Goal: Task Accomplishment & Management: Manage account settings

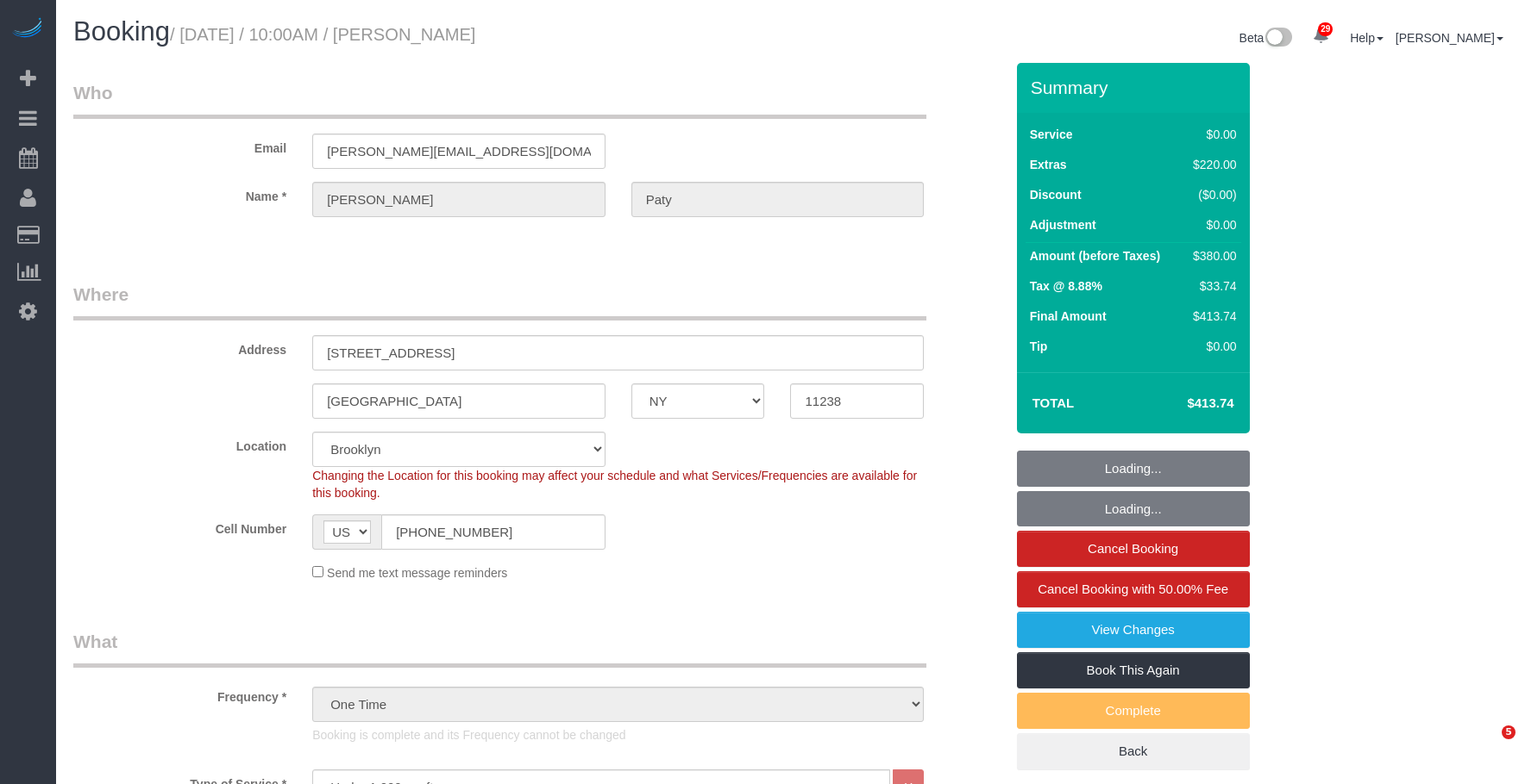
select select "NY"
select select "1"
select select "number:89"
select select "number:90"
select select "number:15"
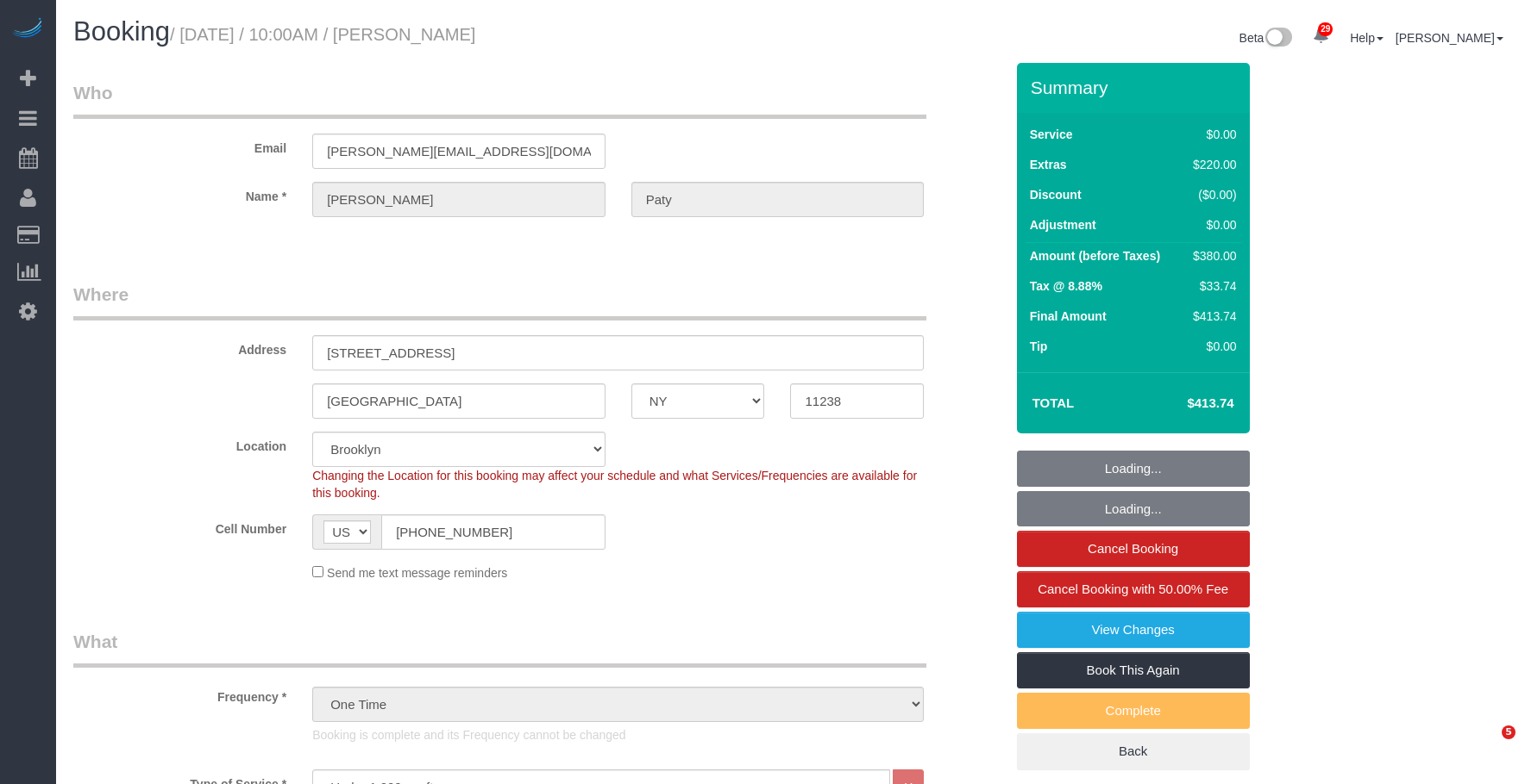
select select "number:5"
select select "spot1"
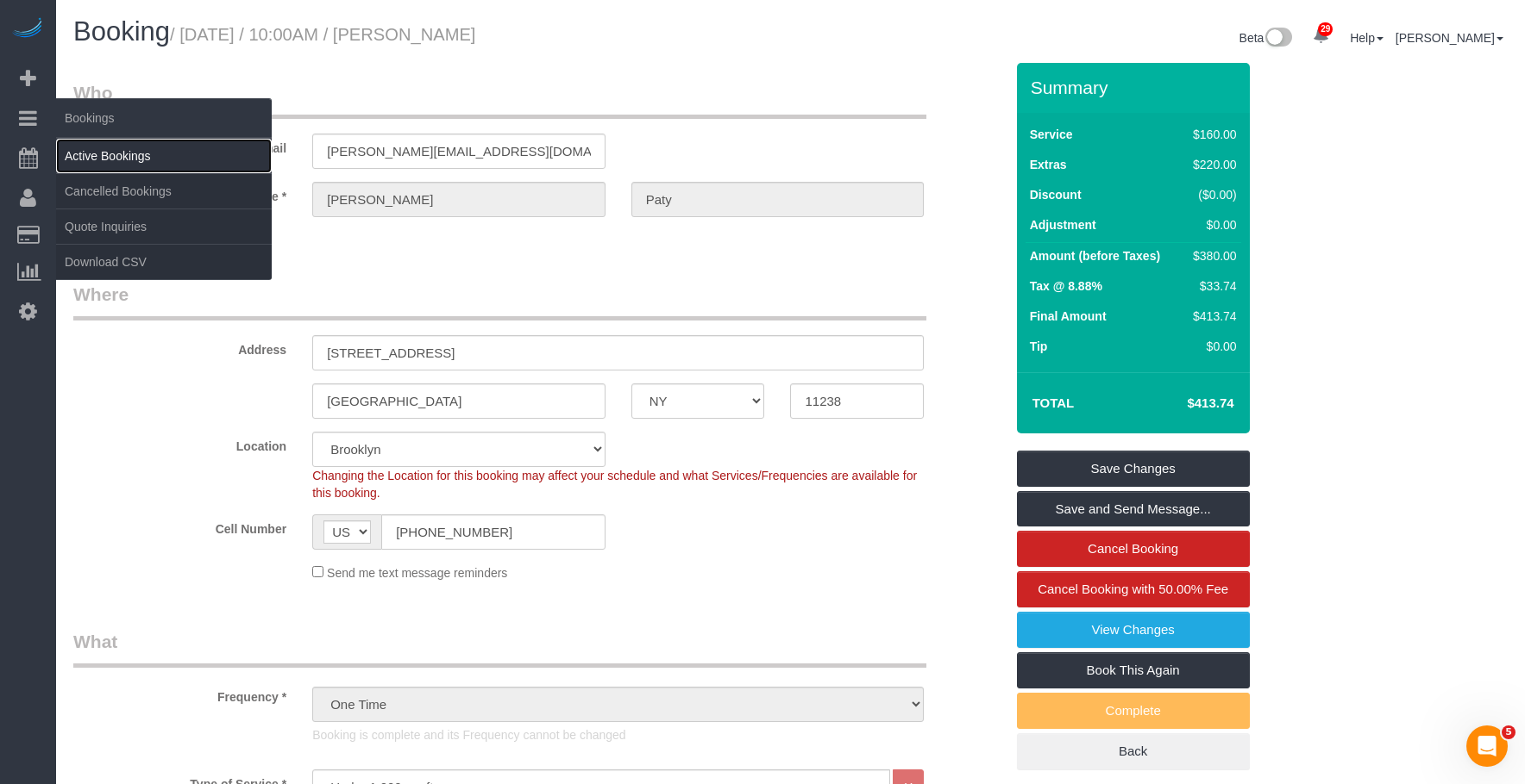
click at [105, 140] on link "Active Bookings" at bounding box center [163, 155] width 216 height 34
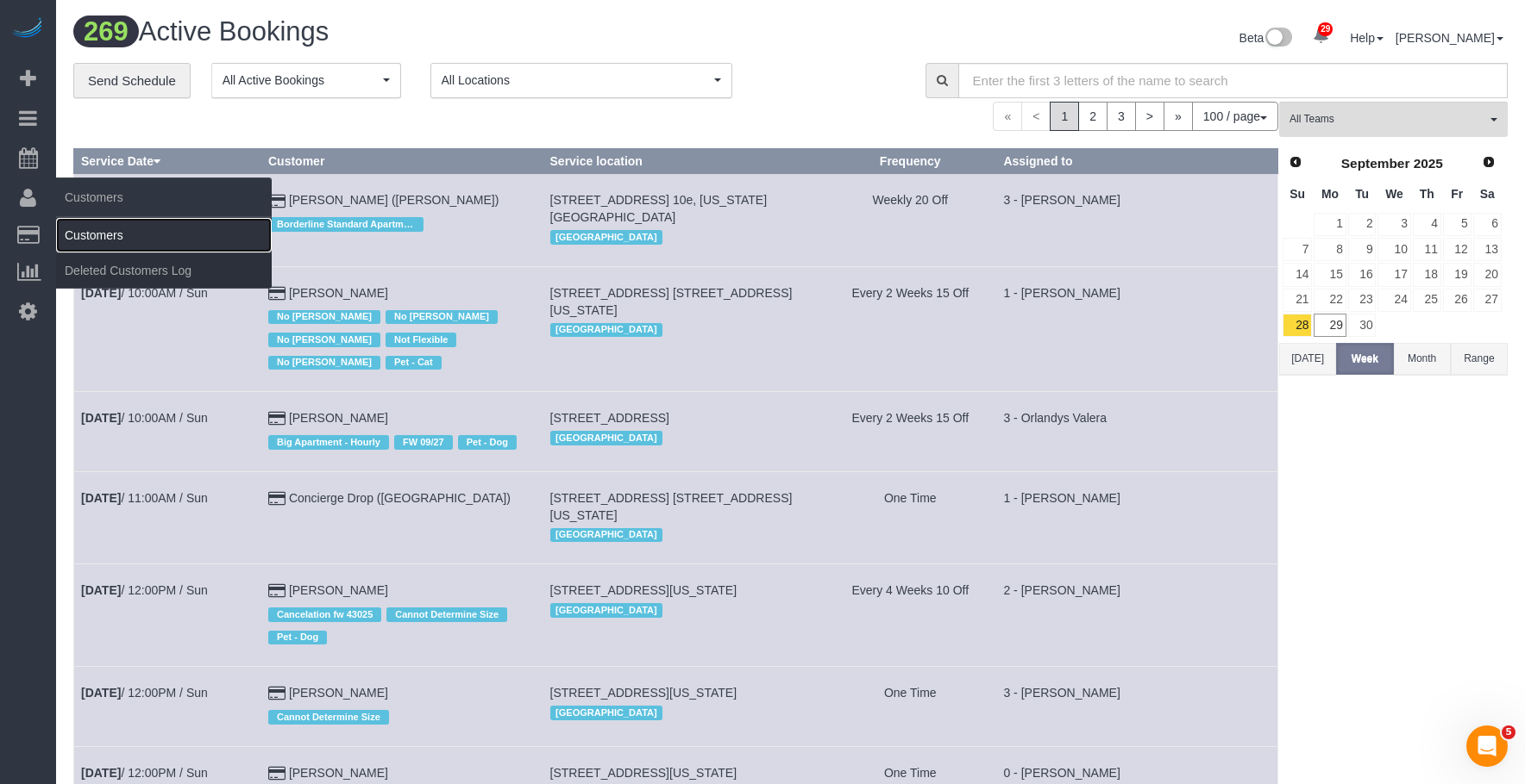
click at [143, 234] on link "Customers" at bounding box center [163, 235] width 216 height 34
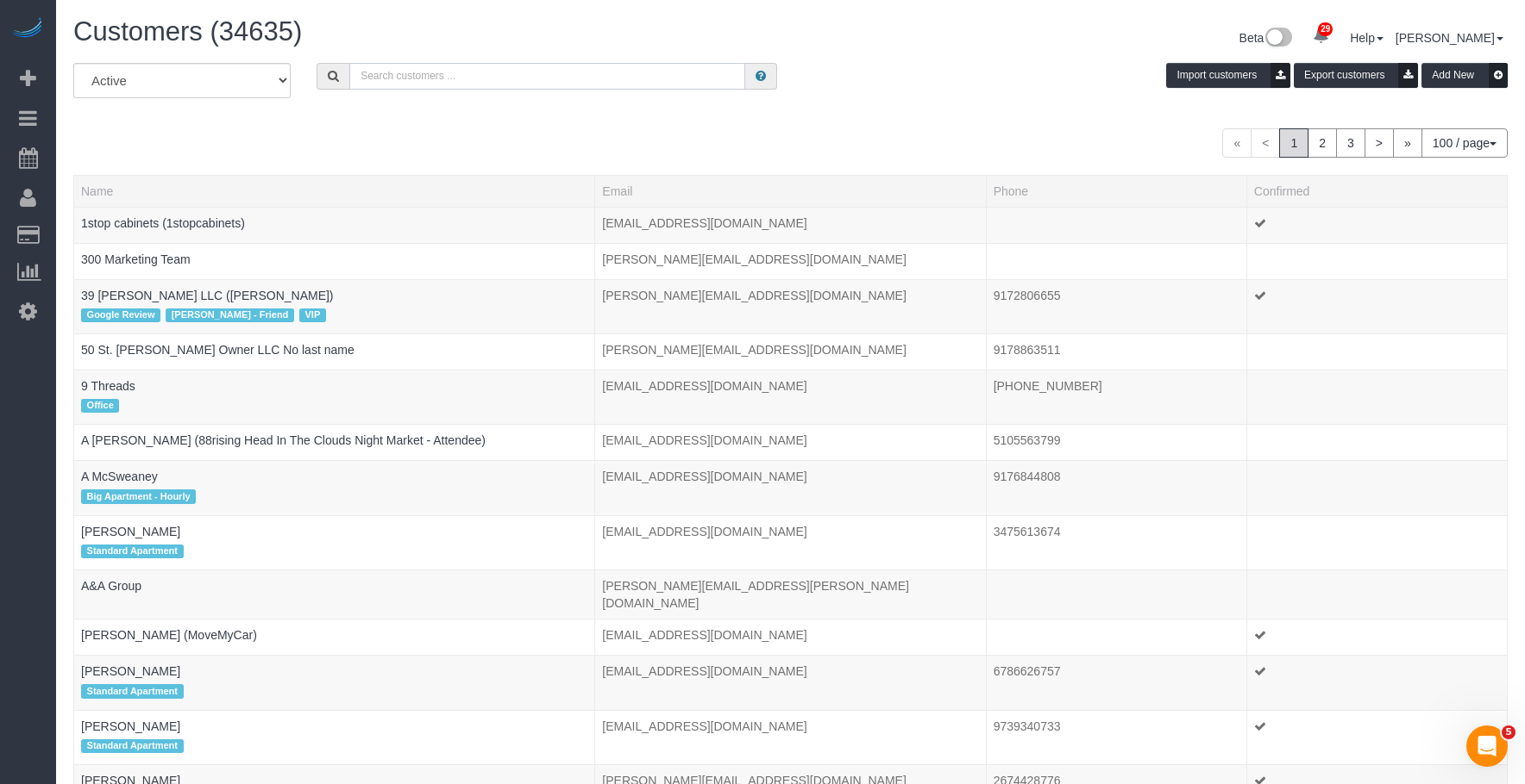
click at [517, 78] on input "text" at bounding box center [547, 76] width 396 height 26
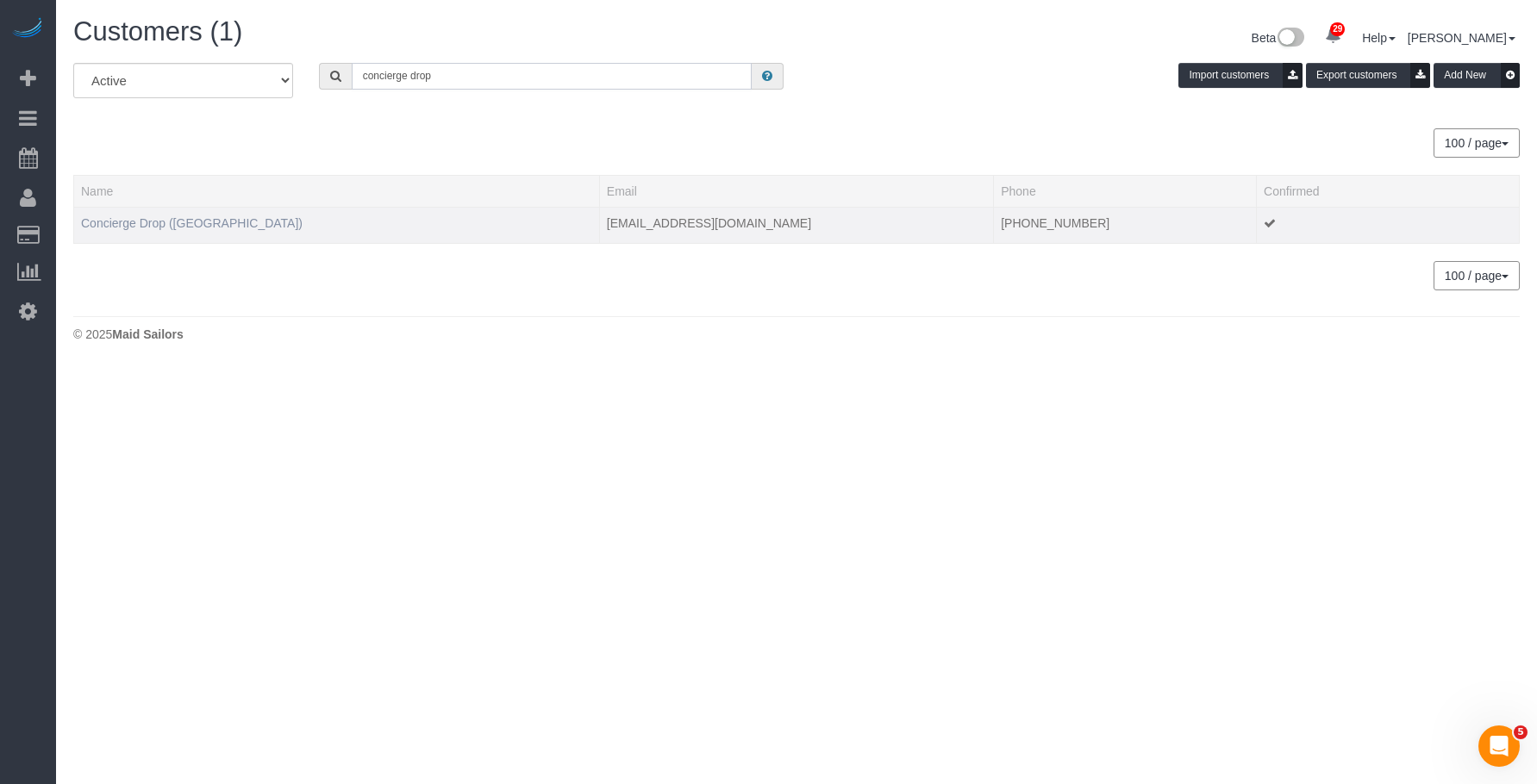
type input "concierge drop"
click at [165, 221] on link "Concierge Drop (NYC)" at bounding box center [191, 223] width 221 height 14
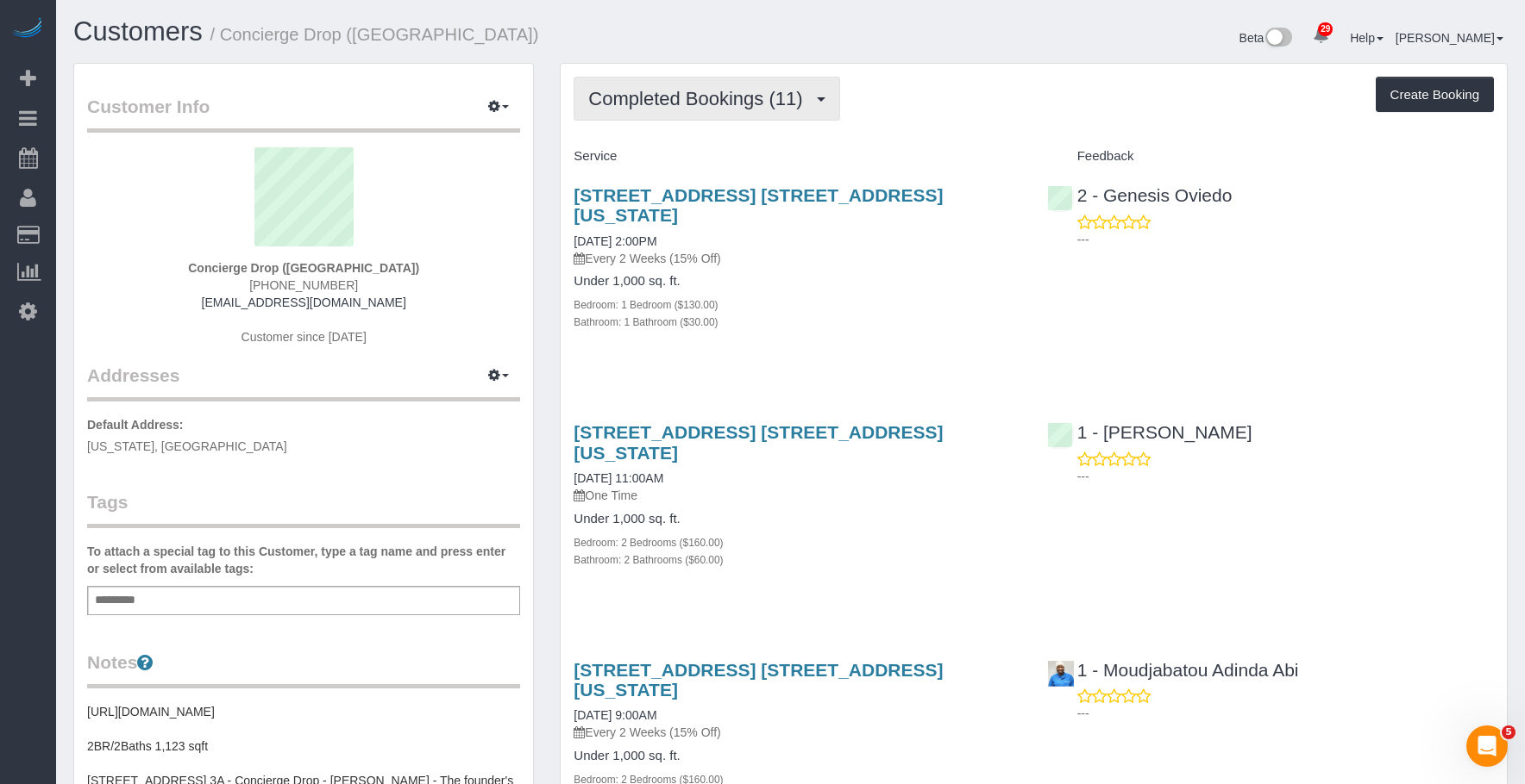
click at [658, 96] on span "Completed Bookings (11)" at bounding box center [700, 98] width 222 height 21
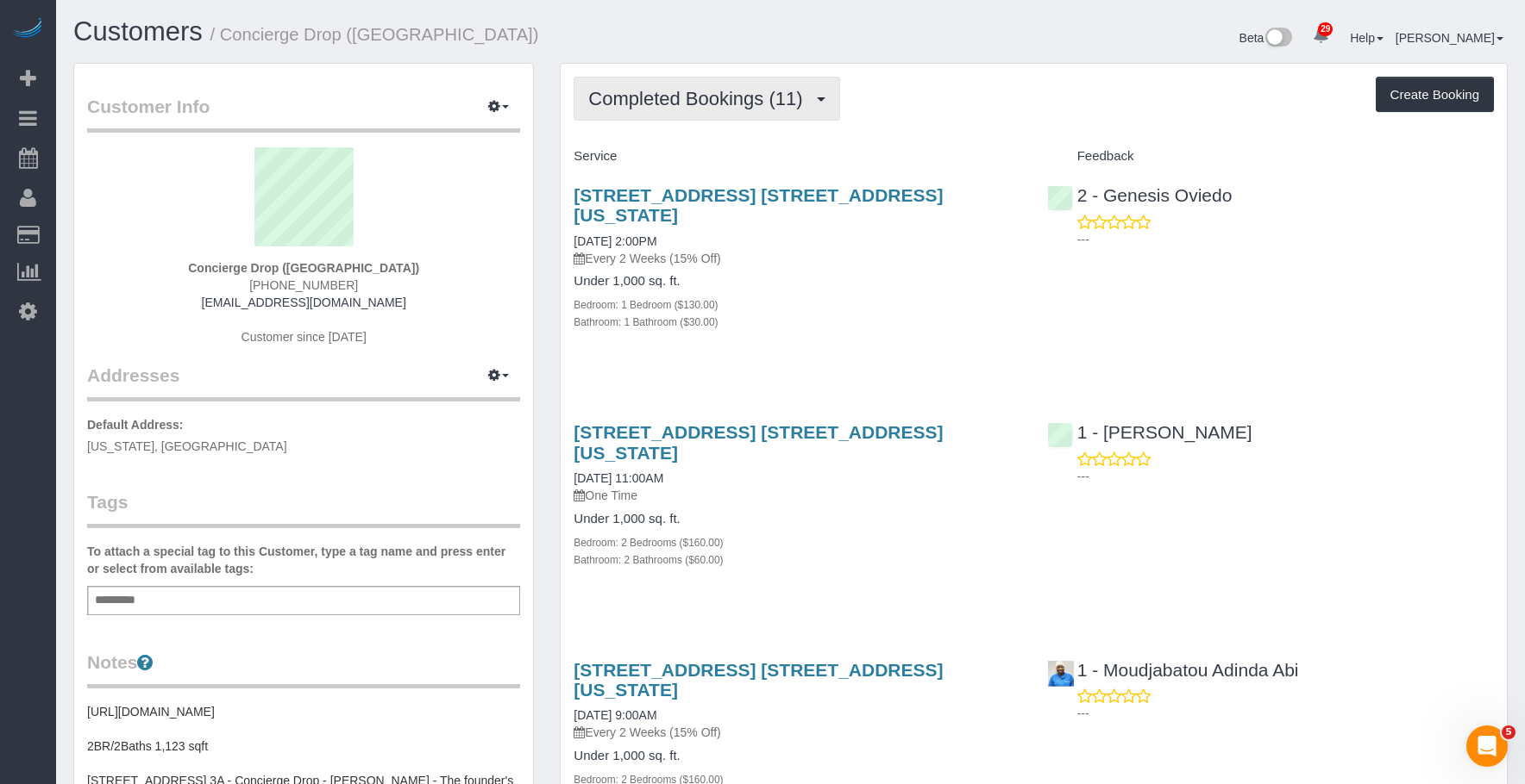
click at [694, 93] on span "Completed Bookings (11)" at bounding box center [700, 98] width 222 height 21
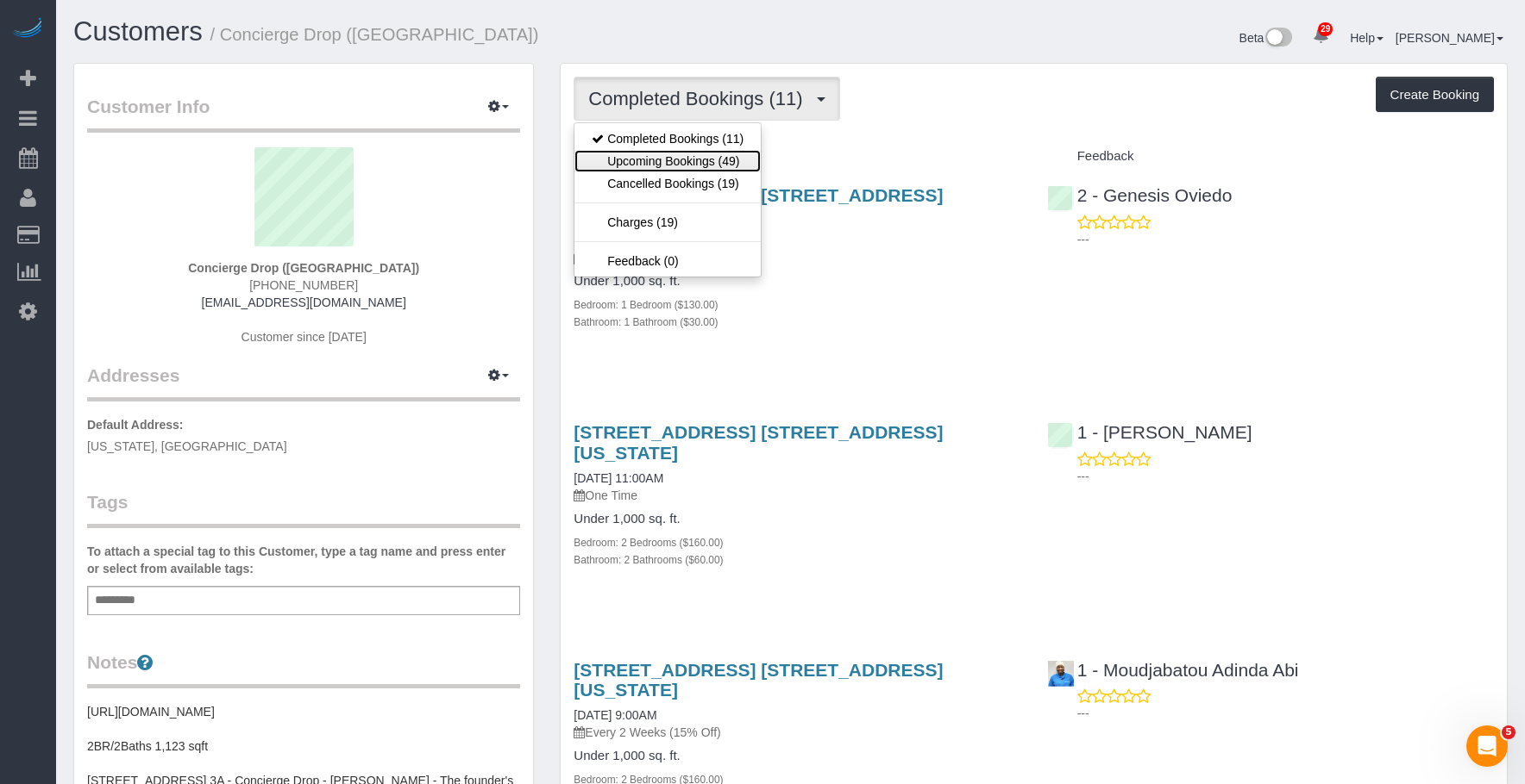
click at [671, 154] on link "Upcoming Bookings (49)" at bounding box center [667, 161] width 186 height 22
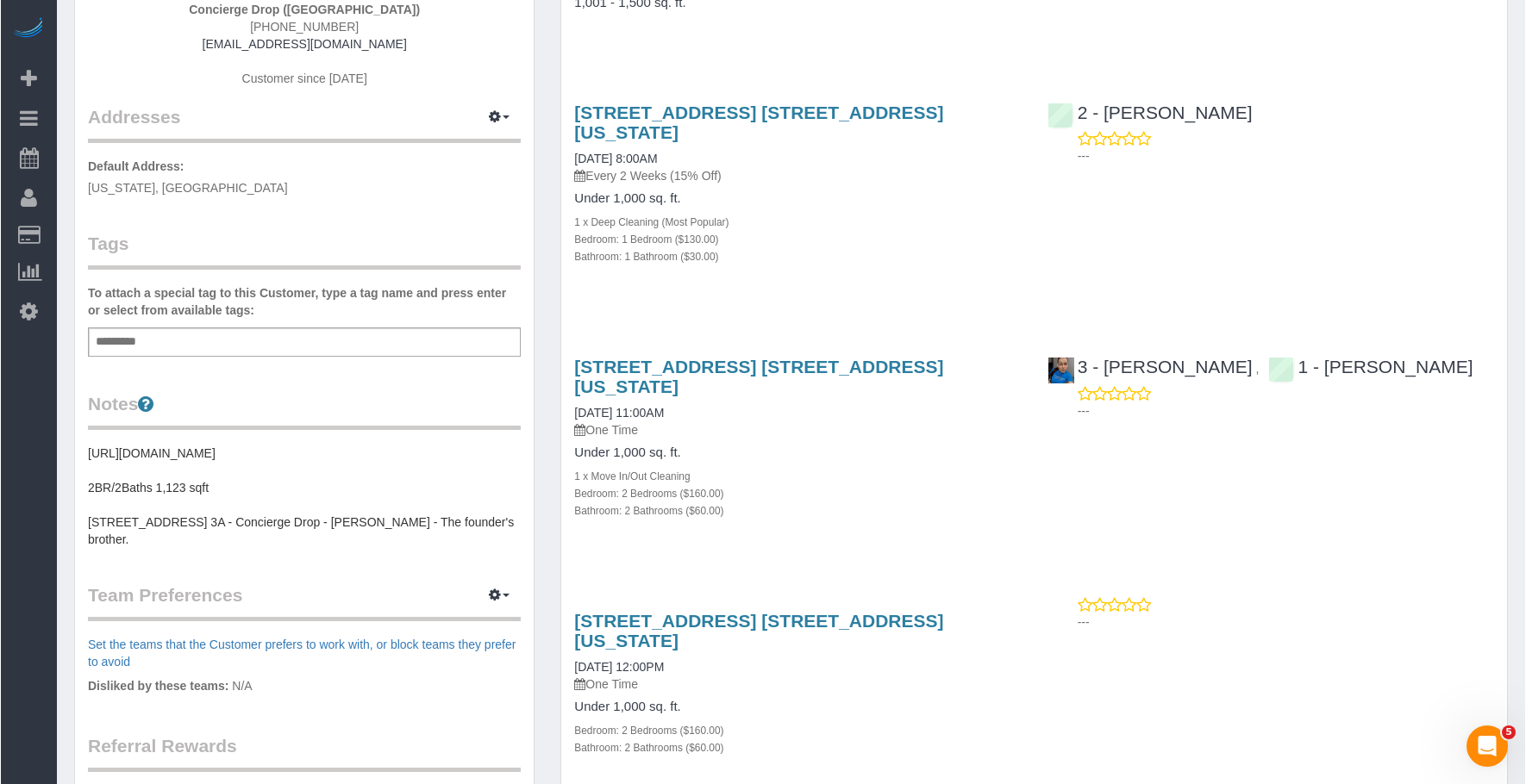
scroll to position [517, 0]
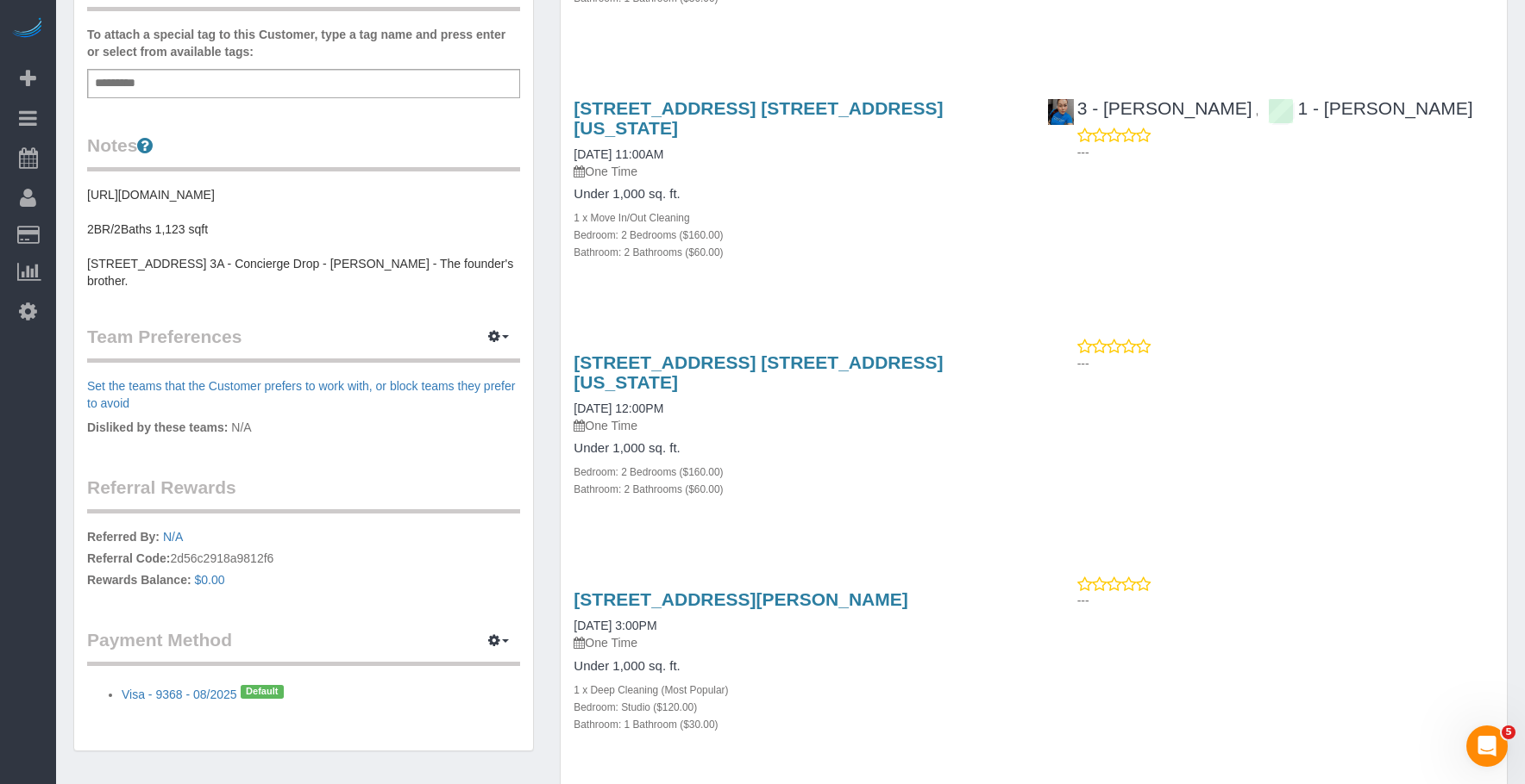
click at [815, 250] on div "626 1st Ave, Apt. E39b, New York, NY 10016 09/30/2025 11:00AM One Time Under 1,…" at bounding box center [797, 189] width 472 height 212
click at [823, 442] on div "626 1st Ave, Apt. W35b, New York, NY 10016 09/30/2025 12:00PM One Time Under 1,…" at bounding box center [797, 434] width 472 height 194
click at [929, 226] on div "Bedroom: 2 Bedrooms ($160.00)" at bounding box center [797, 235] width 447 height 18
click at [955, 226] on div "Bedroom: 2 Bedrooms ($160.00)" at bounding box center [798, 235] width 448 height 18
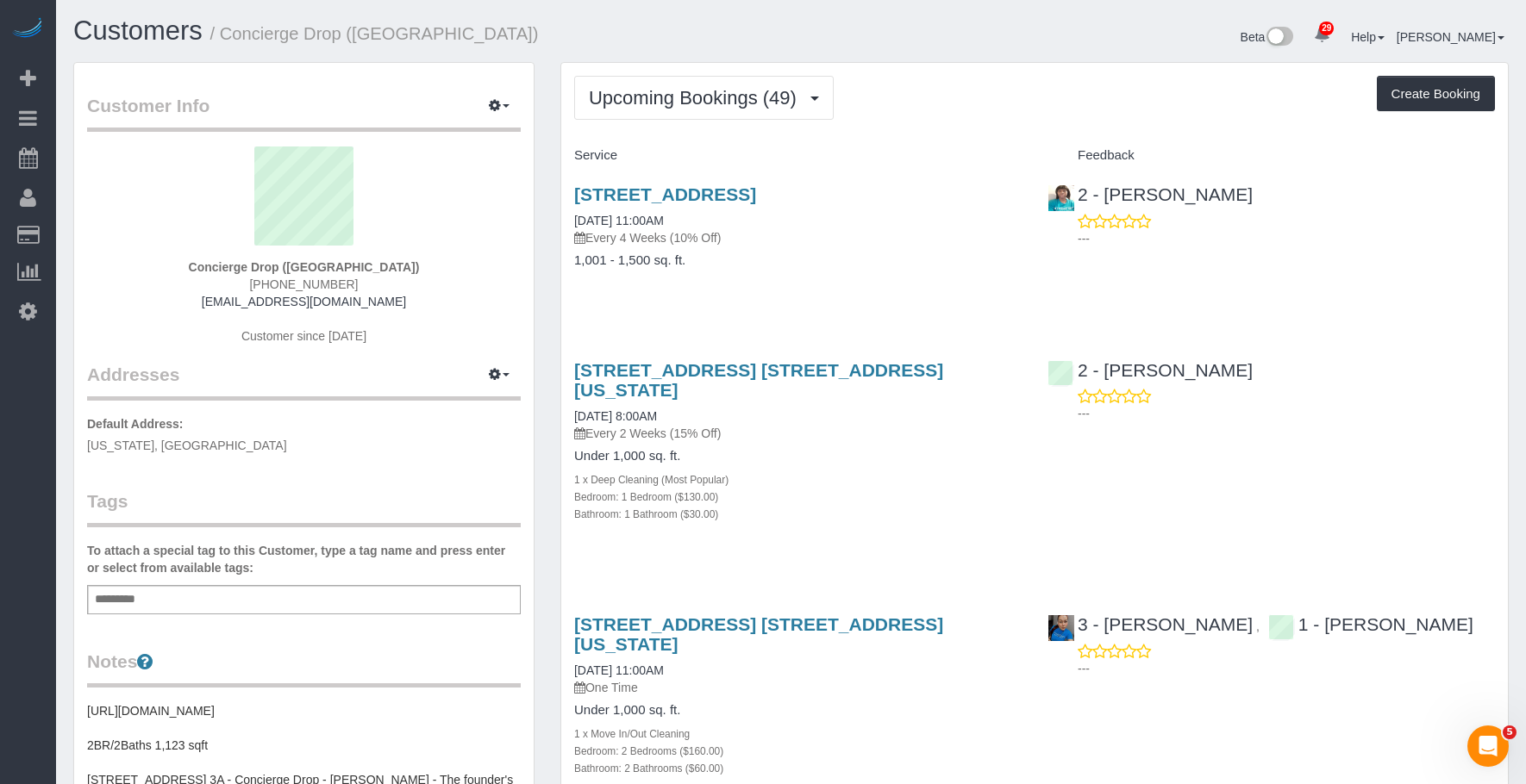
scroll to position [0, 0]
drag, startPoint x: 868, startPoint y: 471, endPoint x: 869, endPoint y: 452, distance: 19.0
click at [868, 489] on div "Bedroom: 1 Bedroom ($130.00)" at bounding box center [798, 497] width 448 height 18
click at [699, 86] on button "Upcoming Bookings (49)" at bounding box center [704, 98] width 260 height 44
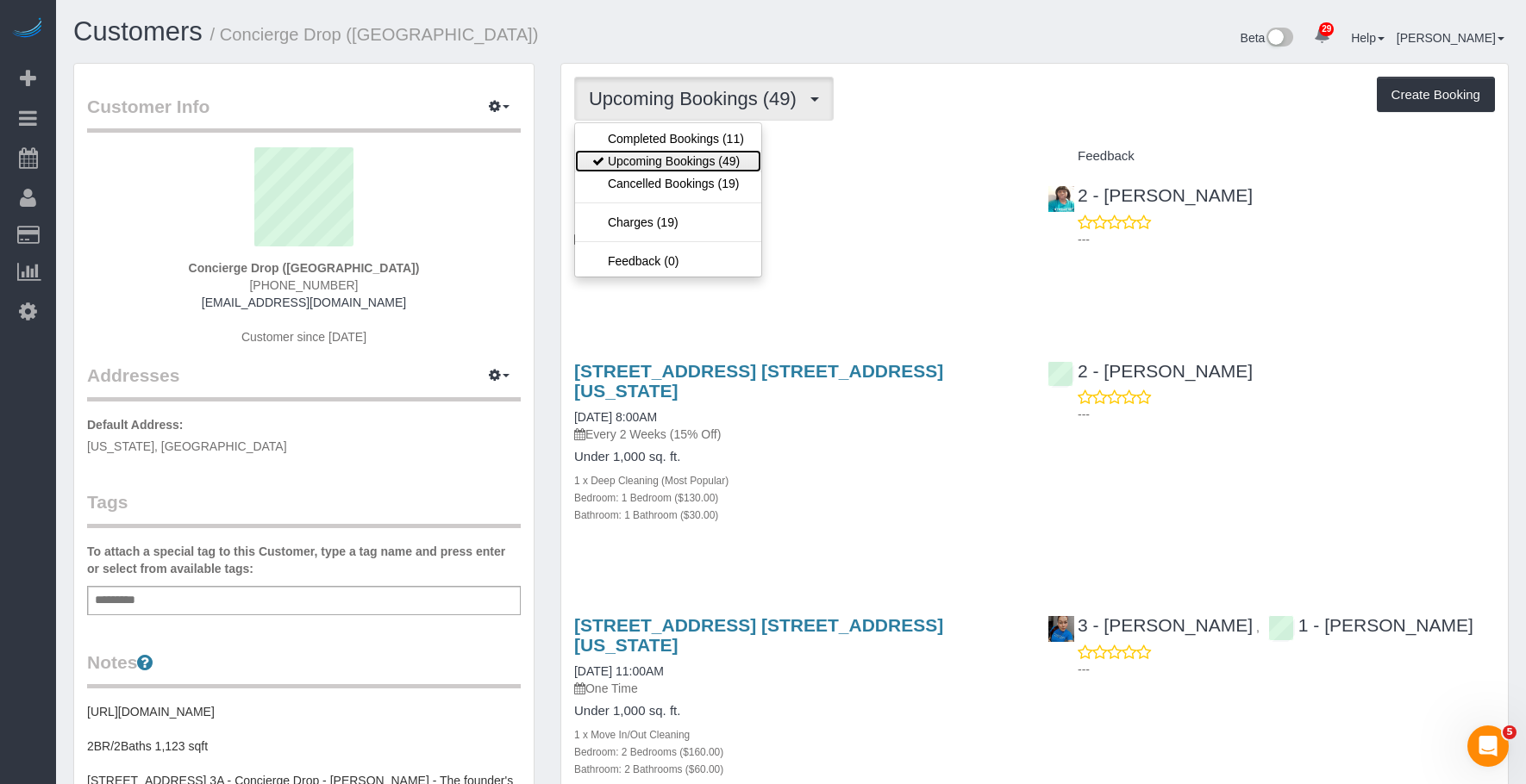
click at [668, 152] on link "Upcoming Bookings (49)" at bounding box center [668, 161] width 186 height 22
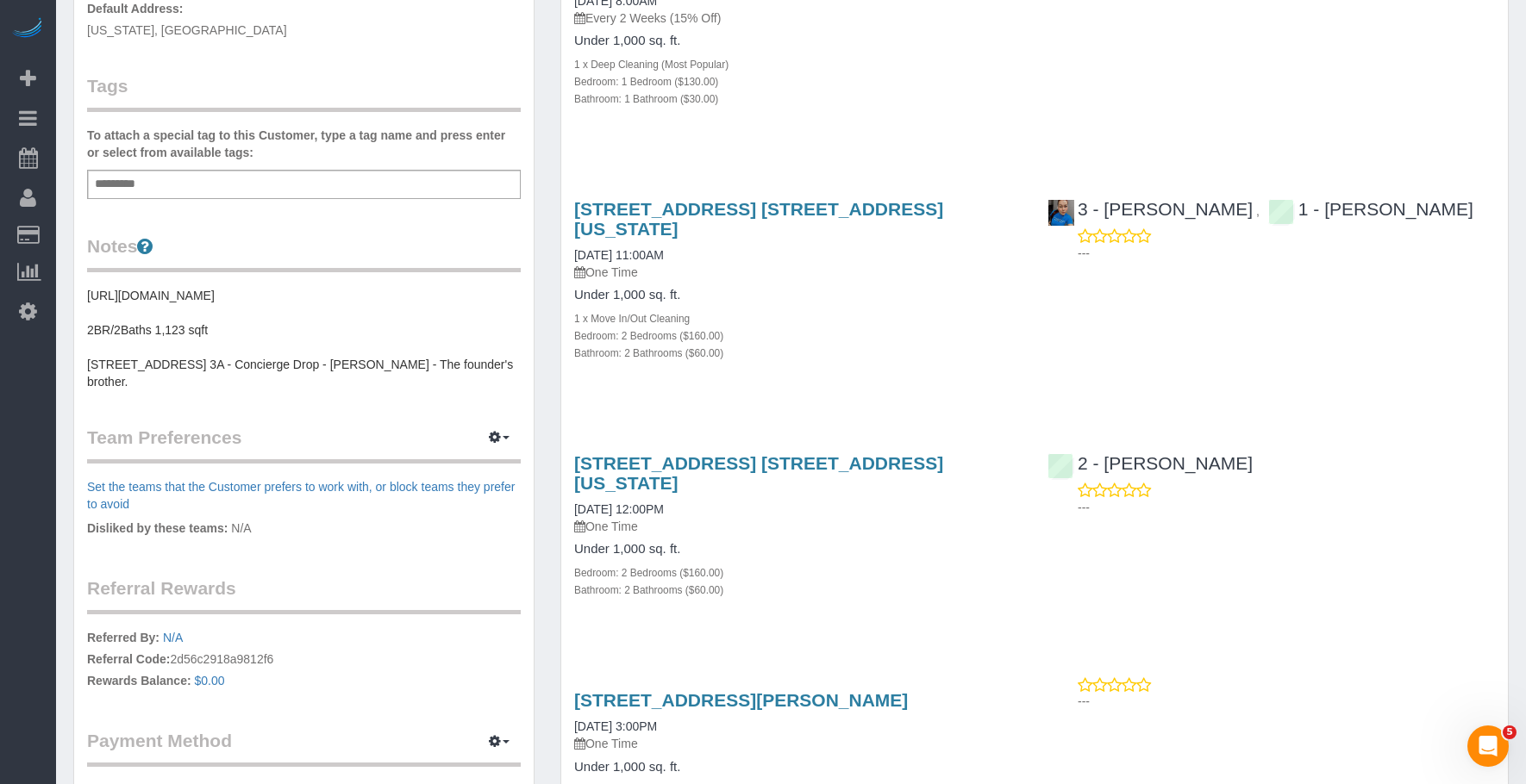
scroll to position [431, 0]
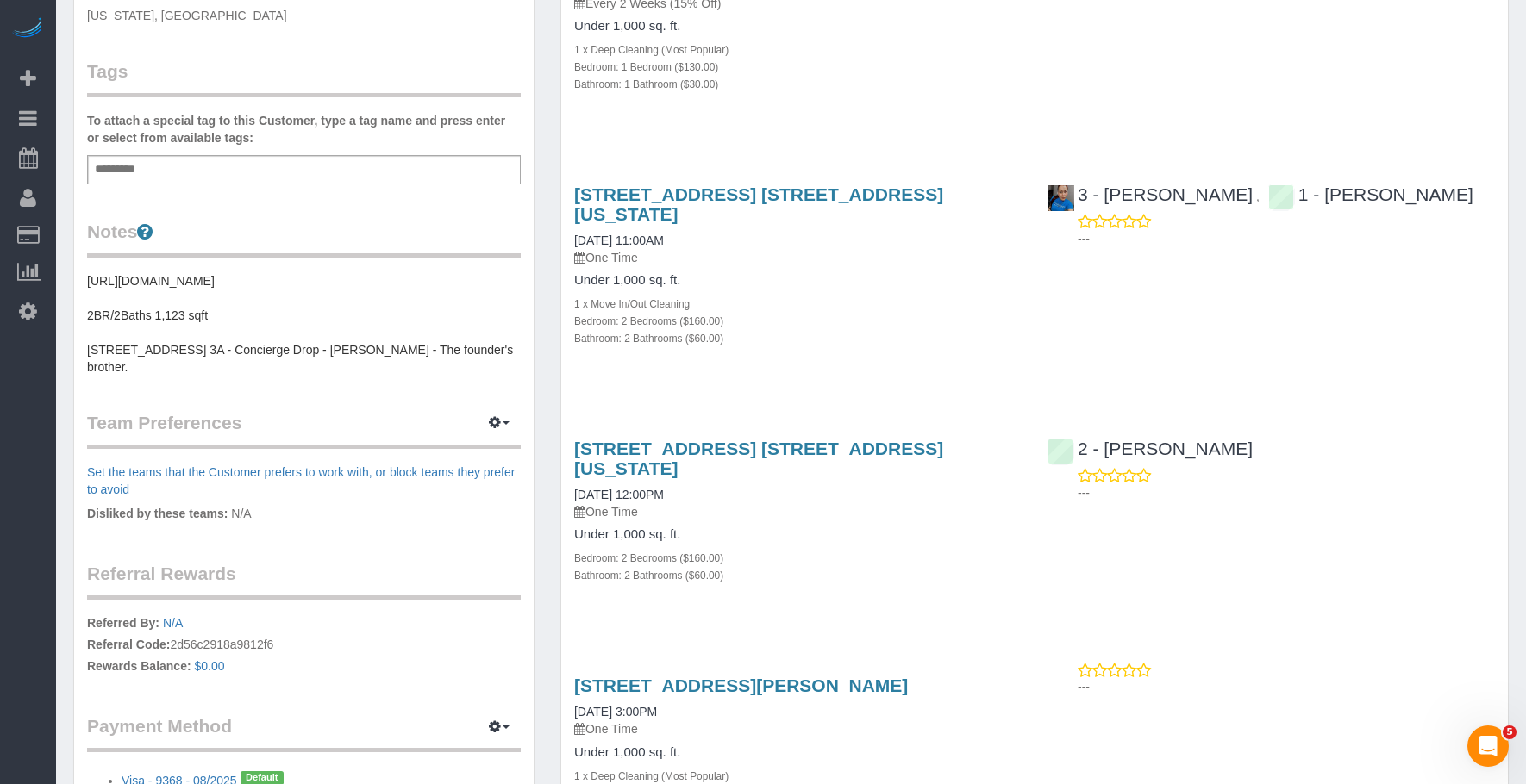
click at [853, 549] on div "Bedroom: 2 Bedrooms ($160.00)" at bounding box center [798, 558] width 448 height 18
click at [838, 439] on link "626 1st Ave, Apt. W35b, New York, NY 10016" at bounding box center [759, 458] width 369 height 40
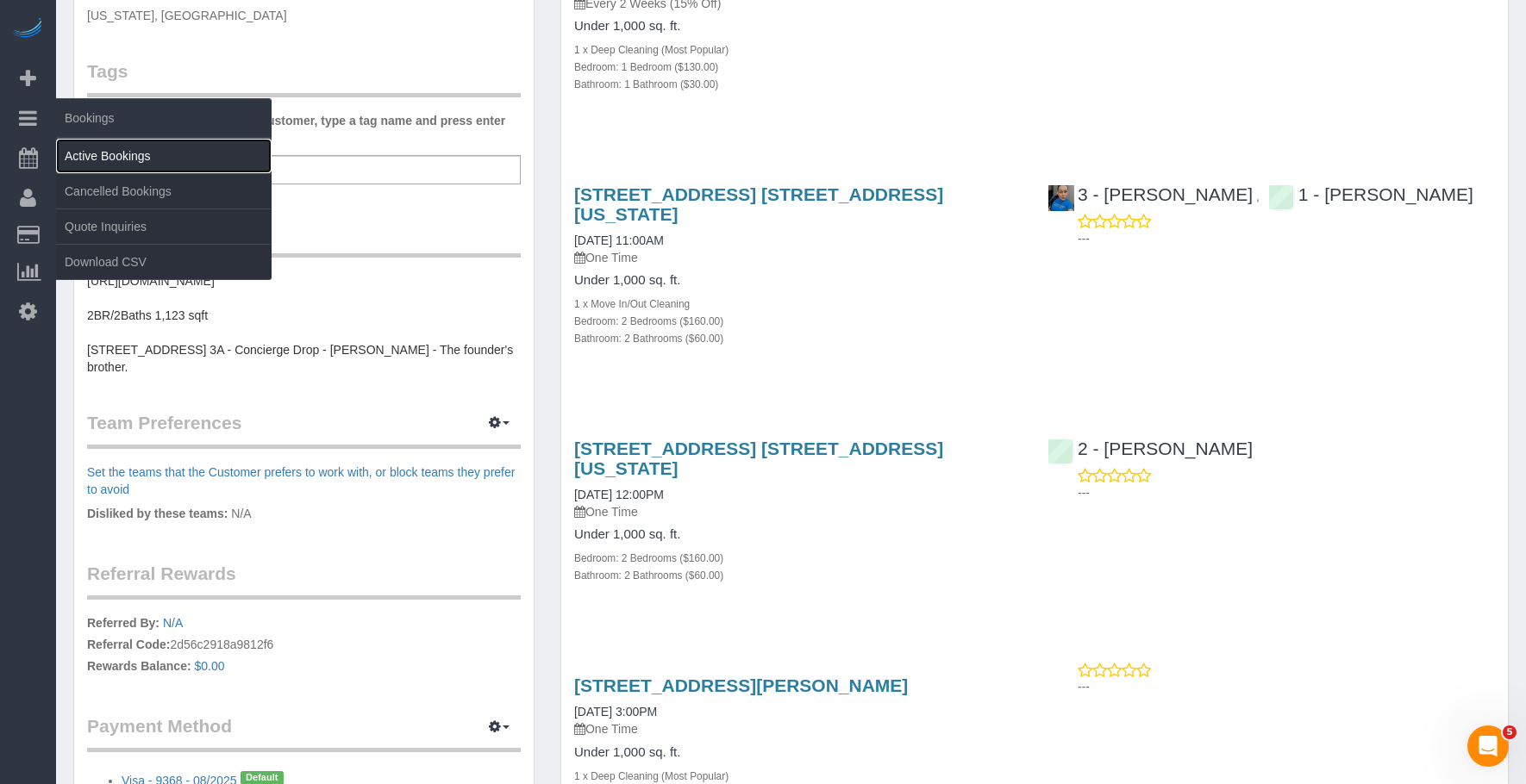
click at [121, 152] on link "Active Bookings" at bounding box center [163, 155] width 216 height 34
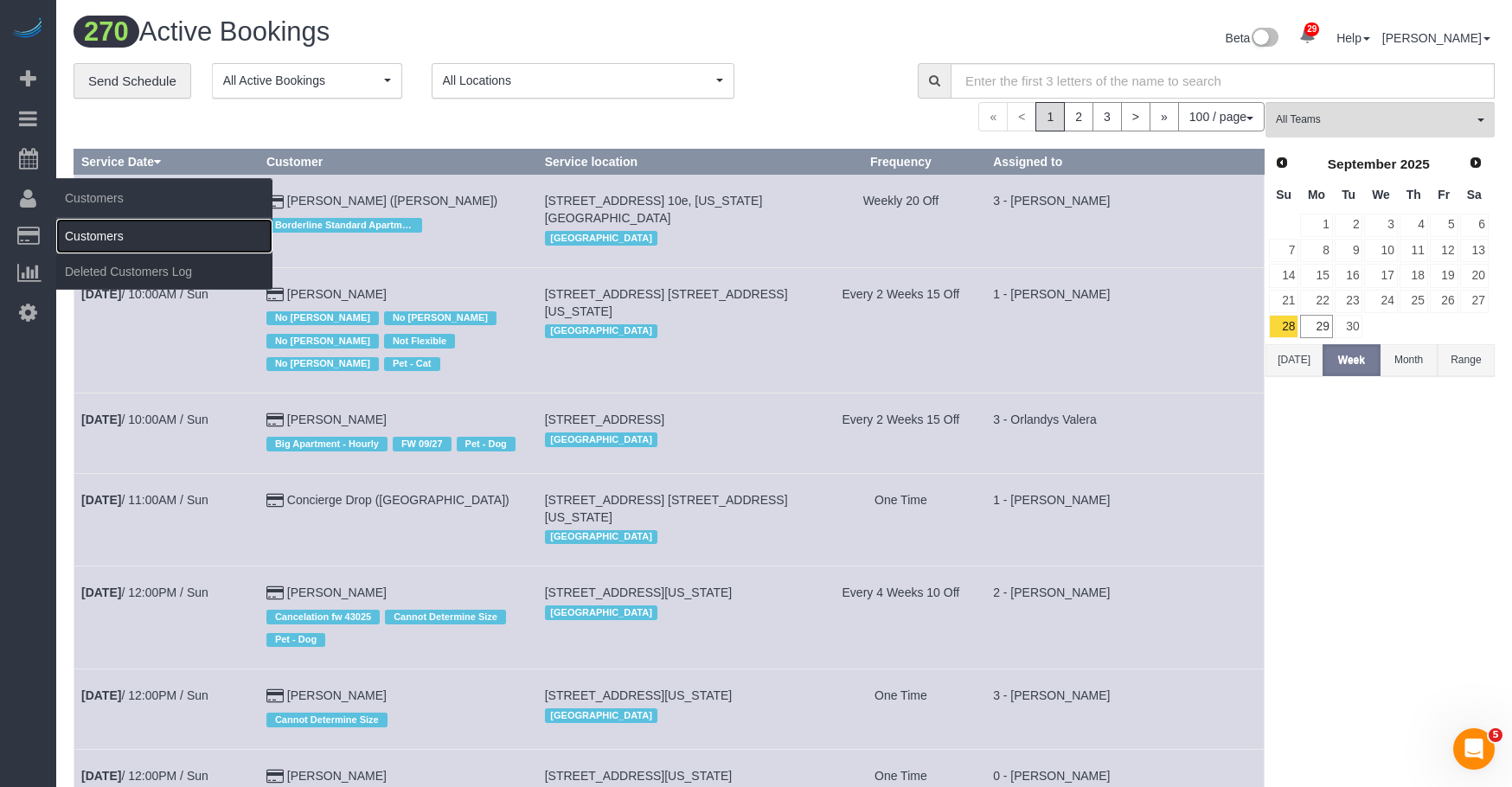
click at [139, 238] on link "Customers" at bounding box center [163, 236] width 216 height 34
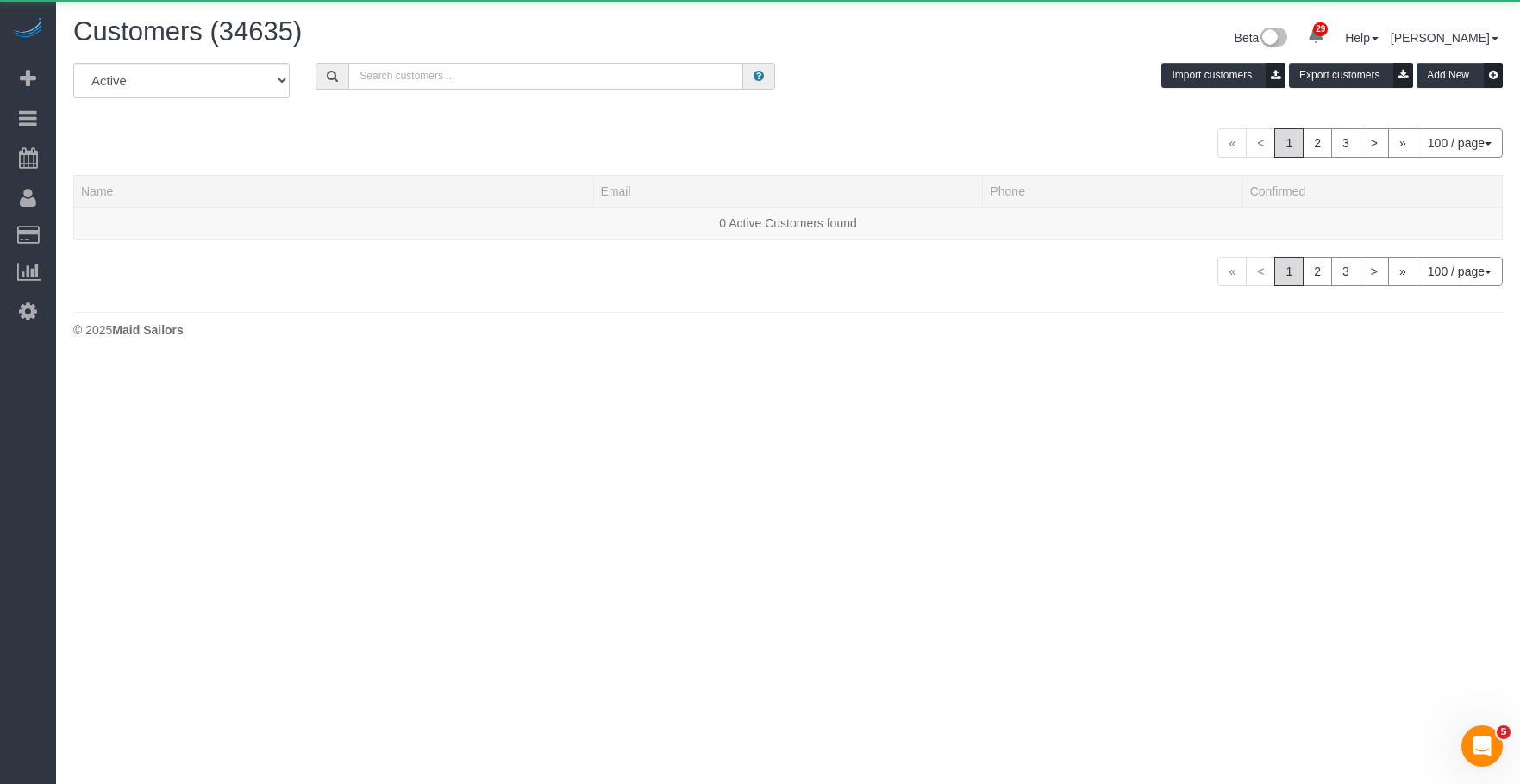
click at [687, 70] on input "text" at bounding box center [545, 76] width 395 height 26
paste input "Harsha Viswanathan"
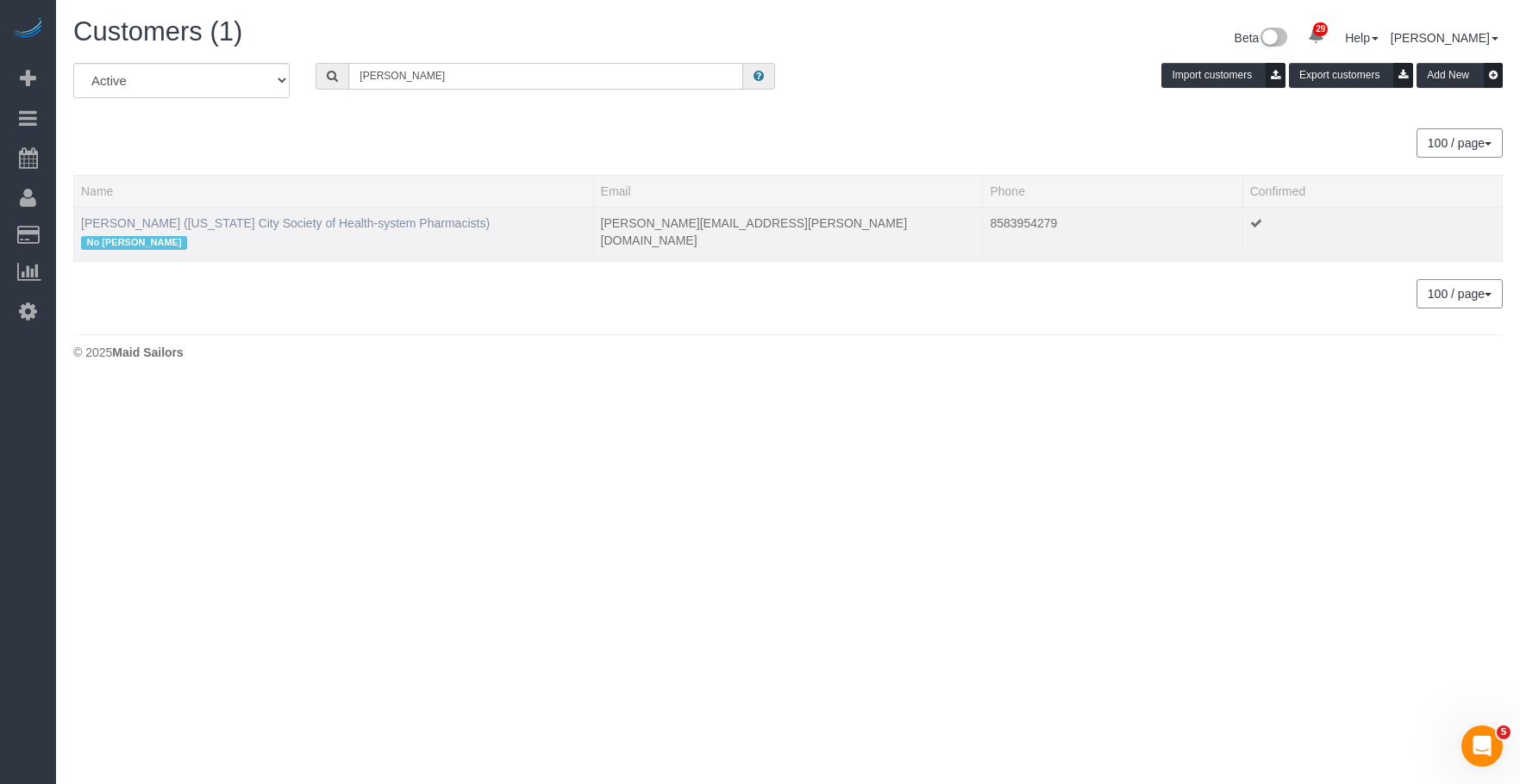
type input "Harsha Viswanathan"
drag, startPoint x: 234, startPoint y: 227, endPoint x: 245, endPoint y: 230, distance: 11.4
click at [234, 227] on link "Harsha Viswanathan (New York City Society of Health-system Pharmacists)" at bounding box center [285, 223] width 409 height 14
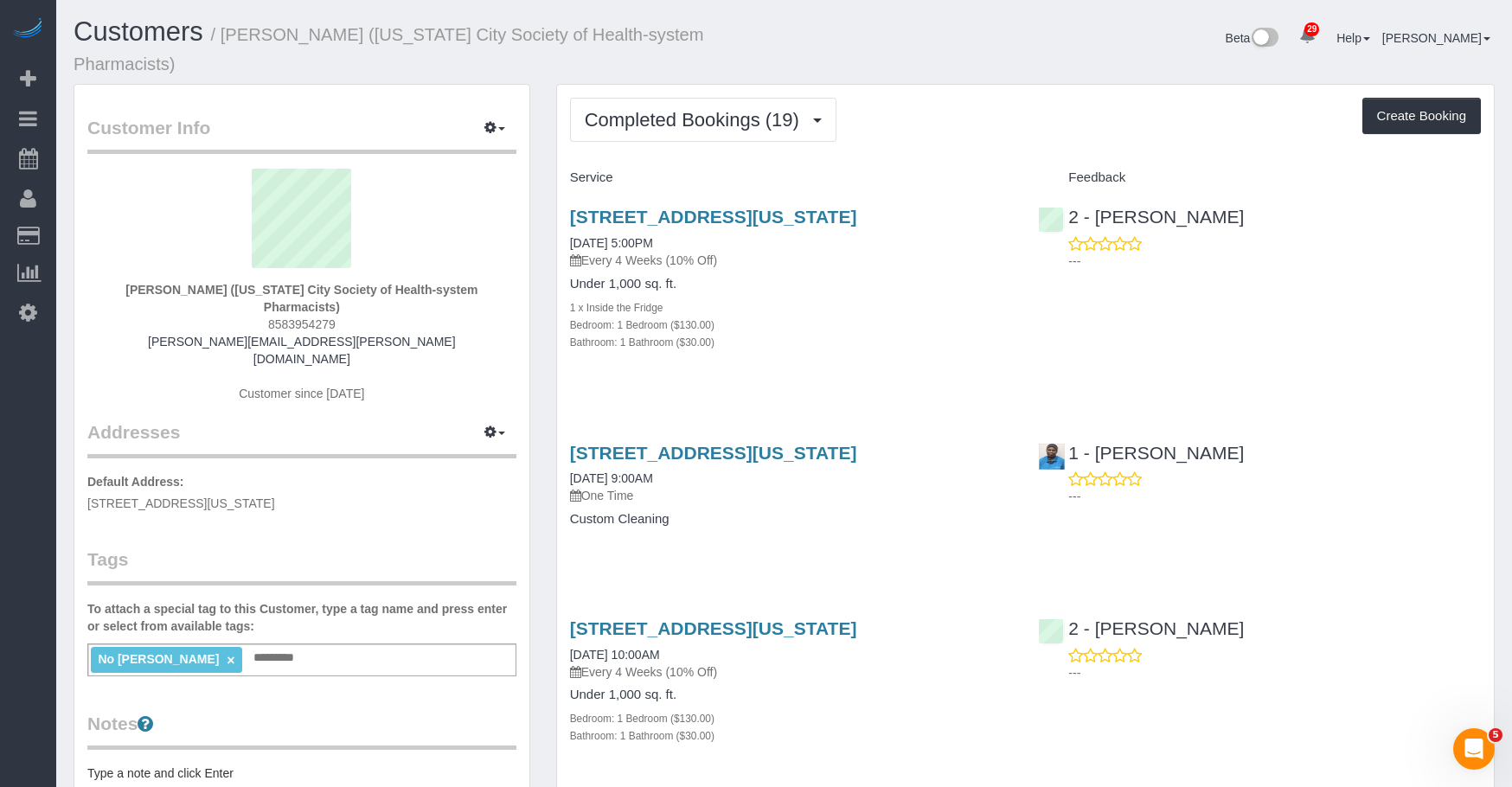
click at [980, 350] on div "Bathroom: 1 Bathroom ($30.00)" at bounding box center [791, 342] width 443 height 18
click at [711, 125] on span "Completed Bookings (19)" at bounding box center [697, 119] width 223 height 22
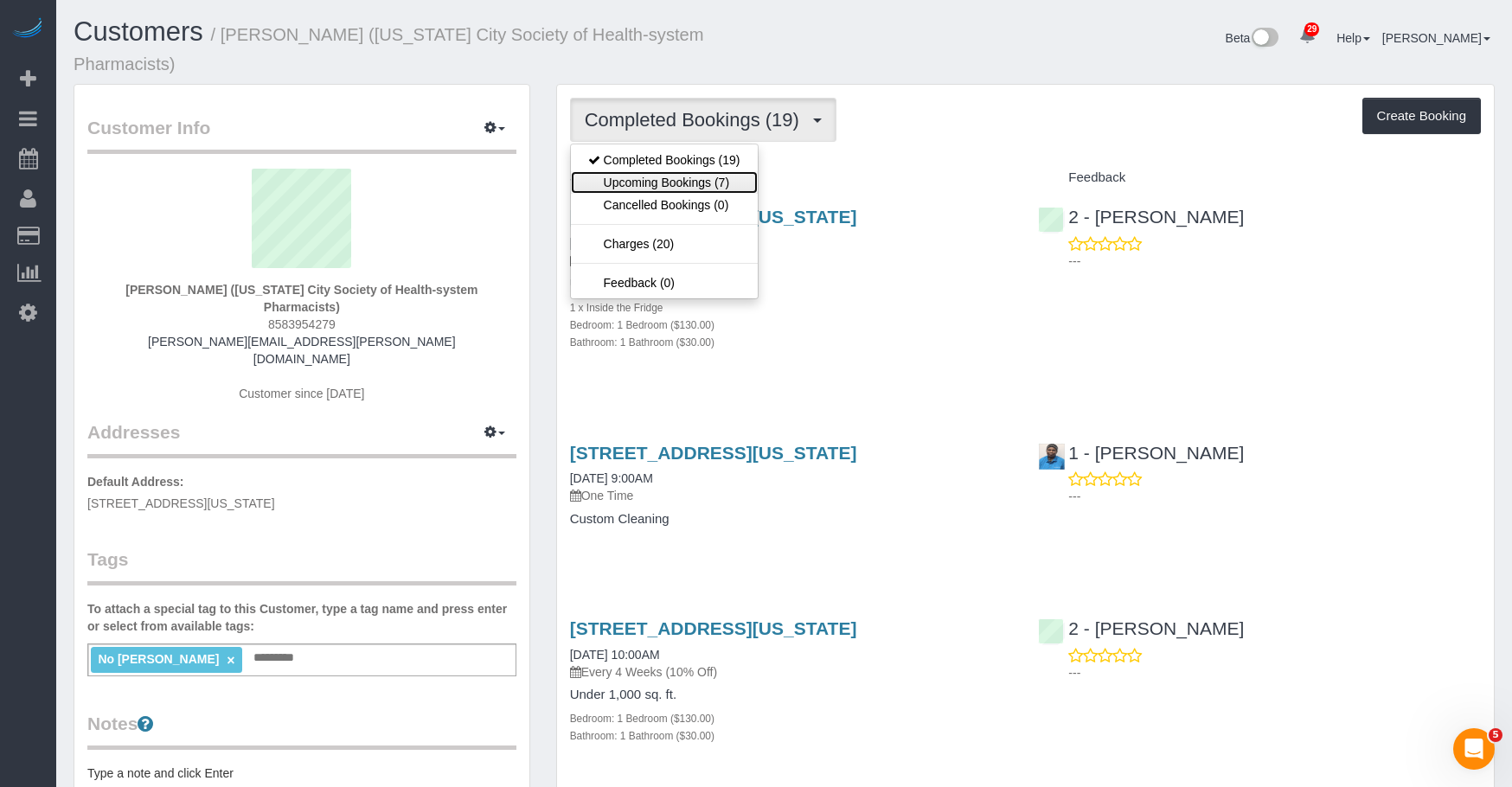
click at [697, 183] on link "Upcoming Bookings (7)" at bounding box center [664, 182] width 187 height 23
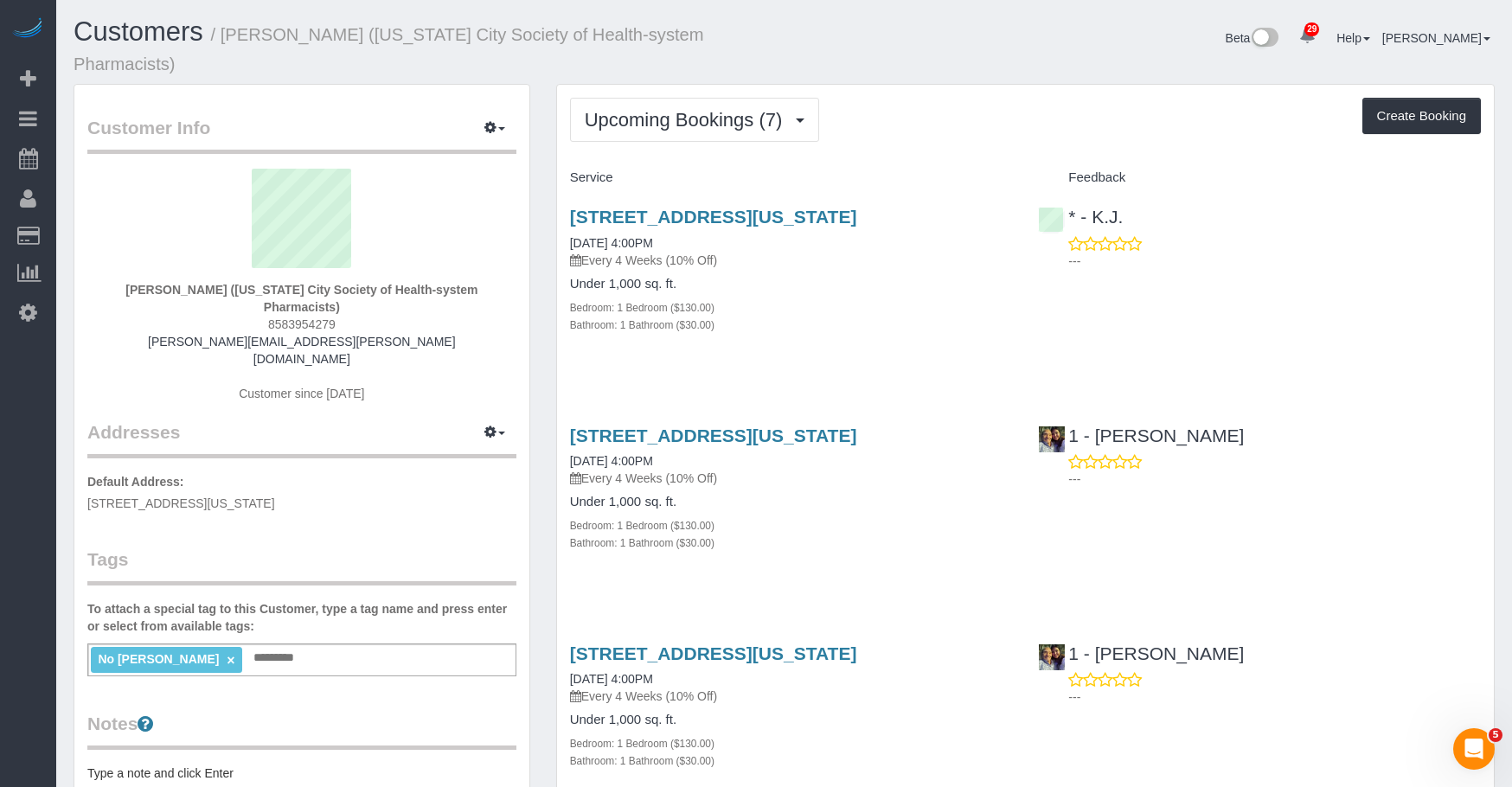
click at [838, 316] on div "Under 1,000 sq. ft. Bedroom: 1 Bedroom ($130.00) Bathroom: 1 Bathroom ($30.00)" at bounding box center [791, 304] width 443 height 56
click at [861, 264] on div "200 West 26th Street, Apt. 1108, New York, NY 10001 09/29/2025 4:00PM Every 4 W…" at bounding box center [791, 238] width 443 height 63
click at [857, 211] on link "200 West 26th Street, Apt. 1108, New York, NY 10001" at bounding box center [712, 216] width 287 height 20
click at [295, 48] on h1 "Customers / Harsha Viswanathan (New York City Society of Health-system Pharmaci…" at bounding box center [422, 47] width 698 height 59
drag, startPoint x: 226, startPoint y: 35, endPoint x: 293, endPoint y: 4, distance: 73.8
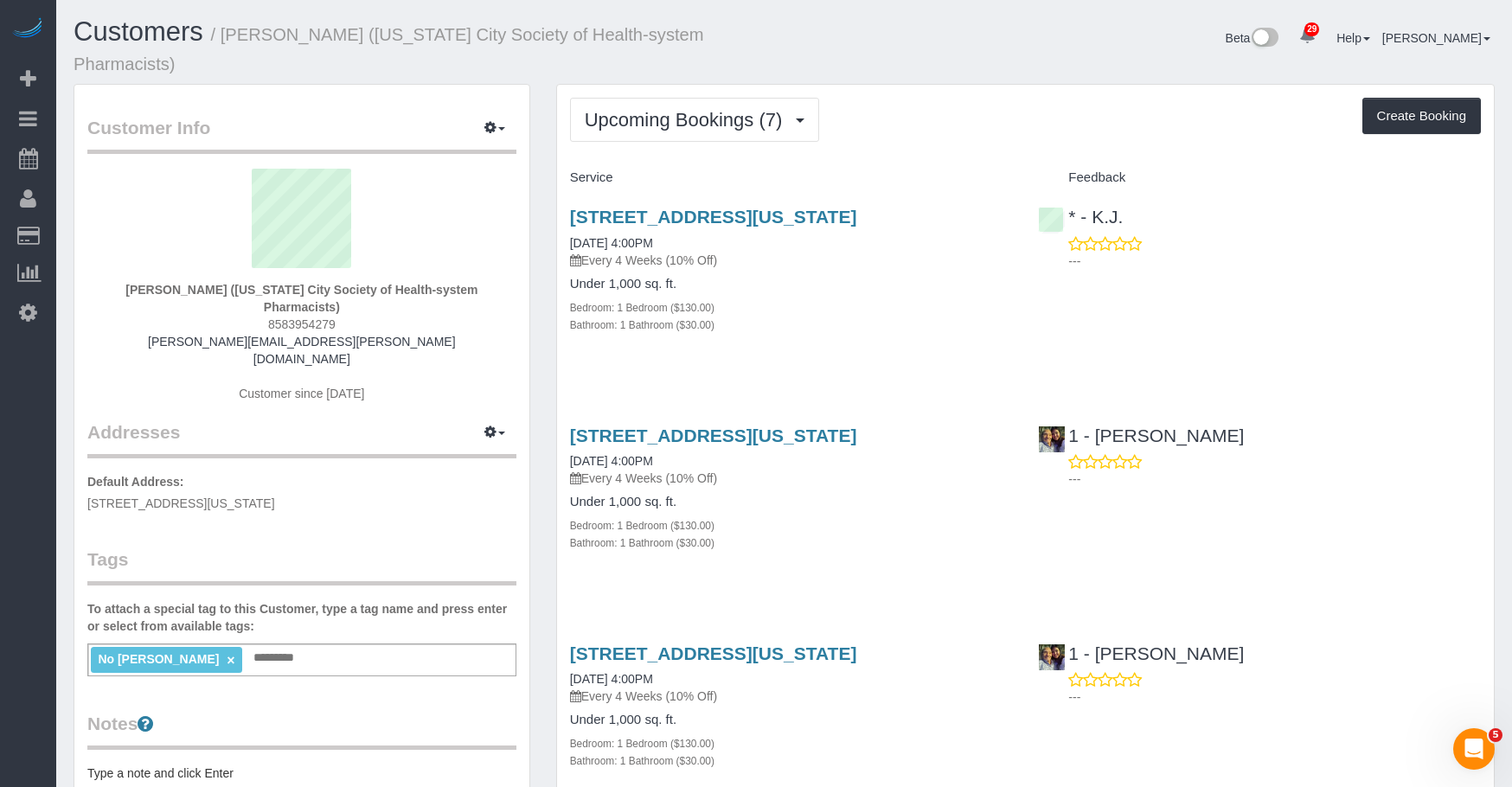
click at [235, 33] on small "/ Harsha Viswanathan (New York City Society of Health-system Pharmacists)" at bounding box center [389, 49] width 630 height 48
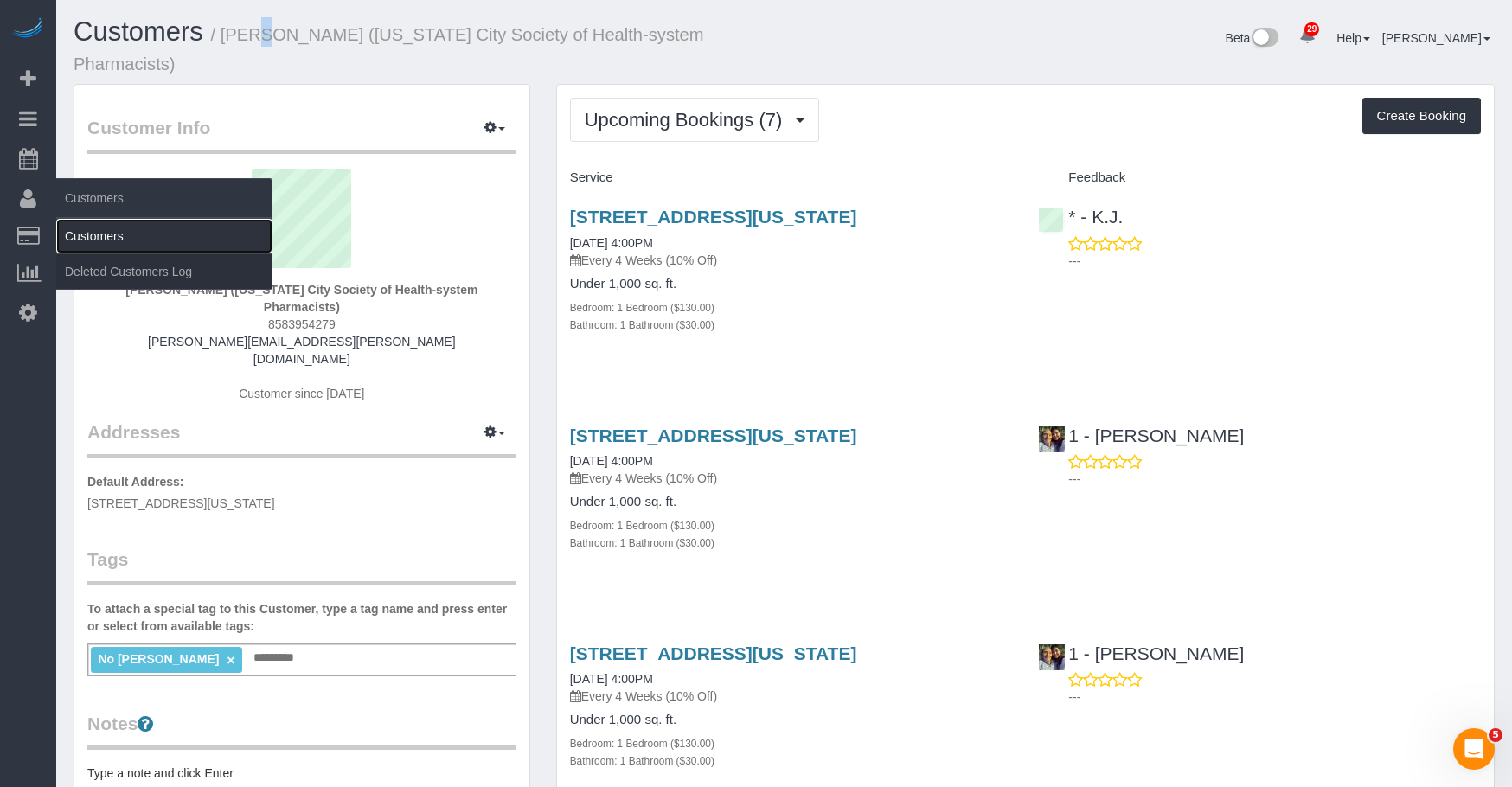
click at [121, 229] on link "Customers" at bounding box center [163, 236] width 216 height 34
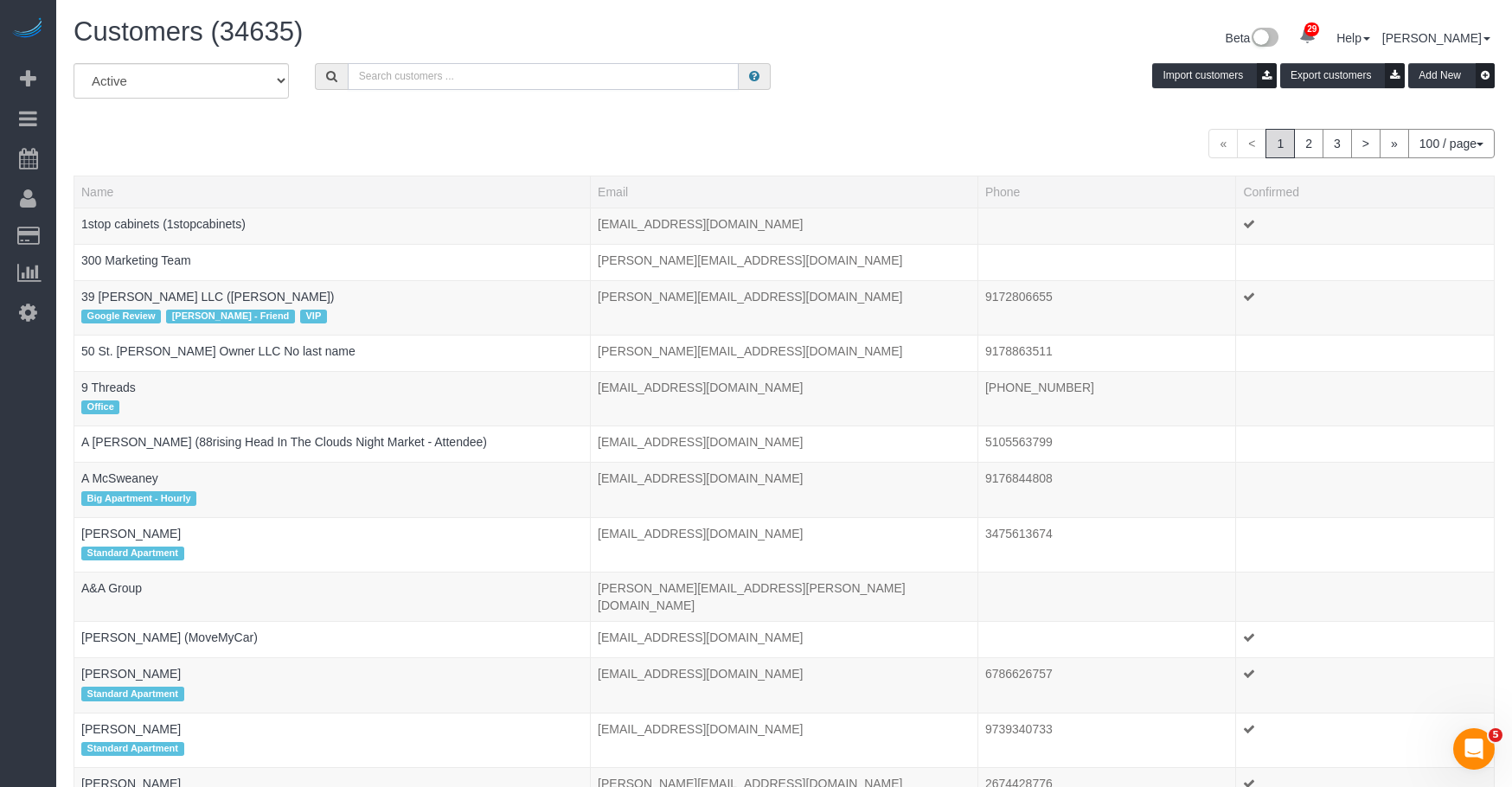
click at [506, 79] on input "text" at bounding box center [543, 76] width 391 height 26
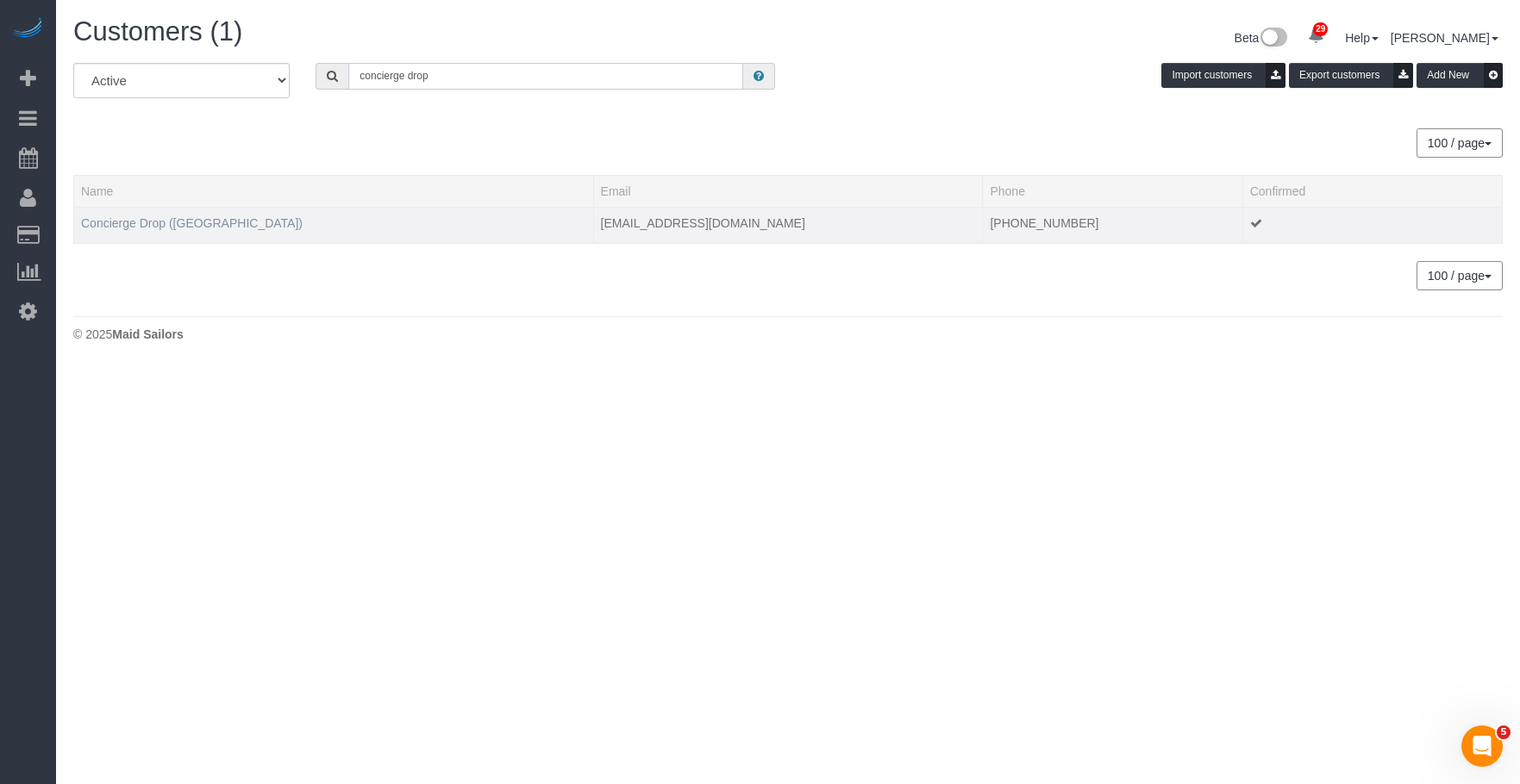
type input "concierge drop"
click at [173, 225] on link "Concierge Drop (NYC)" at bounding box center [191, 223] width 221 height 14
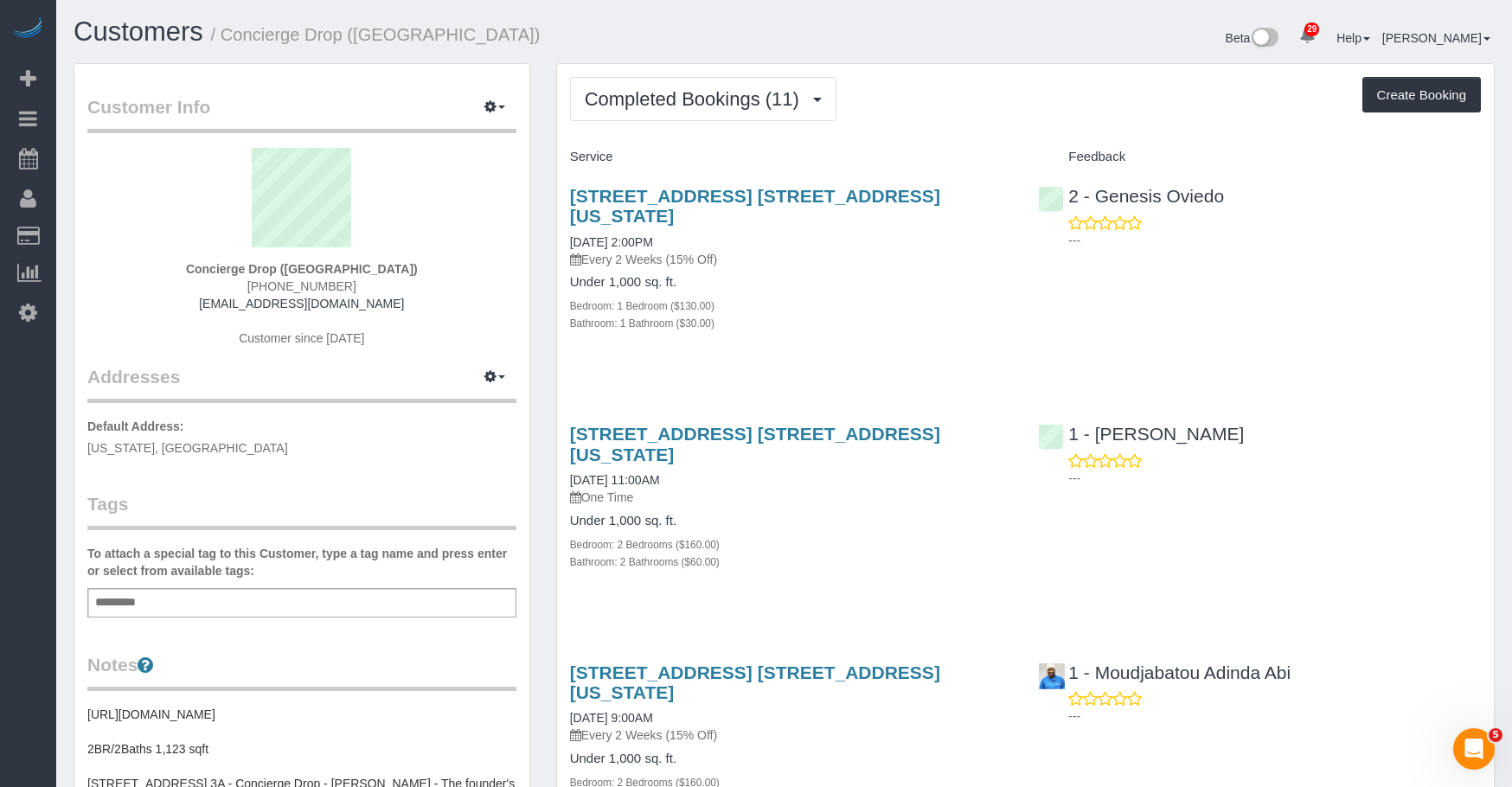
click at [929, 62] on div "Beta 29 Your Notifications You have 0 alerts × You have 5 to charge for 09/26/2…" at bounding box center [1147, 40] width 724 height 46
click at [918, 275] on div "Under 1,000 sq. ft. Bedroom: 1 Bedroom ($130.00) Bathroom: 1 Bathroom ($30.00)" at bounding box center [791, 302] width 443 height 56
click at [703, 84] on button "Completed Bookings (11)" at bounding box center [703, 99] width 266 height 44
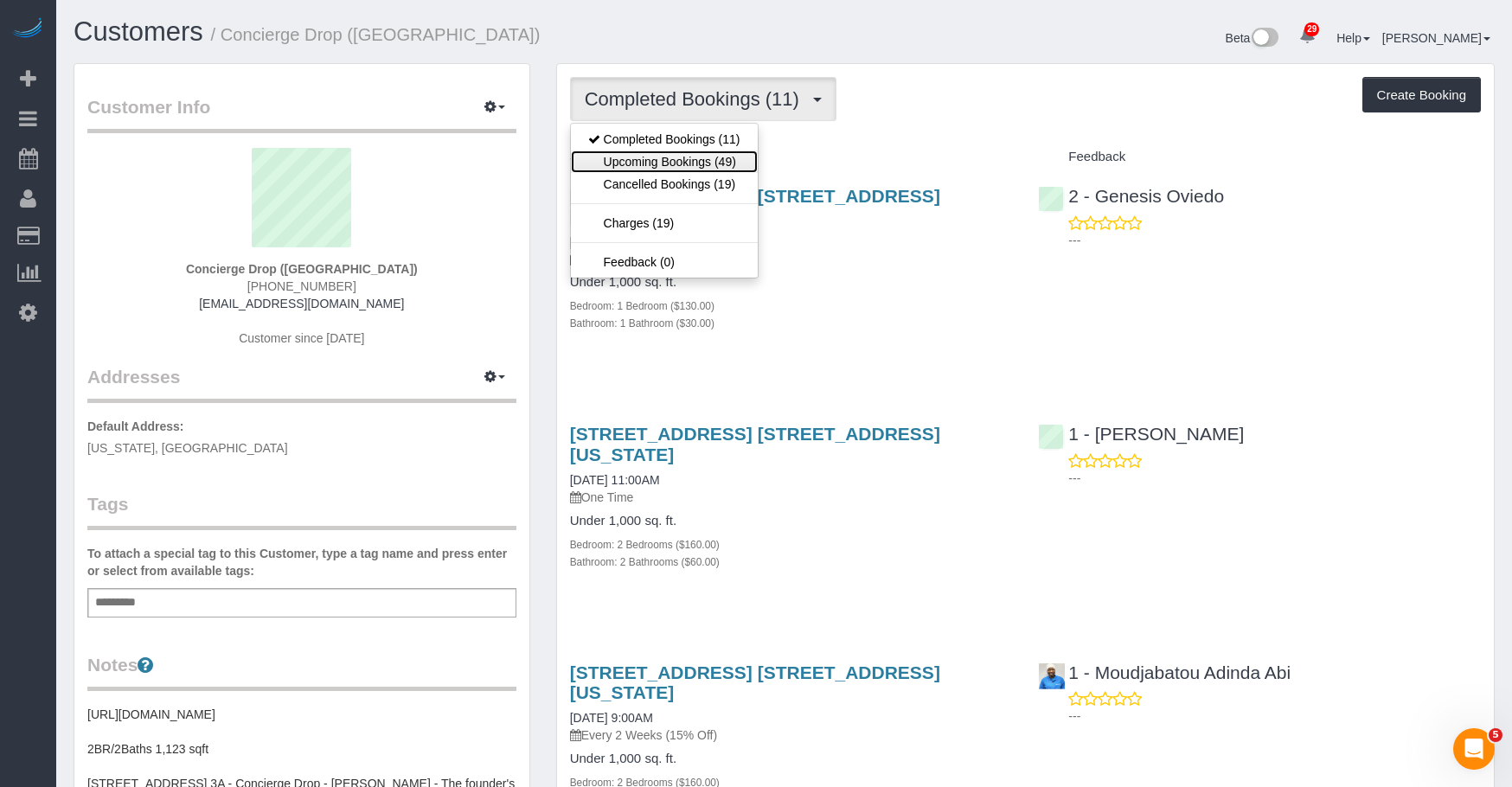
click at [666, 160] on link "Upcoming Bookings (49)" at bounding box center [664, 162] width 187 height 23
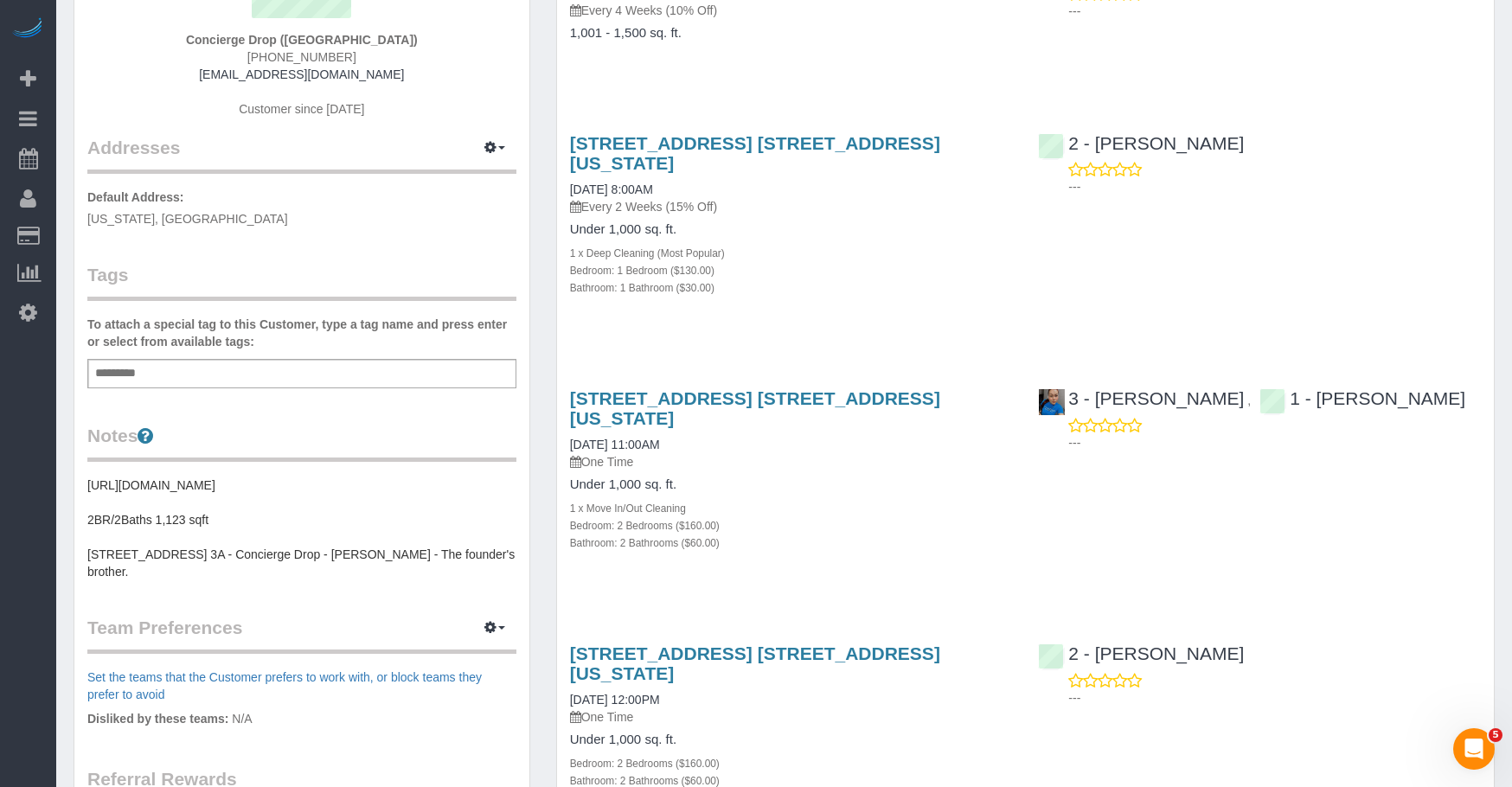
scroll to position [259, 0]
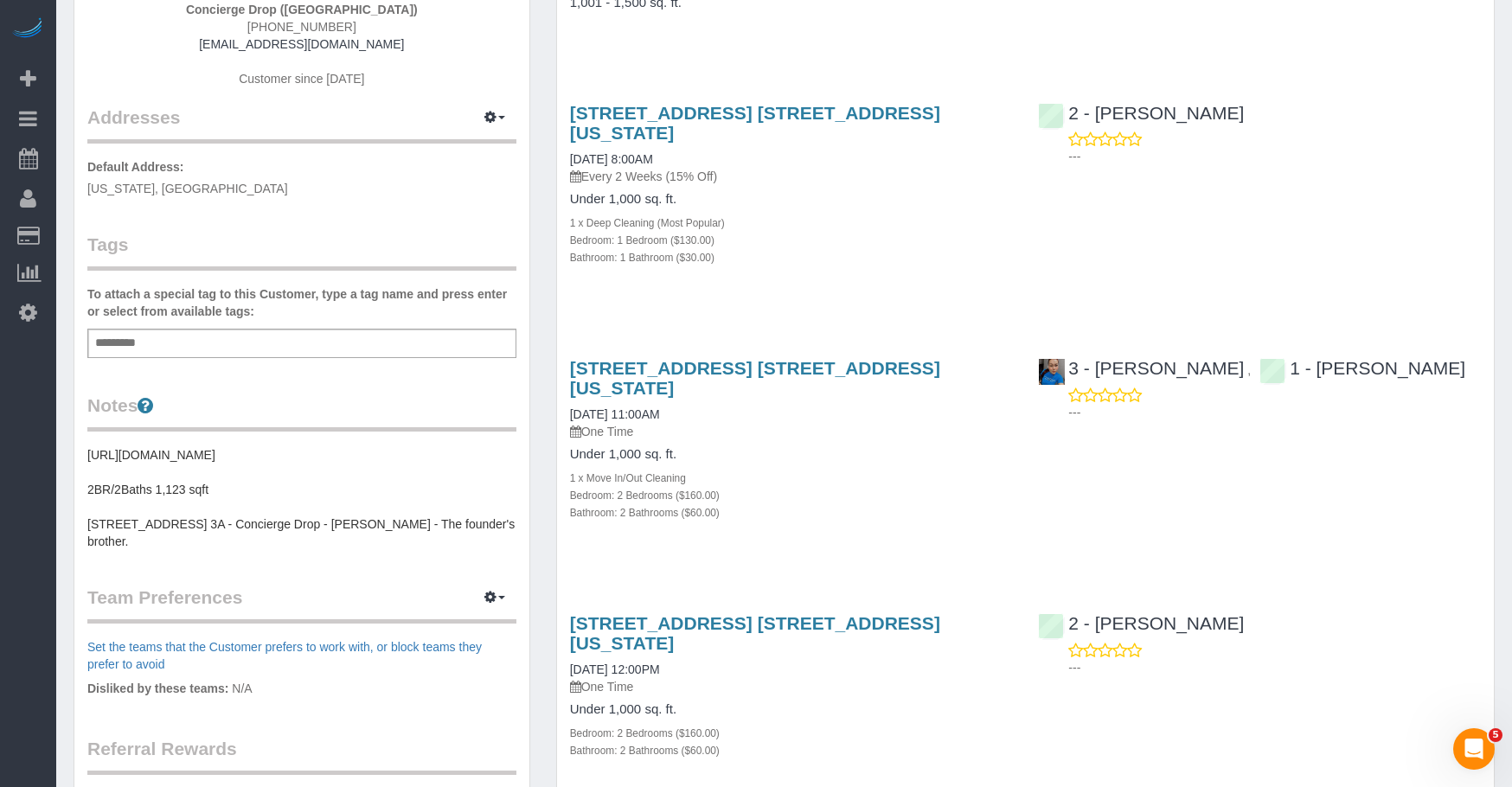
drag, startPoint x: 815, startPoint y: 175, endPoint x: 820, endPoint y: 184, distance: 10.3
click at [815, 192] on h4 "Under 1,000 sq. ft." at bounding box center [791, 199] width 443 height 15
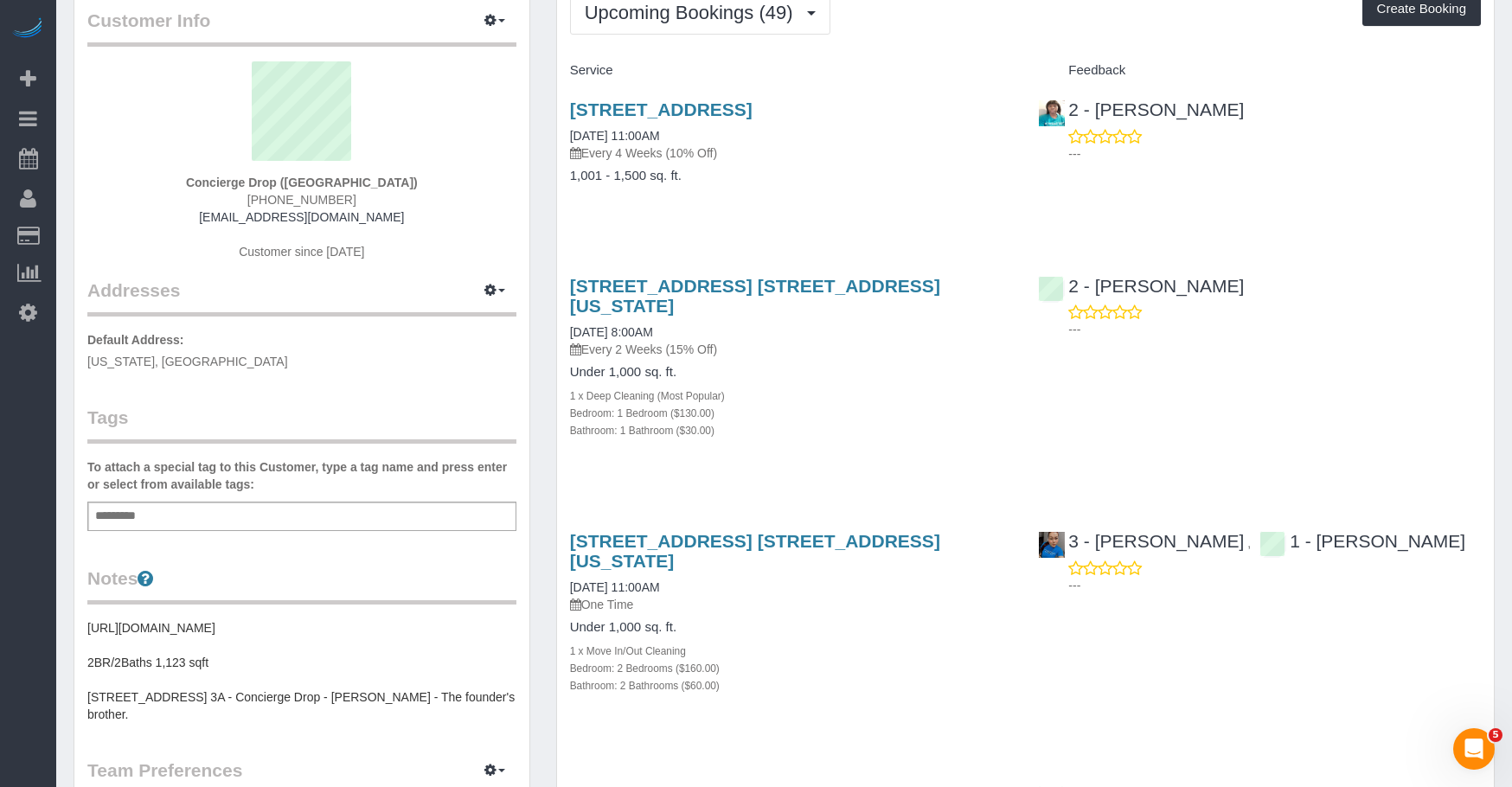
click at [855, 387] on div "1 x Deep Cleaning (Most Popular)" at bounding box center [791, 395] width 443 height 18
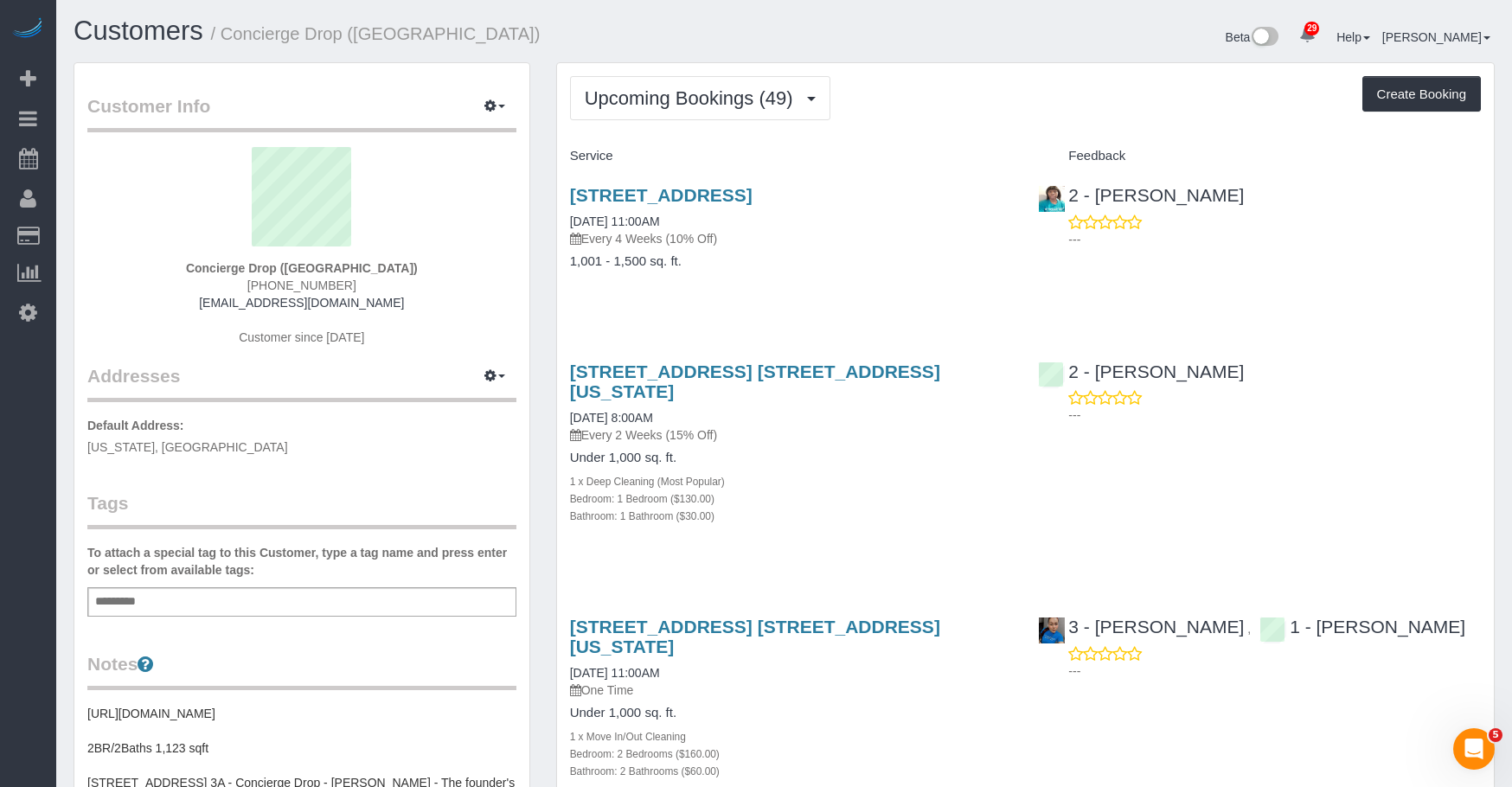
scroll to position [0, 0]
click at [649, 86] on button "Upcoming Bookings (49)" at bounding box center [700, 99] width 260 height 44
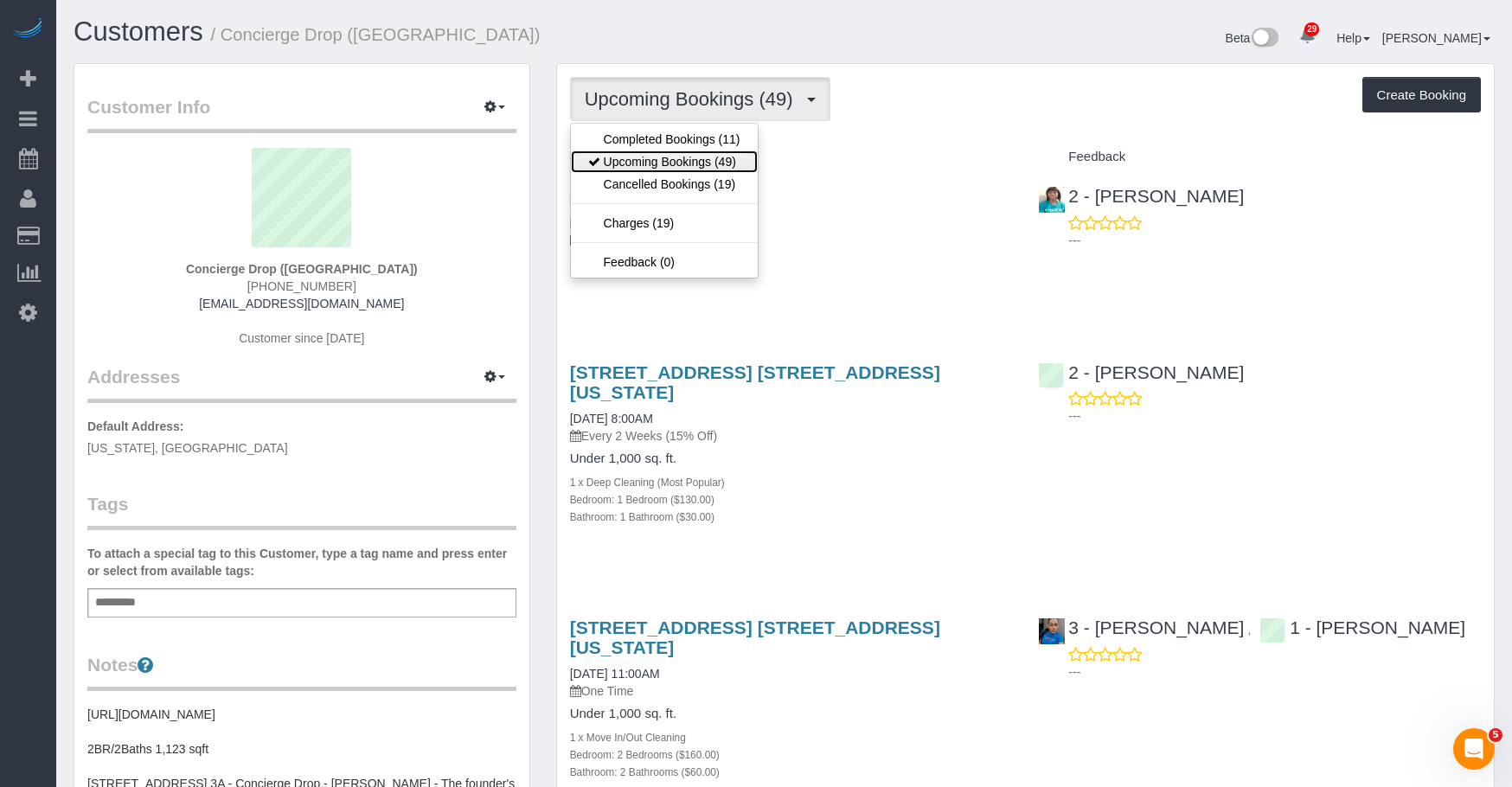
click at [652, 162] on link "Upcoming Bookings (49)" at bounding box center [664, 162] width 187 height 23
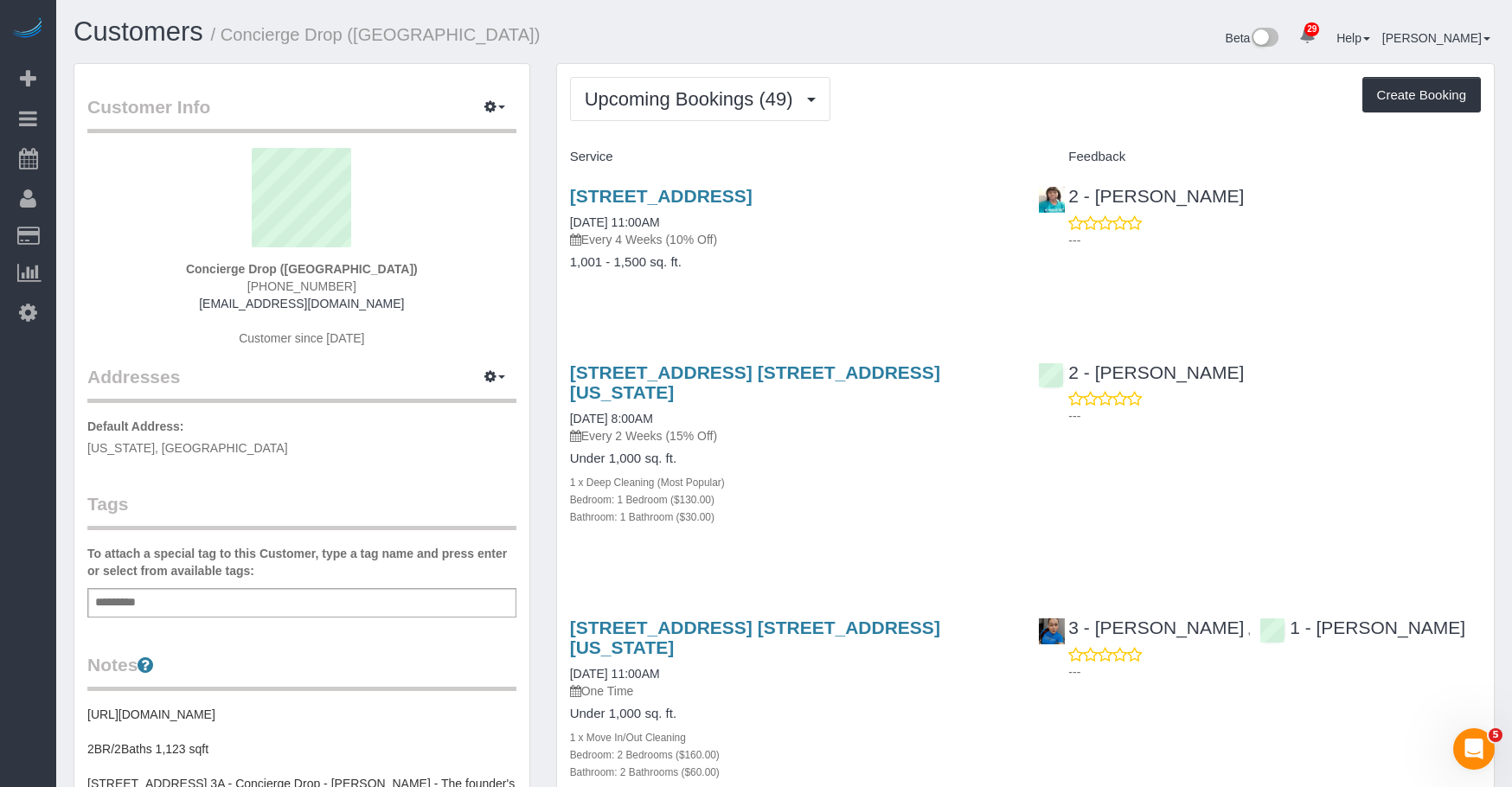
click at [983, 108] on div "Upcoming Bookings (49) Completed Bookings (11) Upcoming Bookings (49) Cancelled…" at bounding box center [1025, 99] width 911 height 44
click at [987, 96] on div "Upcoming Bookings (49) Completed Bookings (11) Upcoming Bookings (49) Cancelled…" at bounding box center [1025, 99] width 911 height 44
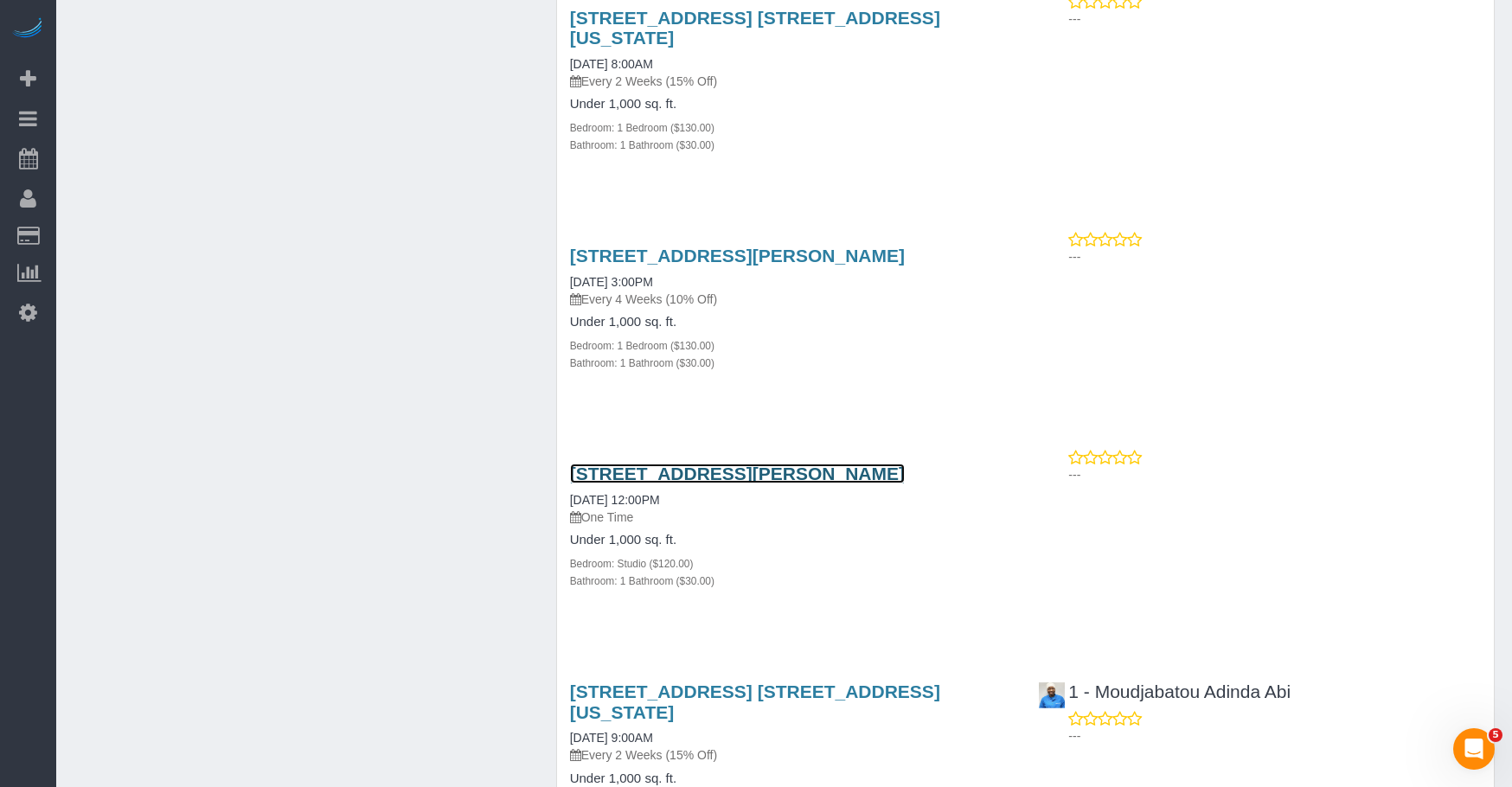
click at [834, 464] on link "333 Schermerhorn Street, 49m, Brooklyn, NY 11217" at bounding box center [737, 474] width 335 height 20
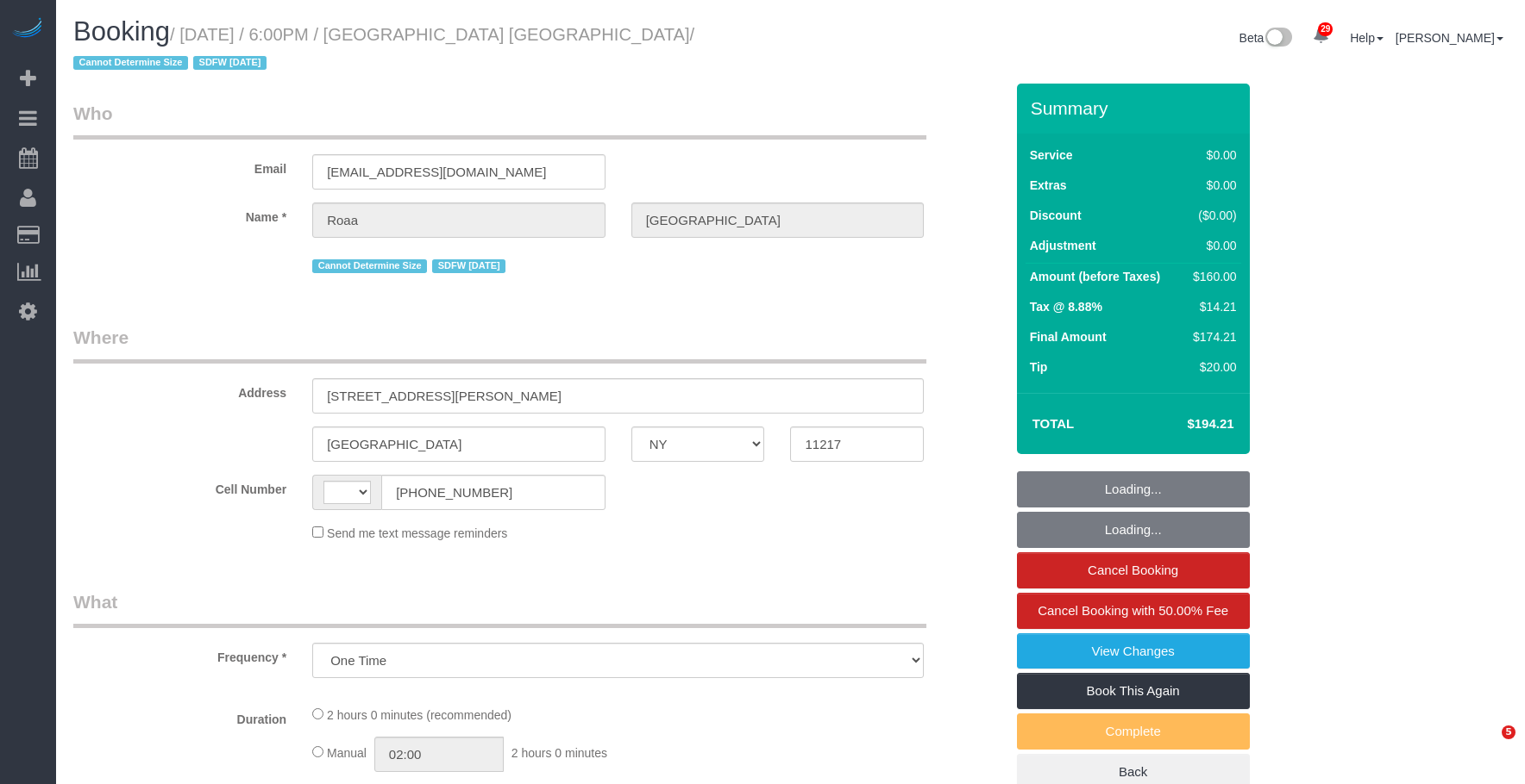
select select "NY"
select select "1"
select select "number:89"
select select "number:90"
select select "number:15"
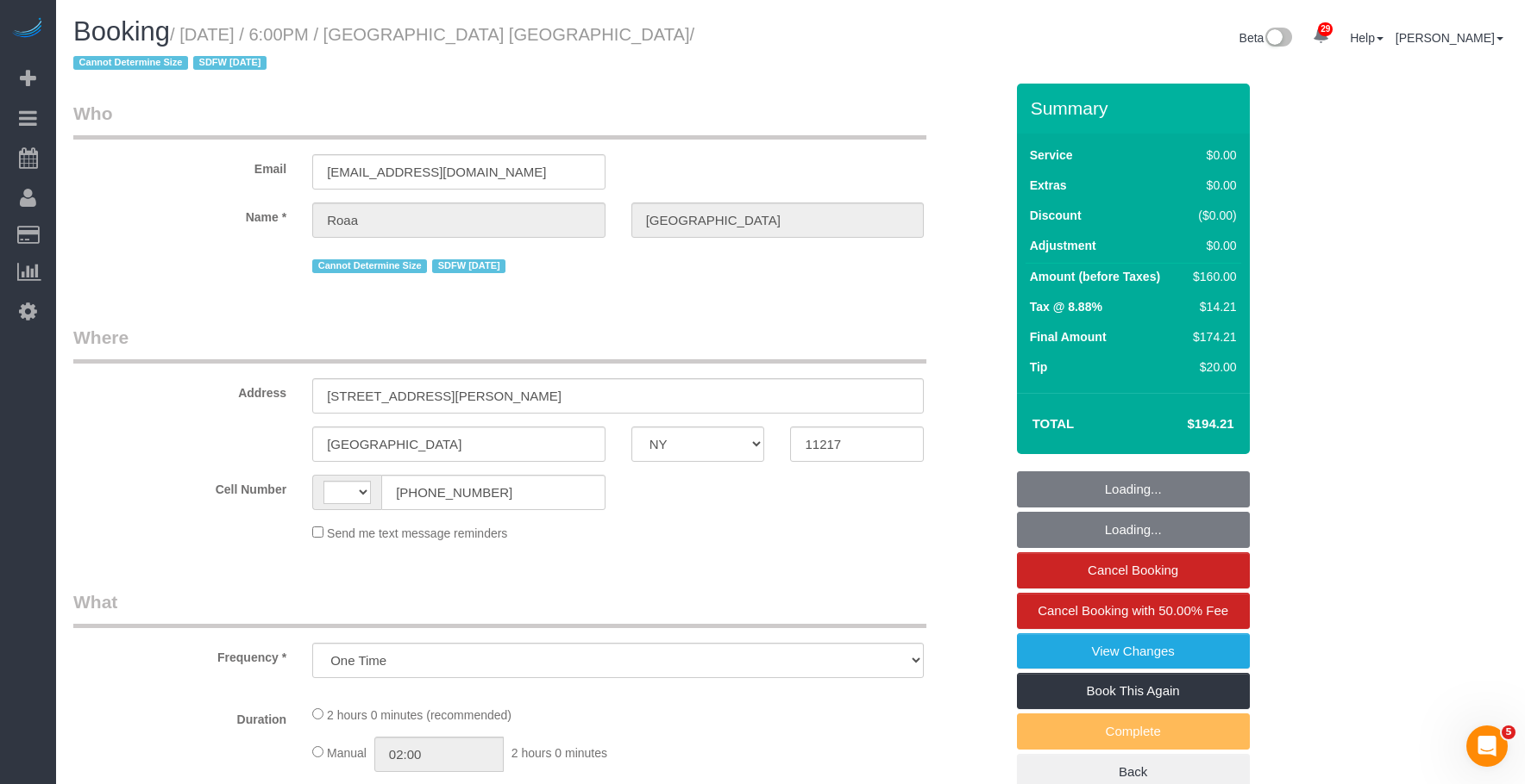
select select "number:5"
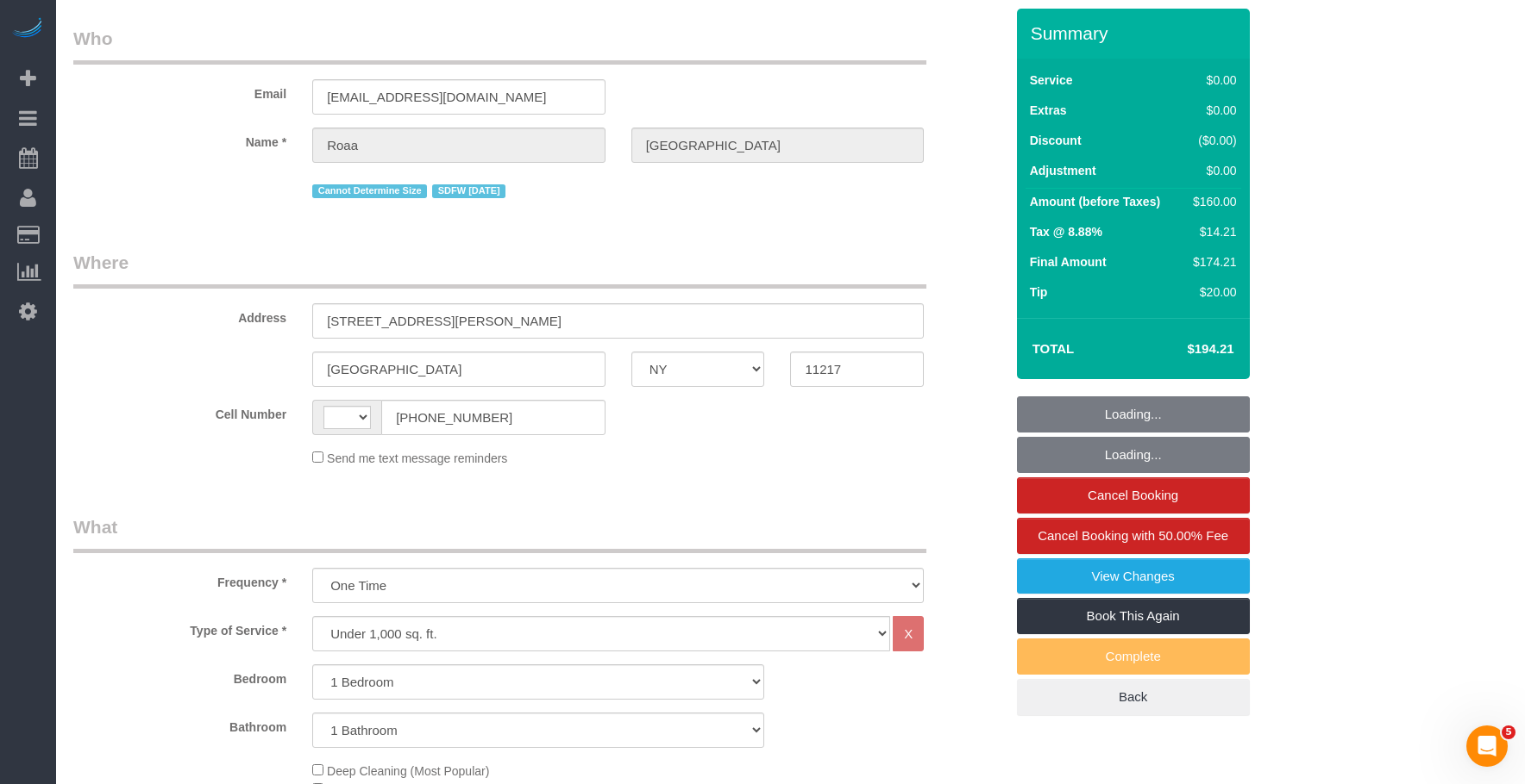
select select "string:[GEOGRAPHIC_DATA]"
select select "string:stripe-pm_1PnQiL4VGloSiKo7JPlDsWnS"
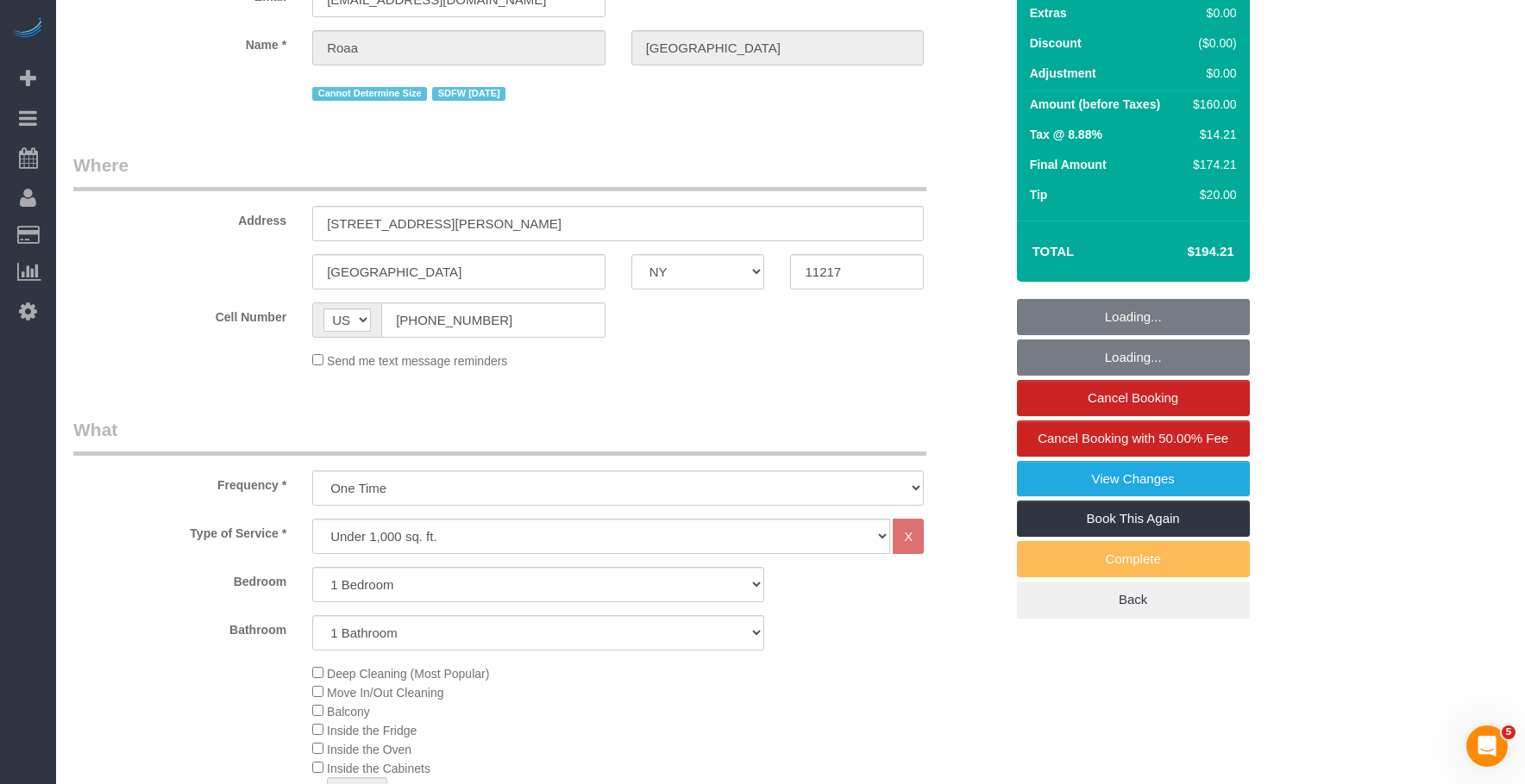
select select "spot1"
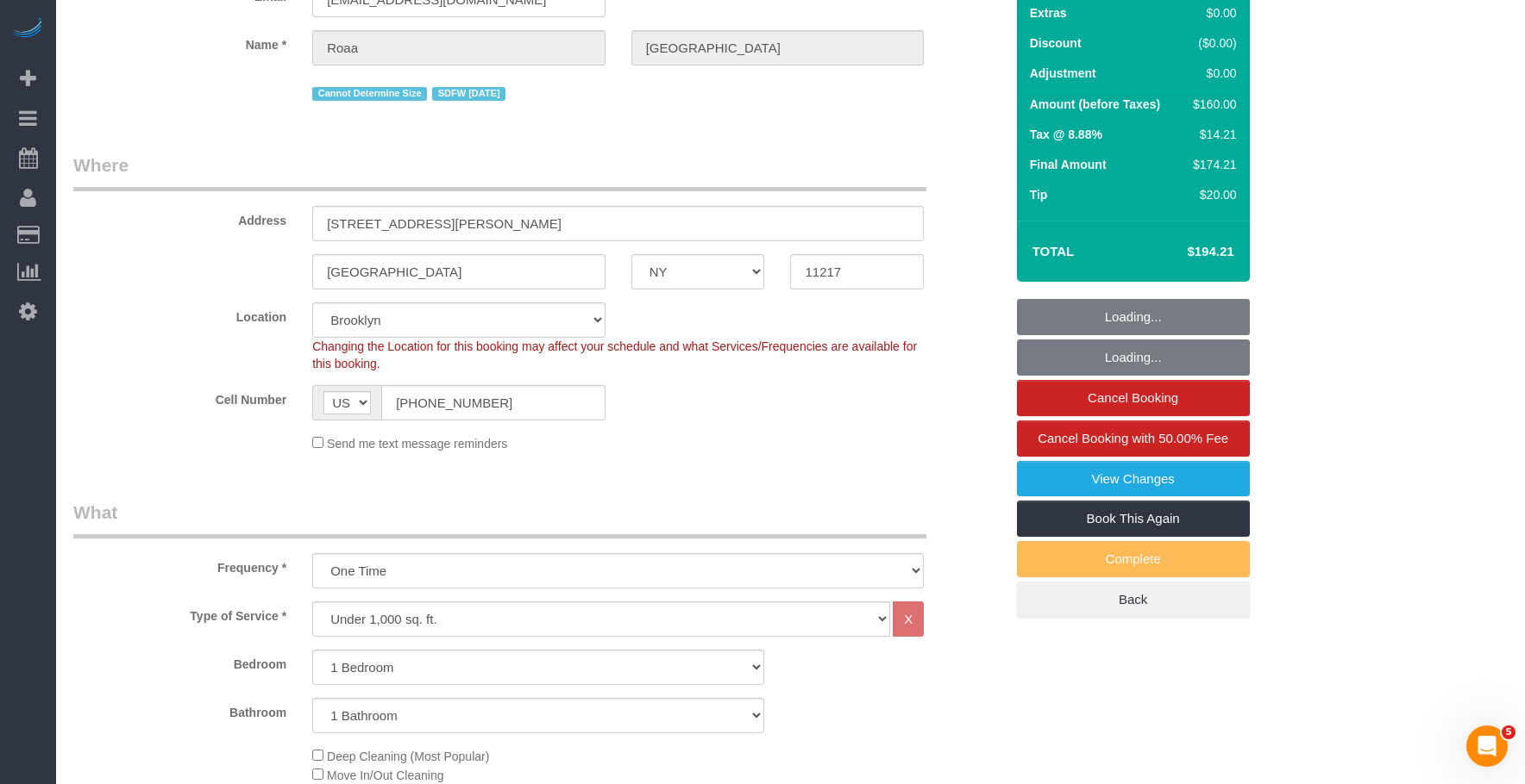
select select "object:1465"
select select "1"
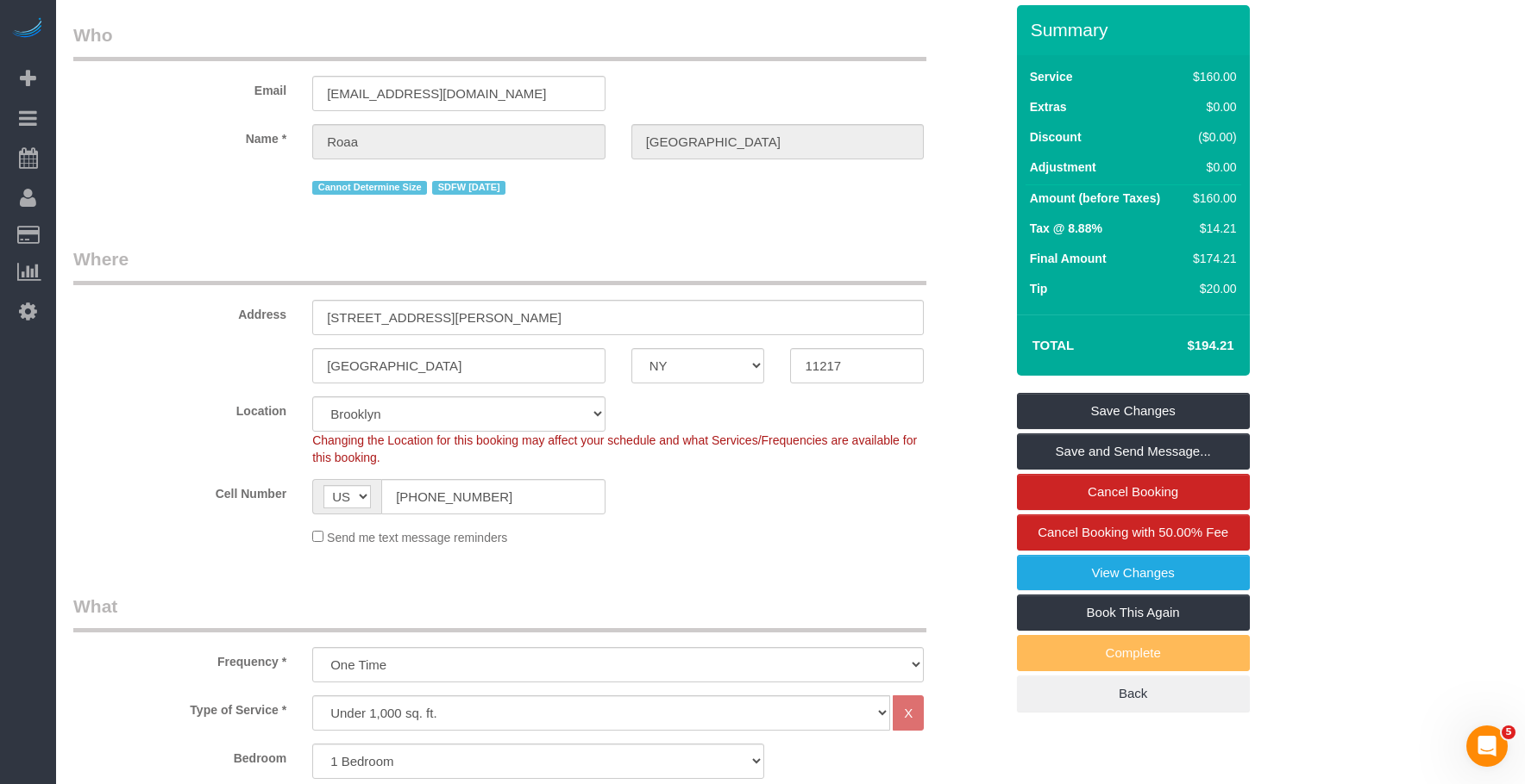
scroll to position [0, 0]
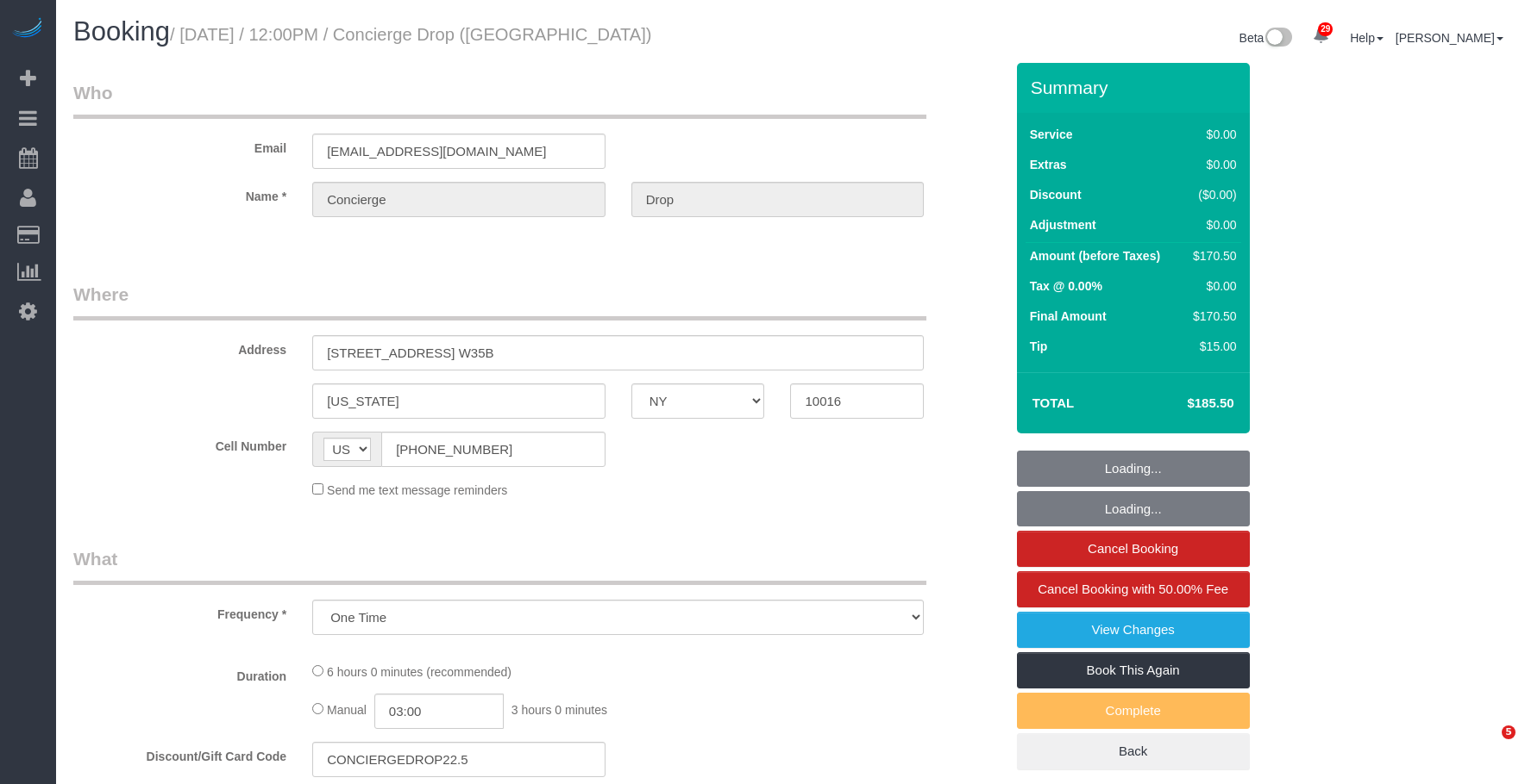
select select "NY"
select select "2"
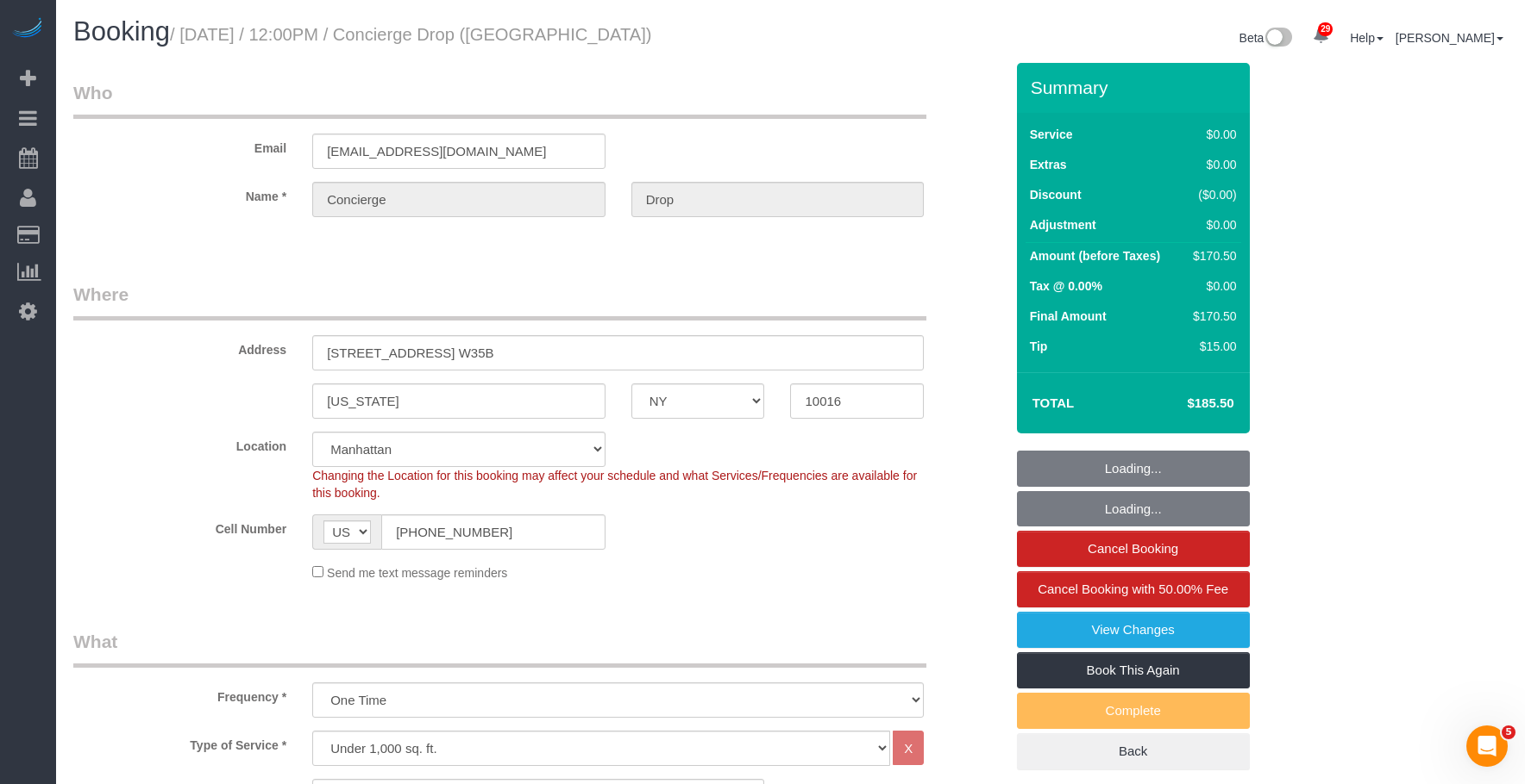
select select "string:stripe-pm_1RaQn24VGloSiKo7zeOF73Wj"
select select "number:89"
select select "number:90"
select select "number:15"
select select "number:6"
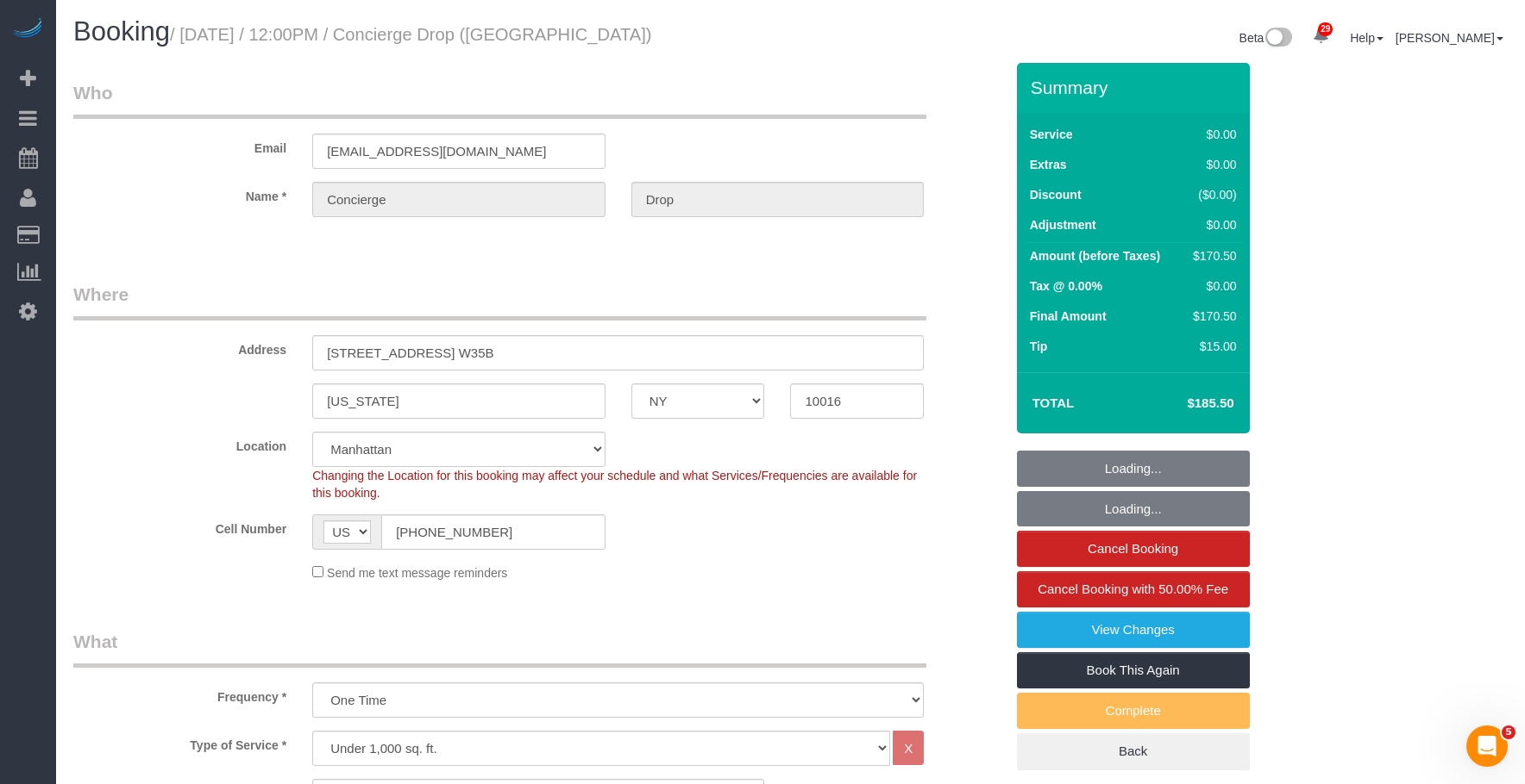
select select "object:1063"
select select "spot1"
select select "2"
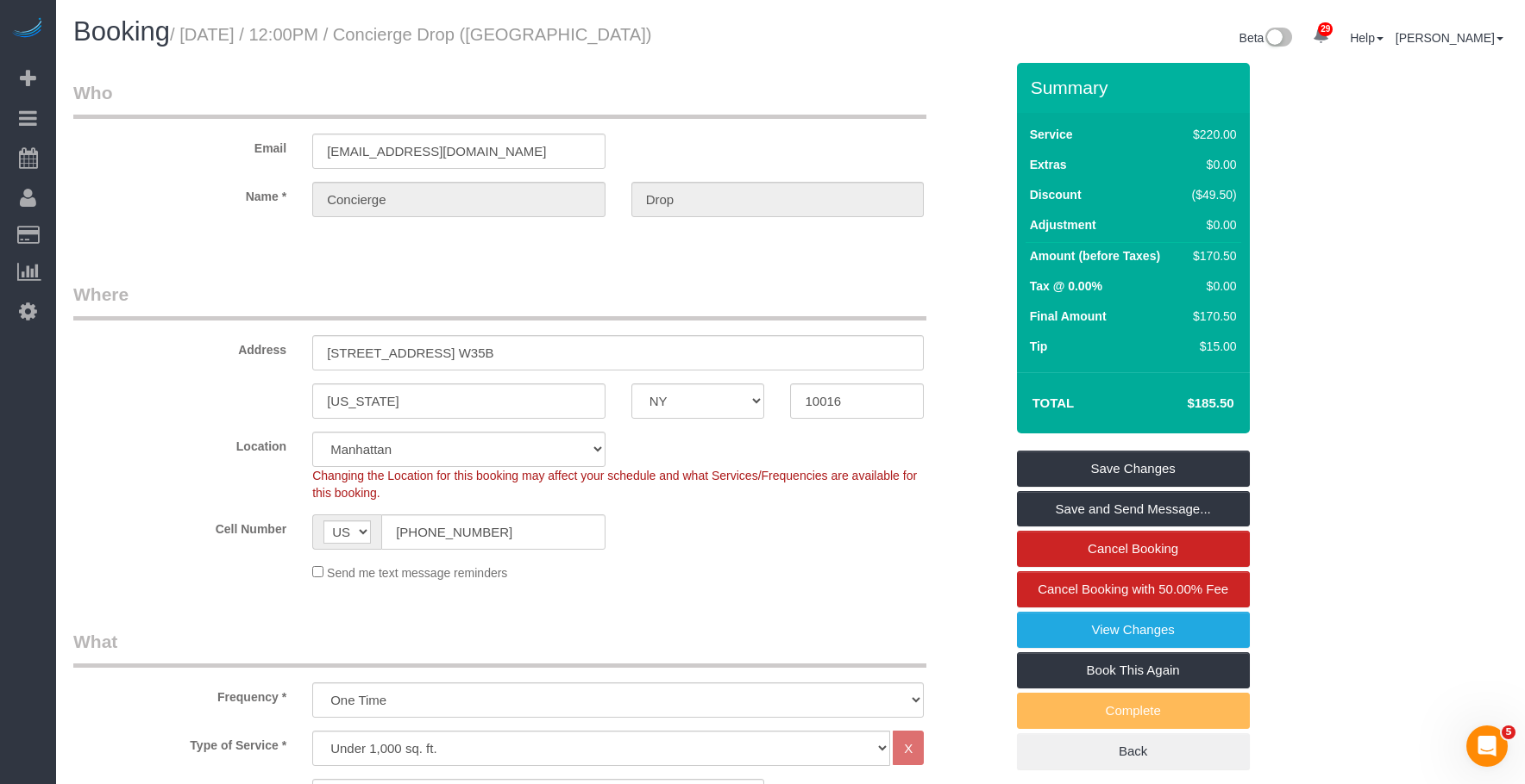
drag, startPoint x: 695, startPoint y: 280, endPoint x: 717, endPoint y: 279, distance: 22.0
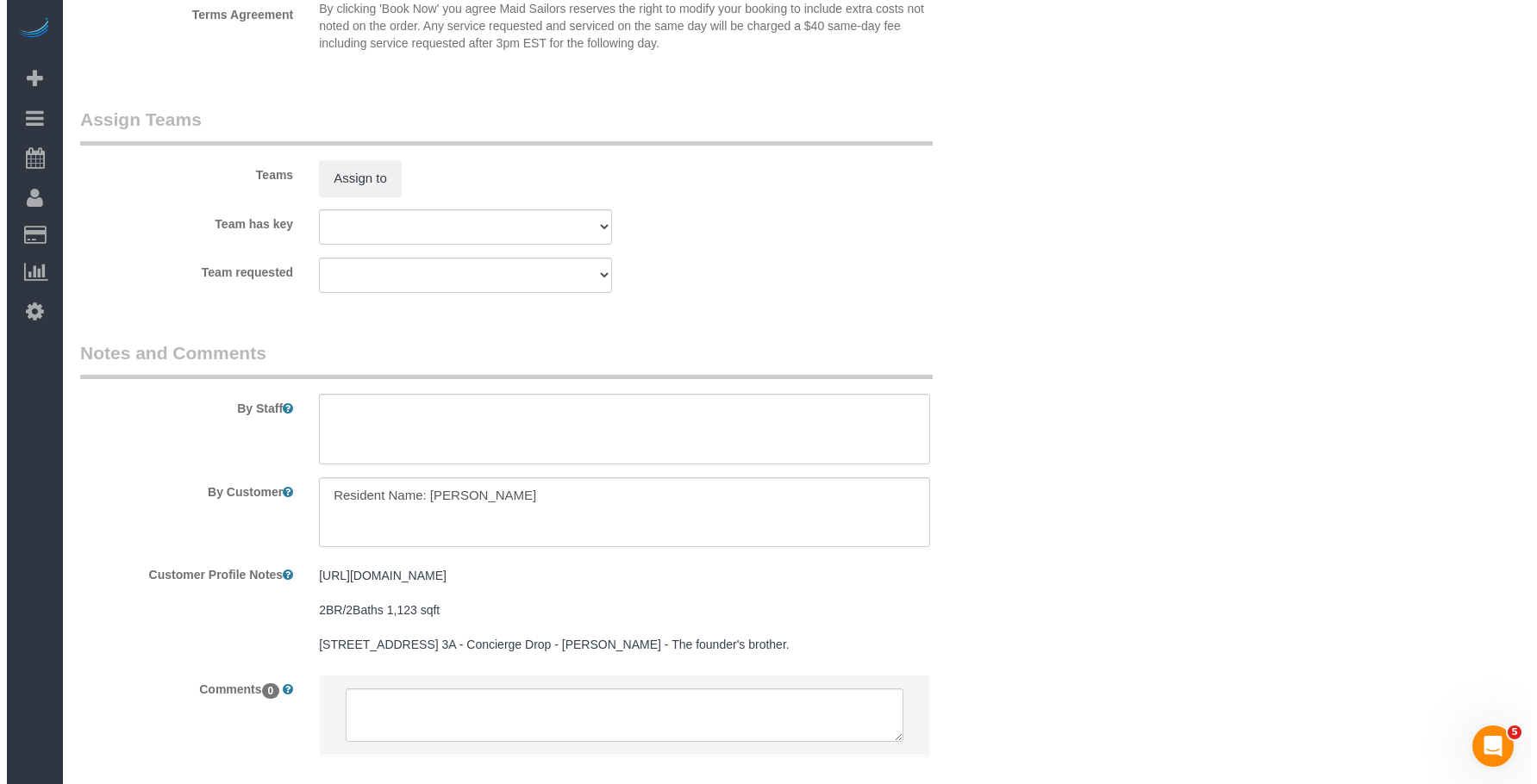
scroll to position [1724, 0]
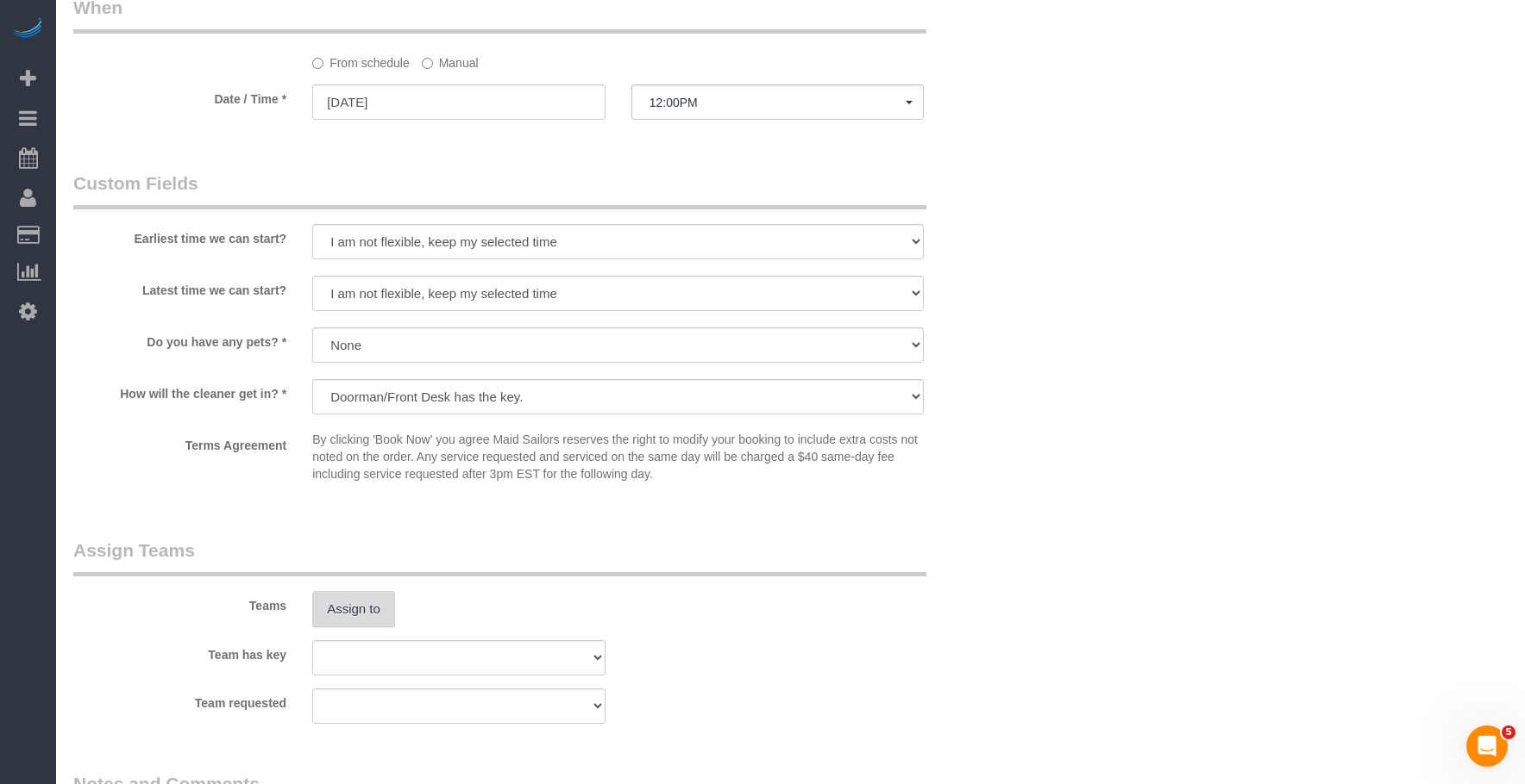
click at [389, 608] on button "Assign to" at bounding box center [353, 608] width 83 height 36
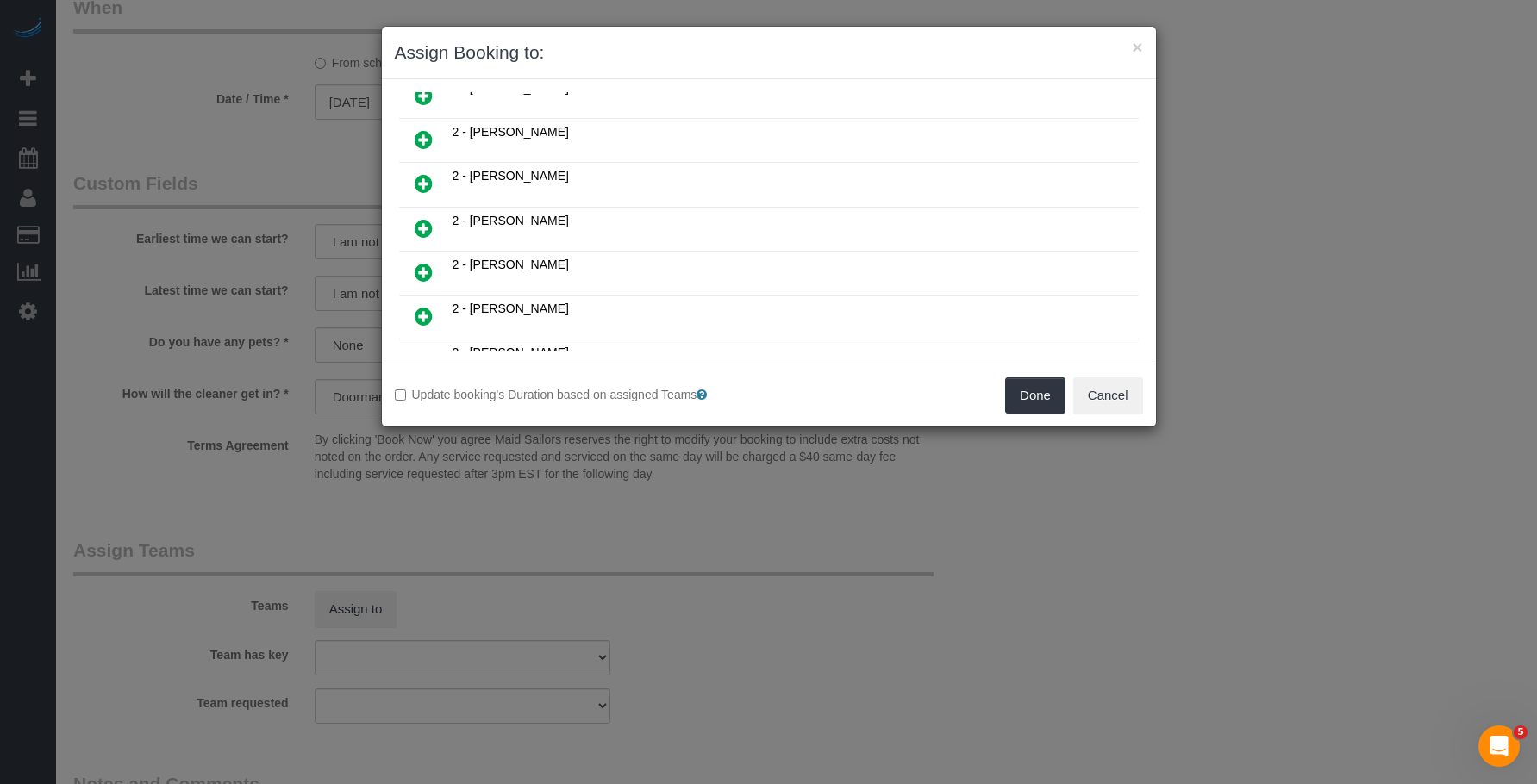
scroll to position [776, 0]
drag, startPoint x: 423, startPoint y: 139, endPoint x: 672, endPoint y: 248, distance: 271.8
click at [424, 139] on icon at bounding box center [423, 137] width 19 height 20
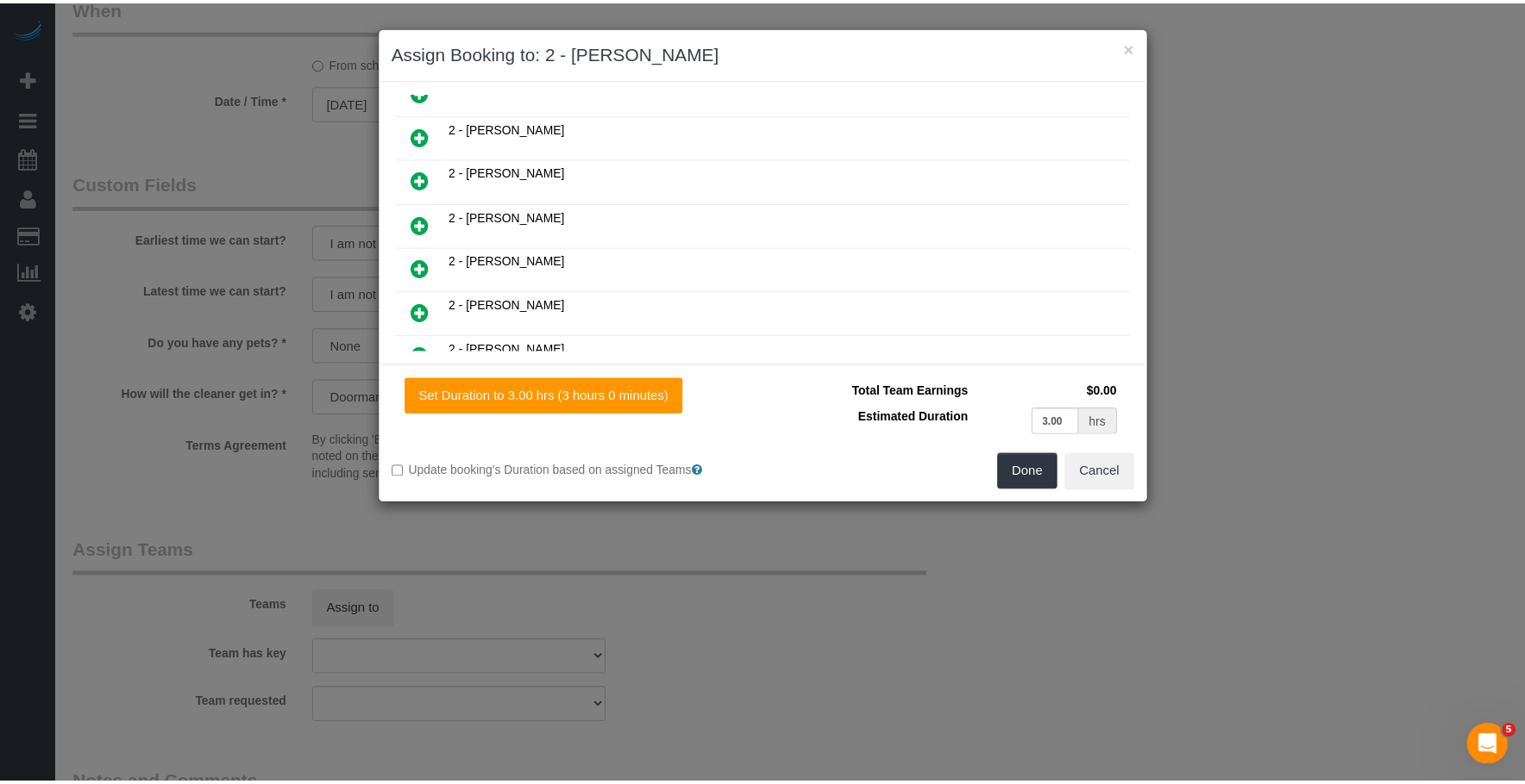
scroll to position [817, 0]
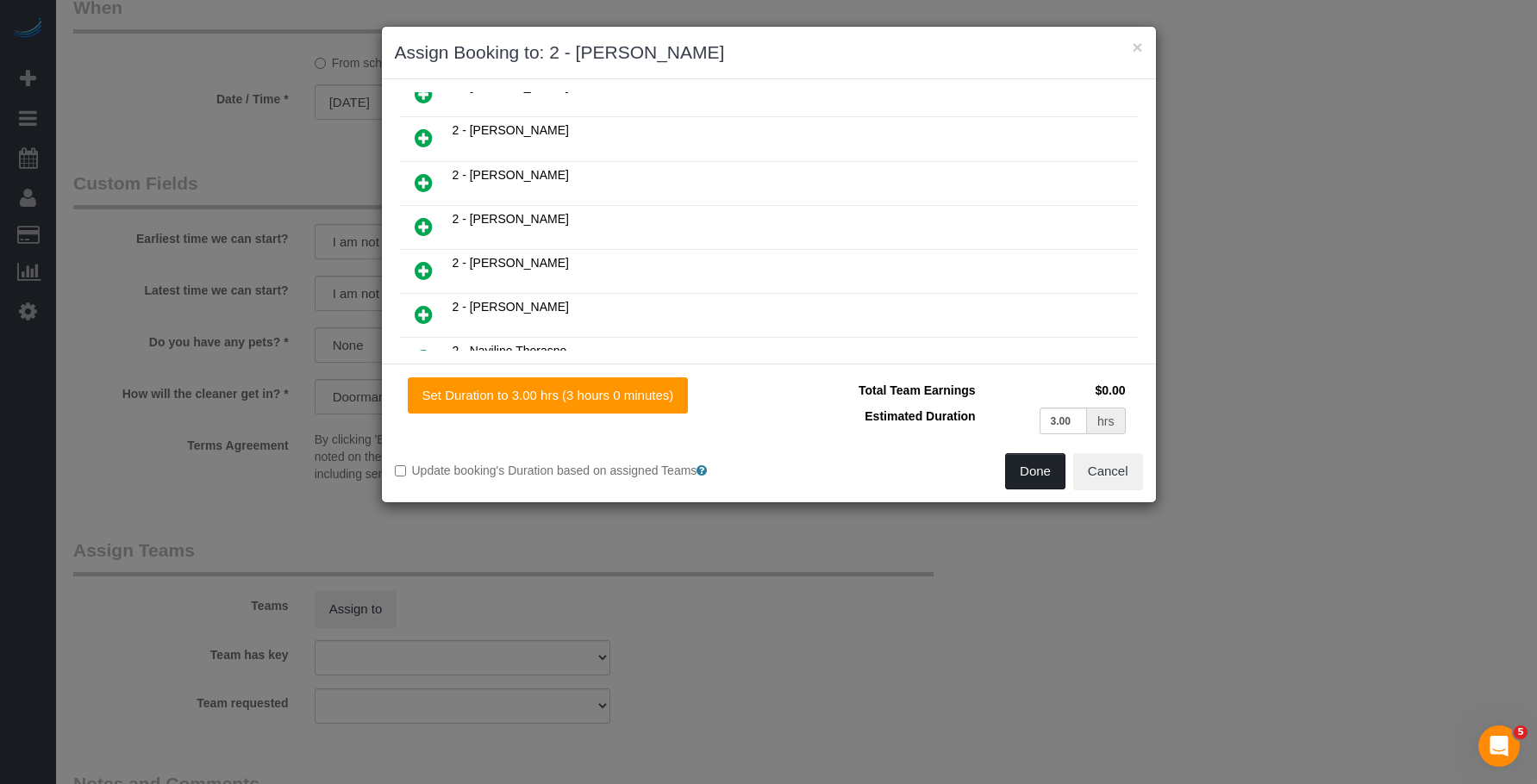
click at [1029, 481] on button "Done" at bounding box center [1036, 471] width 60 height 36
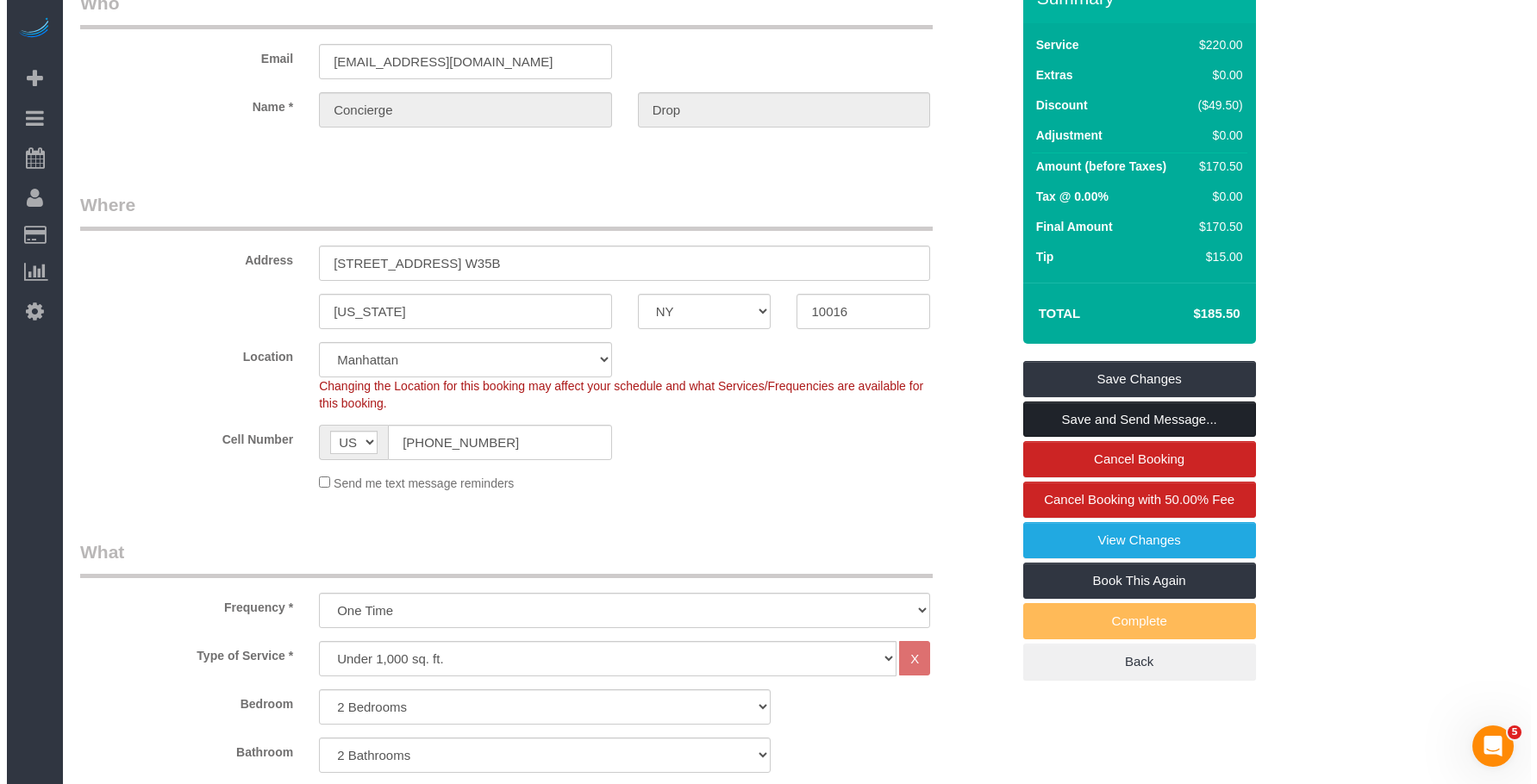
scroll to position [0, 0]
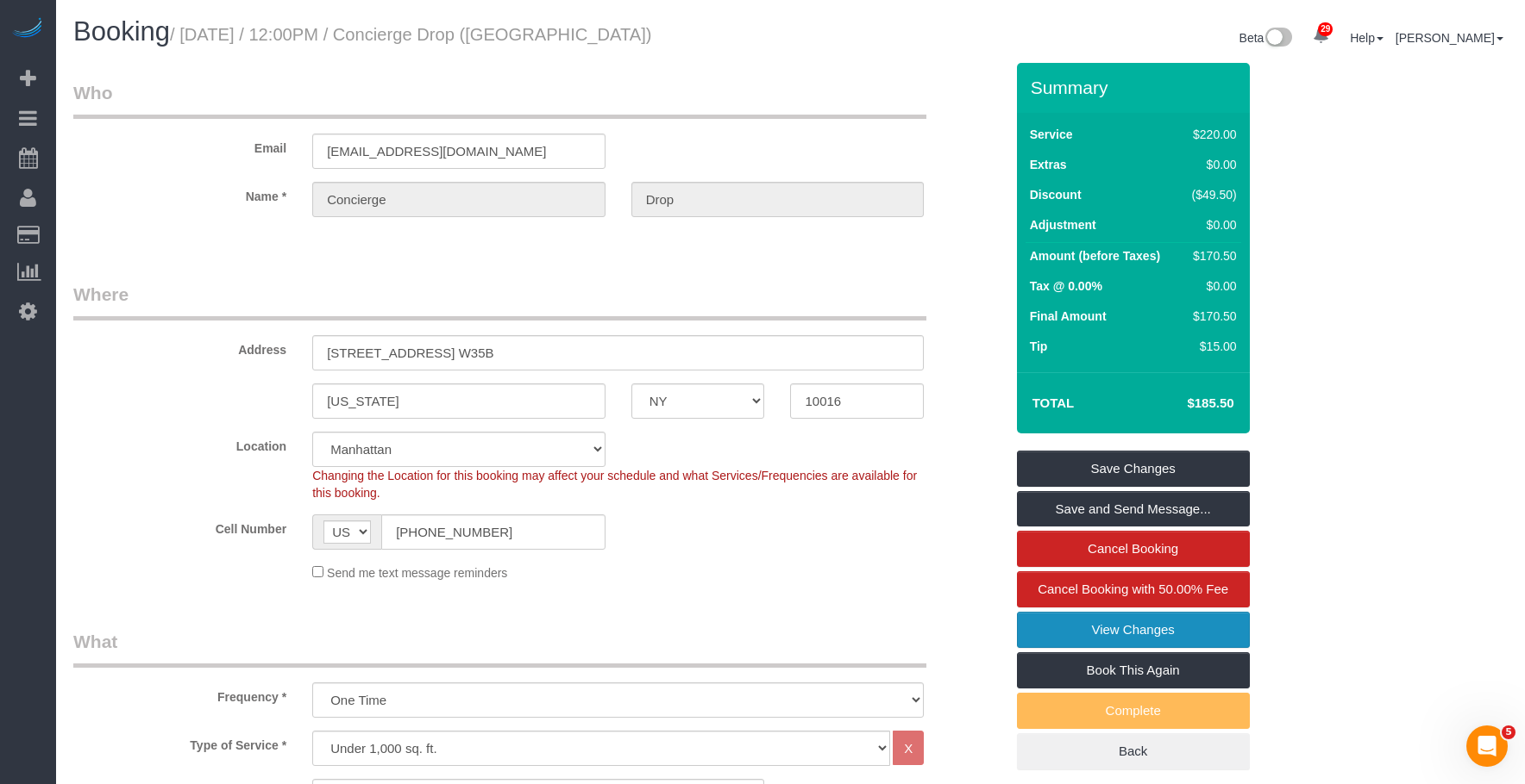
click at [1072, 630] on link "View Changes" at bounding box center [1133, 630] width 233 height 36
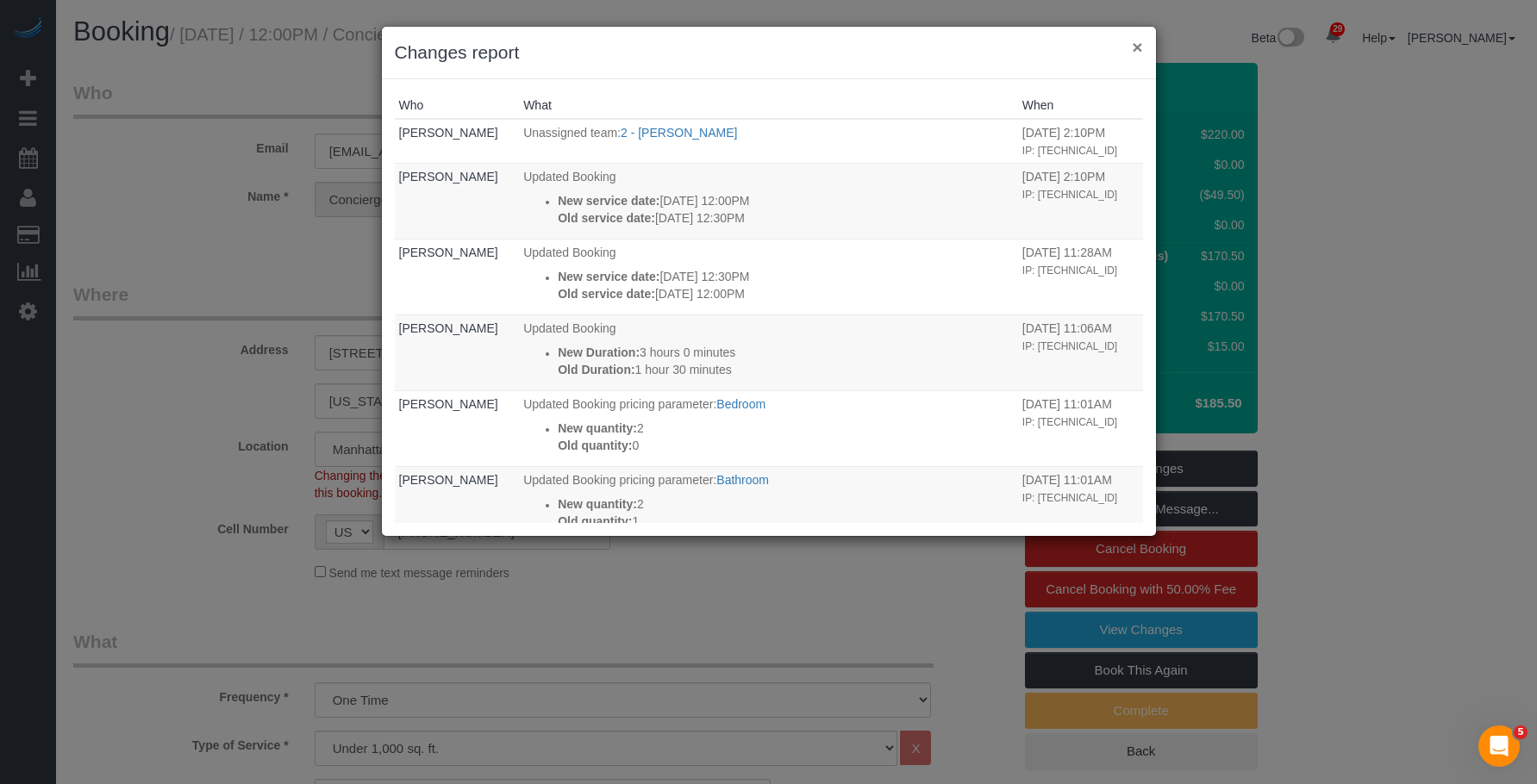
click at [1140, 41] on button "×" at bounding box center [1137, 47] width 11 height 19
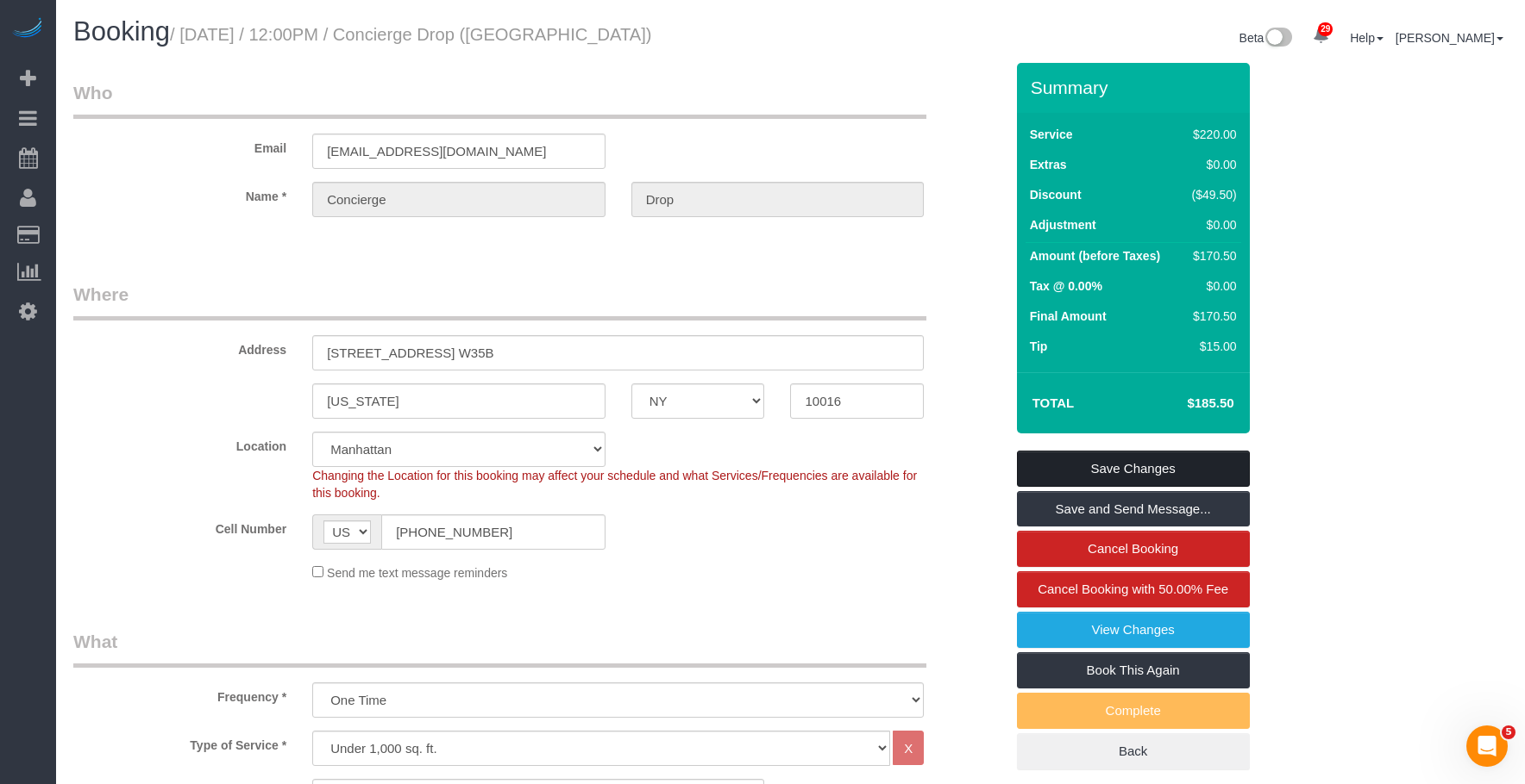
drag, startPoint x: 1120, startPoint y: 463, endPoint x: 1052, endPoint y: 440, distance: 71.8
click at [1120, 462] on link "Save Changes" at bounding box center [1133, 468] width 233 height 36
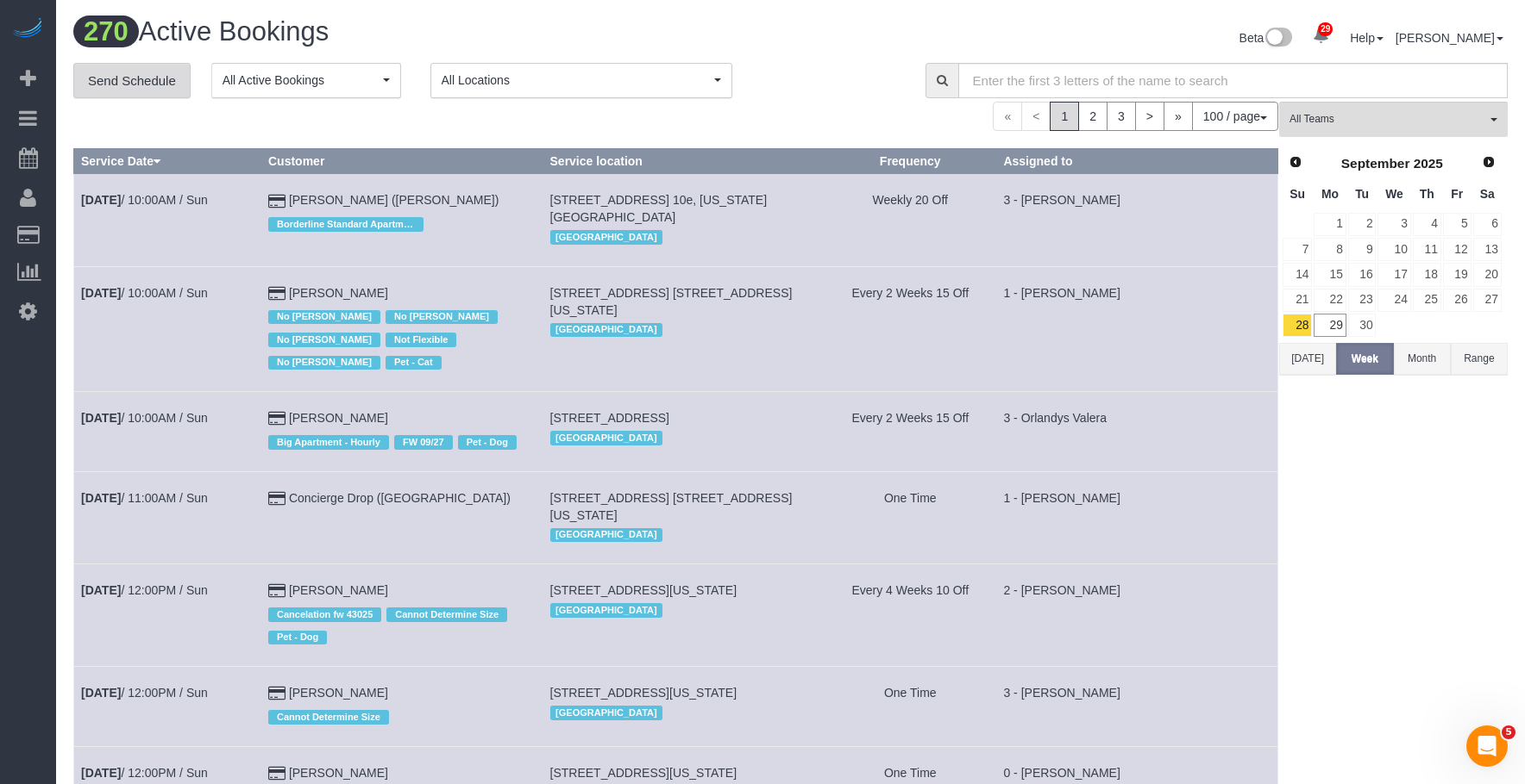
click at [154, 83] on link "Send Schedule" at bounding box center [132, 81] width 117 height 36
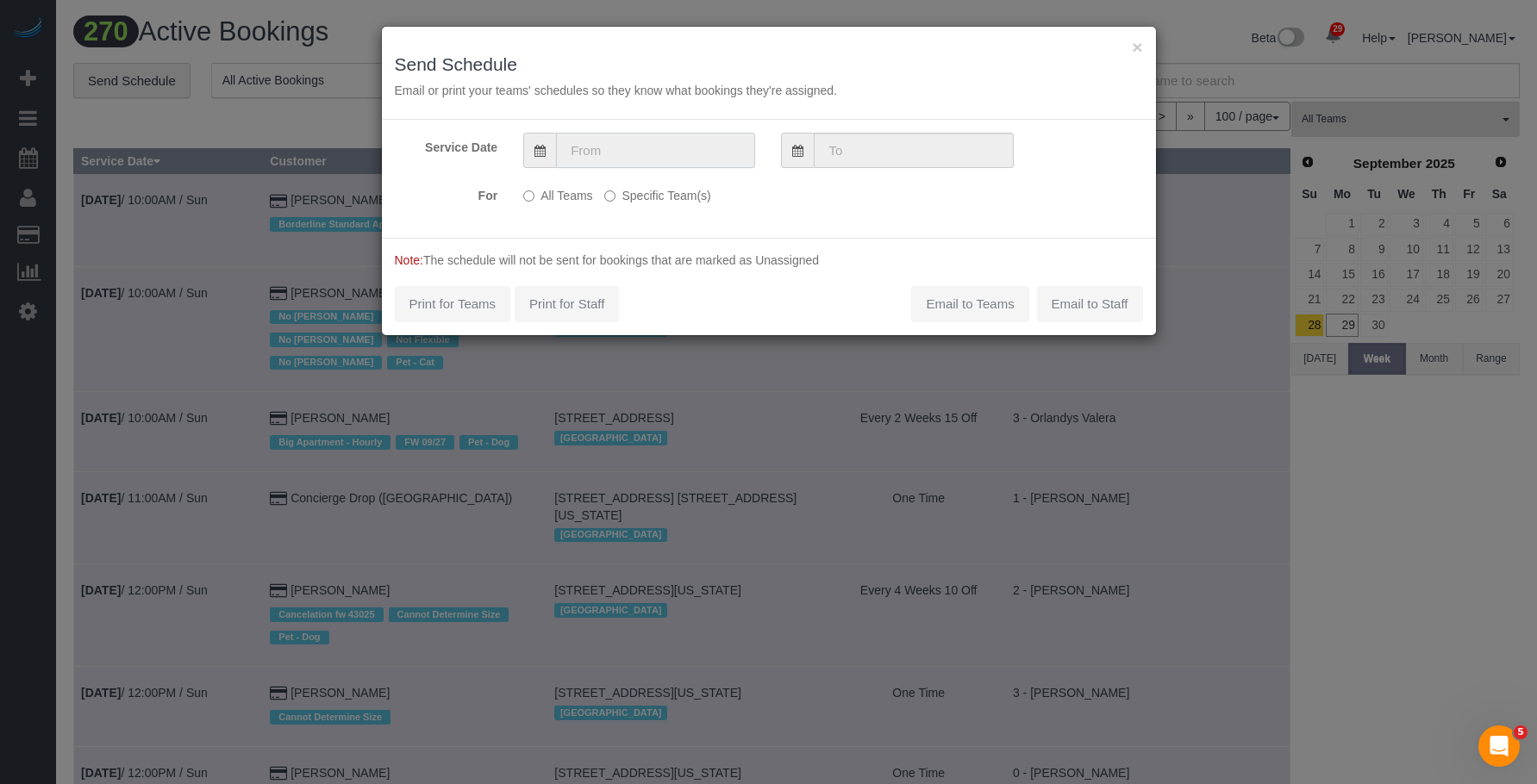
click at [701, 149] on input "text" at bounding box center [655, 150] width 199 height 35
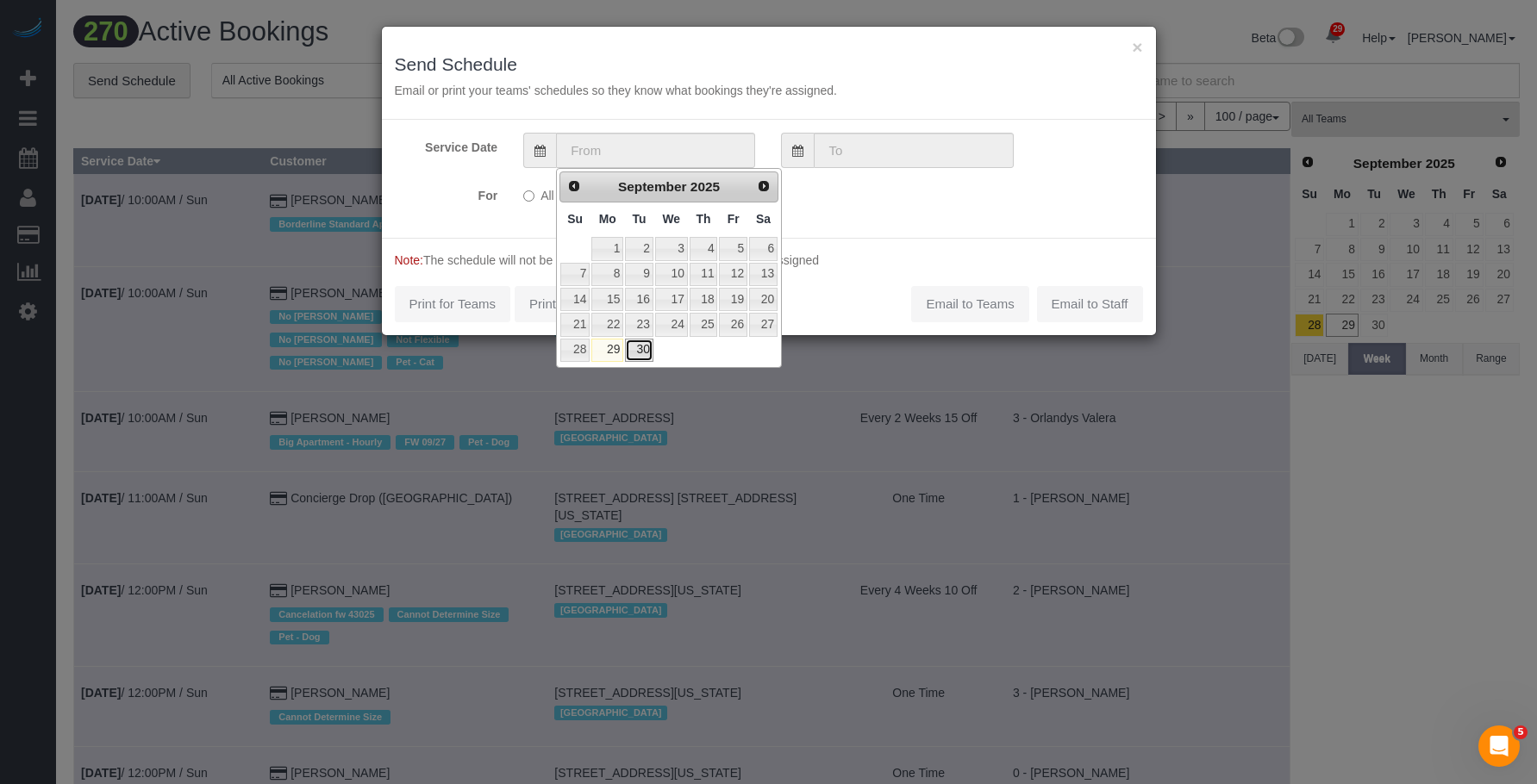
click at [639, 350] on link "30" at bounding box center [639, 350] width 27 height 23
type input "09/30/2025"
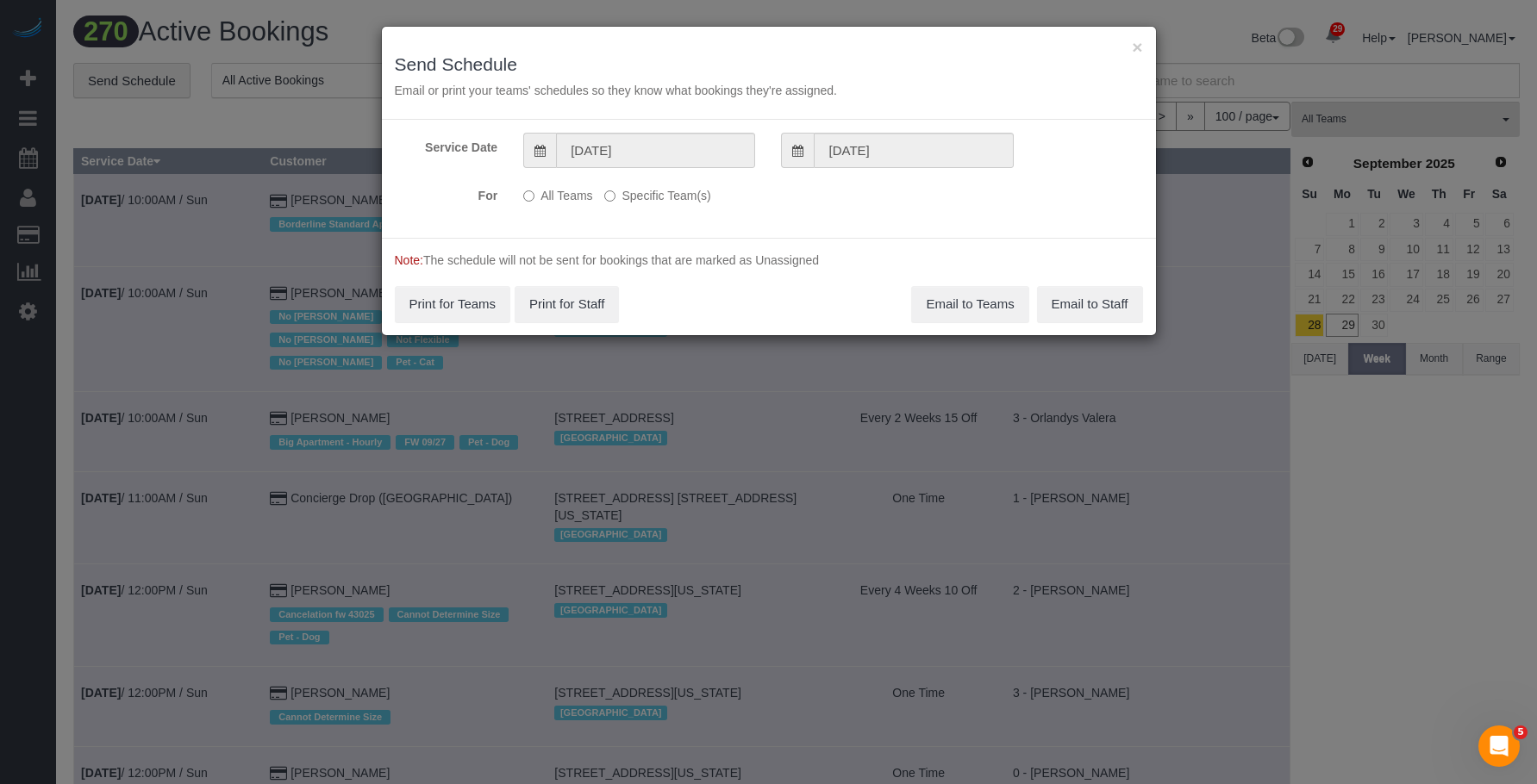
drag, startPoint x: 672, startPoint y: 198, endPoint x: 724, endPoint y: 212, distance: 53.9
click at [672, 197] on label "Specific Team(s)" at bounding box center [657, 193] width 106 height 23
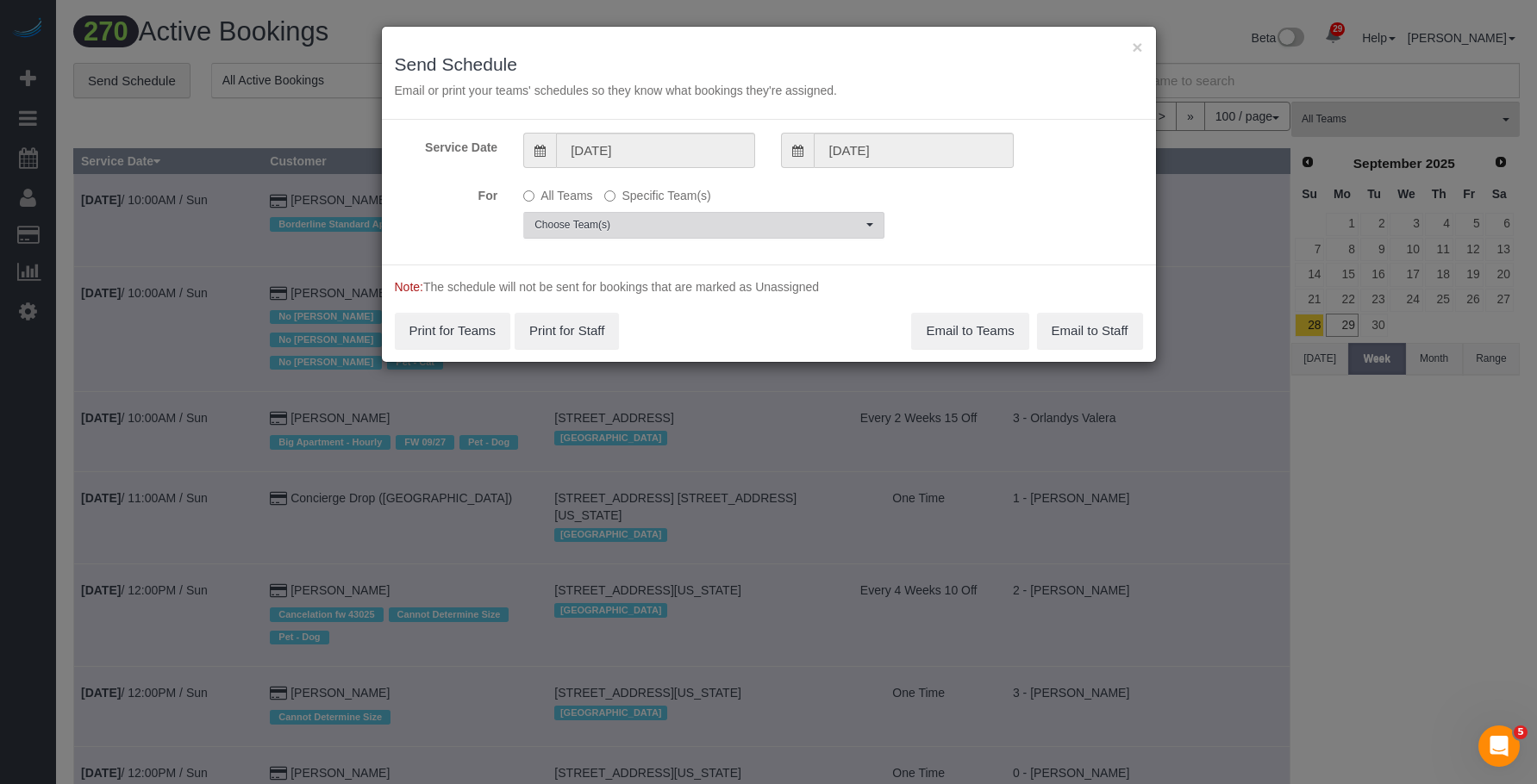
drag, startPoint x: 731, startPoint y: 220, endPoint x: 727, endPoint y: 262, distance: 42.2
click at [731, 223] on span "Choose Team(s)" at bounding box center [698, 225] width 328 height 15
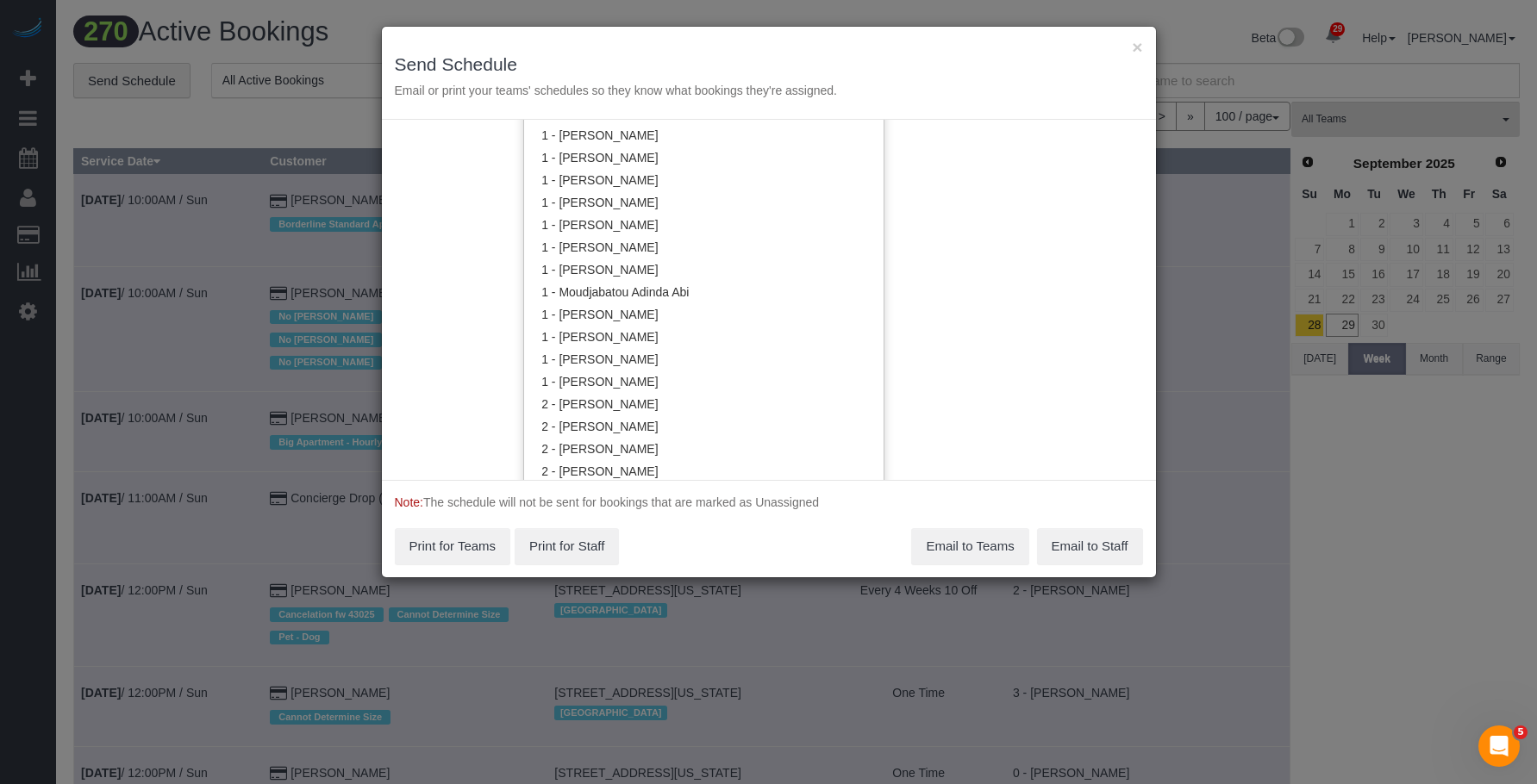
scroll to position [952, 0]
click at [680, 331] on link "2 - [PERSON_NAME]" at bounding box center [703, 335] width 360 height 22
drag, startPoint x: 833, startPoint y: 38, endPoint x: 949, endPoint y: 136, distance: 151.9
click at [835, 37] on div "× Send Schedule Email or print your teams' schedules so they know what bookings…" at bounding box center [769, 72] width 774 height 93
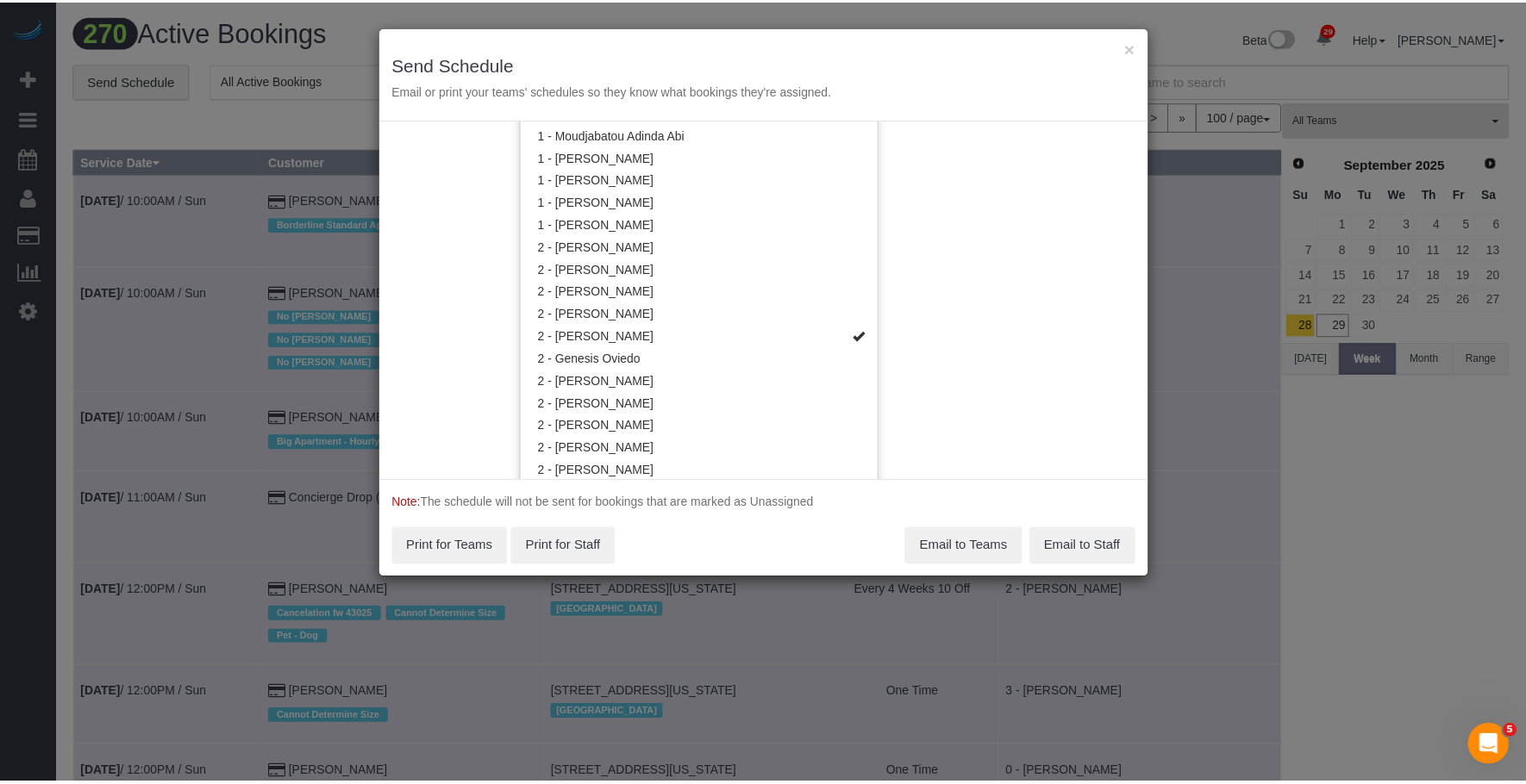
scroll to position [0, 0]
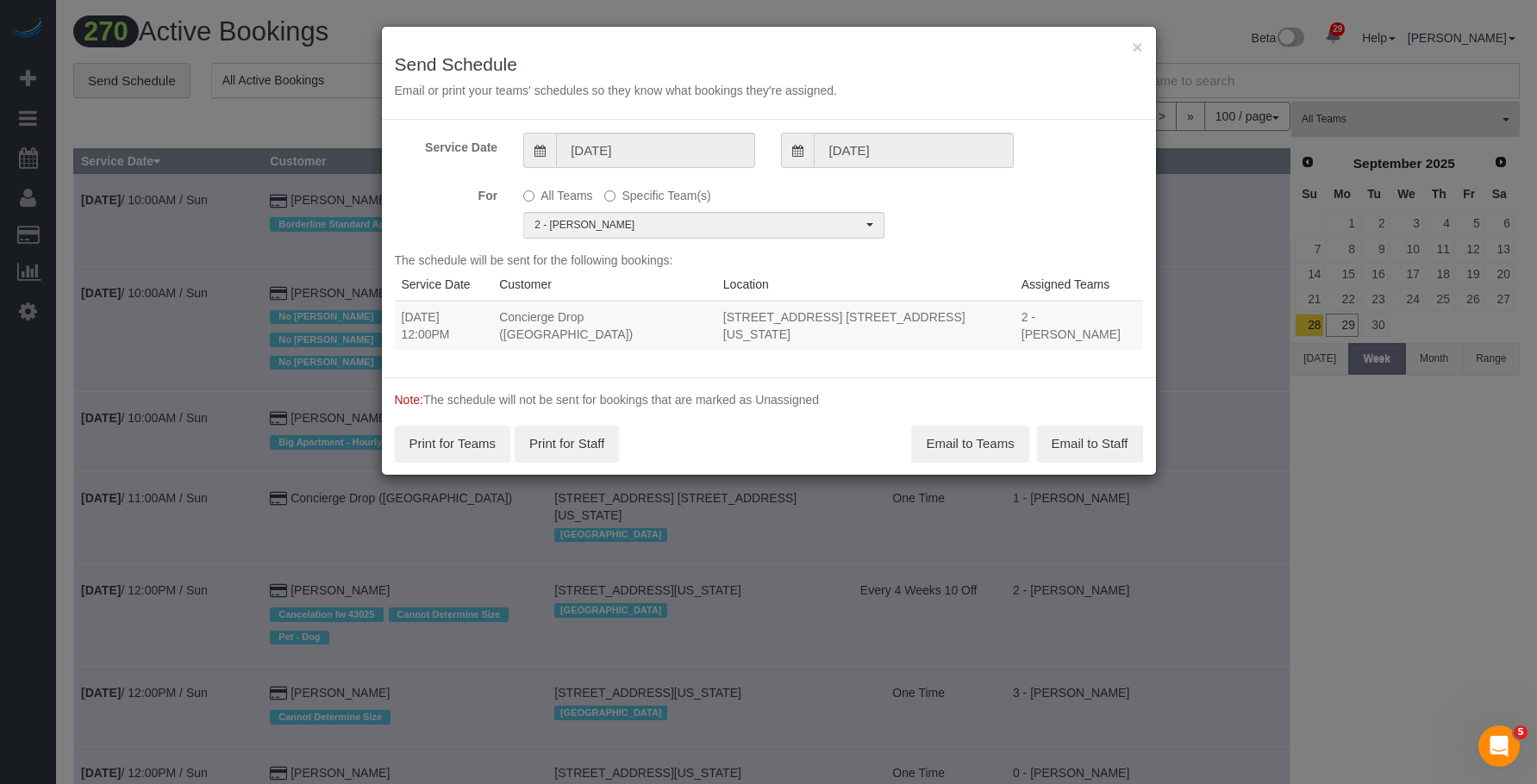
drag, startPoint x: 402, startPoint y: 320, endPoint x: 960, endPoint y: 314, distance: 558.0
click at [960, 314] on tr "09/30/2025 12:00PM Concierge Drop (NYC) 626 1st Ave, Apt. W35b, New York, NY 10…" at bounding box center [768, 325] width 748 height 49
copy tr "09/30/2025 12:00PM Concierge Drop (NYC) 626 1st Ave, Apt. W35b, New York, NY 10…"
click at [957, 429] on button "Email to Teams" at bounding box center [969, 444] width 117 height 36
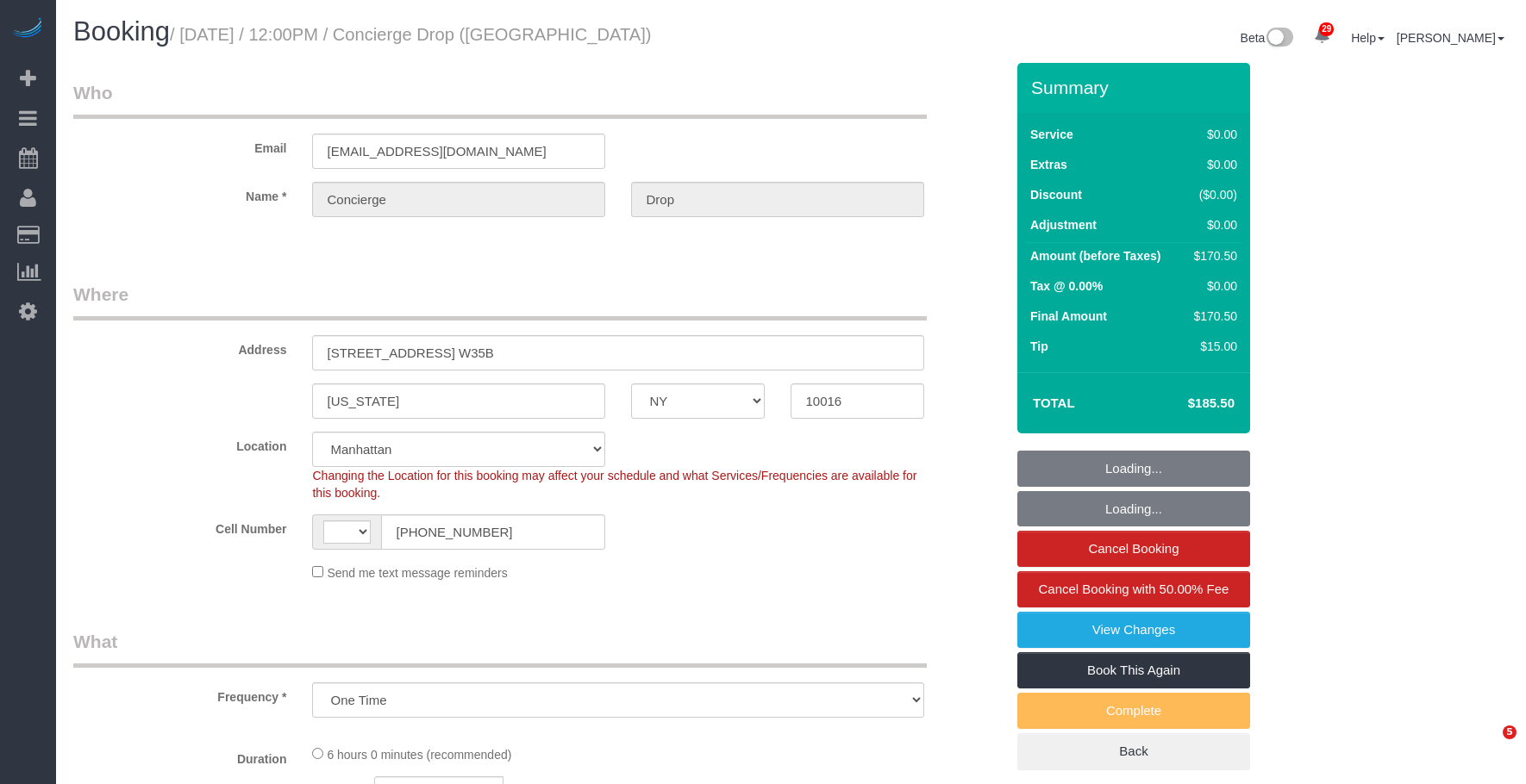
select select "NY"
select select "object:569"
select select "string:US"
select select "string:stripe-pm_1RaQn24VGloSiKo7zeOF73Wj"
click at [642, 27] on h1 "Booking / September 30, 2025 / 12:00PM / Concierge Drop (NYC)" at bounding box center [425, 32] width 705 height 29
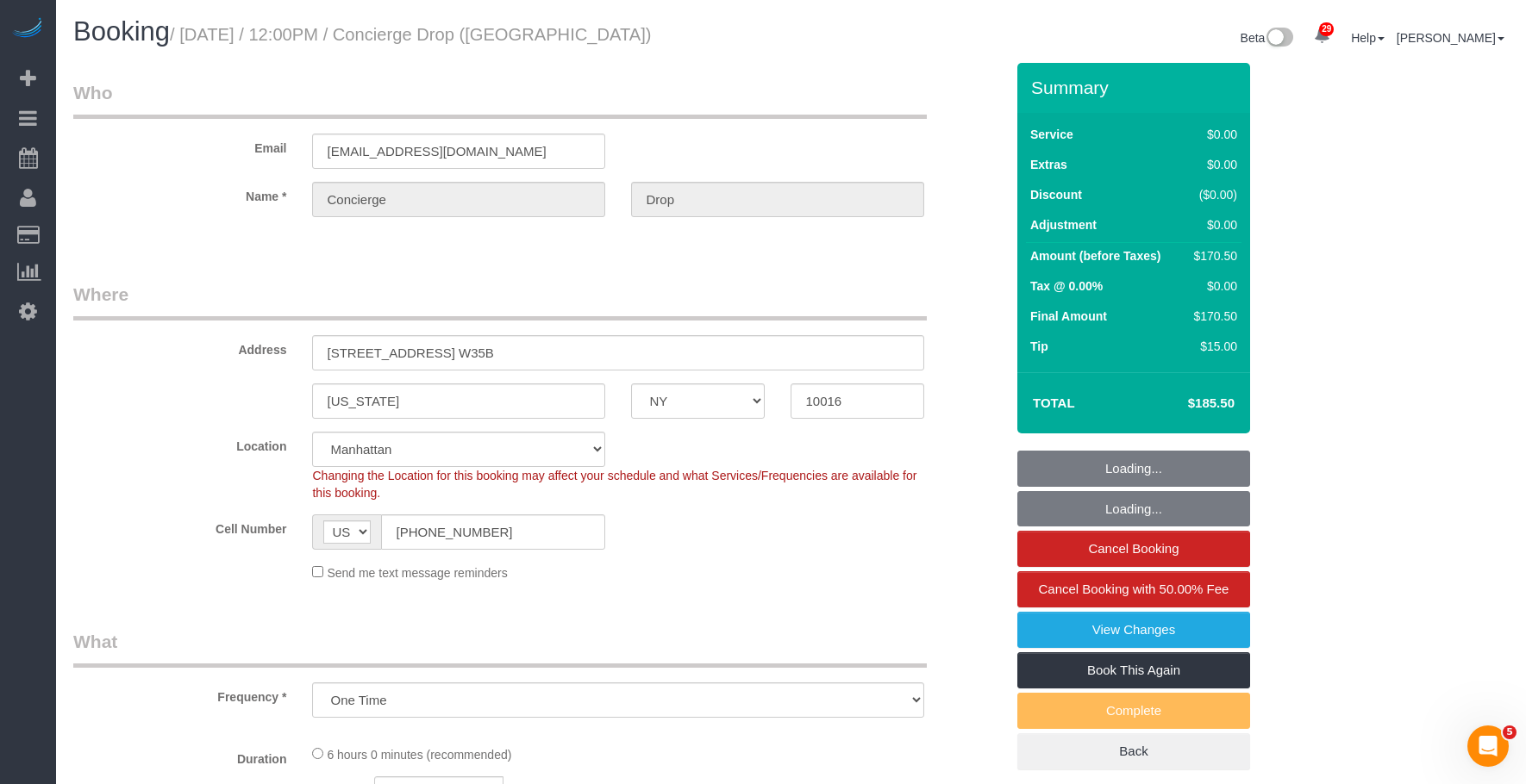
select select "spot1"
select select "number:89"
select select "number:90"
select select "number:15"
select select "number:6"
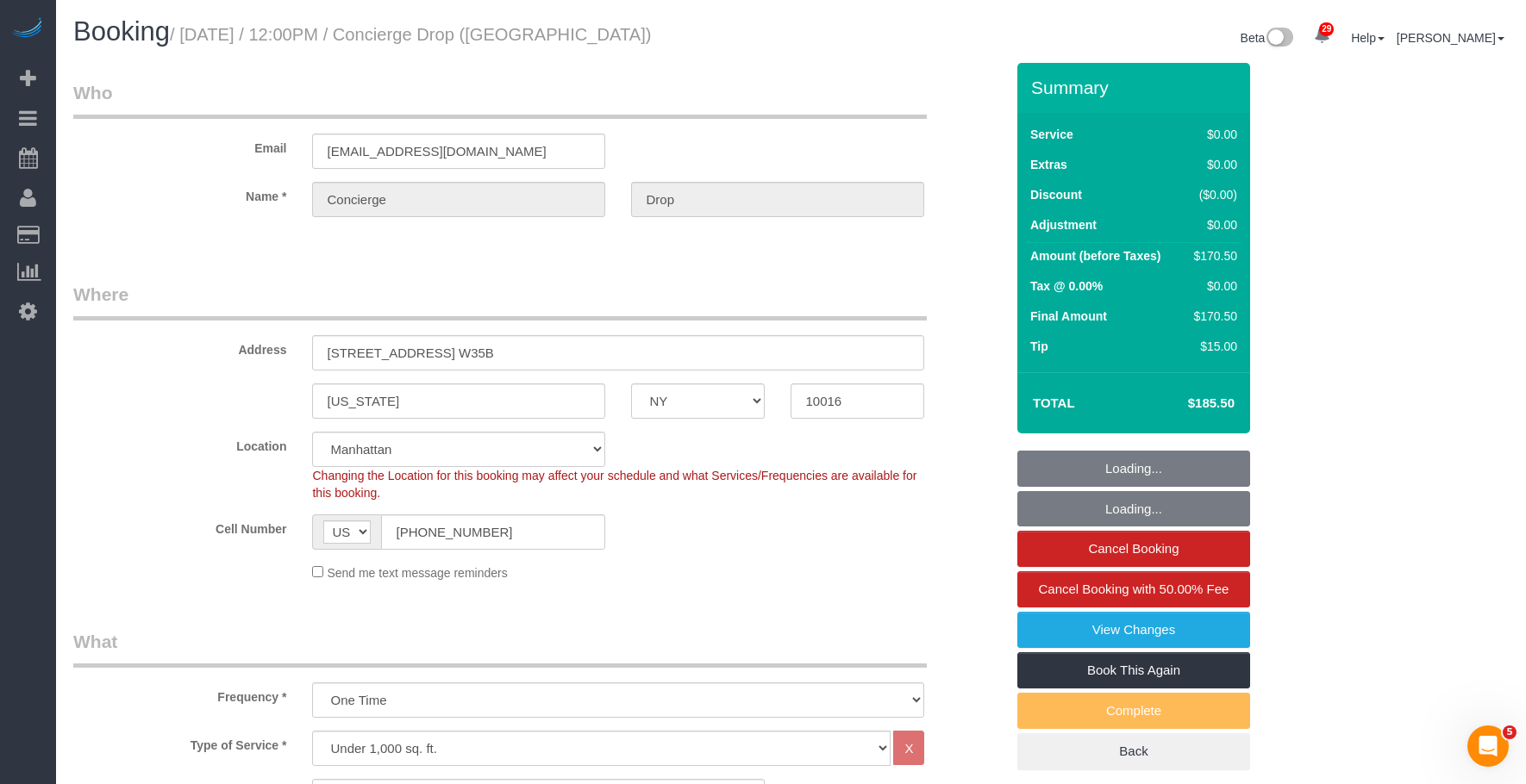
select select "2"
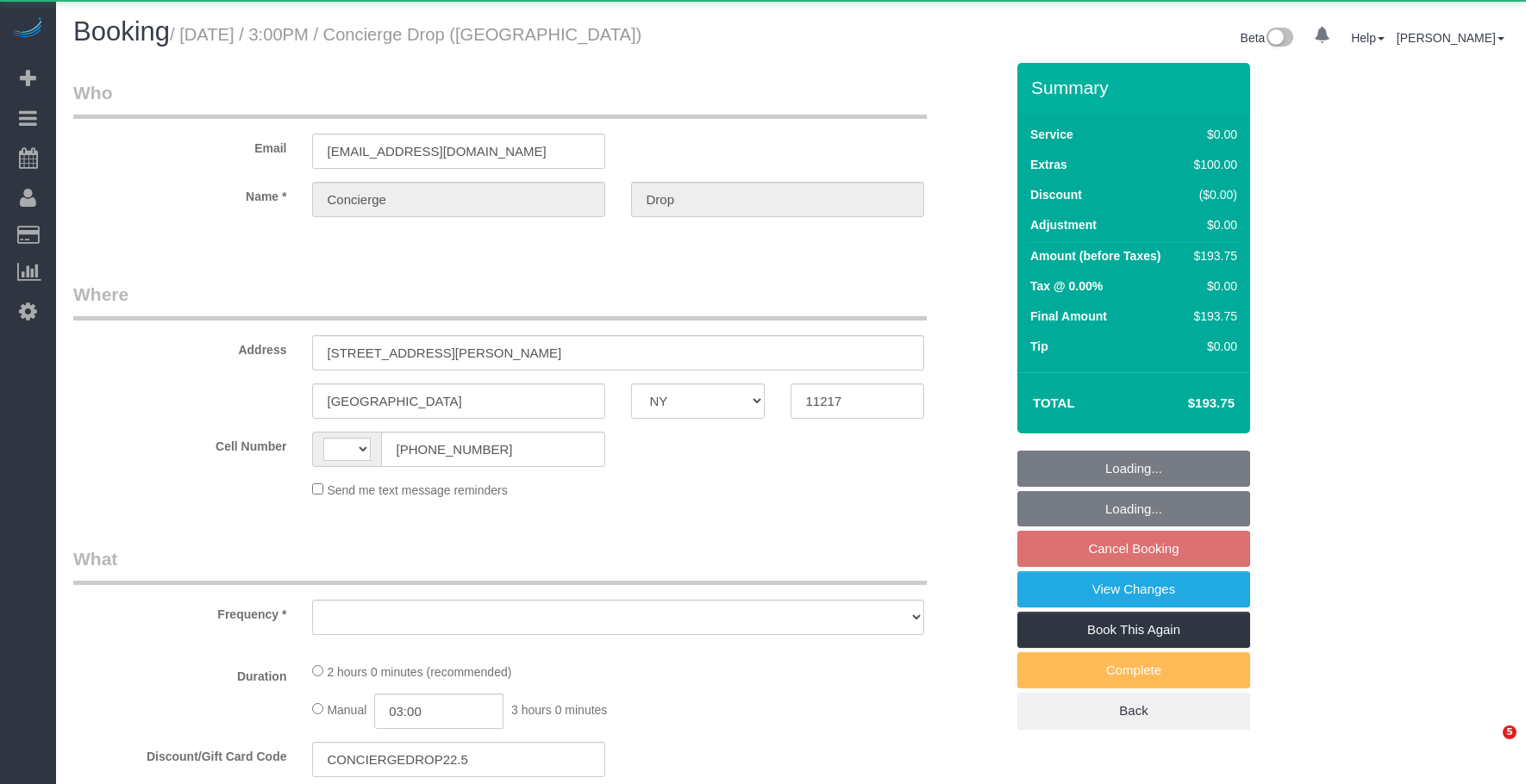
select select "NY"
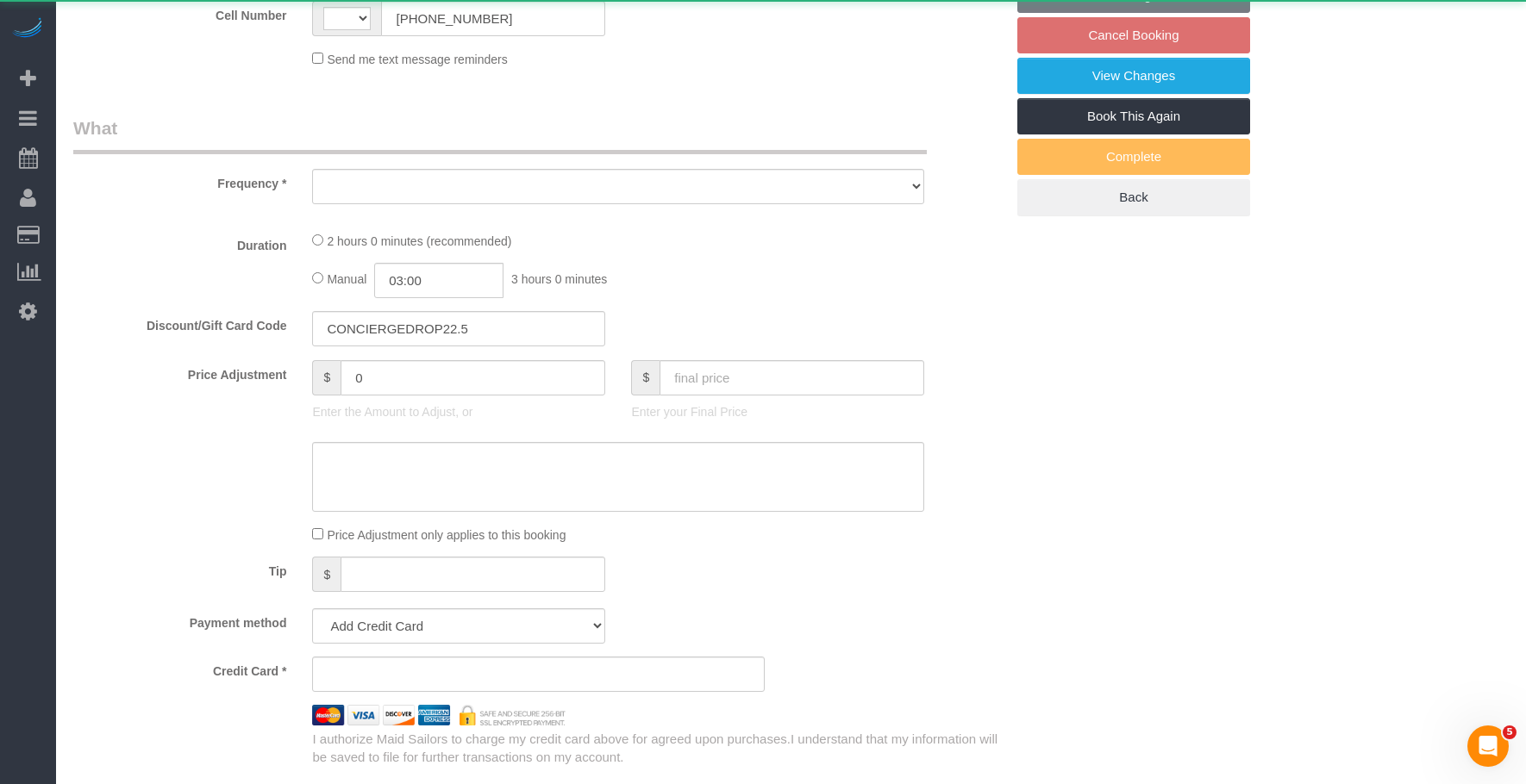
select select "number:89"
select select "number:90"
select select "number:14"
select select "number:5"
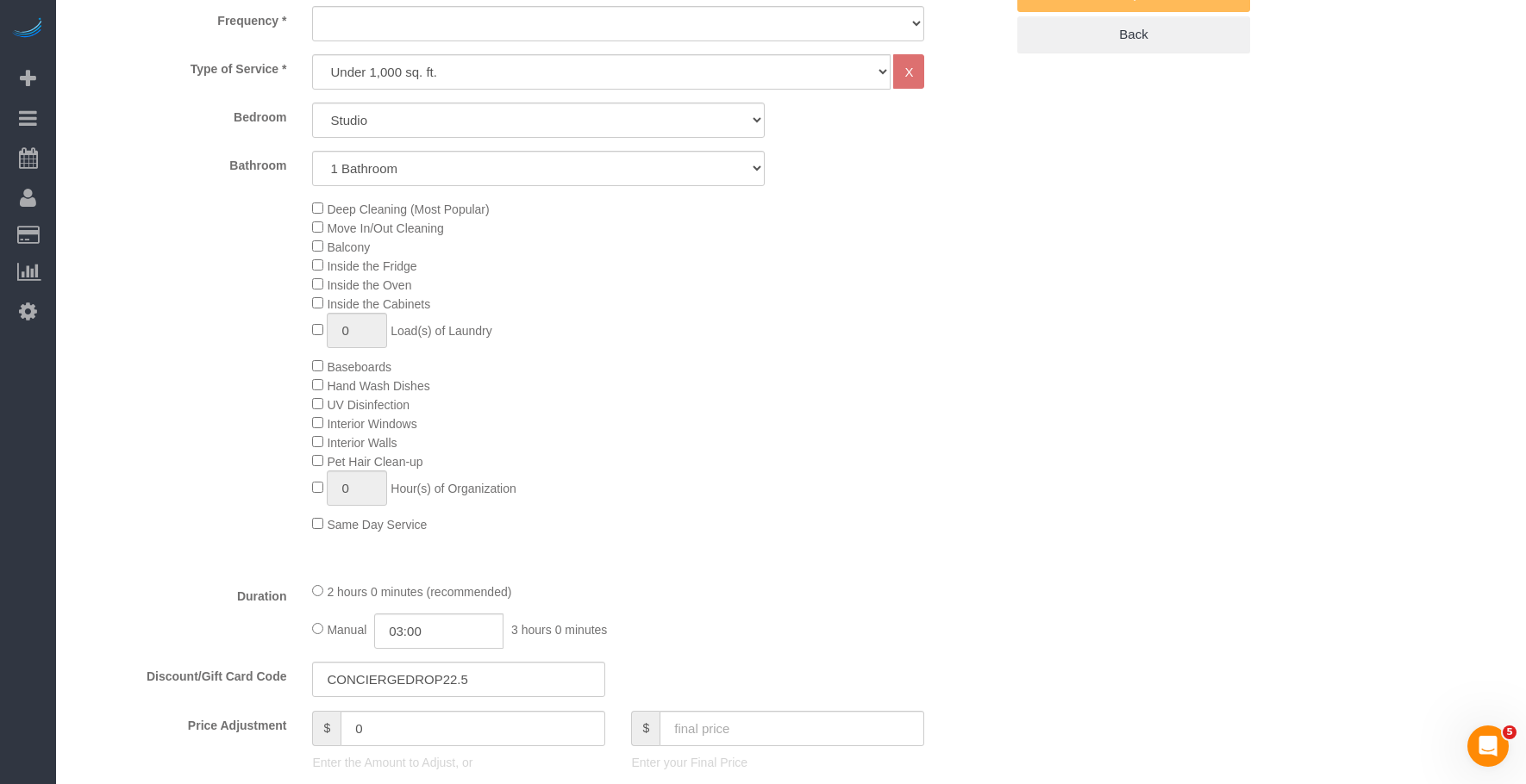
select select "string:[GEOGRAPHIC_DATA]"
select select "spot8"
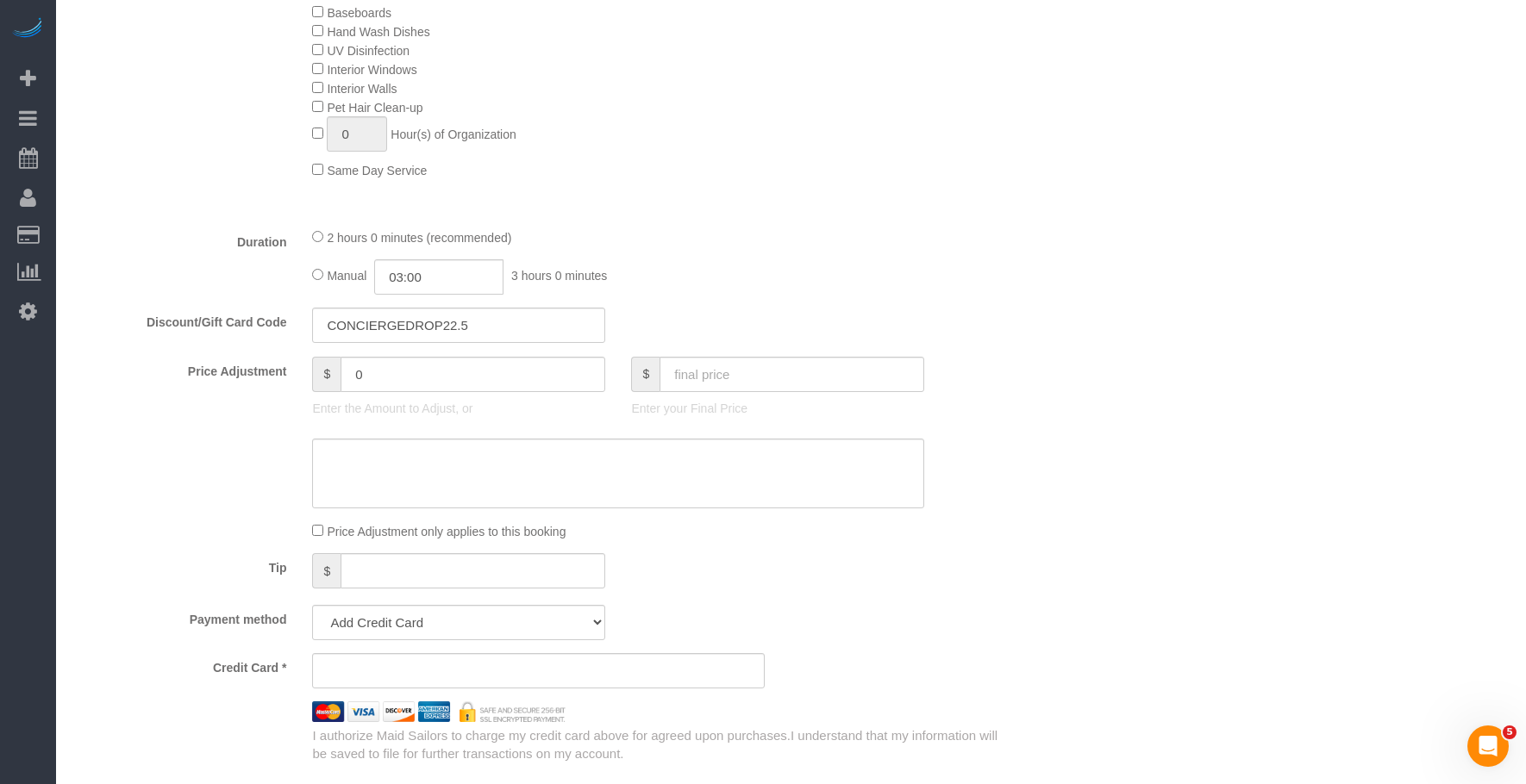
select select "string:stripe-pm_1RaQn24VGloSiKo7zeOF73Wj"
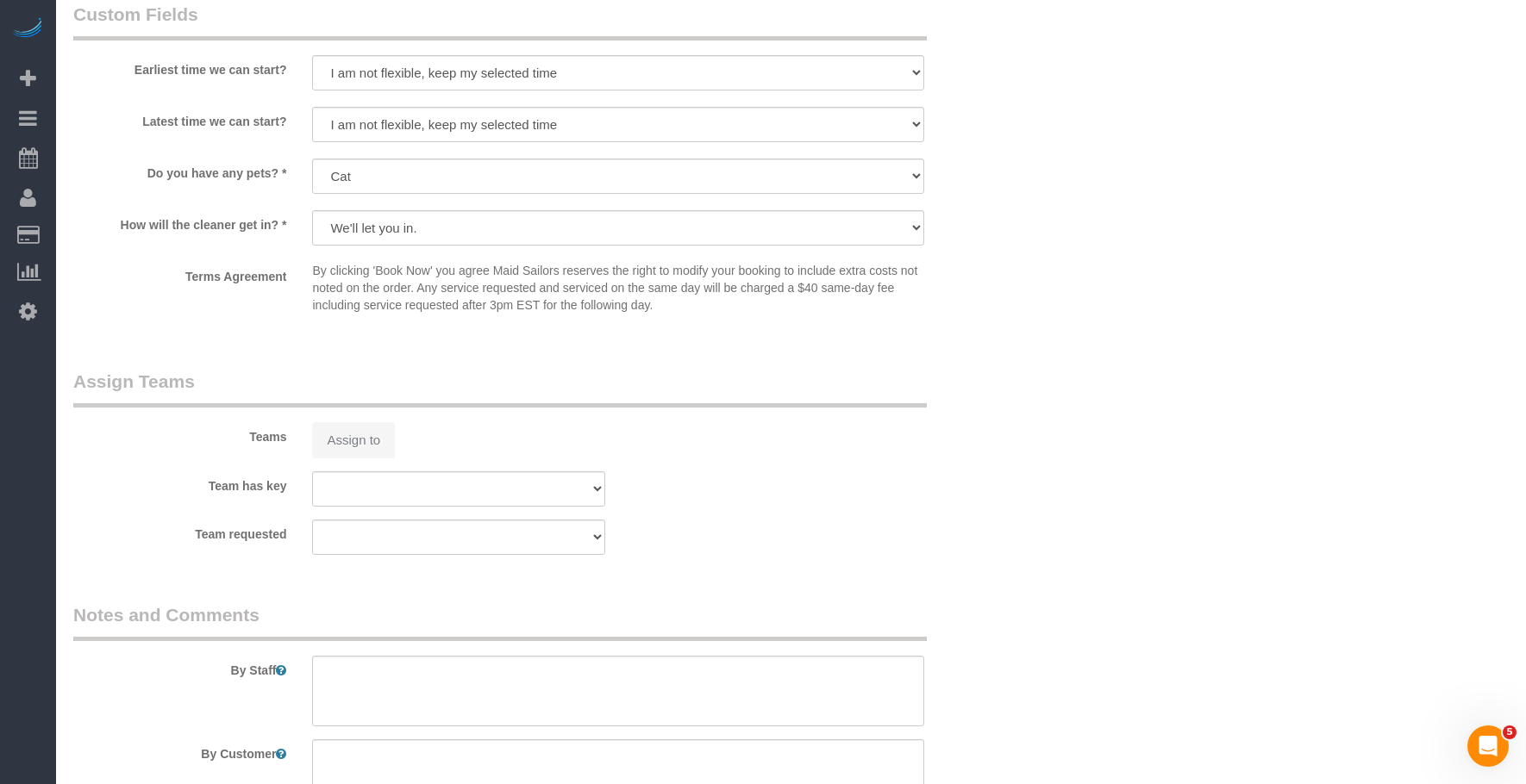
select select "object:1095"
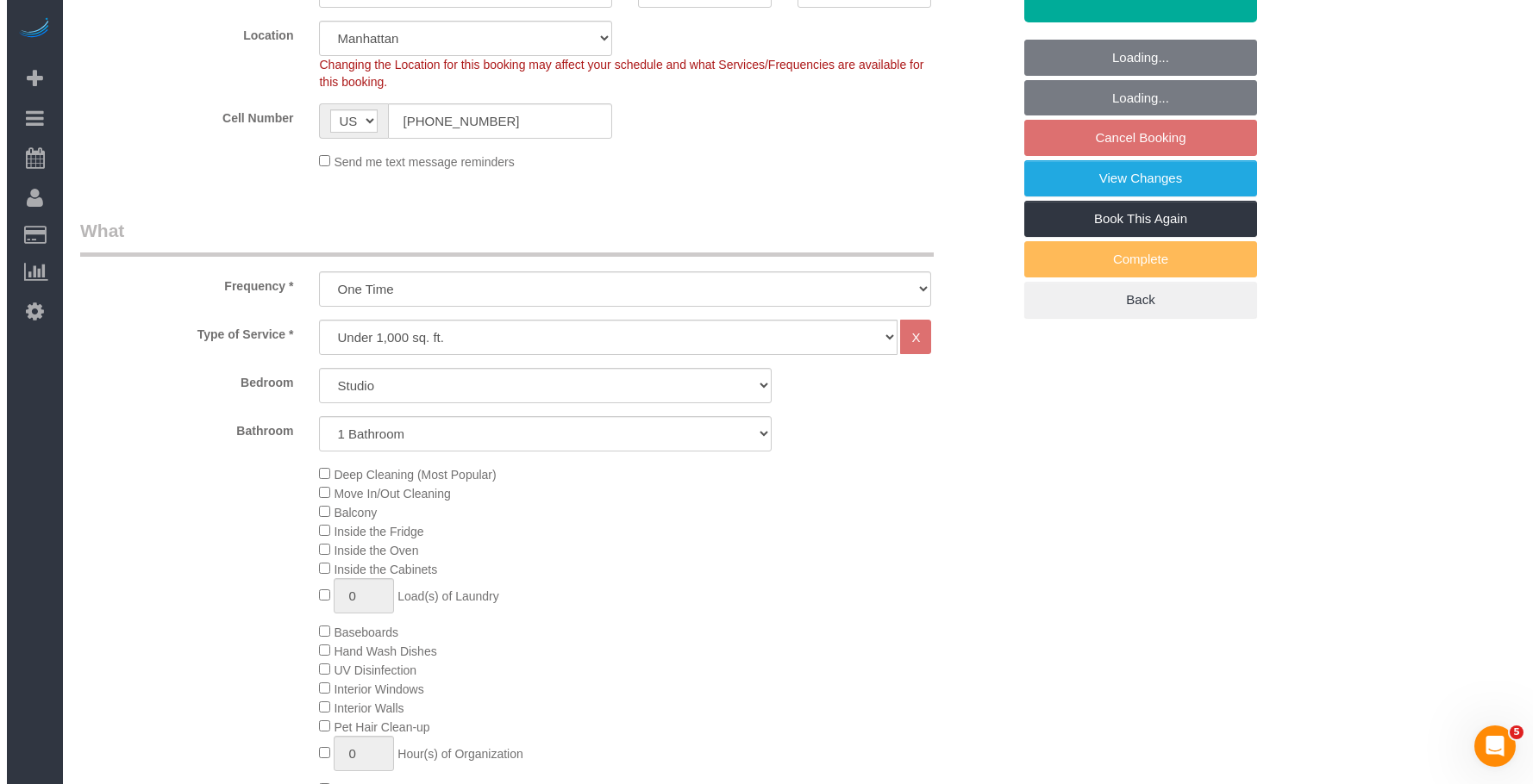
scroll to position [182, 0]
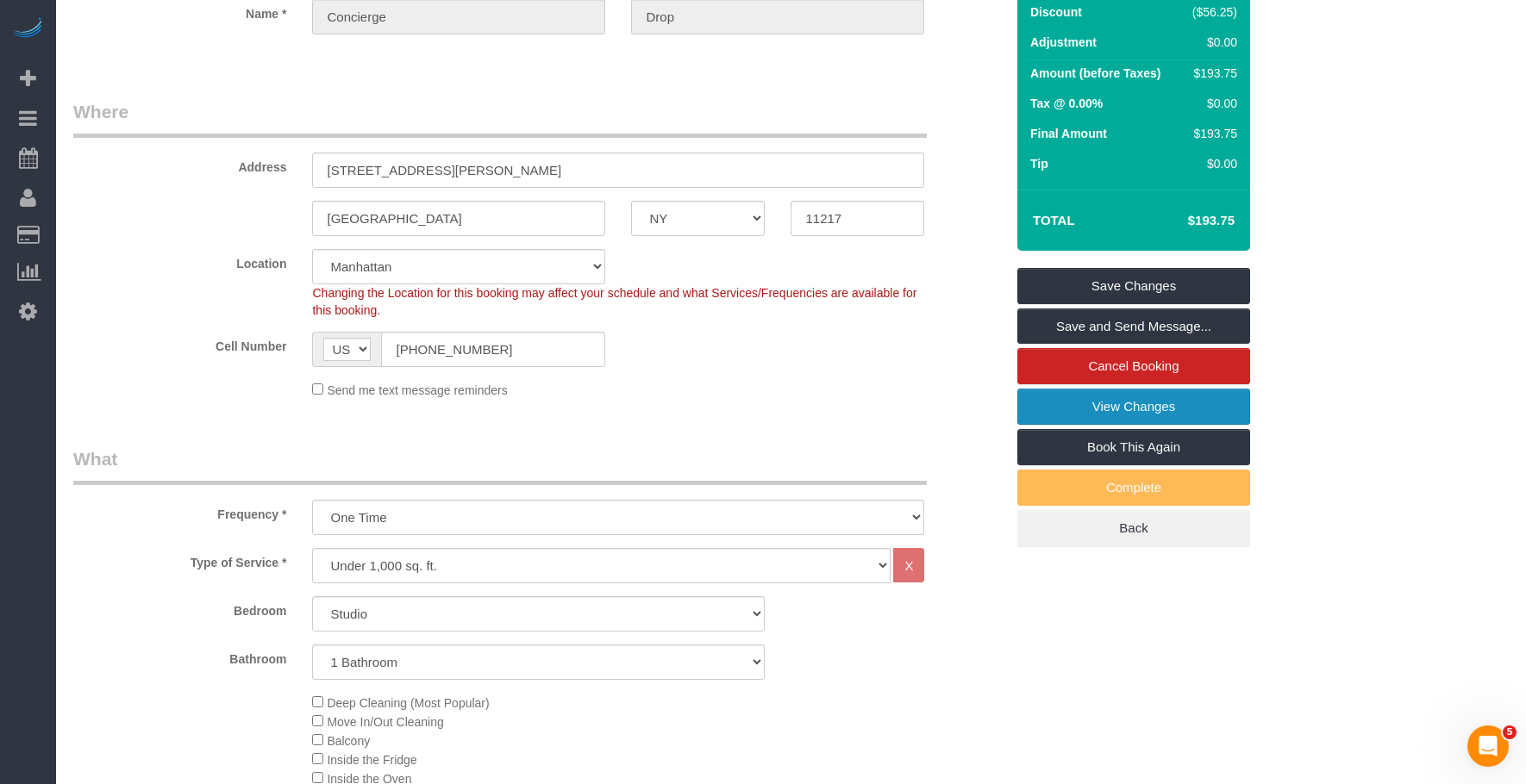
click at [1059, 400] on link "View Changes" at bounding box center [1134, 407] width 233 height 36
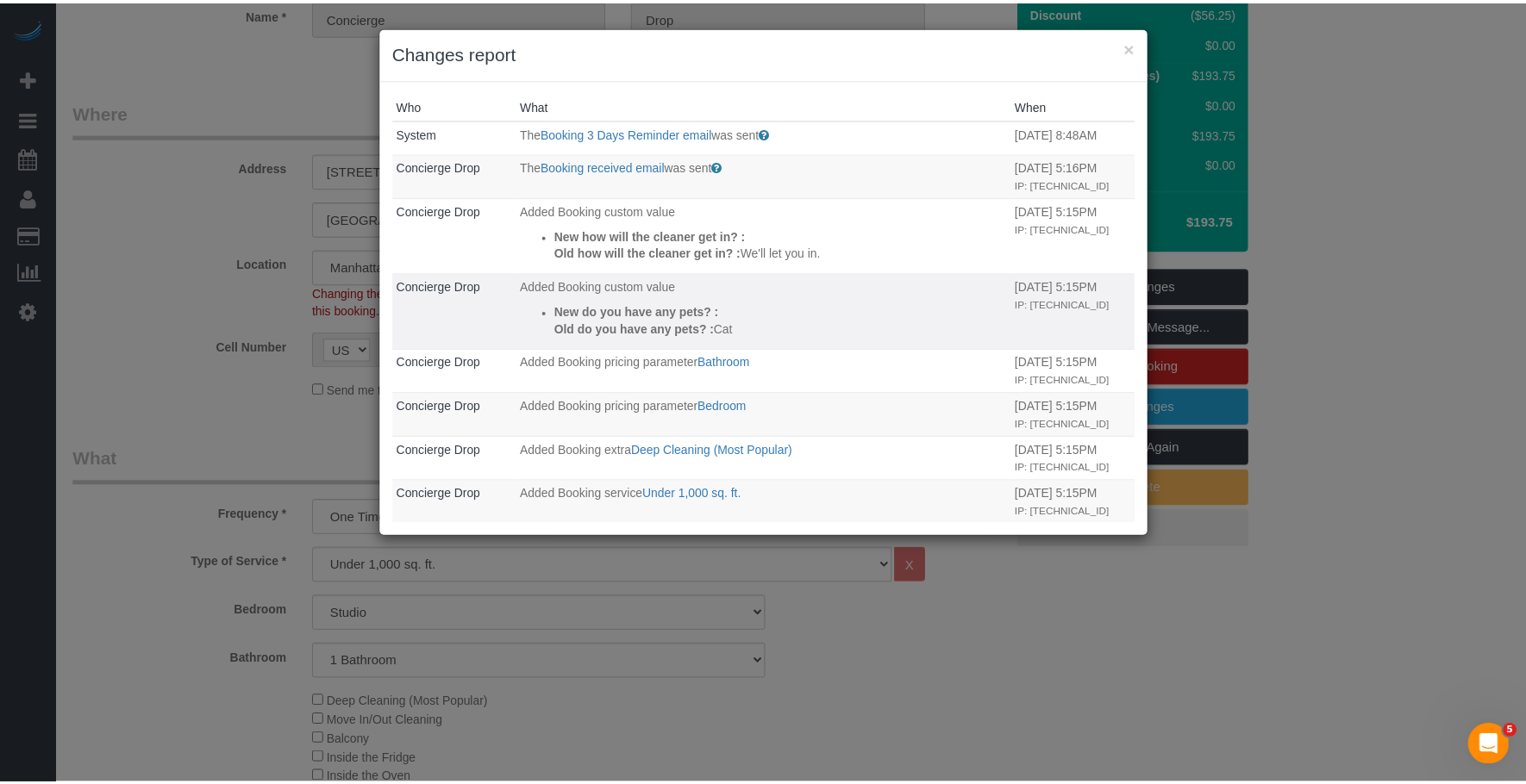
scroll to position [86, 0]
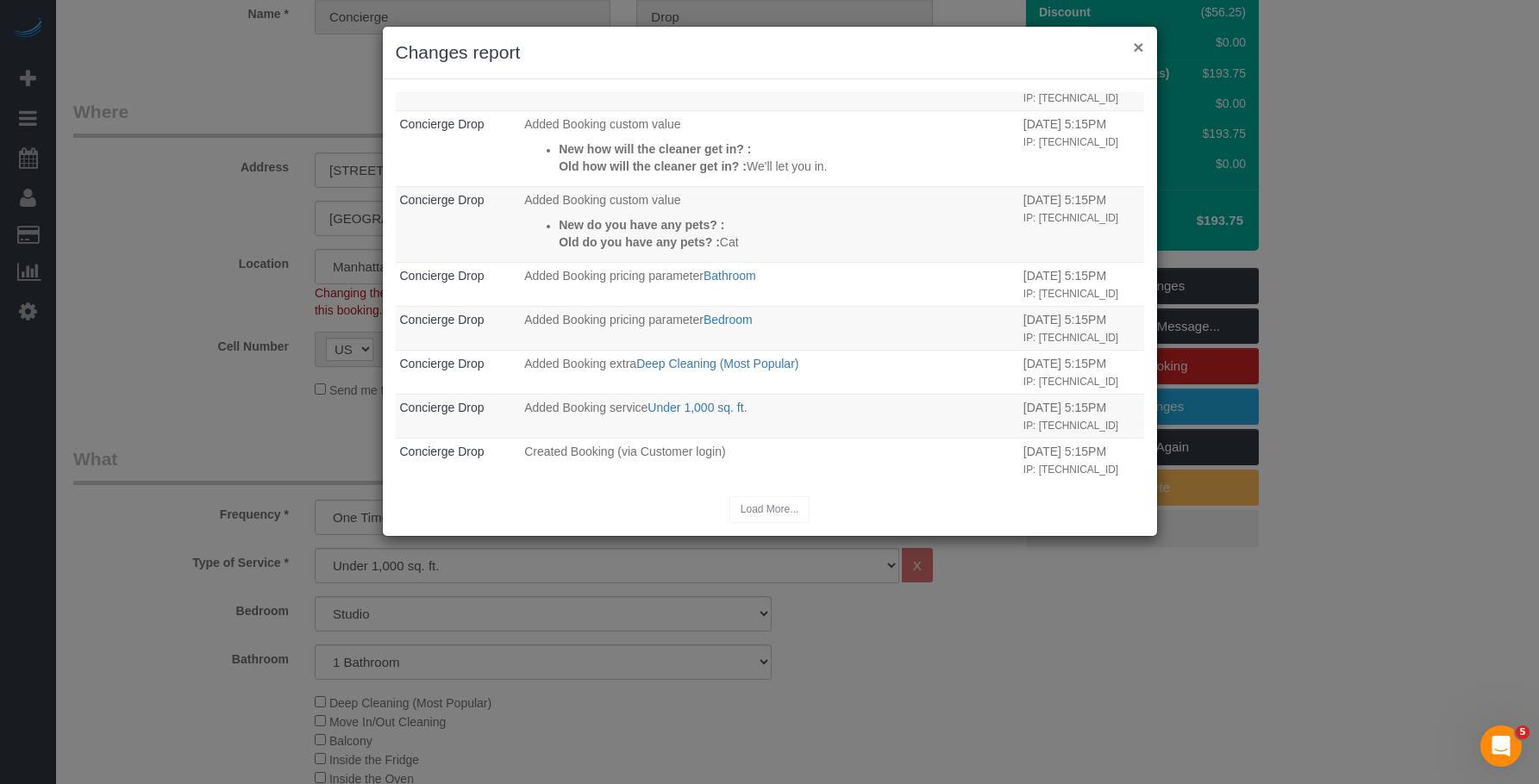
click at [1135, 48] on button "×" at bounding box center [1137, 47] width 11 height 19
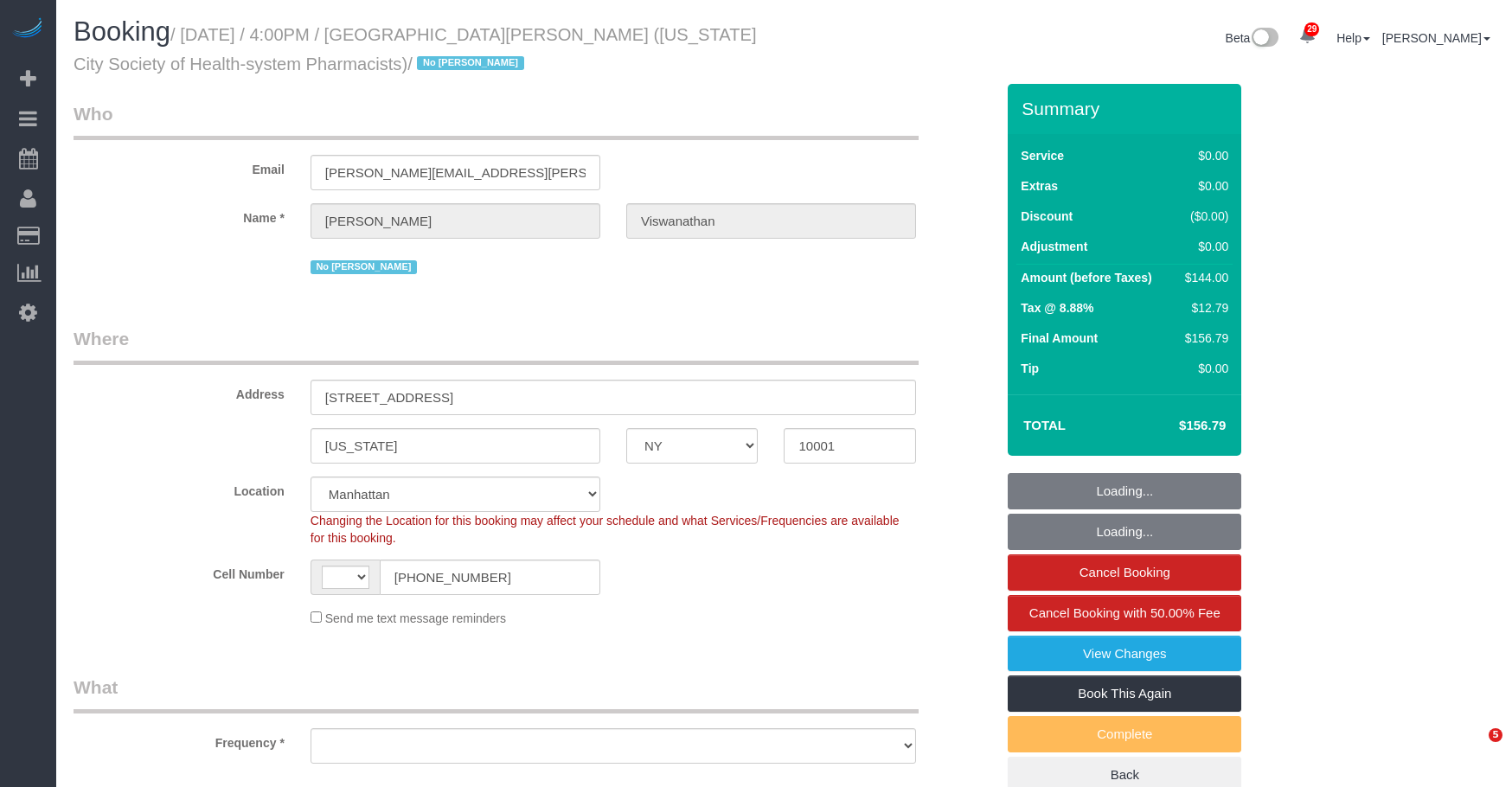
select select "NY"
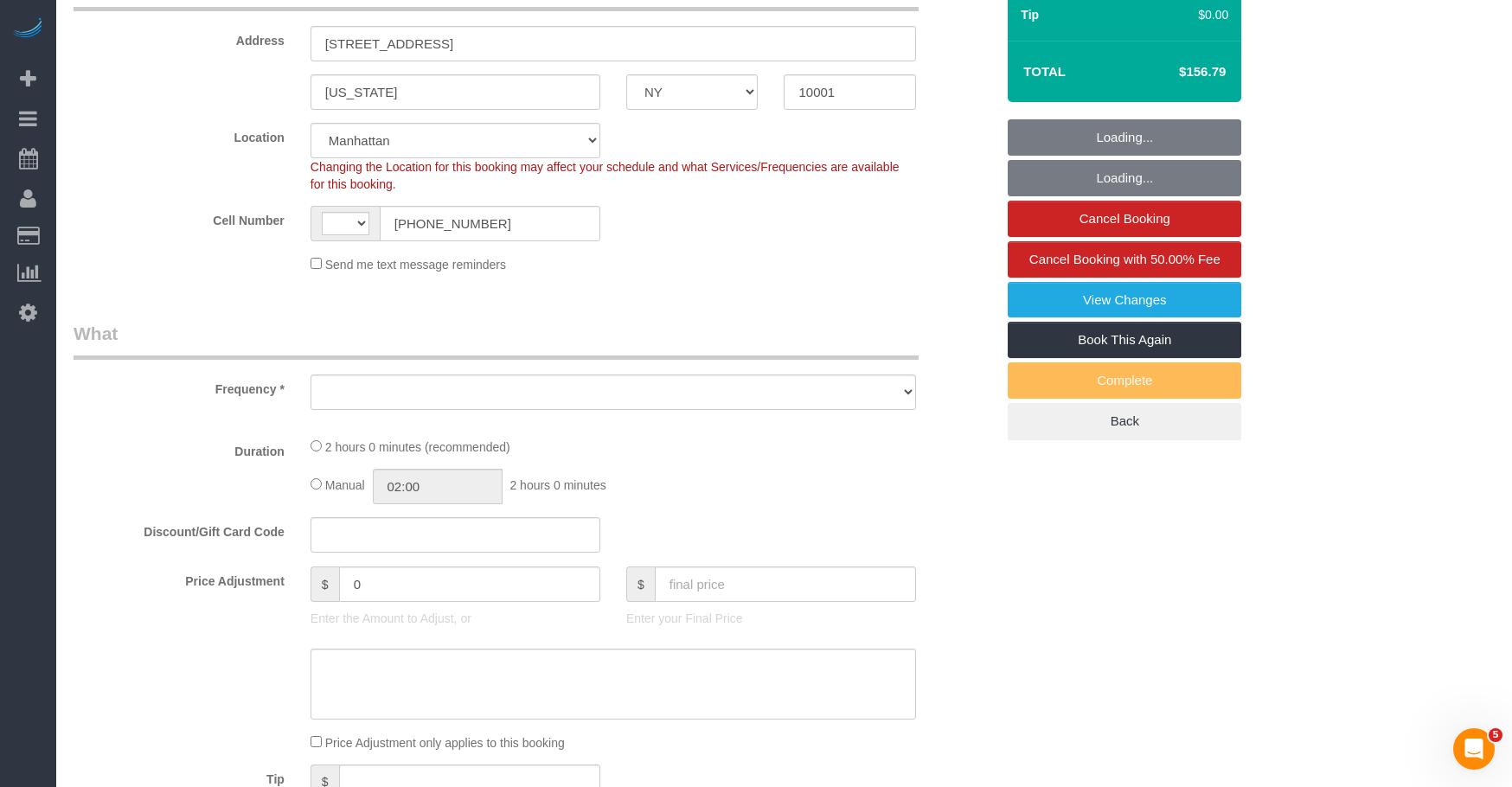
select select "string:stripe-pm_1PH4ys4VGloSiKo7AWBBUlHu"
select select "number:89"
select select "number:90"
select select "number:15"
select select "number:5"
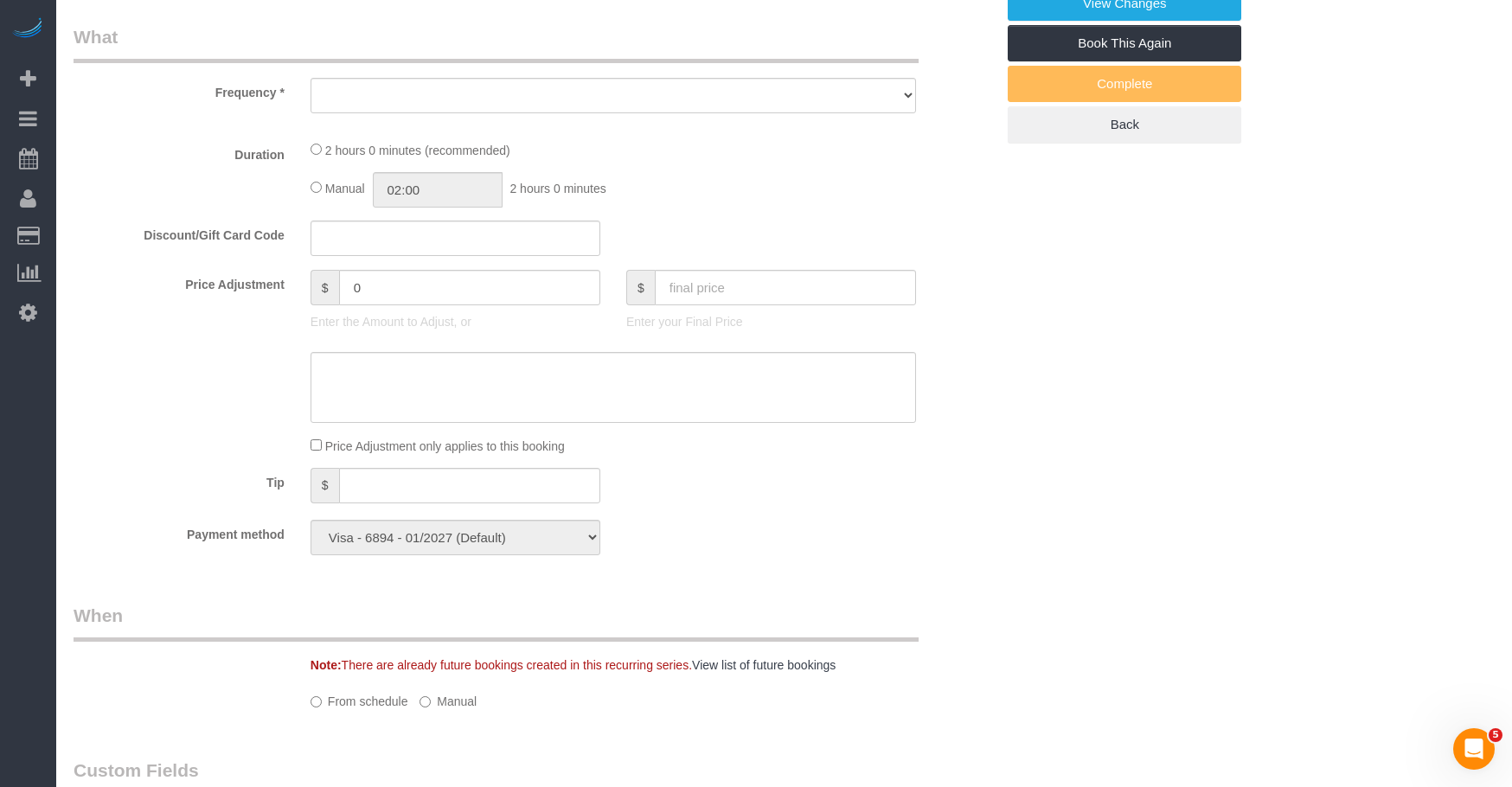
select select "string:[GEOGRAPHIC_DATA]"
select select "object:991"
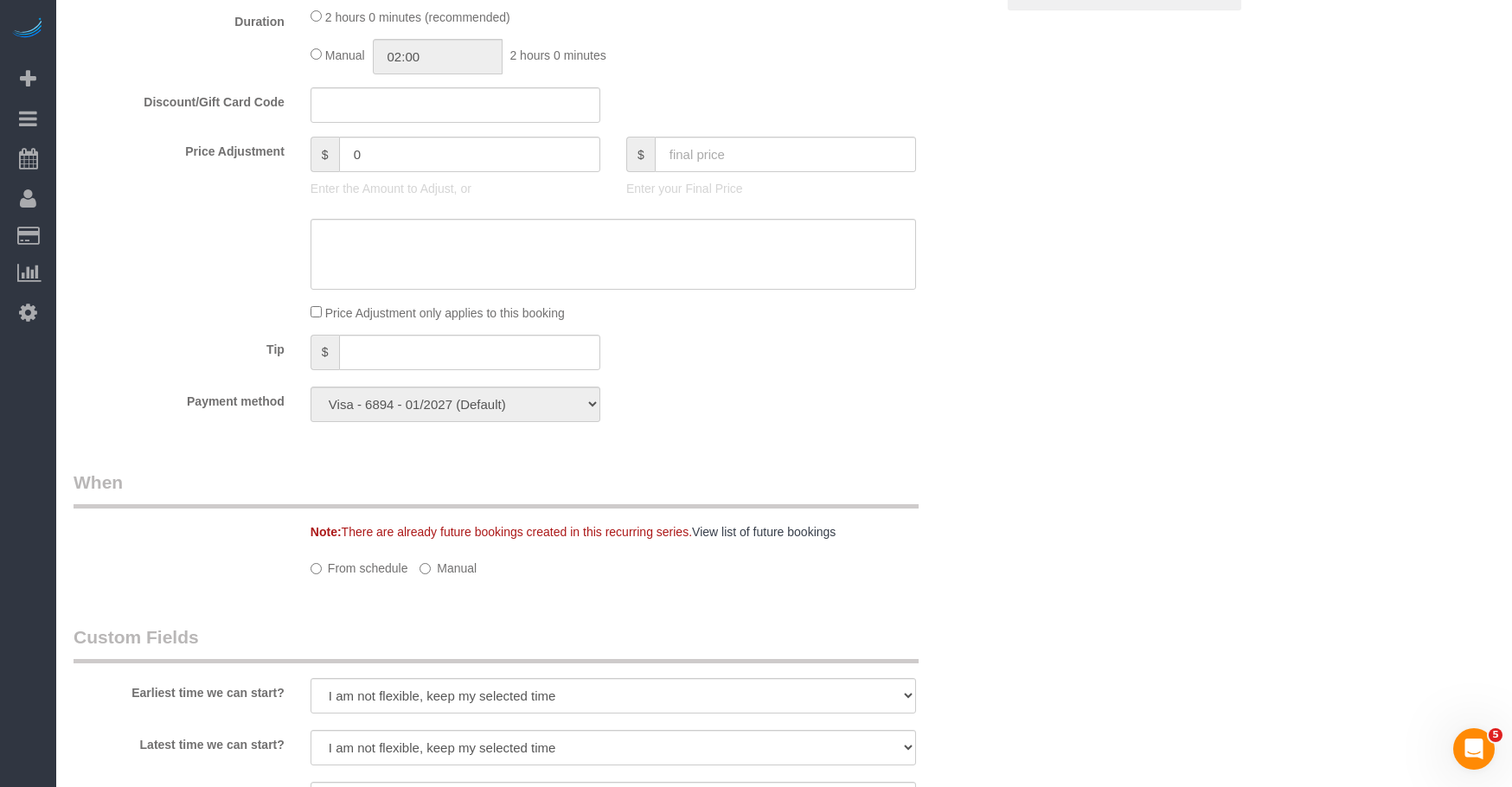
select select "1"
select select "spot1"
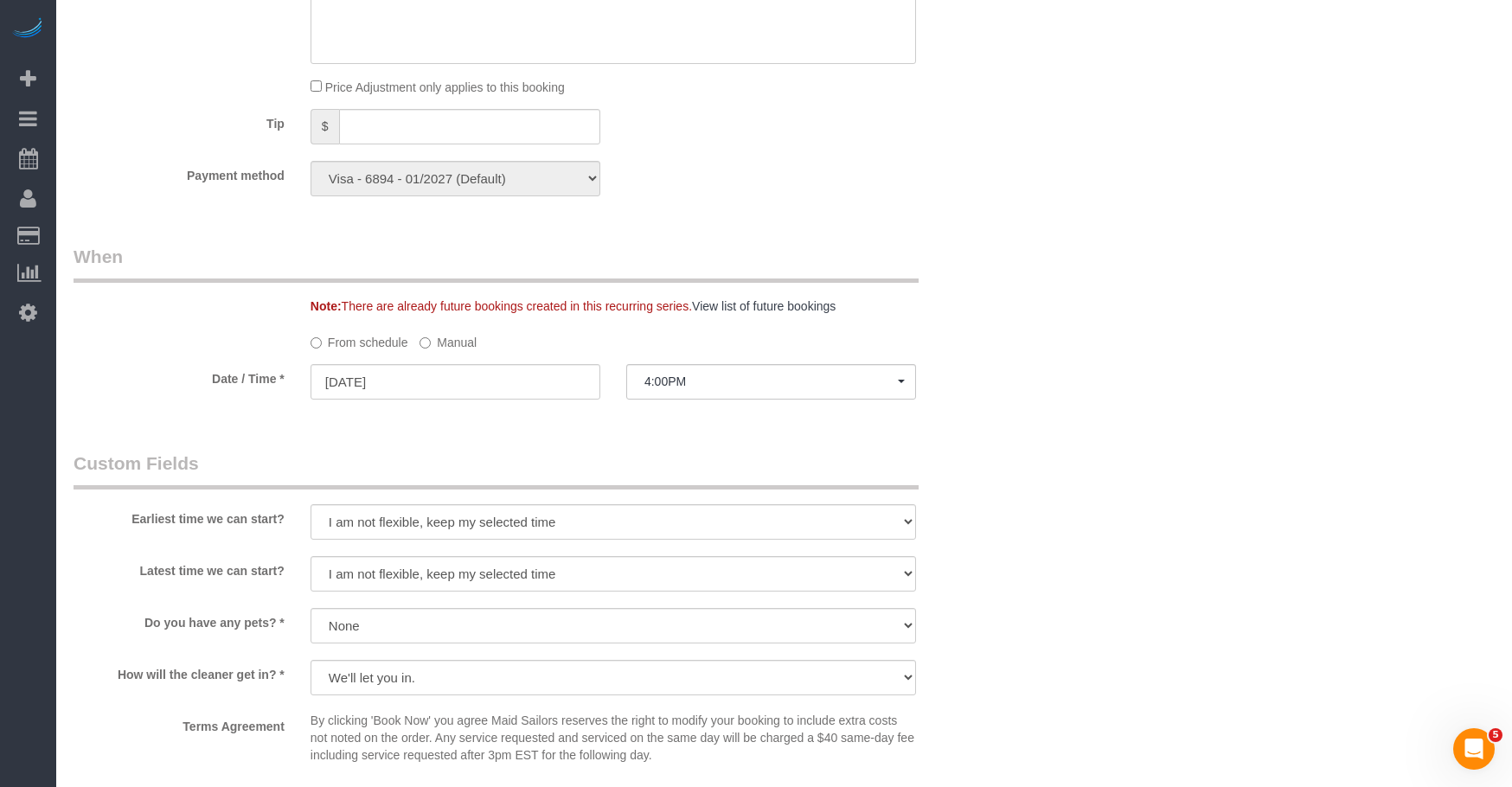
select select "object:1520"
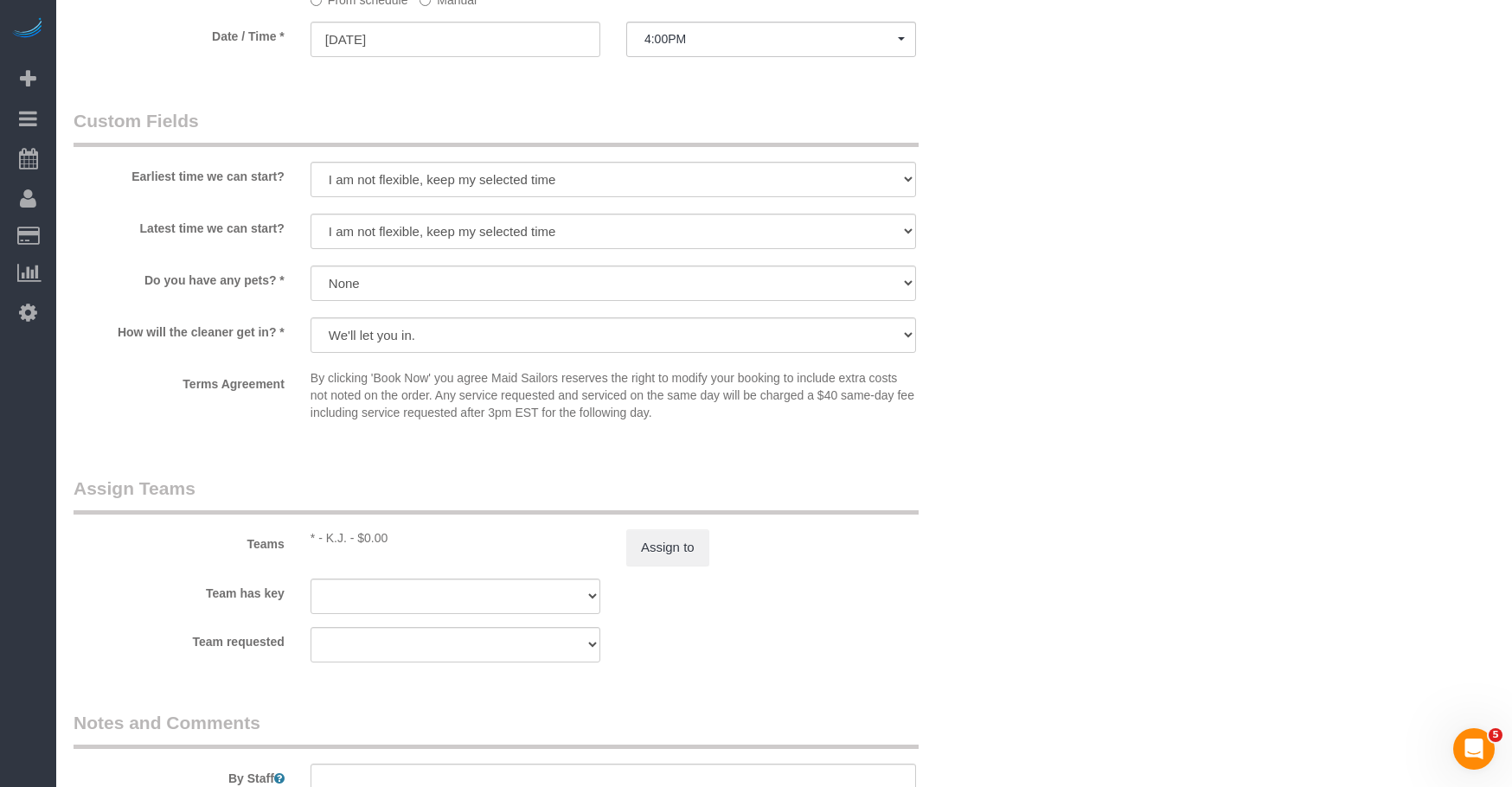
select select "1"
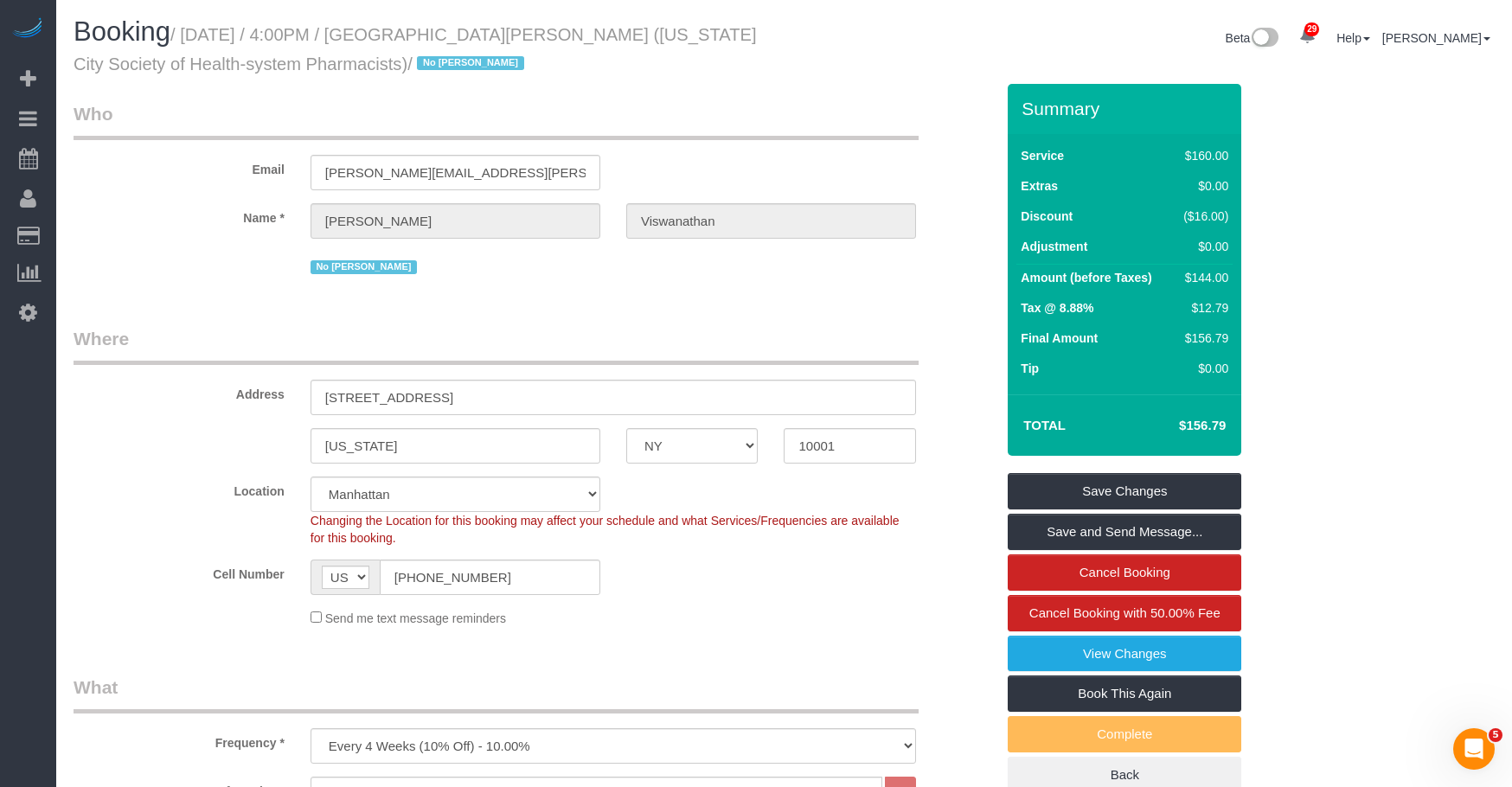
click at [464, 33] on small "/ [DATE] / 4:00PM / [GEOGRAPHIC_DATA][PERSON_NAME] ([US_STATE] City Society of …" at bounding box center [415, 49] width 683 height 48
copy small "[PERSON_NAME]"
drag, startPoint x: 518, startPoint y: 579, endPoint x: 309, endPoint y: 503, distance: 222.4
click at [190, 555] on sui-booking-location "Location [GEOGRAPHIC_DATA] [GEOGRAPHIC_DATA] [GEOGRAPHIC_DATA] [GEOGRAPHIC_DATA…" at bounding box center [533, 552] width 921 height 151
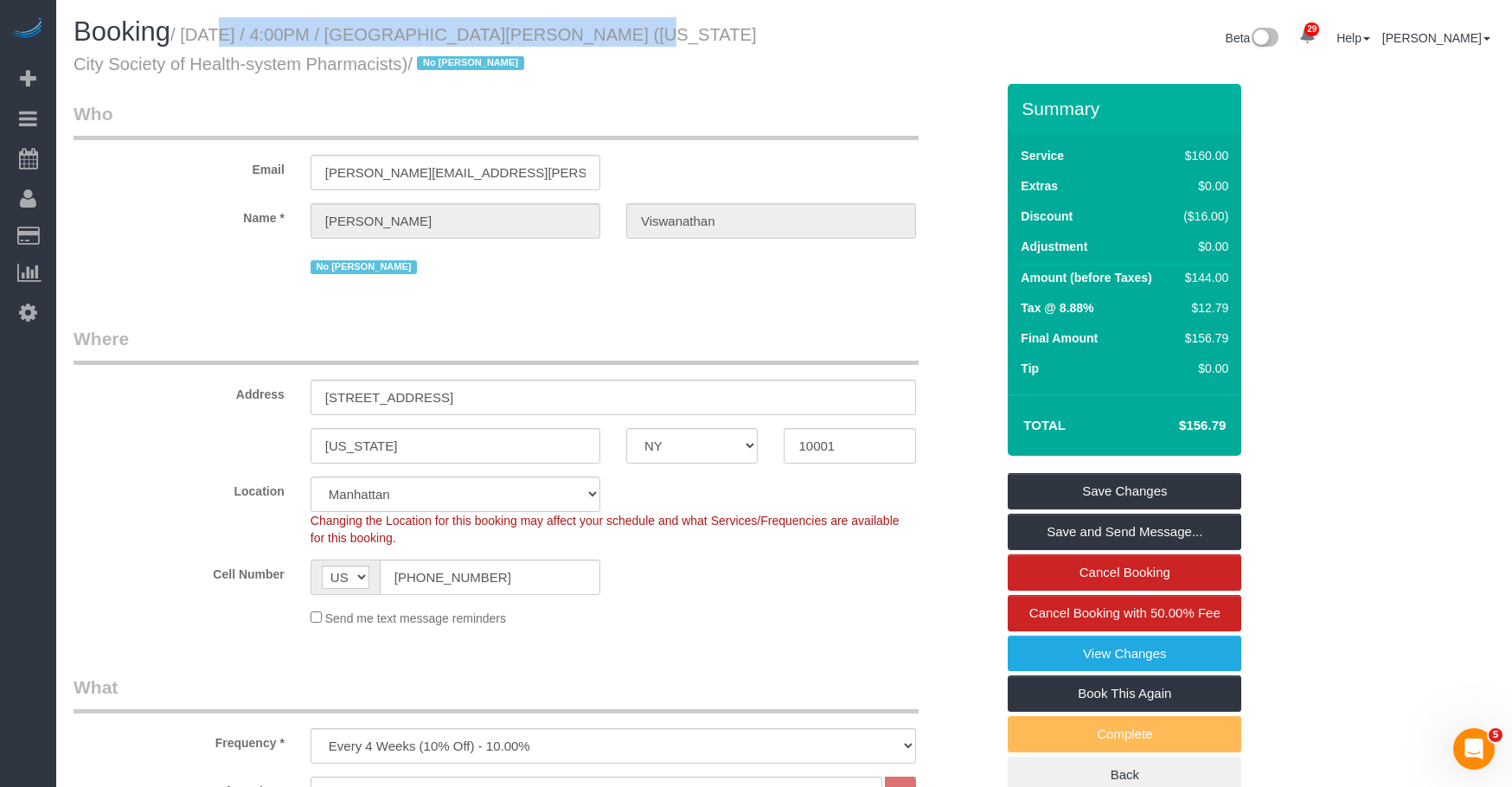
drag, startPoint x: 190, startPoint y: 33, endPoint x: 593, endPoint y: 32, distance: 403.0
click at [593, 32] on small "/ [DATE] / 4:00PM / [GEOGRAPHIC_DATA][PERSON_NAME] ([US_STATE] City Society of …" at bounding box center [415, 49] width 683 height 48
copy small "[DATE] / 4:00PM / [PERSON_NAME]"
drag, startPoint x: 794, startPoint y: 97, endPoint x: 766, endPoint y: 83, distance: 31.3
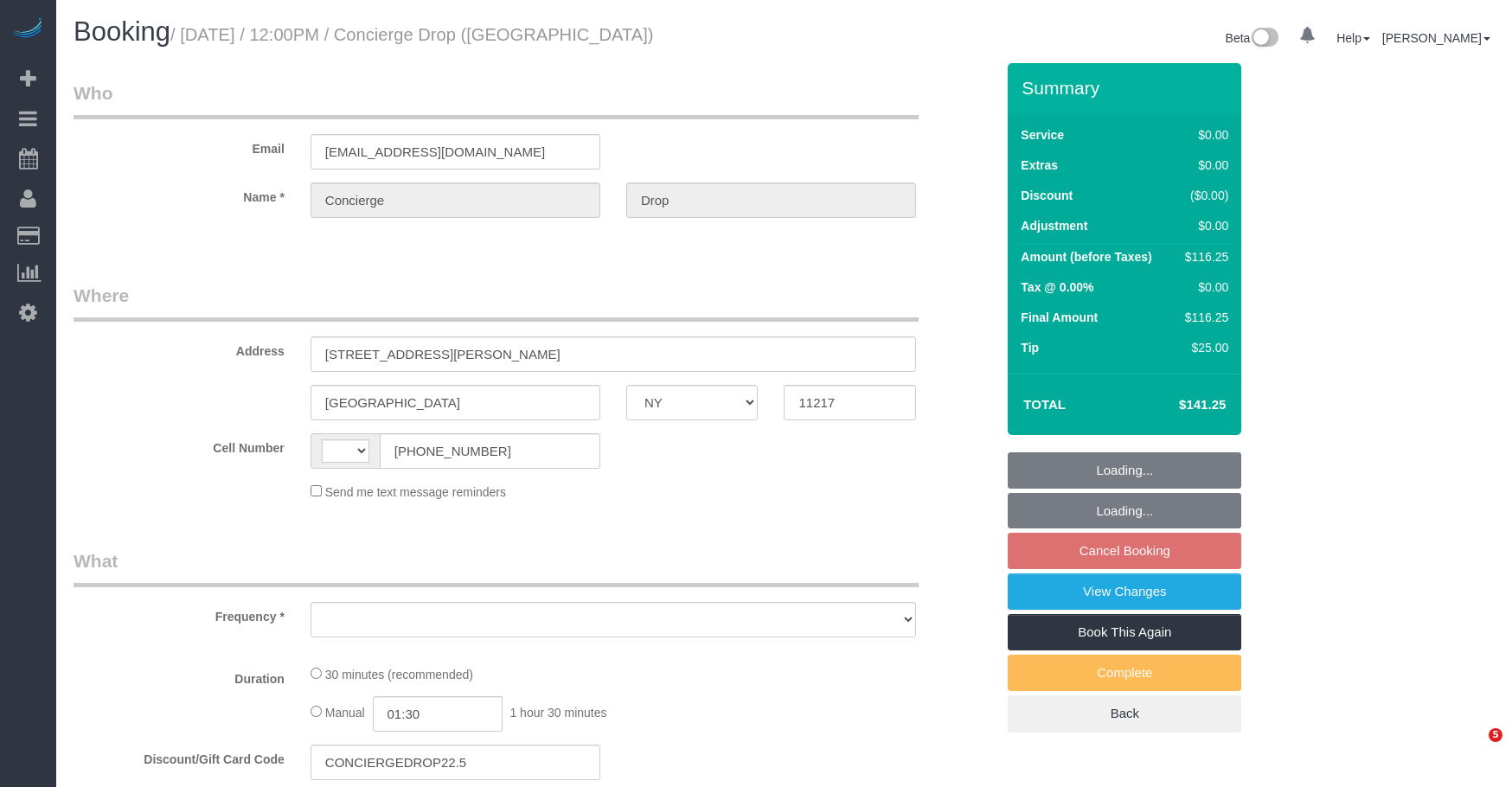
select select "NY"
select select "string:[GEOGRAPHIC_DATA]"
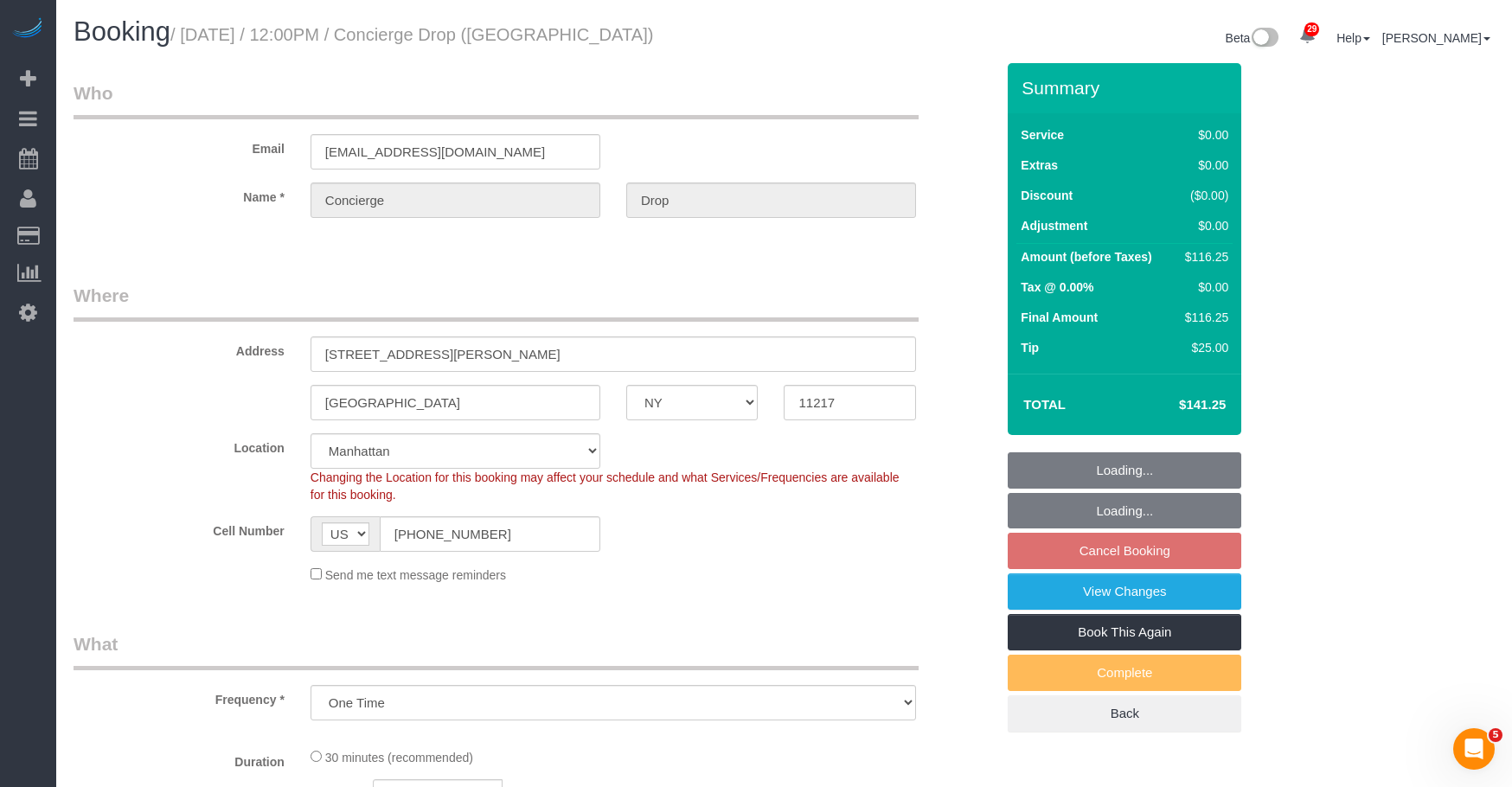
select select "object:806"
select select "string:stripe-pm_1RaQn24VGloSiKo7zeOF73Wj"
select select "number:89"
select select "number:90"
select select "number:15"
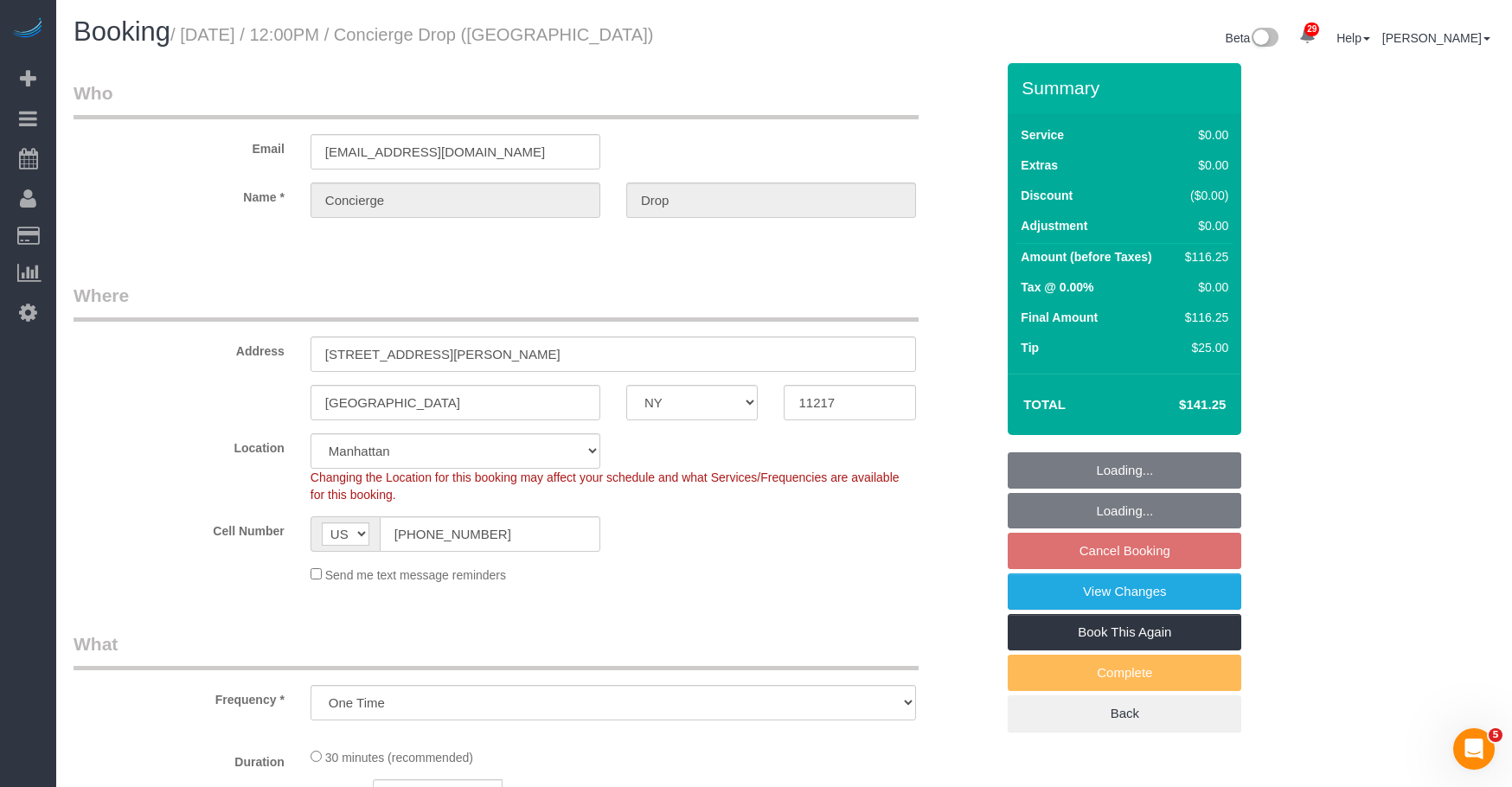
select select "number:5"
select select "spot5"
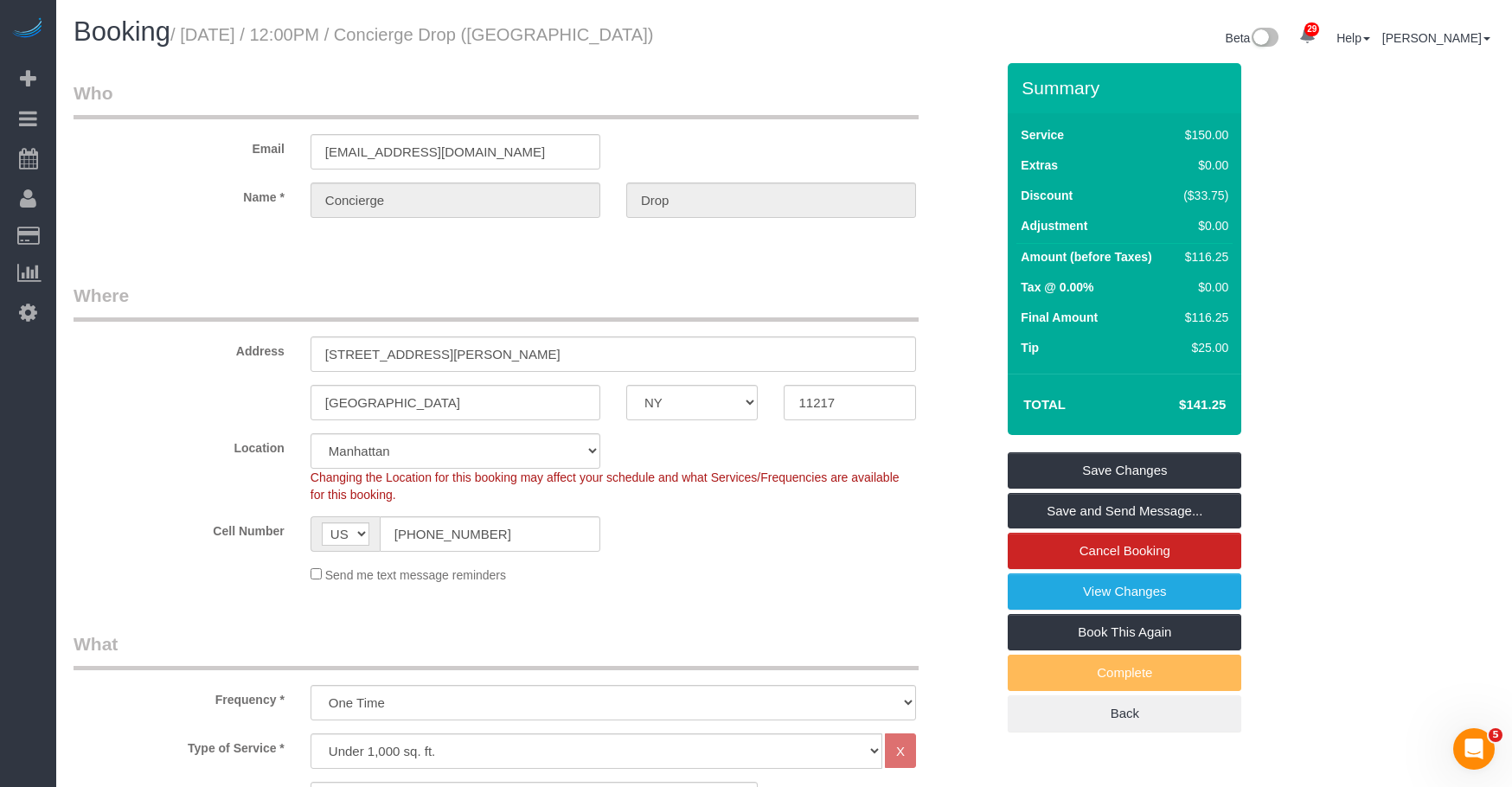
click at [829, 96] on legend "Who" at bounding box center [496, 100] width 846 height 39
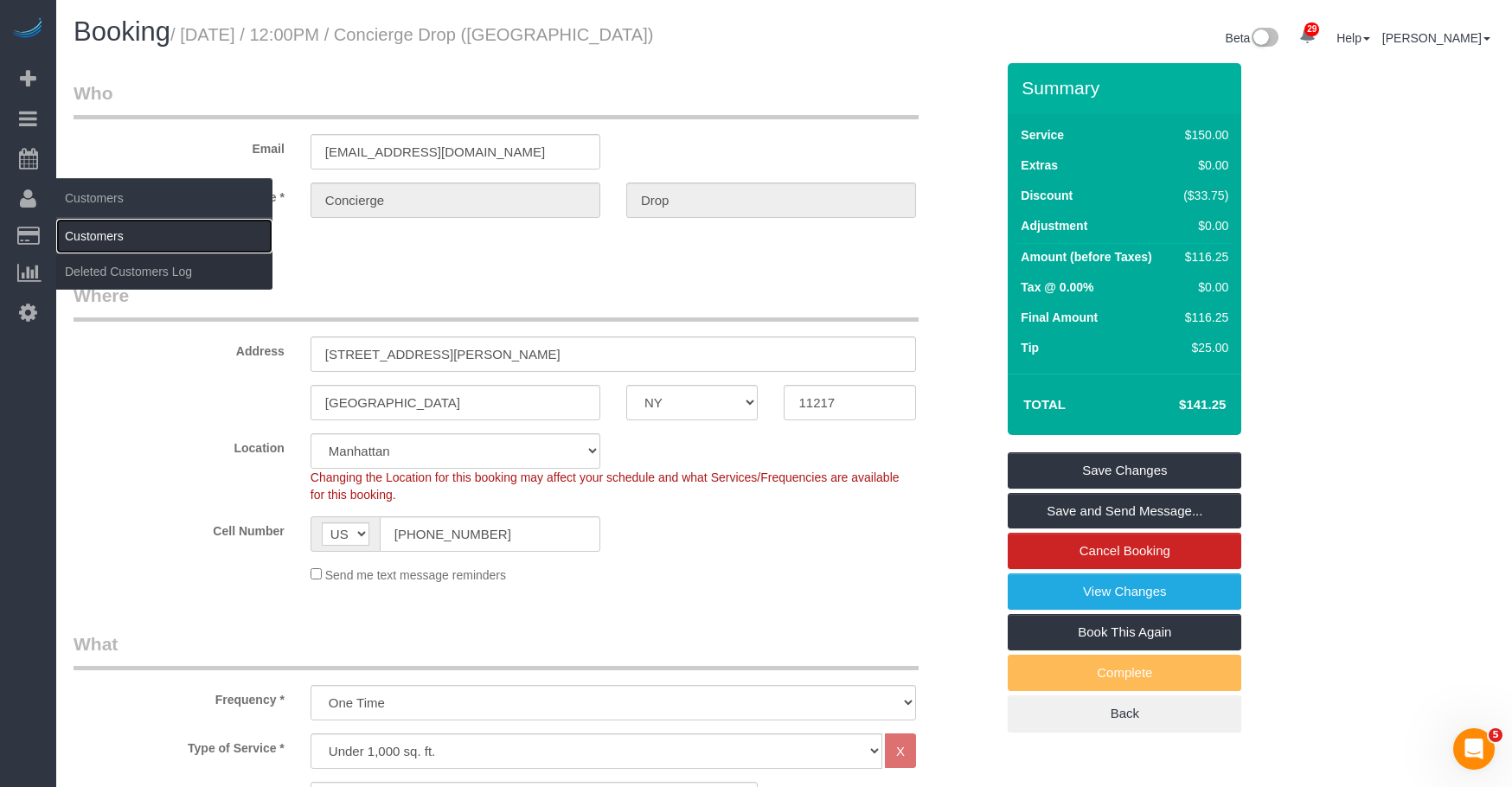
click at [98, 228] on link "Customers" at bounding box center [163, 236] width 216 height 34
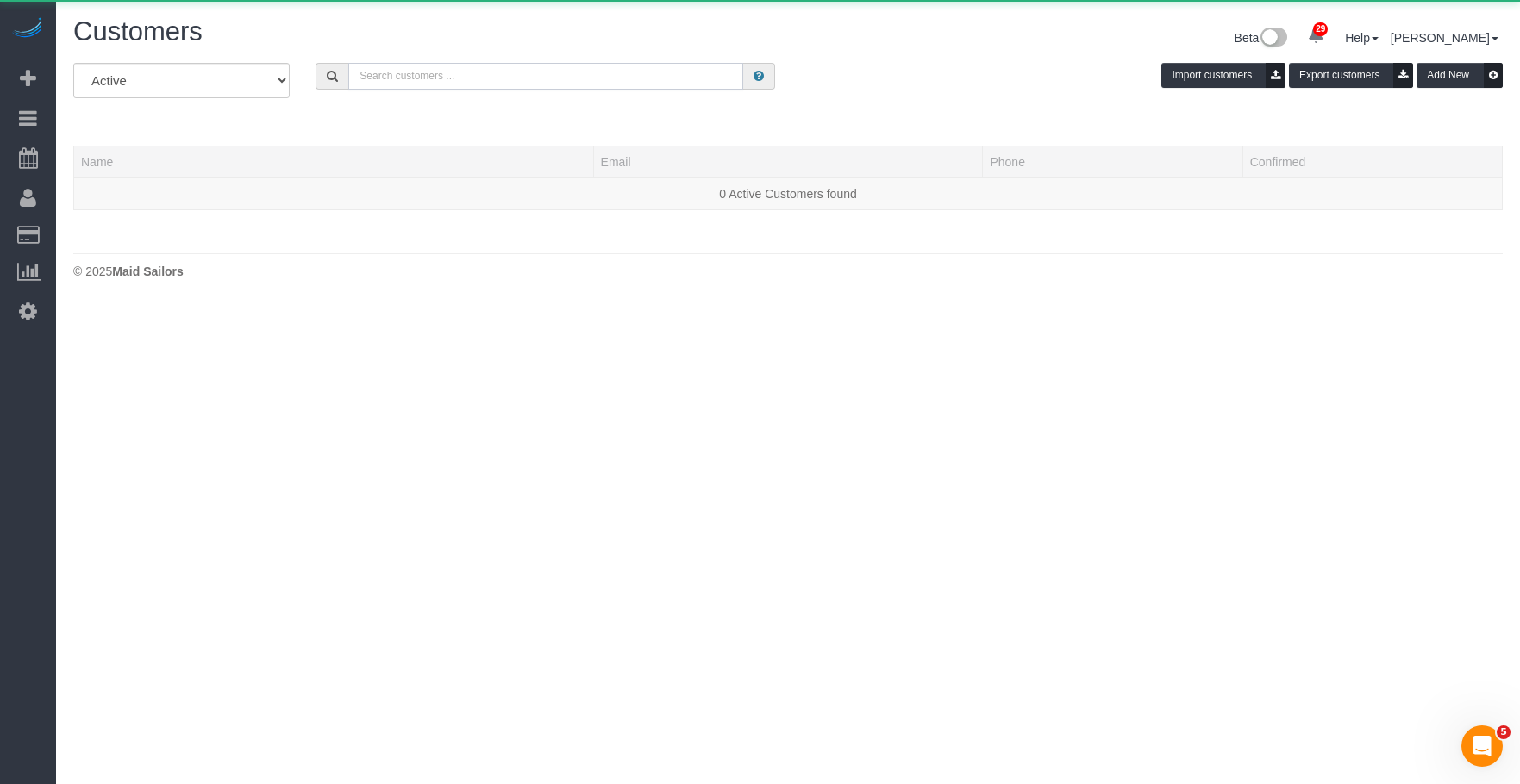
click at [623, 78] on input "text" at bounding box center [545, 76] width 395 height 26
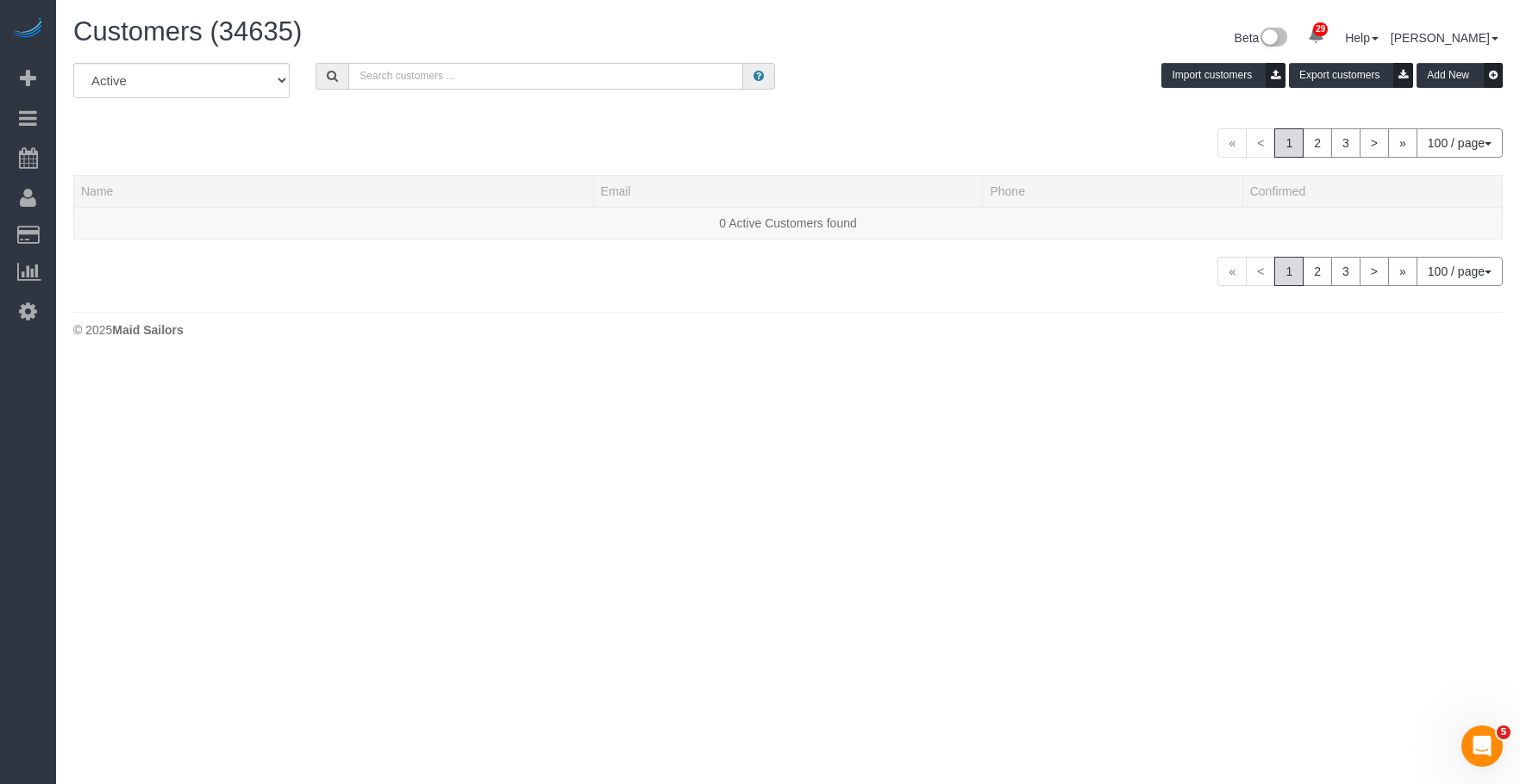
paste input "[PERSON_NAME]"
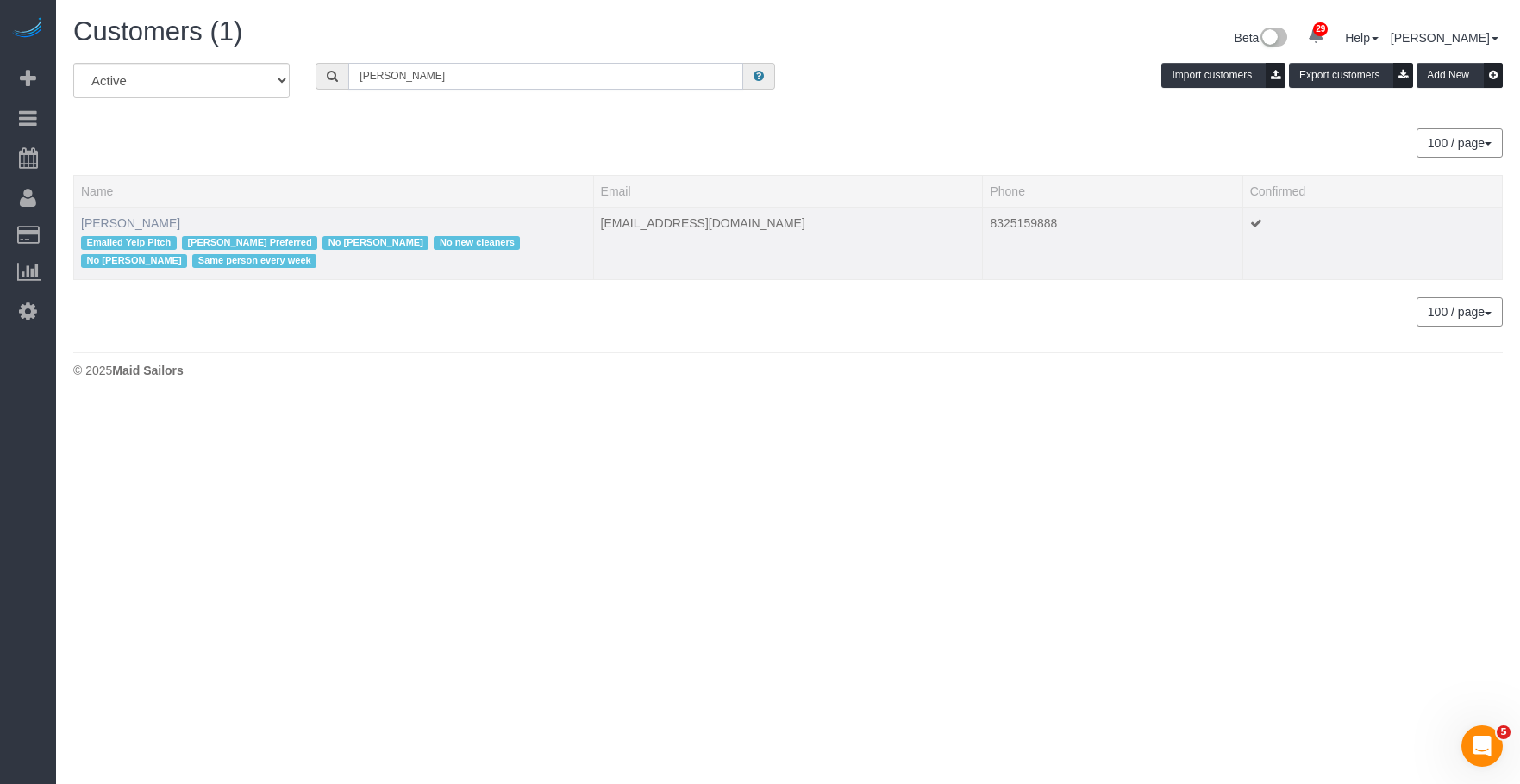
type input "[PERSON_NAME]"
click at [154, 226] on link "[PERSON_NAME]" at bounding box center [131, 223] width 100 height 14
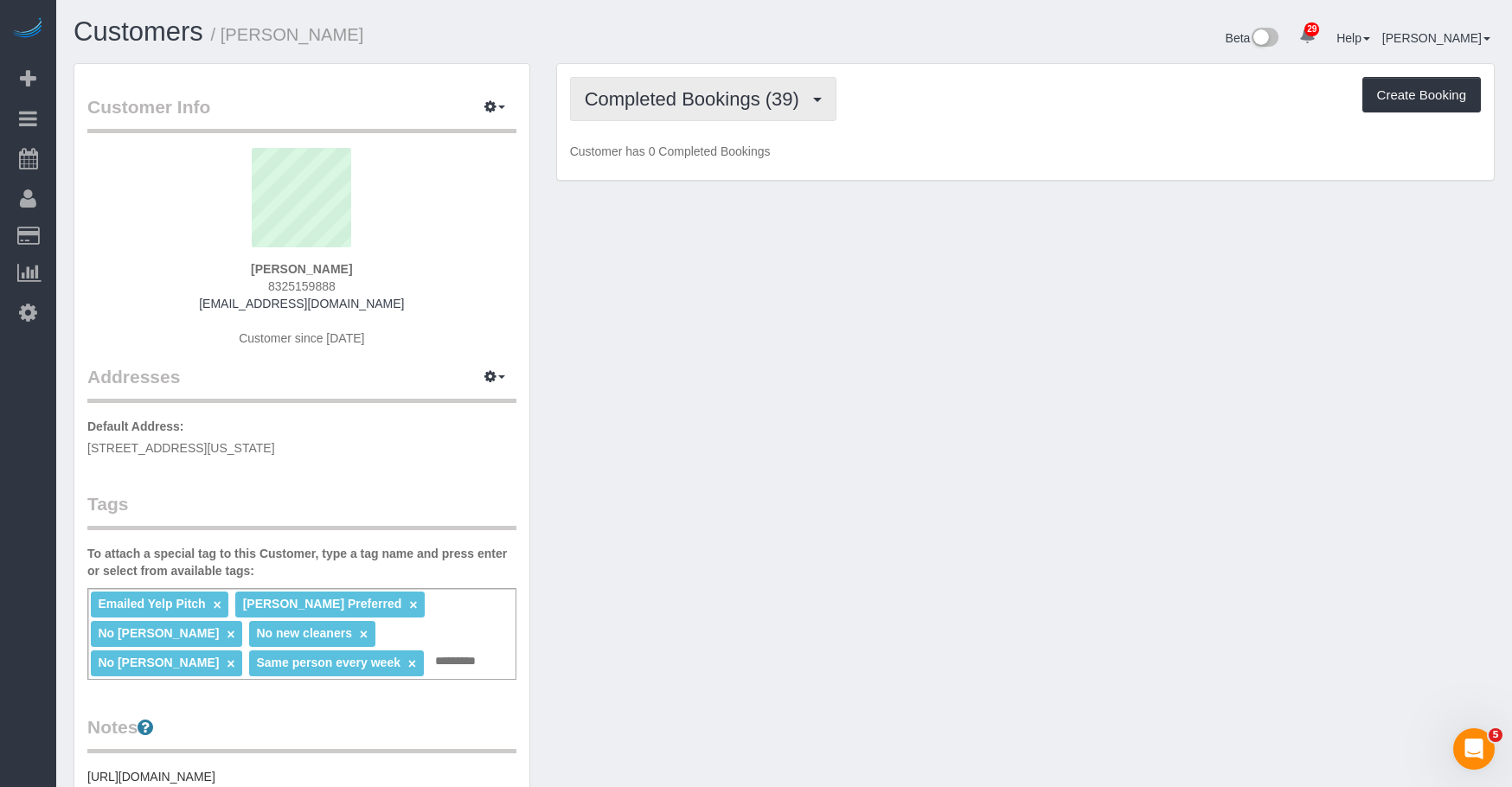
drag, startPoint x: 702, startPoint y: 97, endPoint x: 674, endPoint y: 153, distance: 62.6
click at [698, 97] on span "Completed Bookings (39)" at bounding box center [697, 99] width 223 height 22
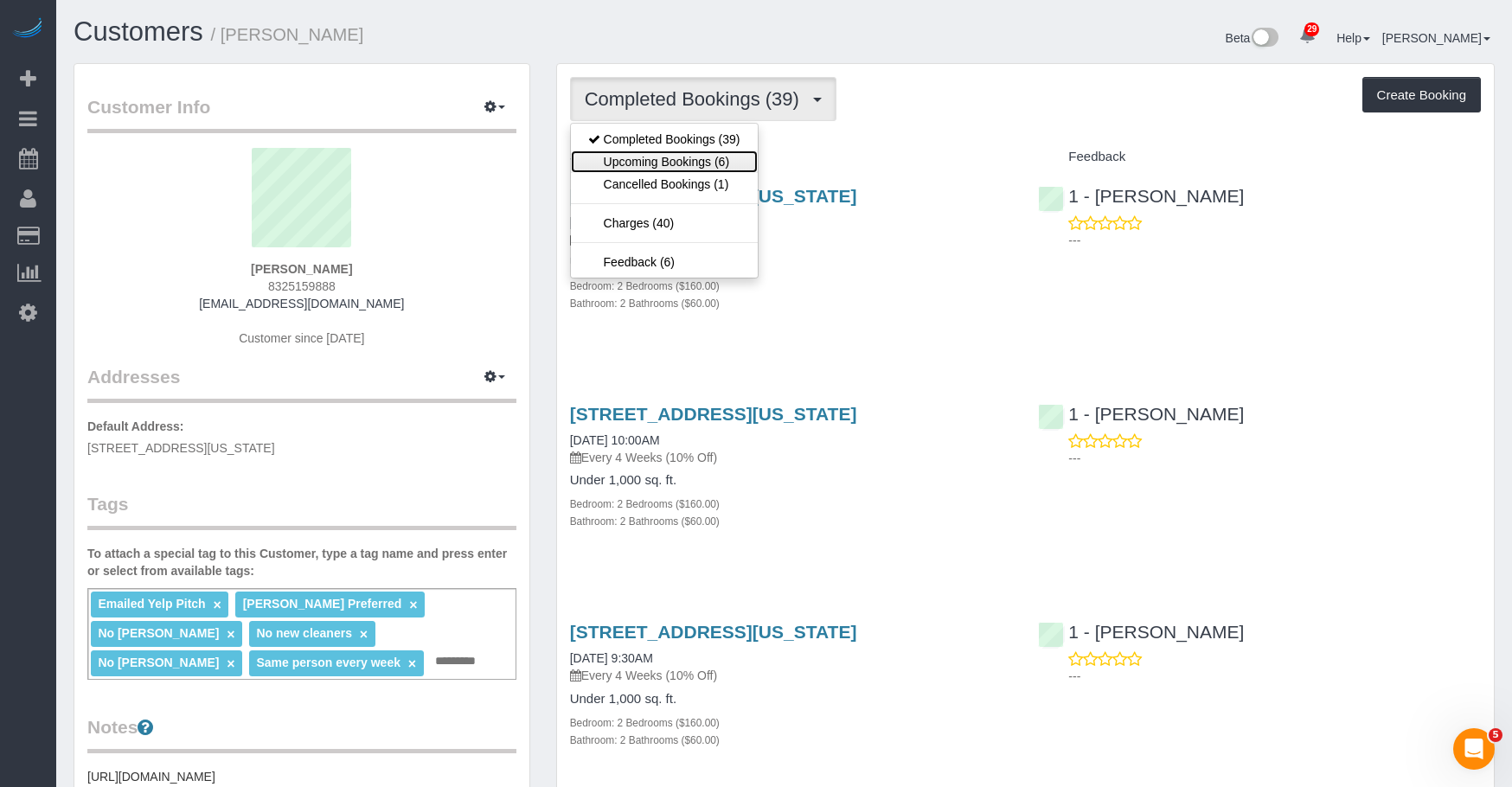
click at [674, 153] on link "Upcoming Bookings (6)" at bounding box center [664, 162] width 187 height 23
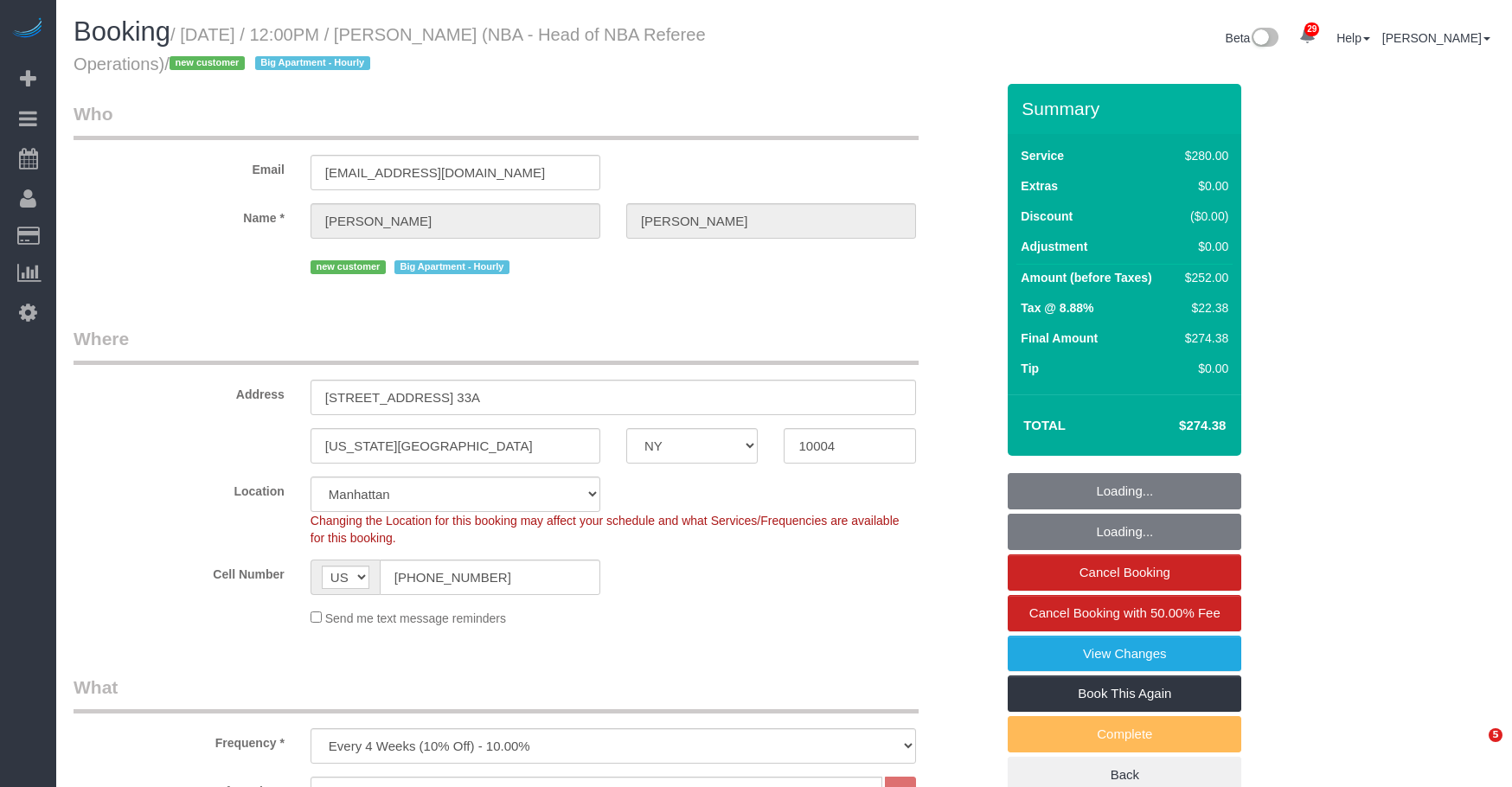
select select "NY"
select select "210"
select select "number:89"
select select "number:90"
select select "number:15"
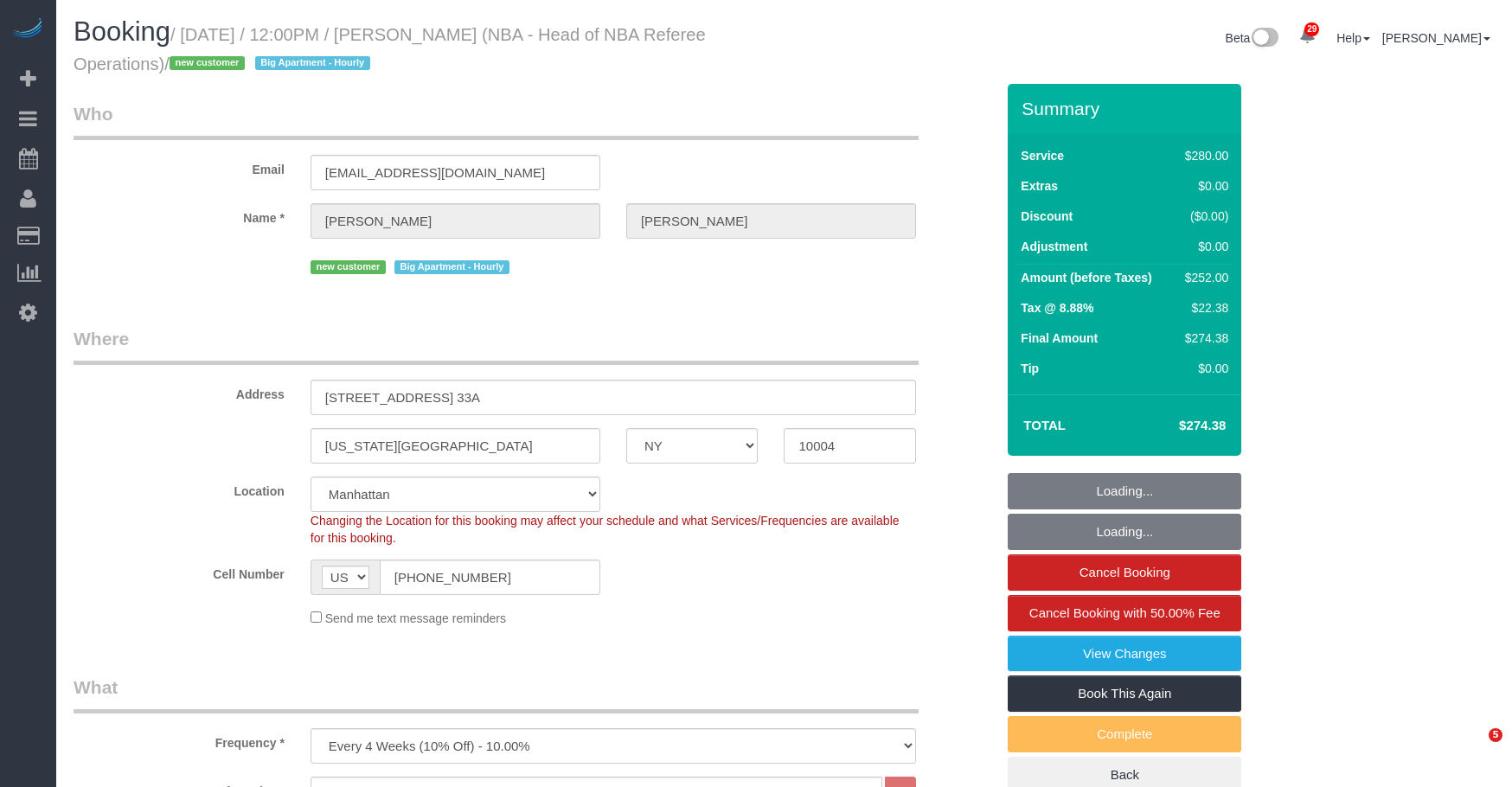
select select "number:6"
select select "object:1481"
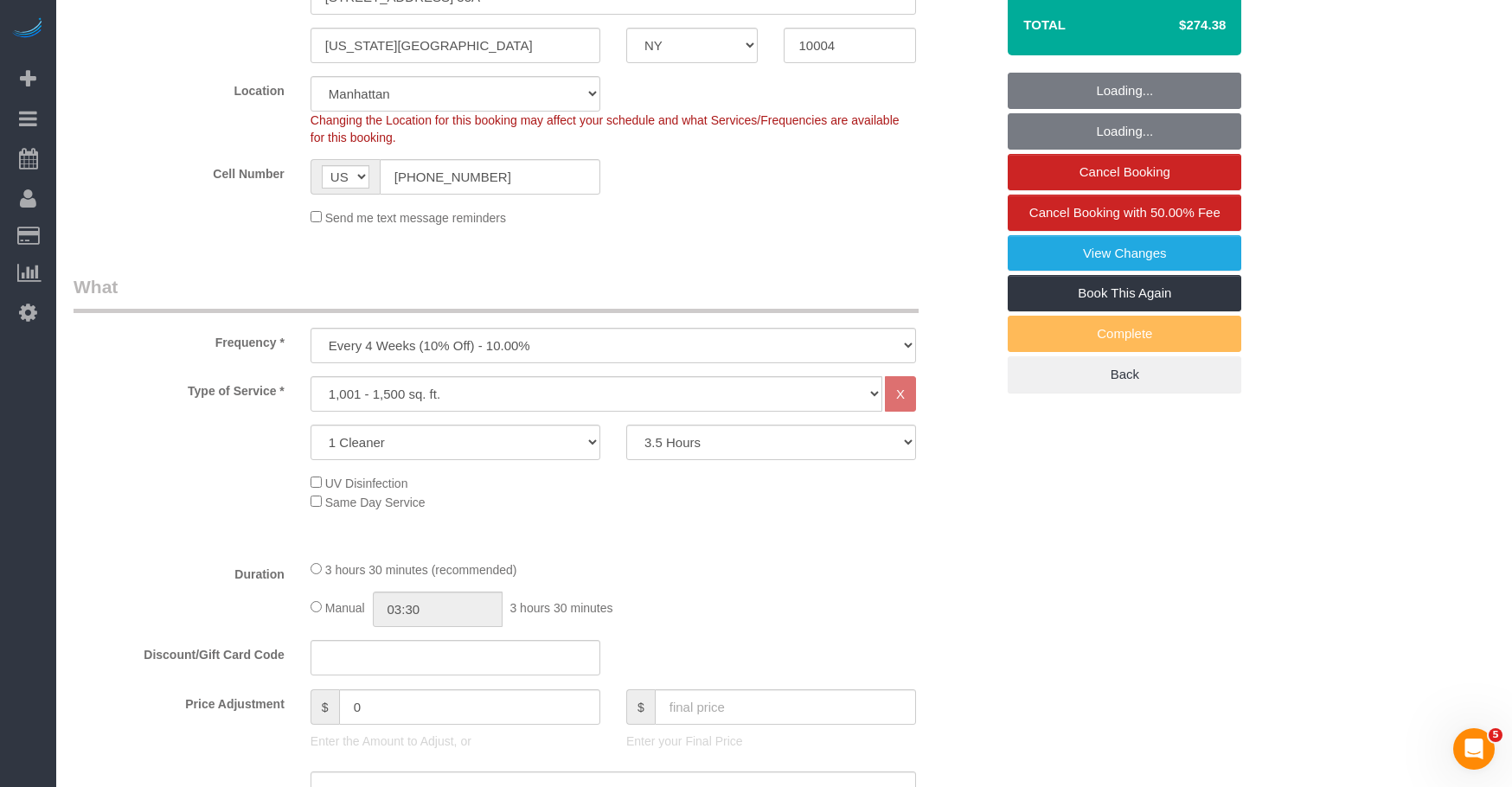
select select "spot1"
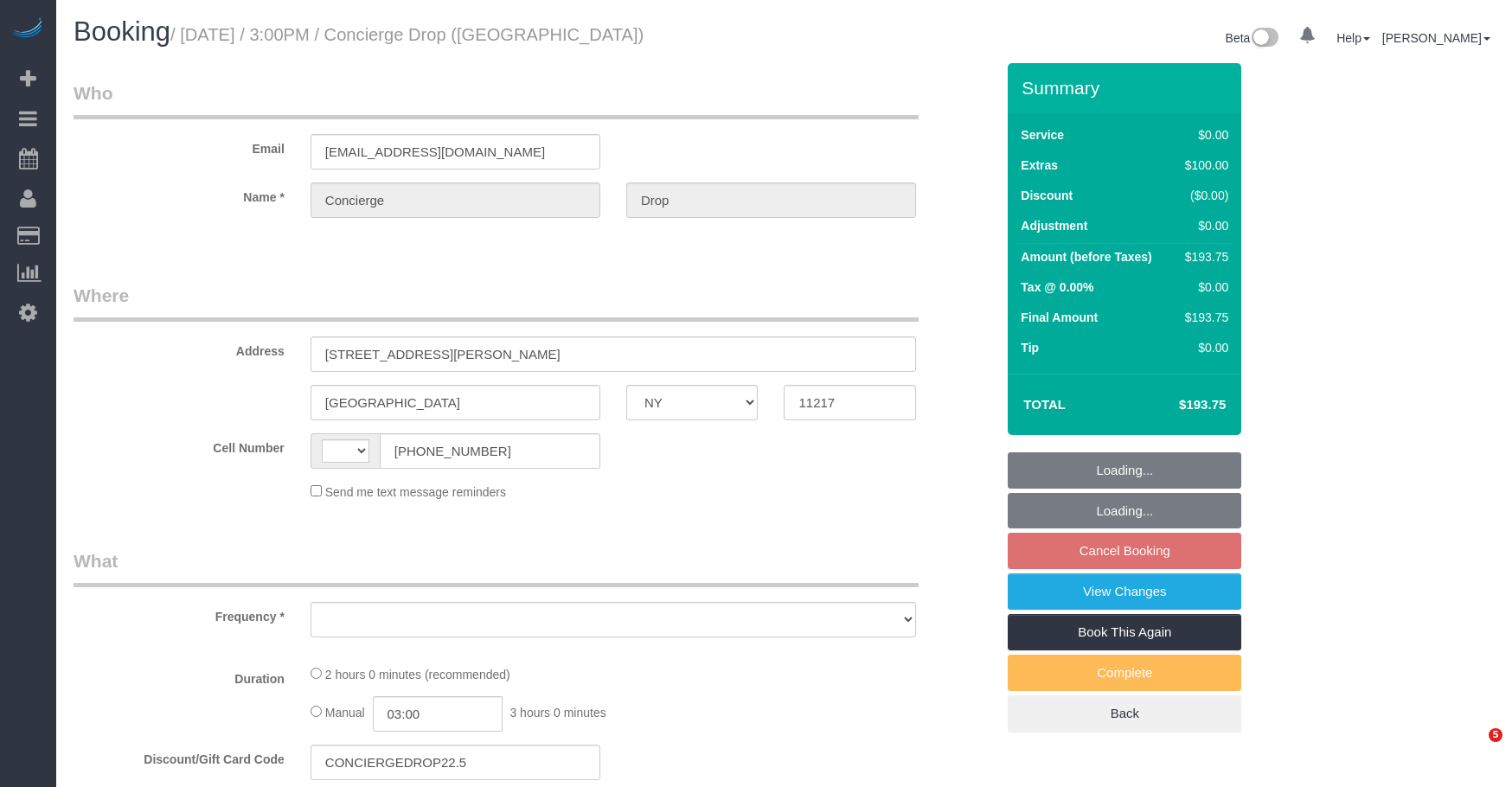
select select "NY"
select select "number:89"
select select "number:90"
select select "number:14"
select select "number:5"
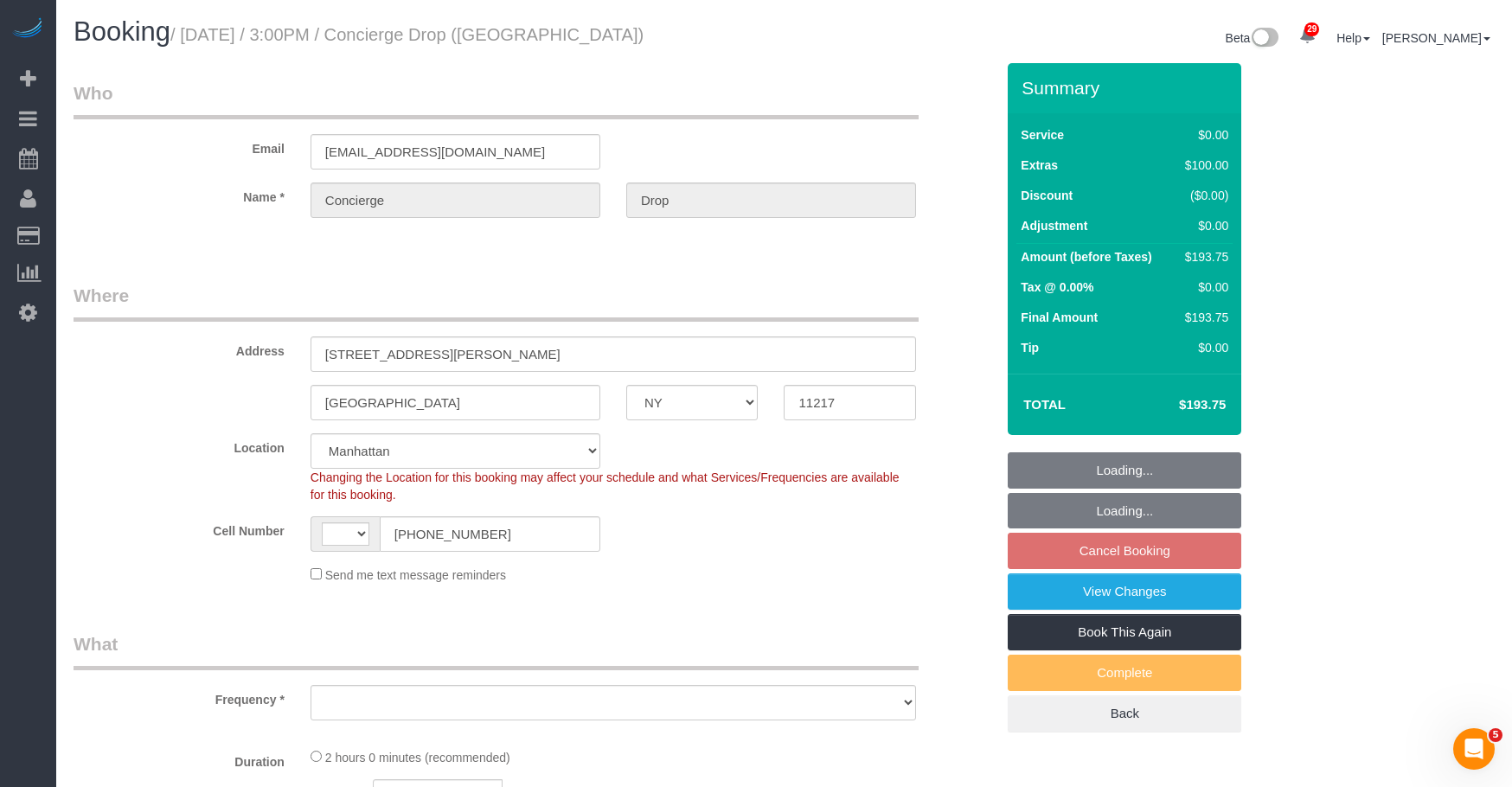
select select "string:US"
select select "string:stripe-pm_1RaQn24VGloSiKo7zeOF73Wj"
select select "object:947"
select select "spot8"
select select "object:1475"
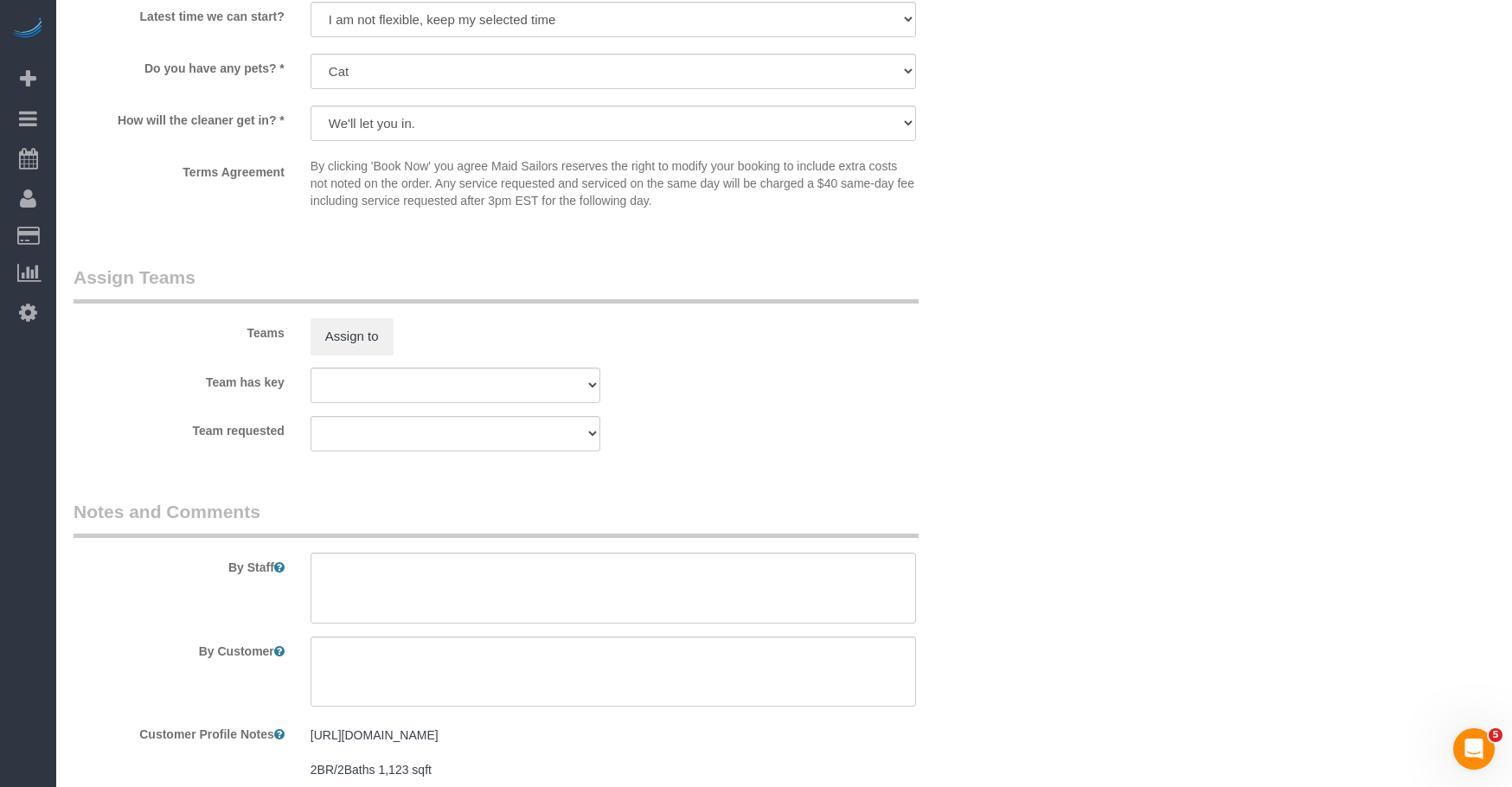
scroll to position [2076, 0]
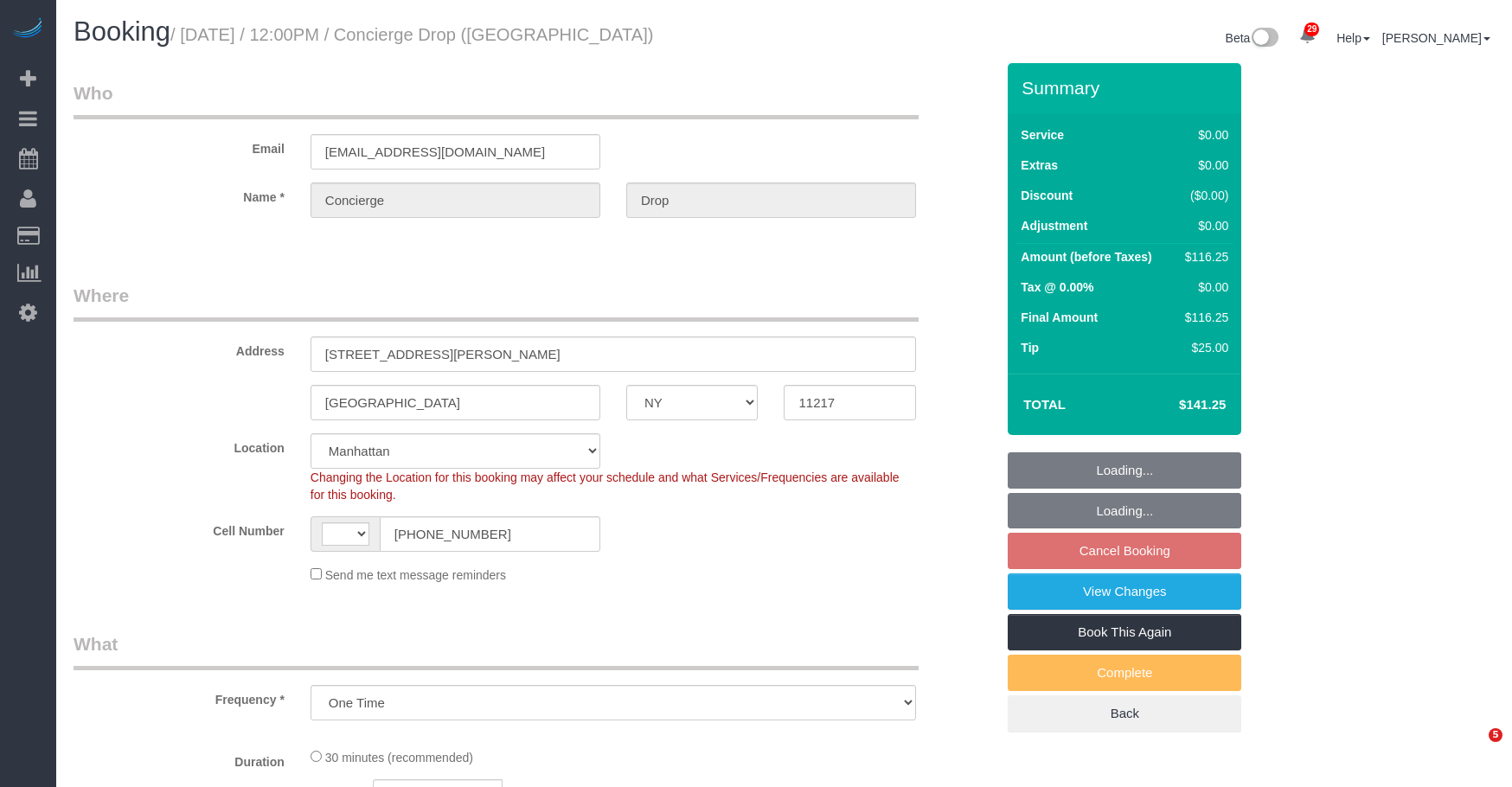
select select "NY"
select select "number:89"
select select "number:90"
select select "number:15"
select select "number:5"
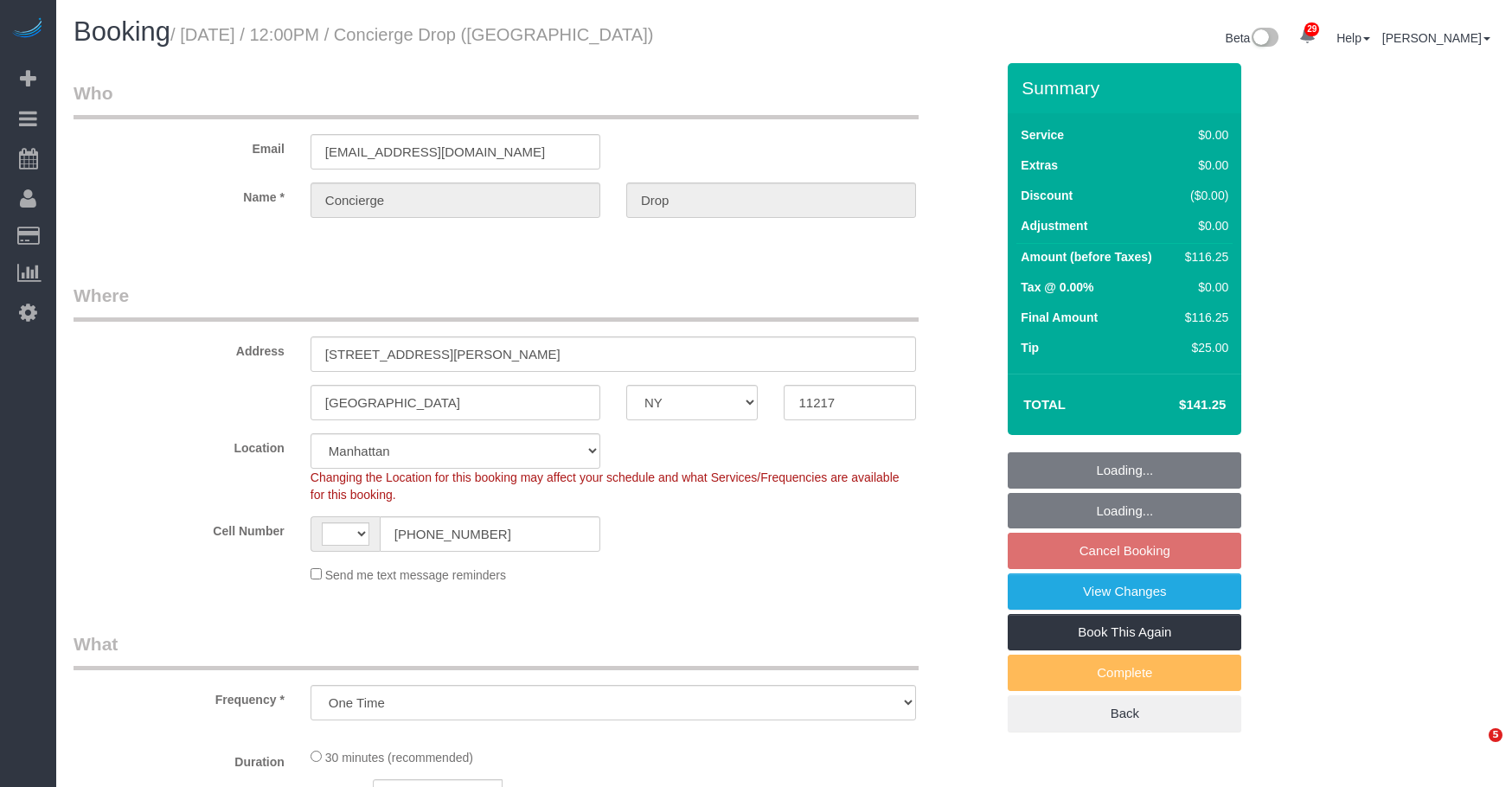
select select "object:951"
select select "string:[GEOGRAPHIC_DATA]"
select select "spot5"
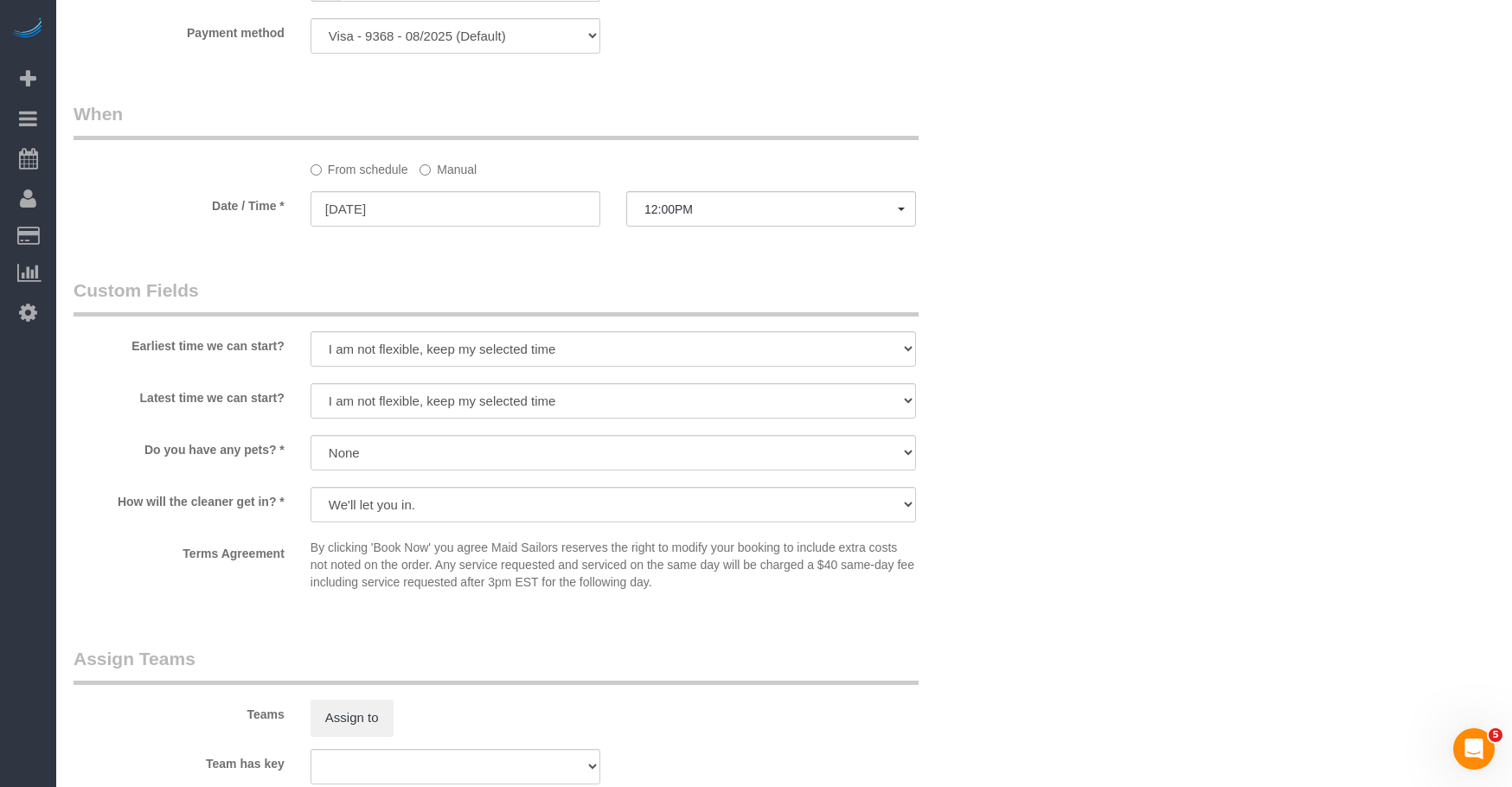
scroll to position [1412, 0]
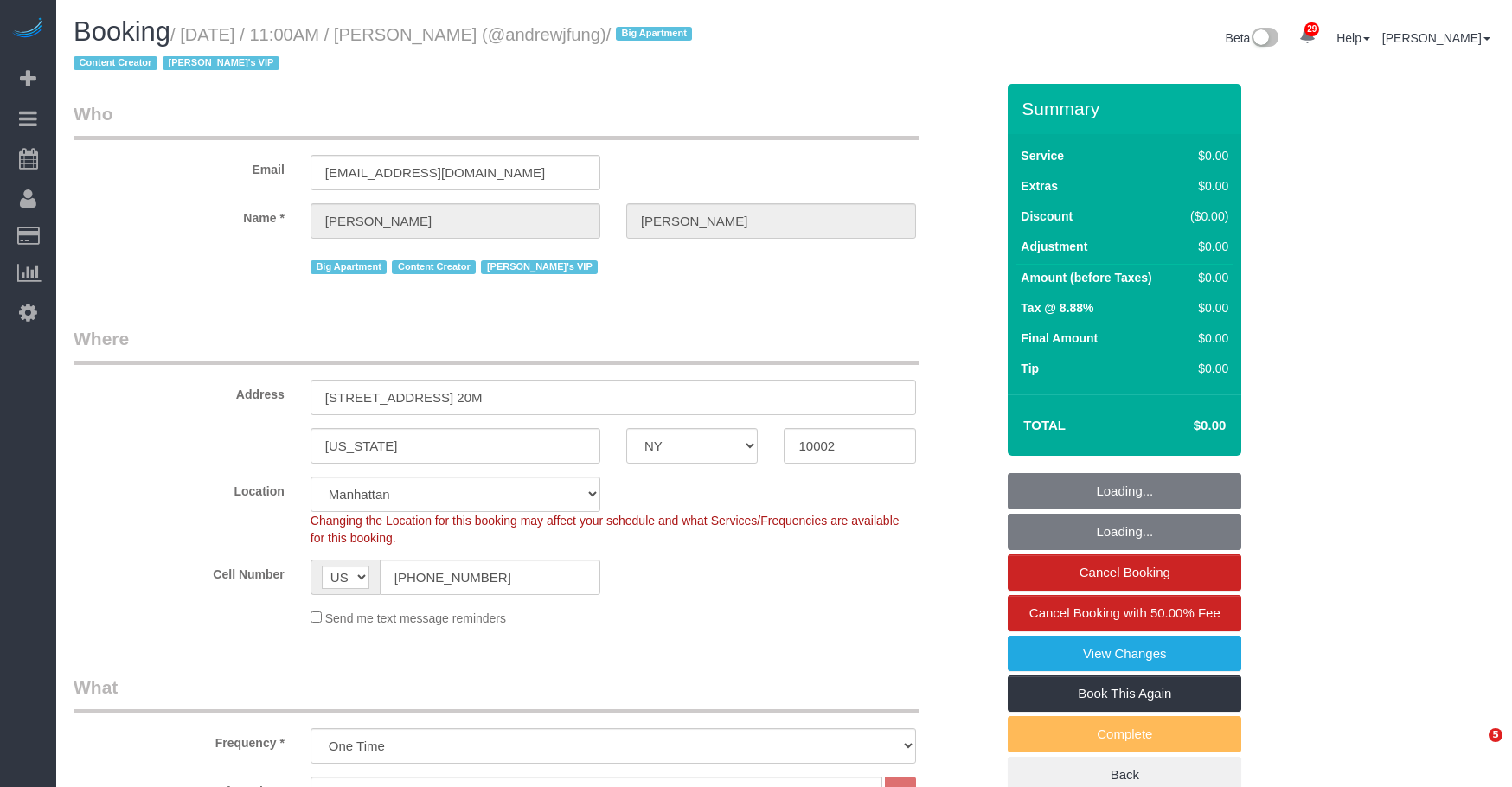
select select "NY"
select select "2"
select select "240"
select select "number:89"
select select "number:90"
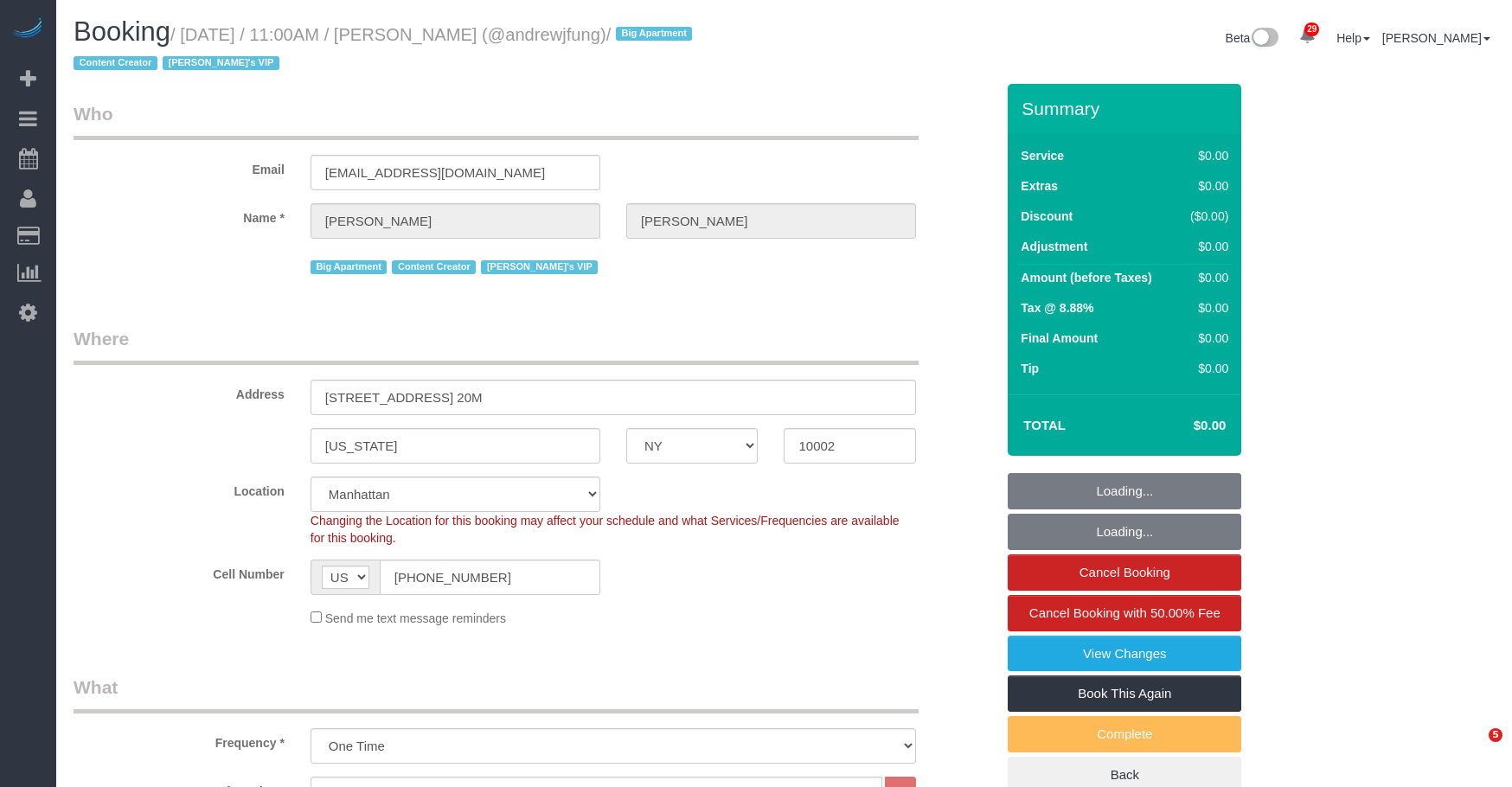
select select "number:15"
select select "number:7"
select select "spot1"
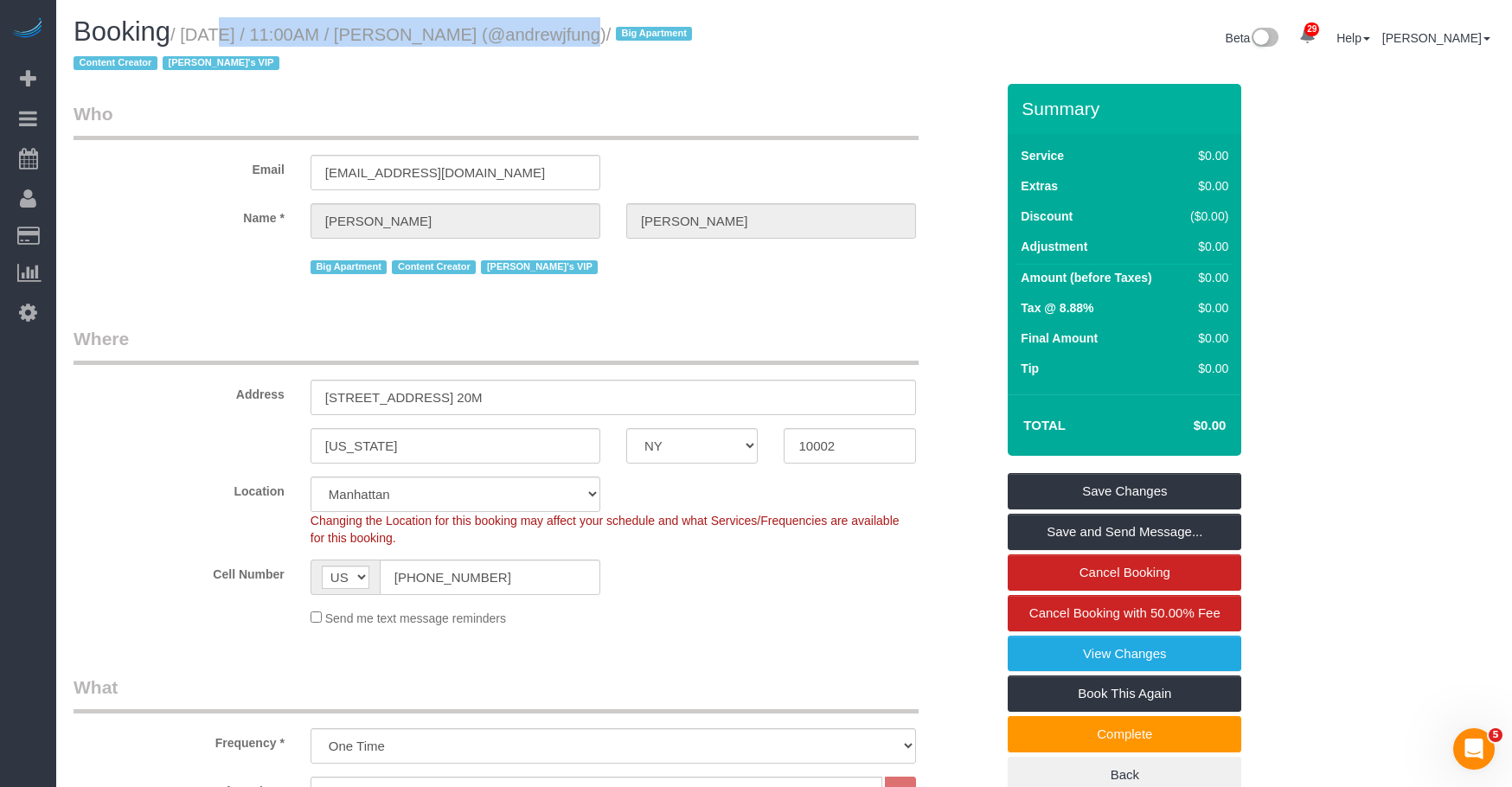
drag, startPoint x: 187, startPoint y: 33, endPoint x: 1169, endPoint y: 287, distance: 1014.3
click at [548, 35] on small "/ [DATE] / 11:00AM / [PERSON_NAME] (@andrewjfung) / Big Apartment Content Creat…" at bounding box center [385, 49] width 623 height 48
copy small "[DATE] / 11:00AM / [PERSON_NAME]"
drag, startPoint x: 816, startPoint y: 78, endPoint x: 869, endPoint y: 101, distance: 57.8
click at [817, 78] on div "Booking / [DATE] / 11:00AM / [PERSON_NAME] (@andrewjfung) / Big Apartment Conte…" at bounding box center [784, 51] width 1447 height 67
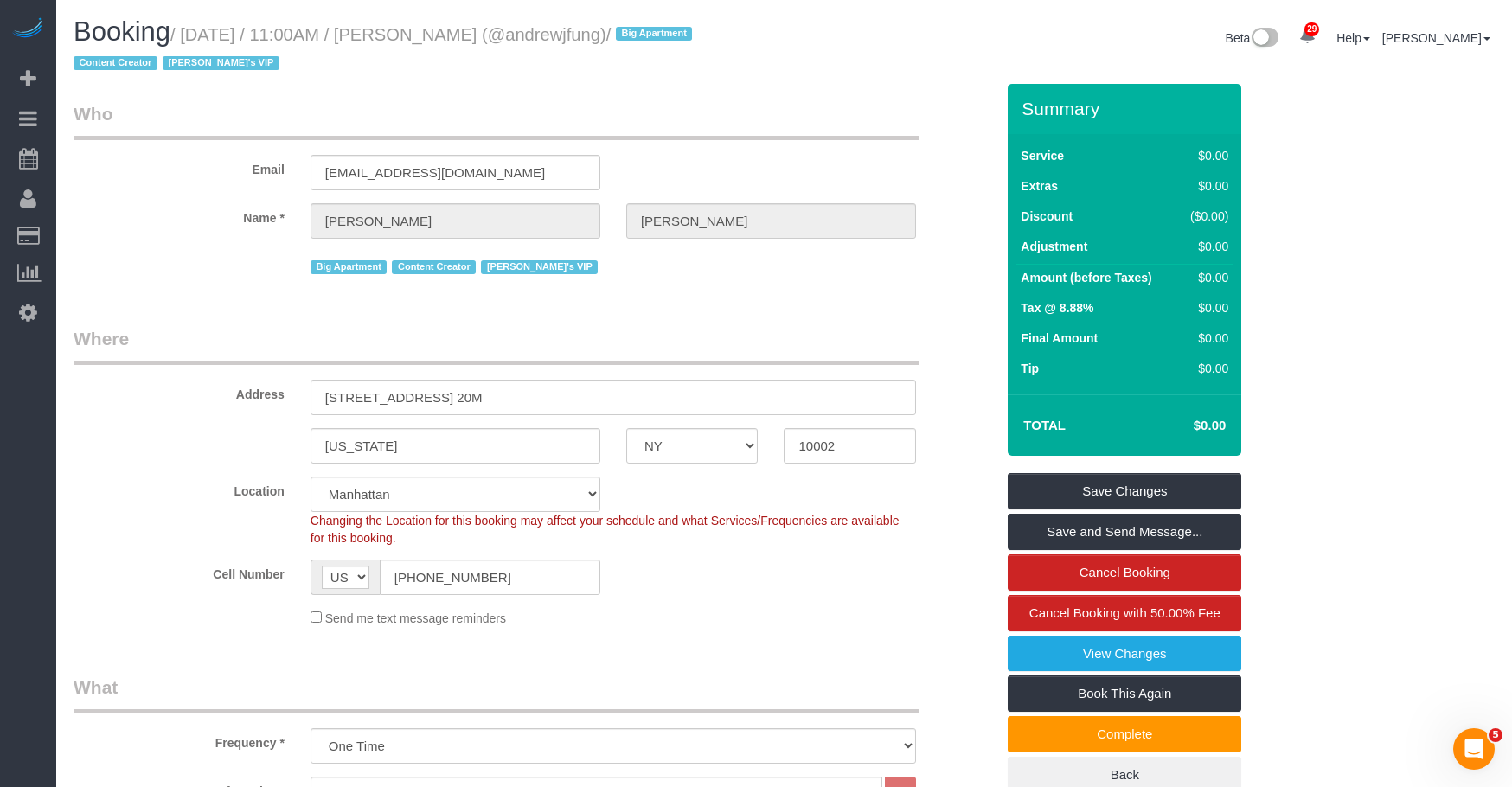
drag, startPoint x: 873, startPoint y: 118, endPoint x: 1392, endPoint y: 257, distance: 537.3
click at [876, 118] on legend "Who" at bounding box center [496, 120] width 846 height 39
click at [790, 59] on div "Beta 29 Your Notifications You have 0 alerts × You have 5 to charge for [DATE] …" at bounding box center [1147, 40] width 724 height 46
drag, startPoint x: 442, startPoint y: 36, endPoint x: 545, endPoint y: 33, distance: 103.0
click at [545, 33] on small "/ [DATE] / 11:00AM / [PERSON_NAME] (@andrewjfung) / Big Apartment Content Creat…" at bounding box center [385, 49] width 623 height 48
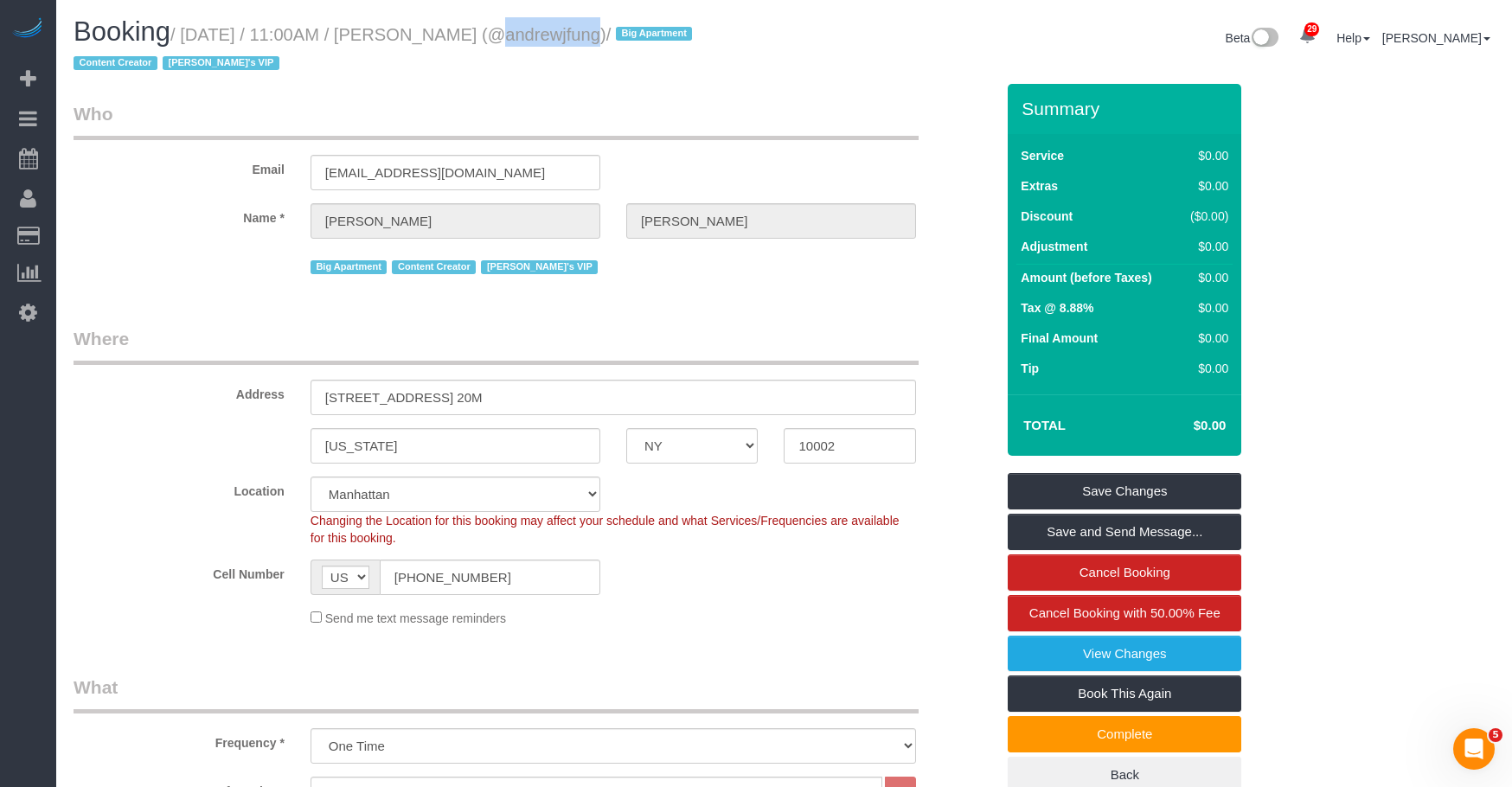
copy small "[PERSON_NAME]"
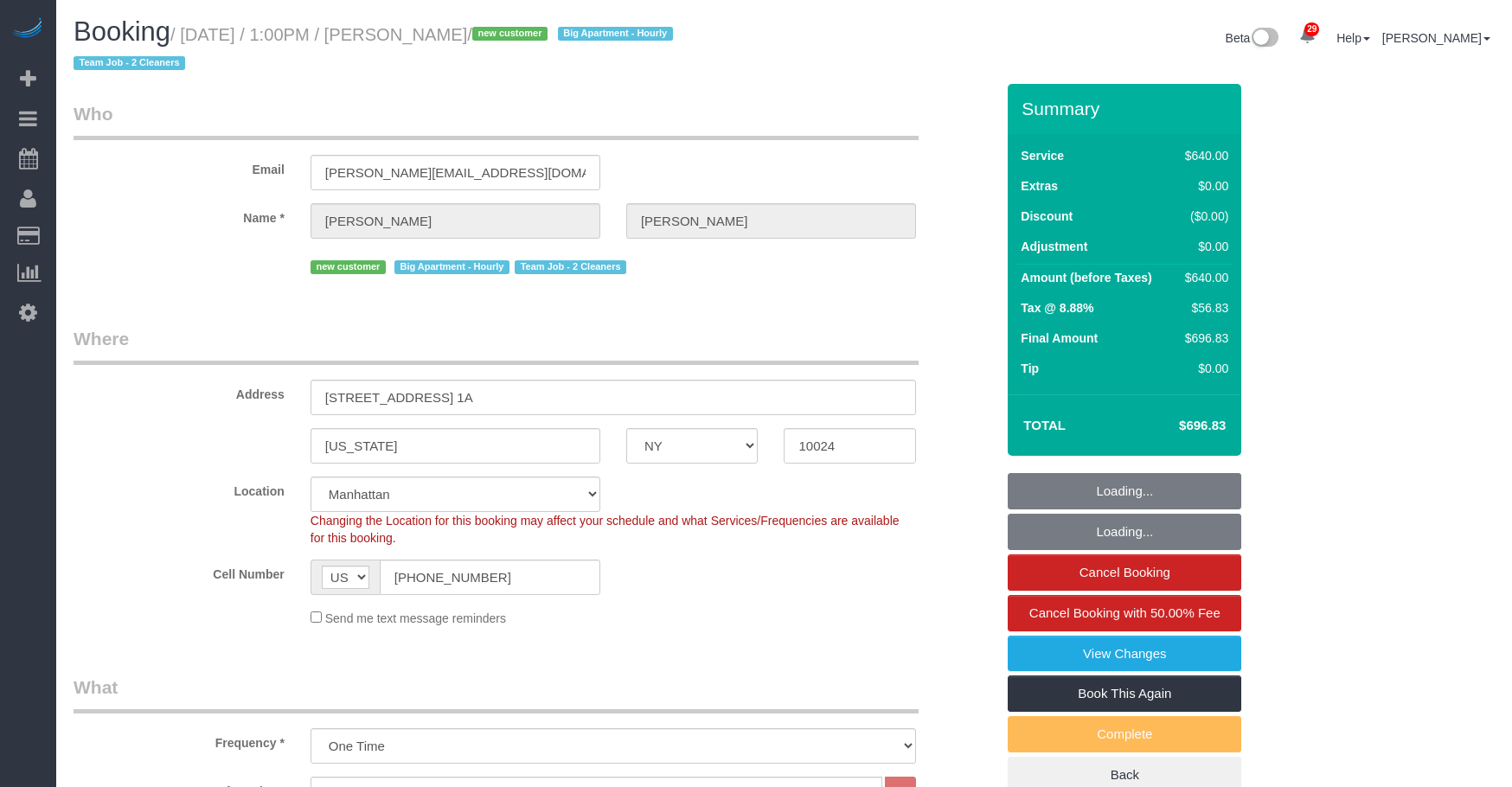
select select "NY"
select select "240"
select select "spot1"
select select "number:89"
select select "number:72"
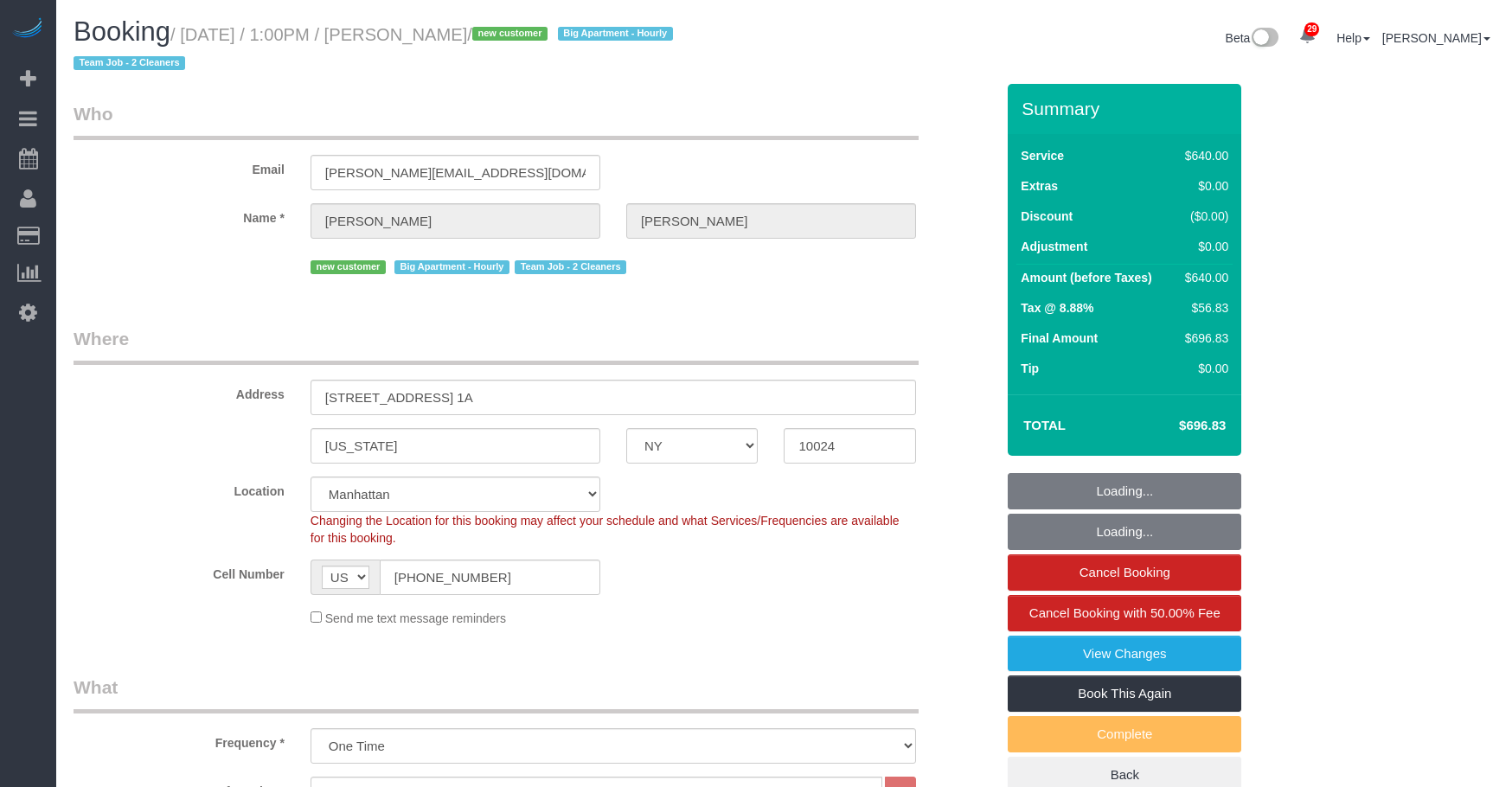
select select "number:13"
select select "number:5"
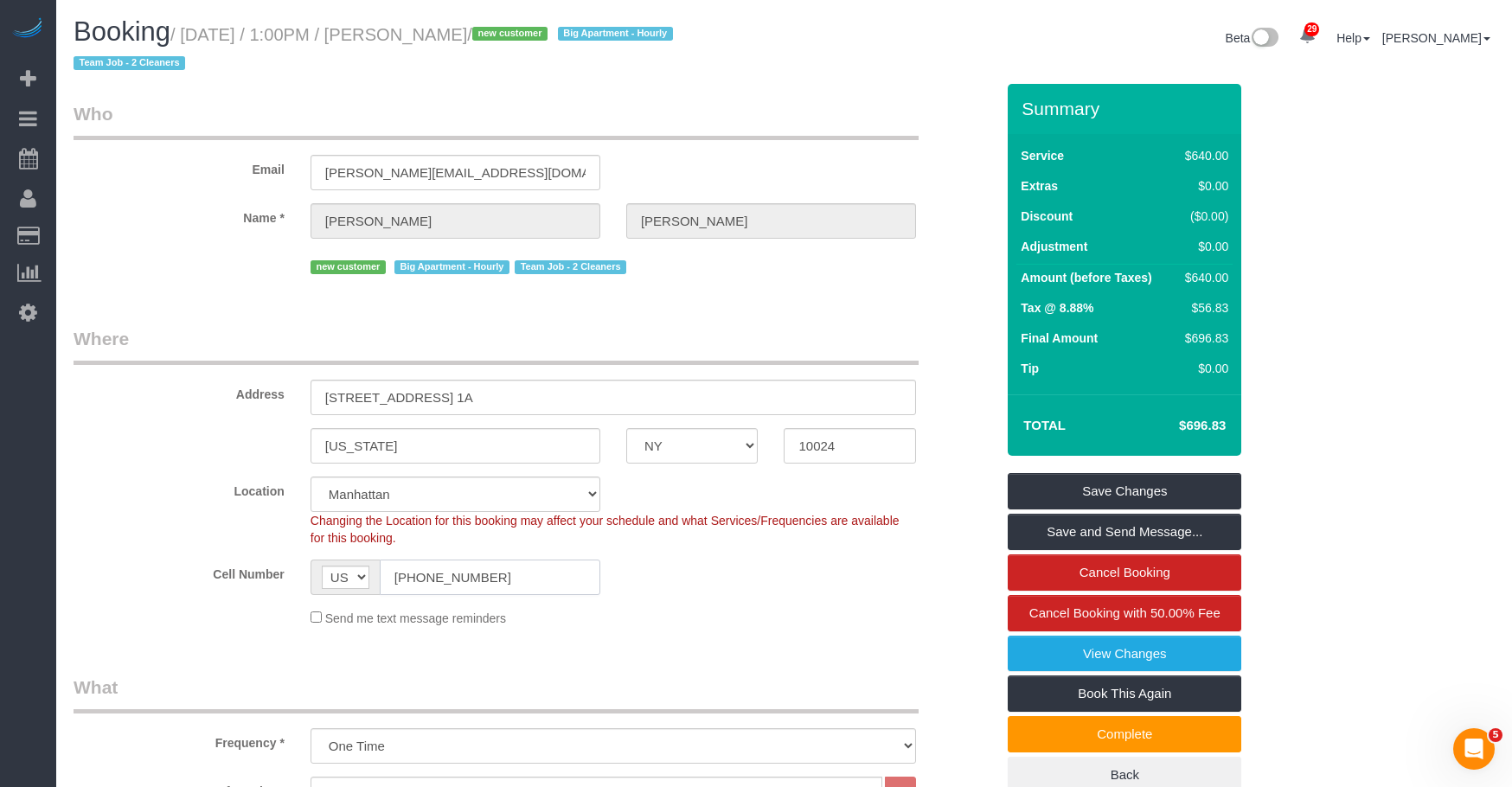
drag, startPoint x: 318, startPoint y: 565, endPoint x: 247, endPoint y: 431, distance: 151.6
click at [159, 531] on sui-booking-location "Location Manhattan Austin Boston Bronx Brooklyn Charlotte Denver New Jersey Por…" at bounding box center [533, 552] width 921 height 151
drag, startPoint x: 189, startPoint y: 37, endPoint x: 584, endPoint y: 43, distance: 395.0
click at [584, 43] on small "/ September 29, 2025 / 1:00PM / Christopher Malloy / new customer Big Apartment…" at bounding box center [376, 49] width 605 height 48
copy small "September 29, 2025 / 1:00PM / Christopher Malloy"
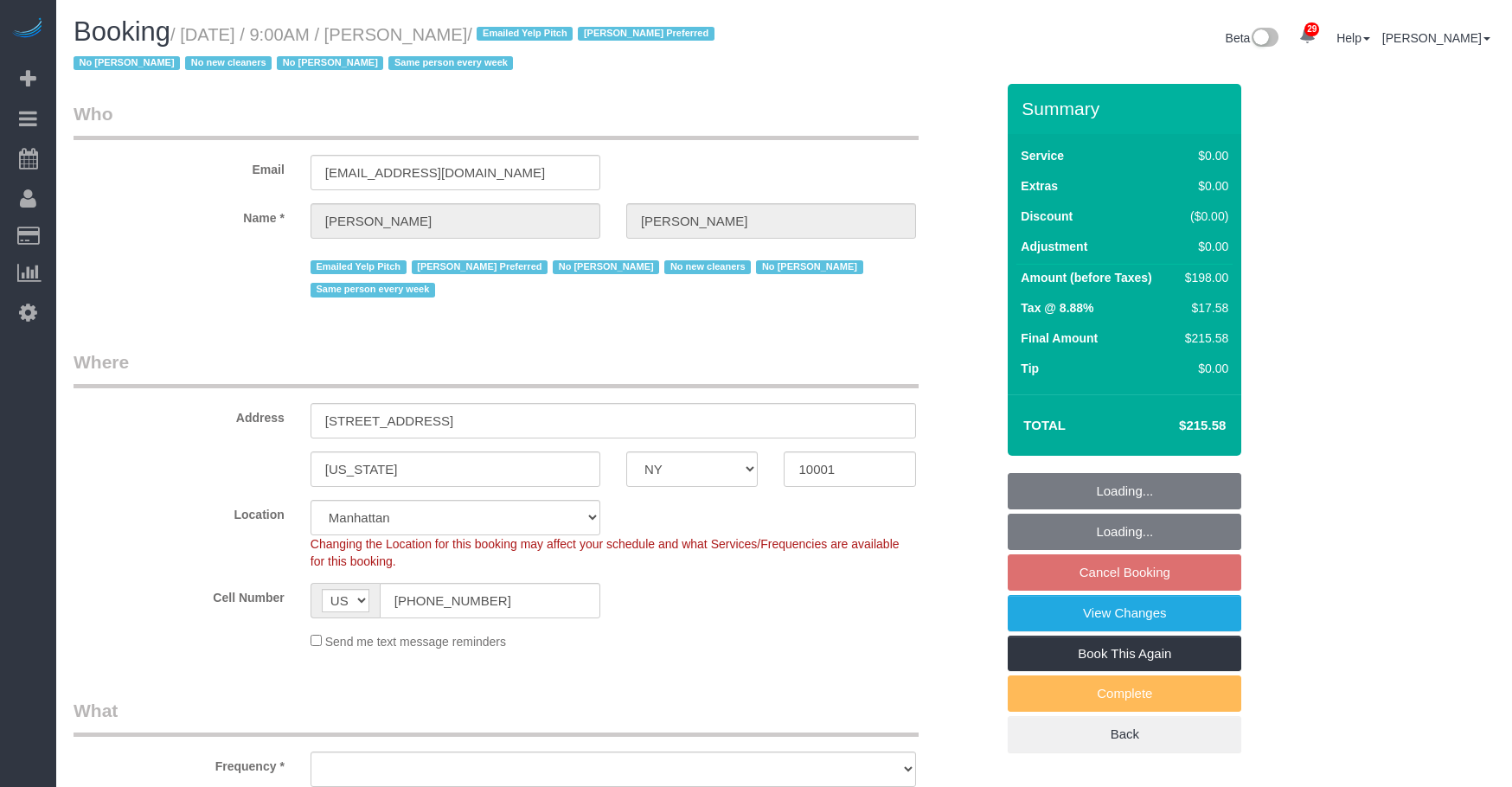
select select "NY"
select select "number:56"
select select "number:77"
select select "number:15"
select select "number:6"
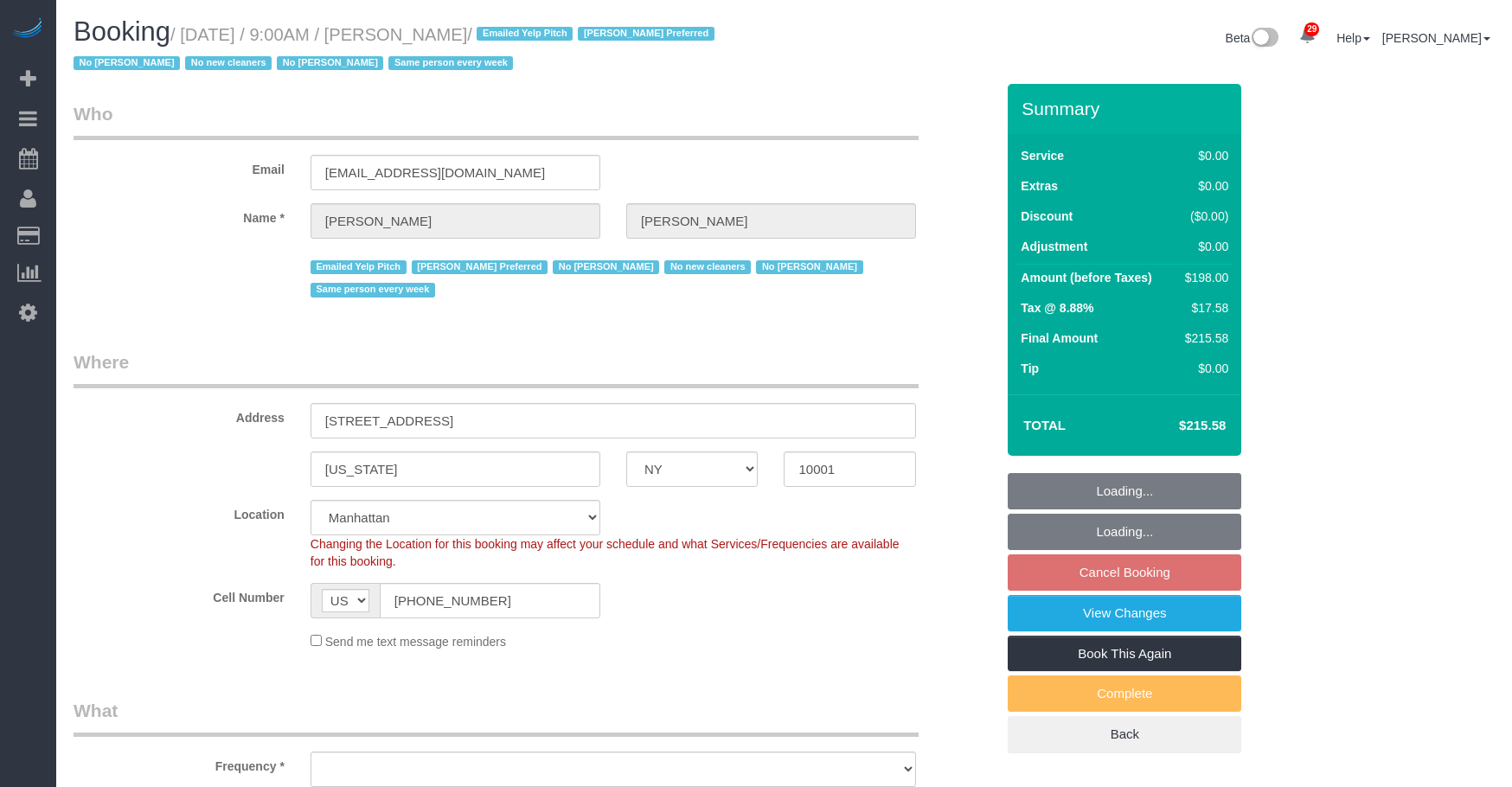
select select "object:986"
select select "2"
select select "spot2"
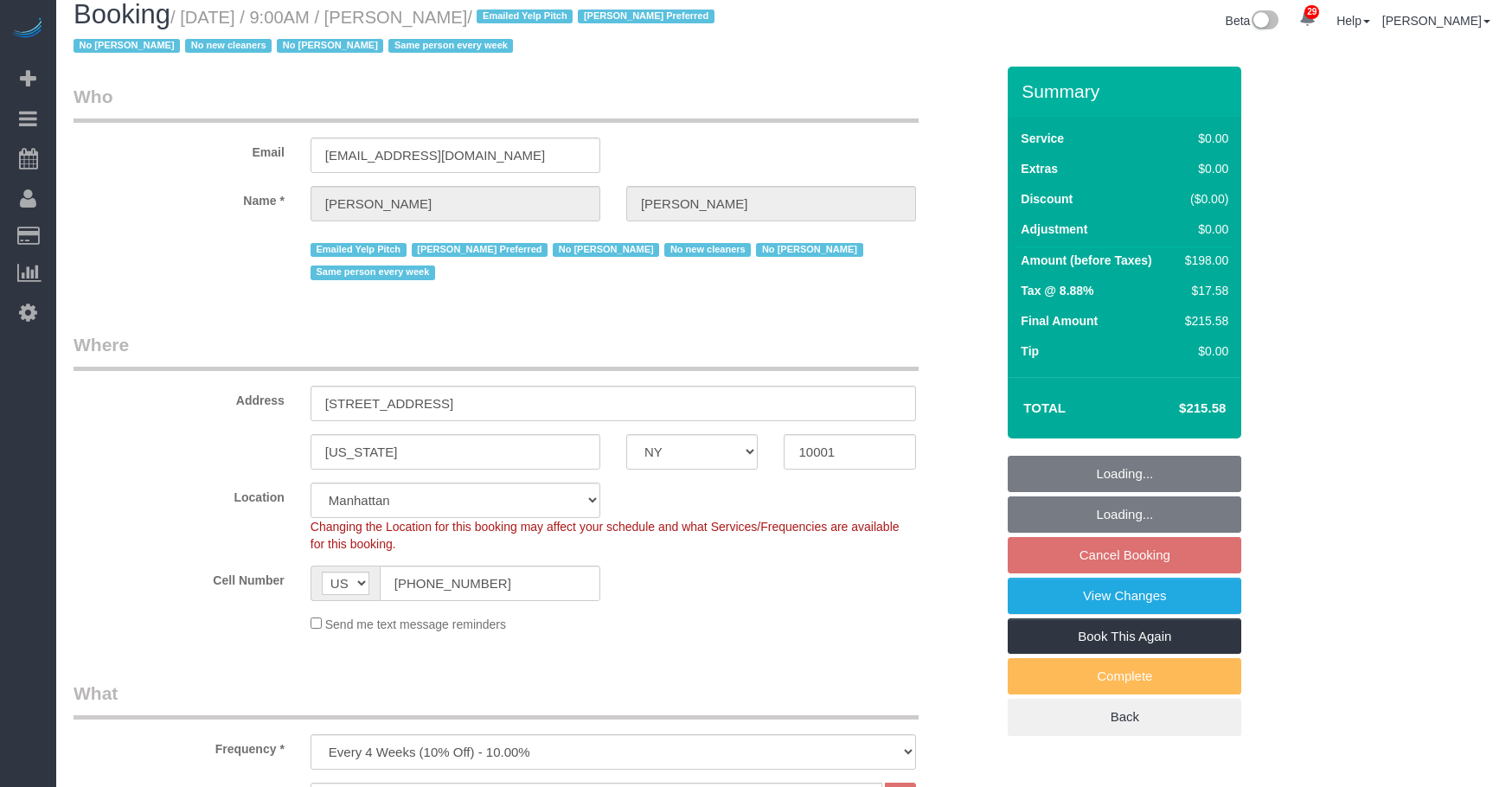
select select "object:1515"
select select "2"
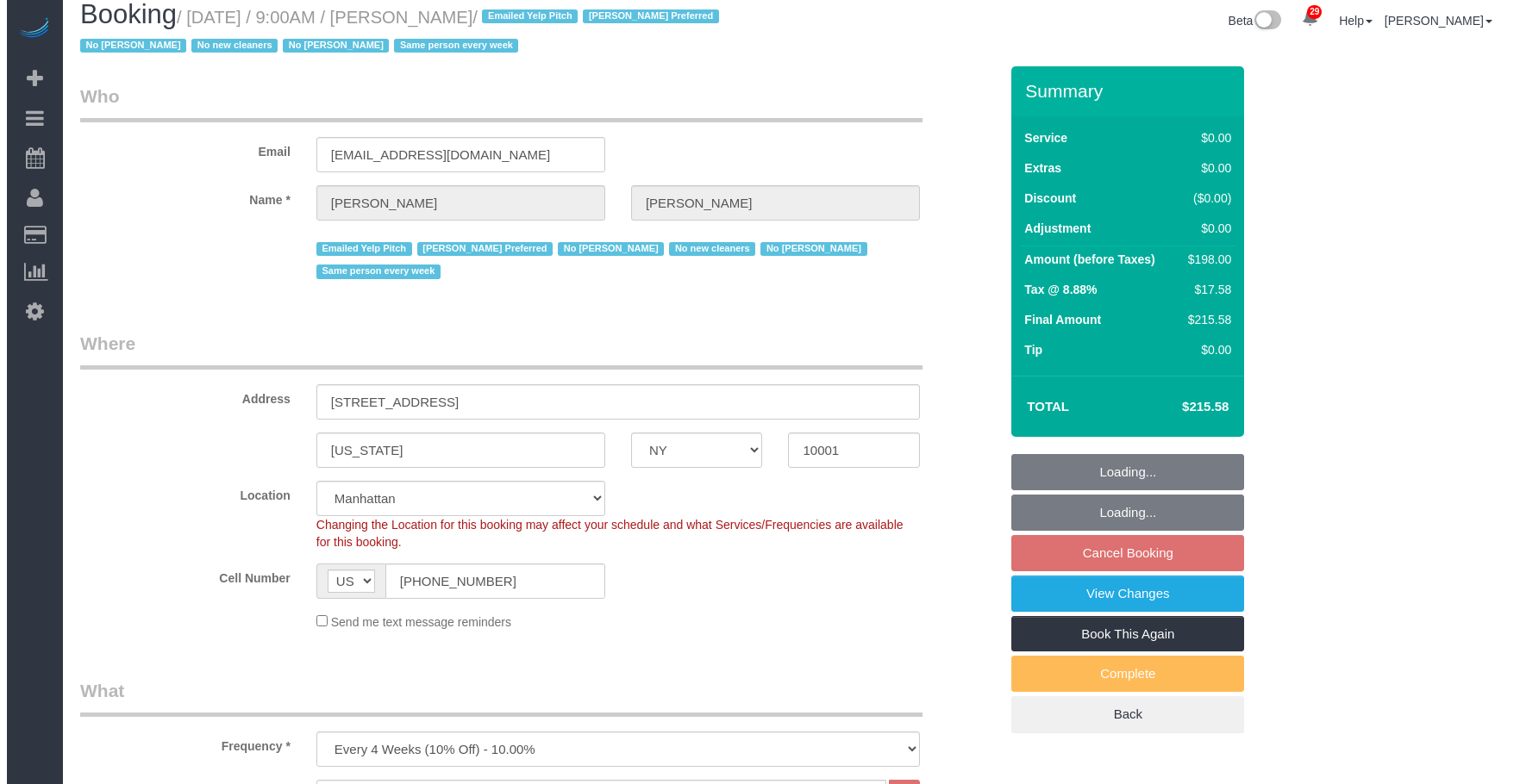
scroll to position [0, 0]
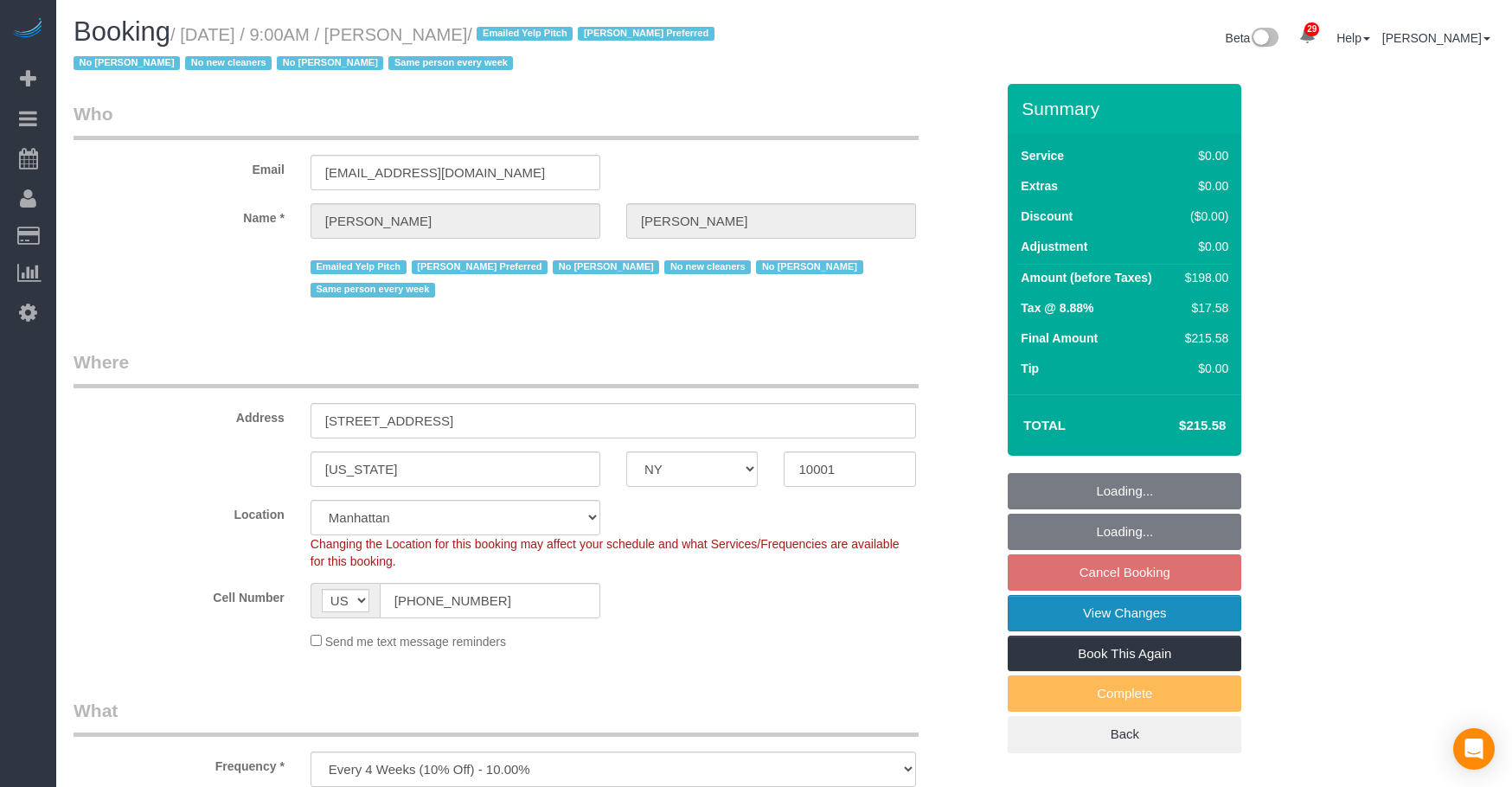
click at [1050, 616] on link "View Changes" at bounding box center [1124, 613] width 234 height 36
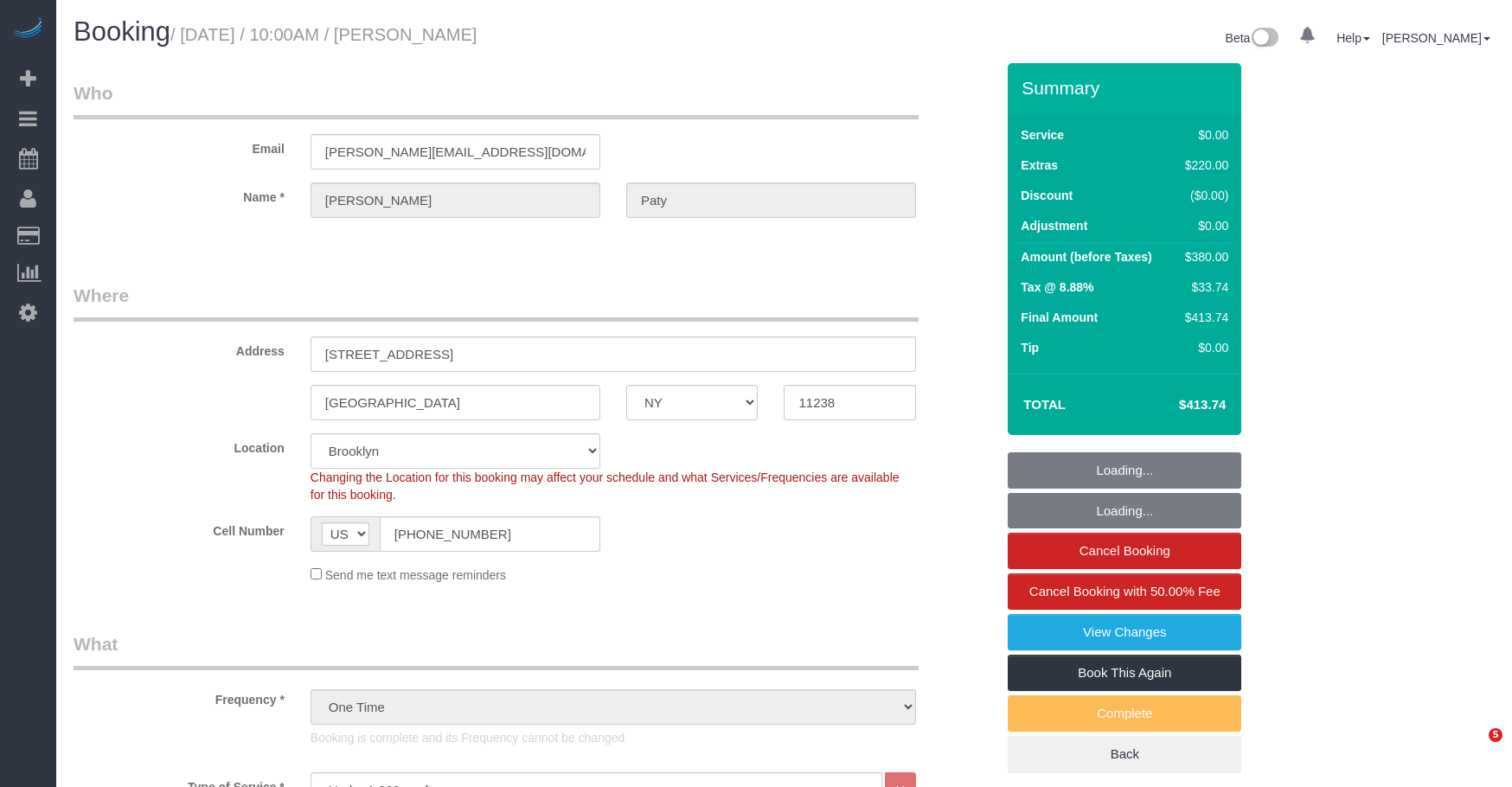
select select "NY"
select select "1"
select select "spot1"
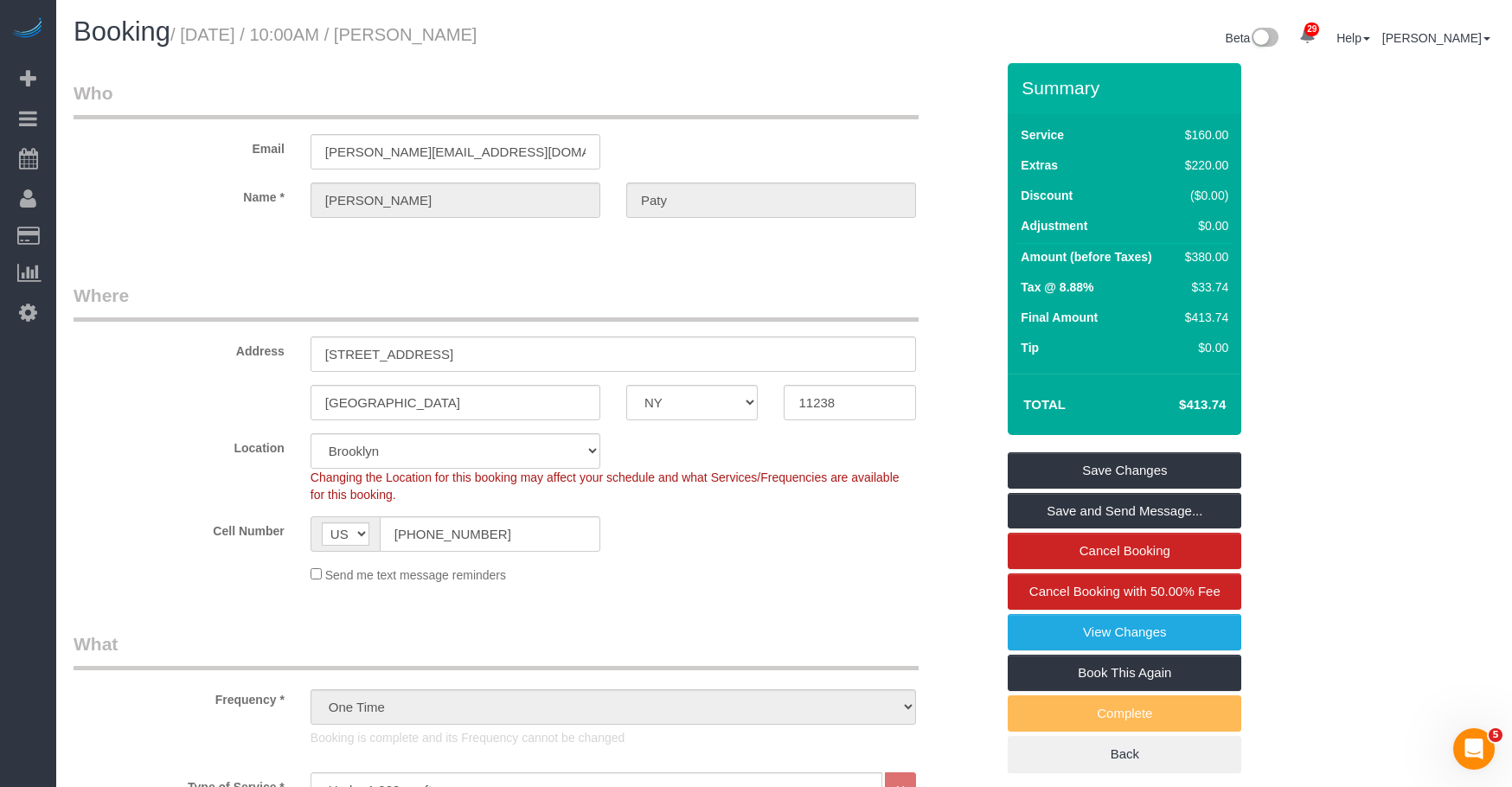
drag, startPoint x: 108, startPoint y: 163, endPoint x: 258, endPoint y: 68, distance: 177.6
click at [108, 163] on link "Active Bookings" at bounding box center [163, 156] width 216 height 34
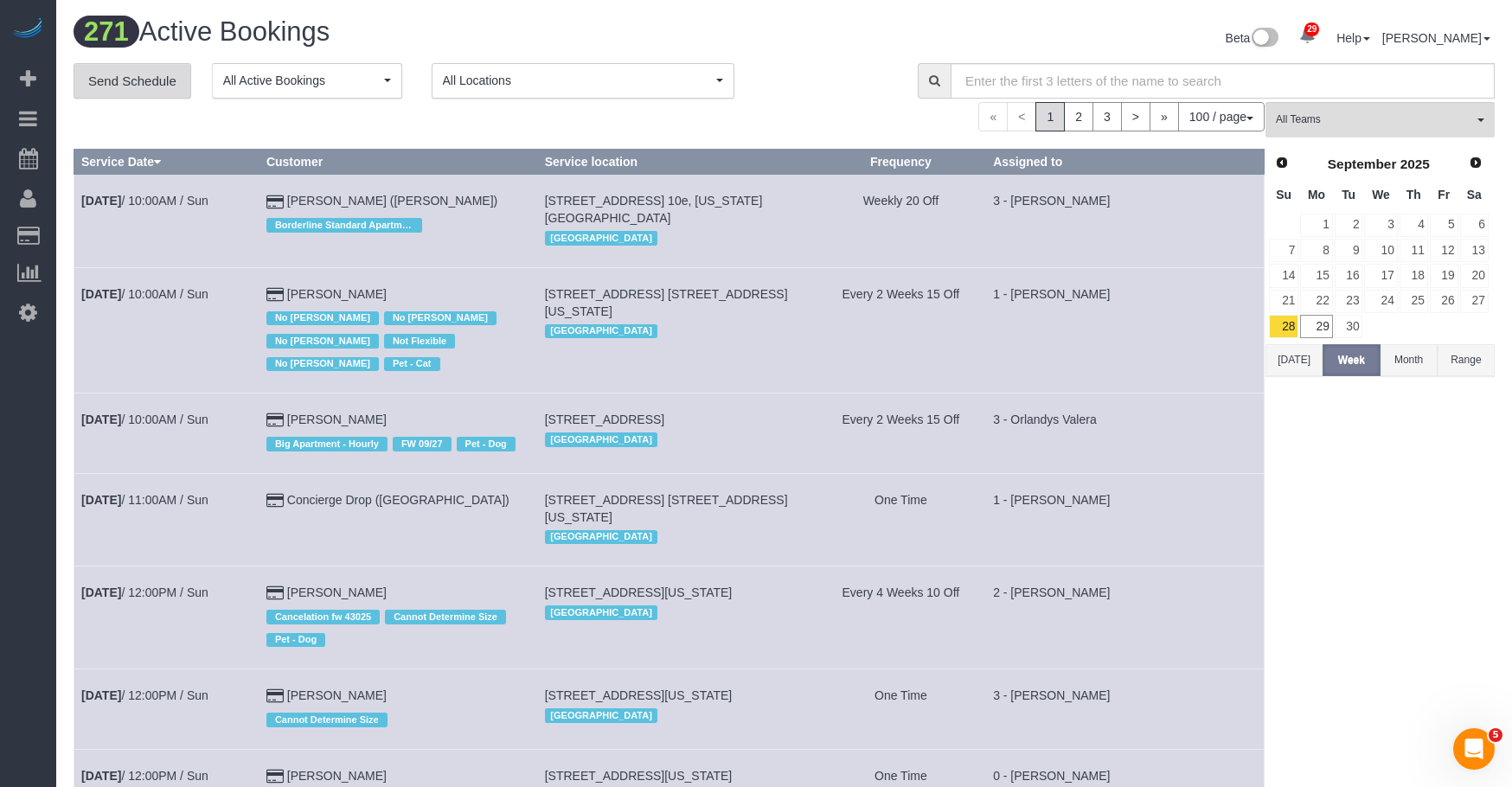
click at [166, 79] on link "Send Schedule" at bounding box center [132, 81] width 117 height 36
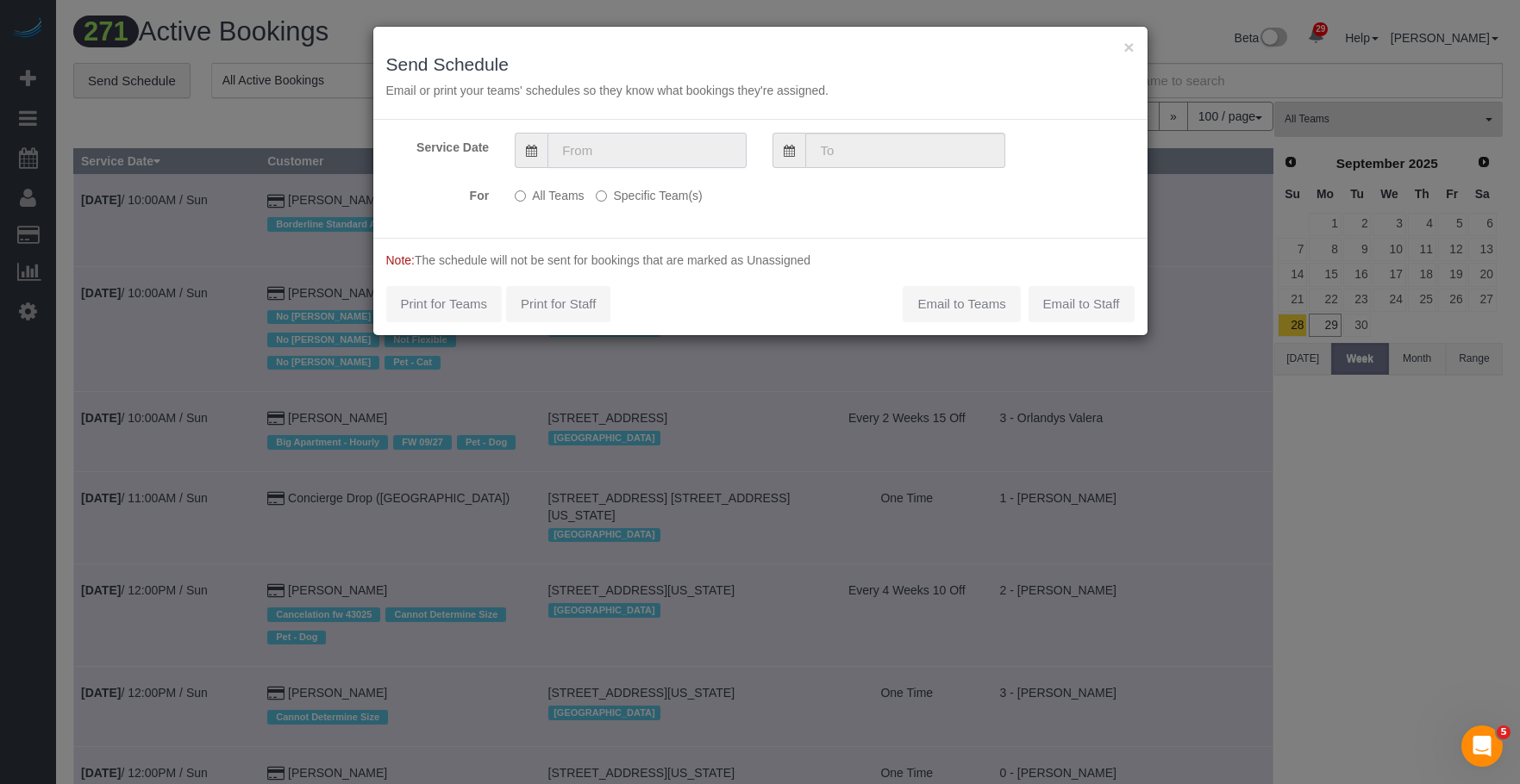
click at [697, 146] on input "text" at bounding box center [647, 150] width 199 height 35
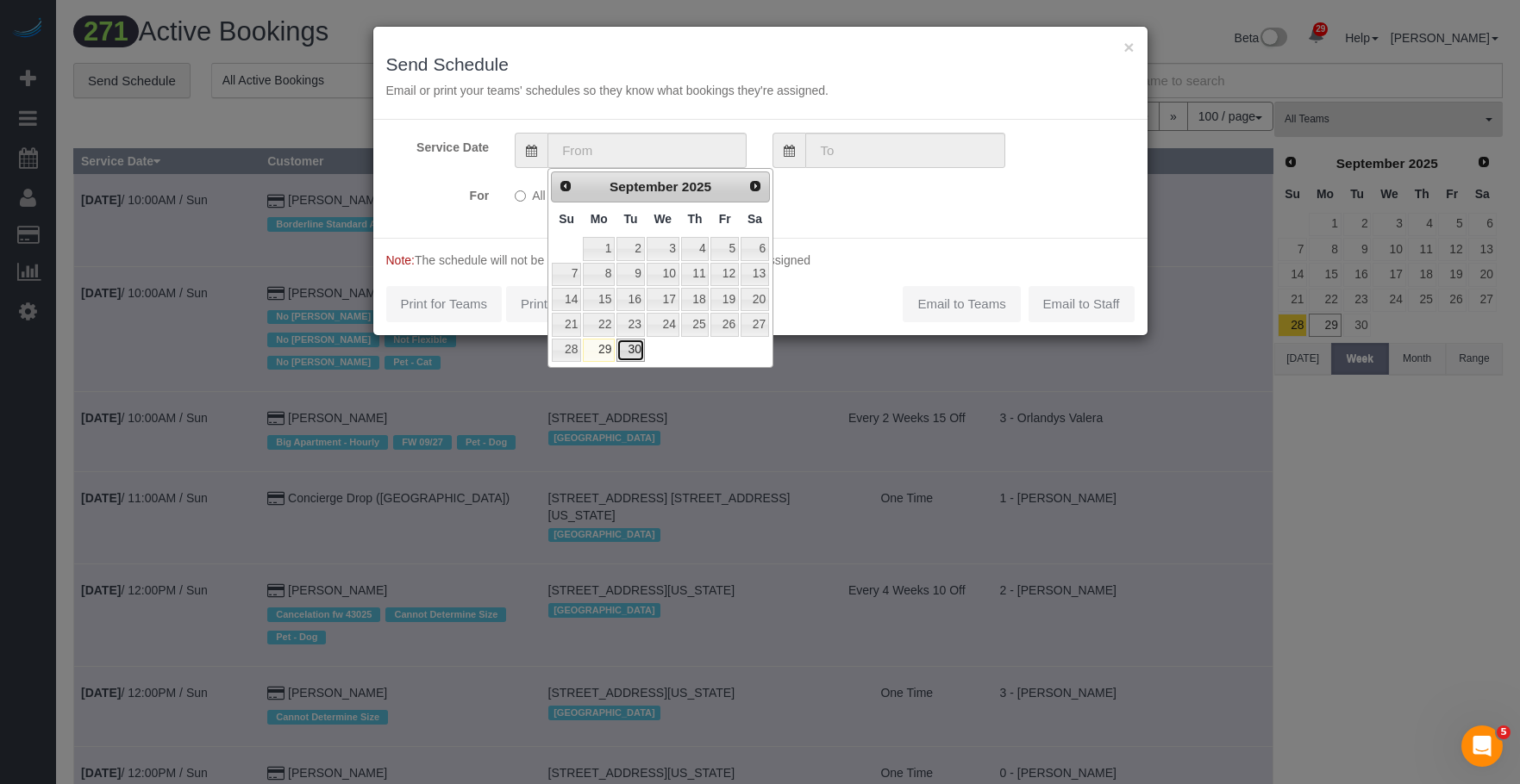
click at [626, 345] on link "30" at bounding box center [630, 350] width 27 height 23
type input "09/30/2025"
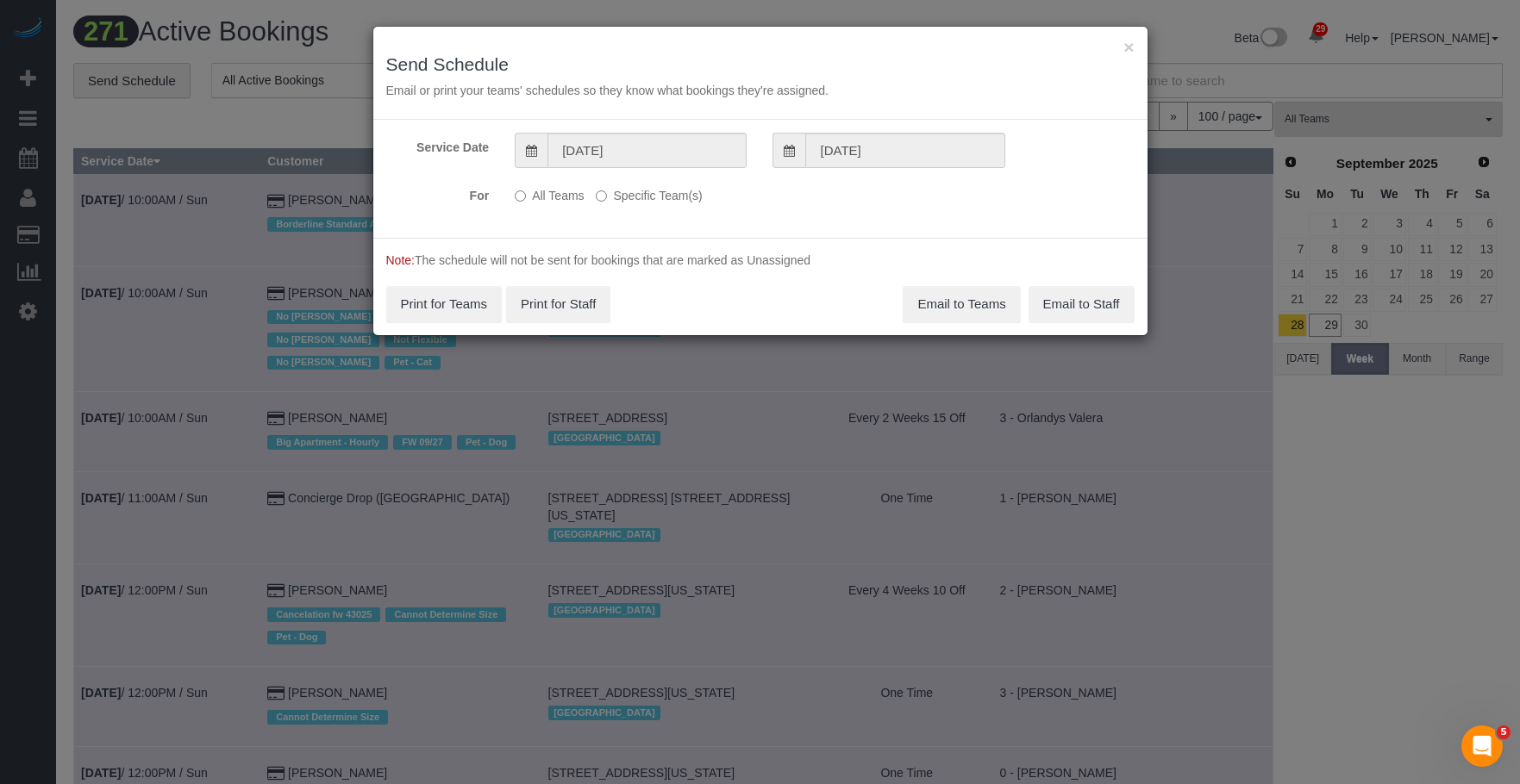
click at [679, 197] on label "Specific Team(s)" at bounding box center [649, 193] width 106 height 23
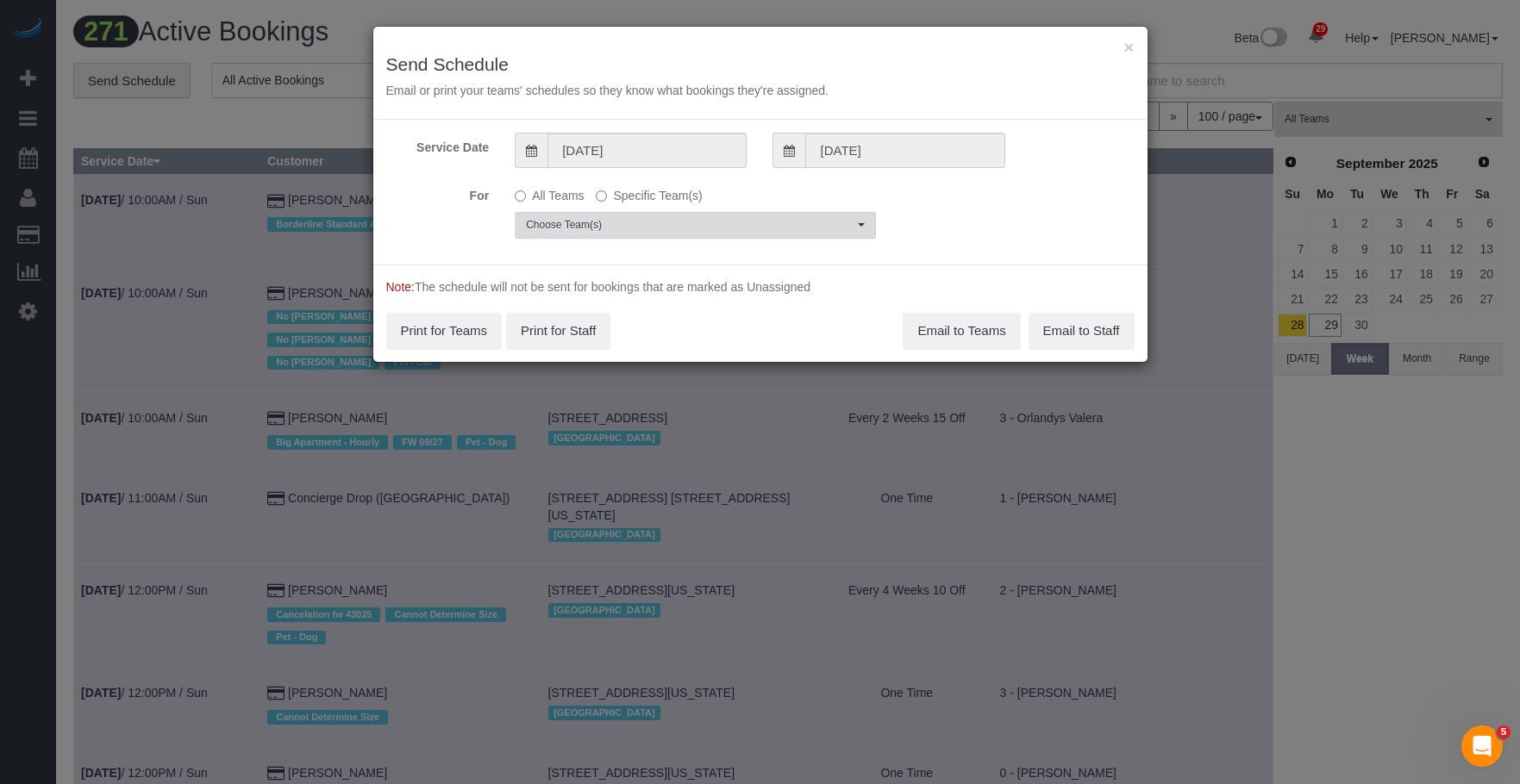
click at [721, 212] on button "Choose Team(s)" at bounding box center [696, 224] width 361 height 26
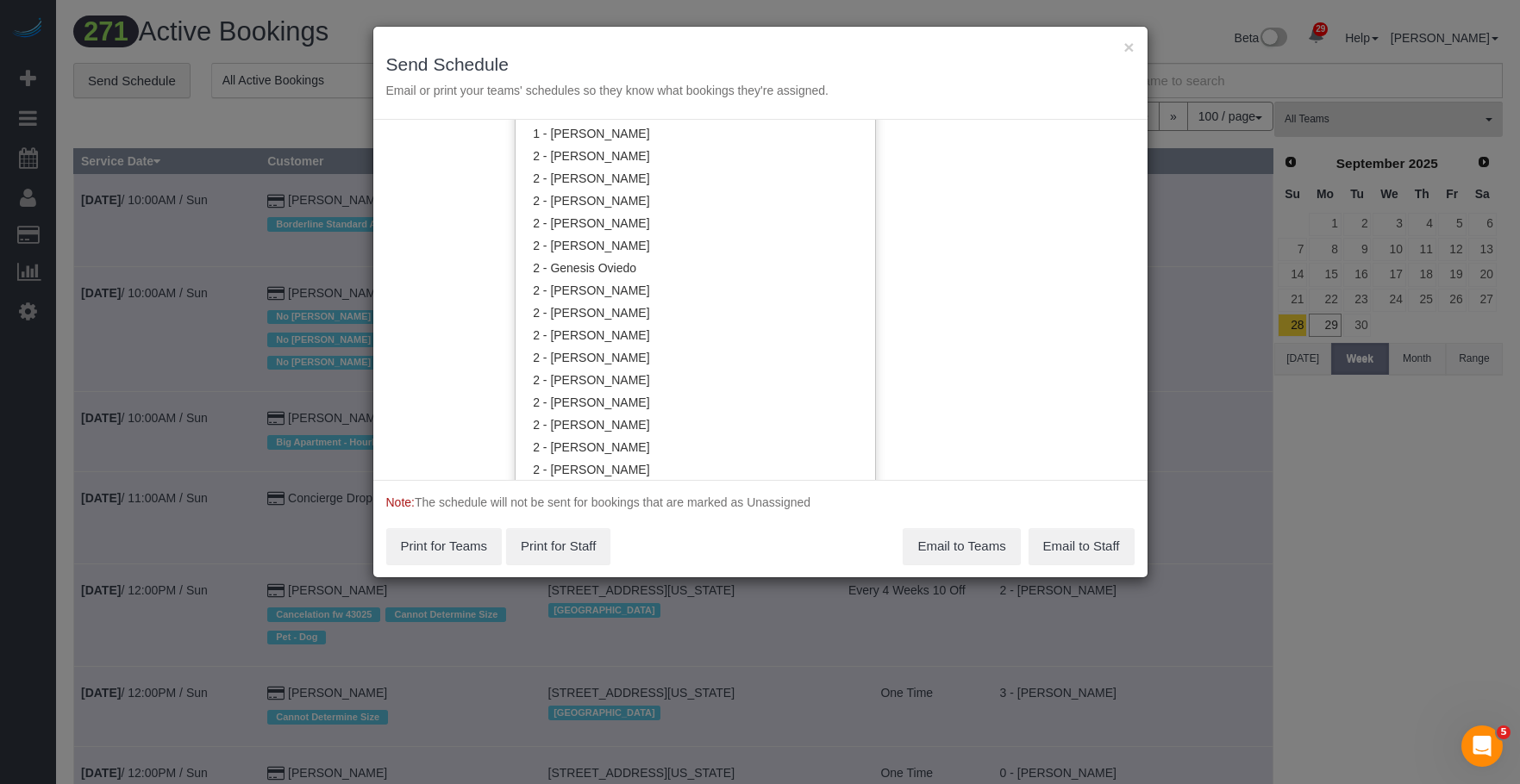
scroll to position [1038, 0]
click at [627, 245] on link "2 - [PERSON_NAME]" at bounding box center [696, 250] width 360 height 22
click at [709, 24] on div "× Send Schedule Email or print your teams' schedules so they know what bookings…" at bounding box center [760, 392] width 1520 height 784
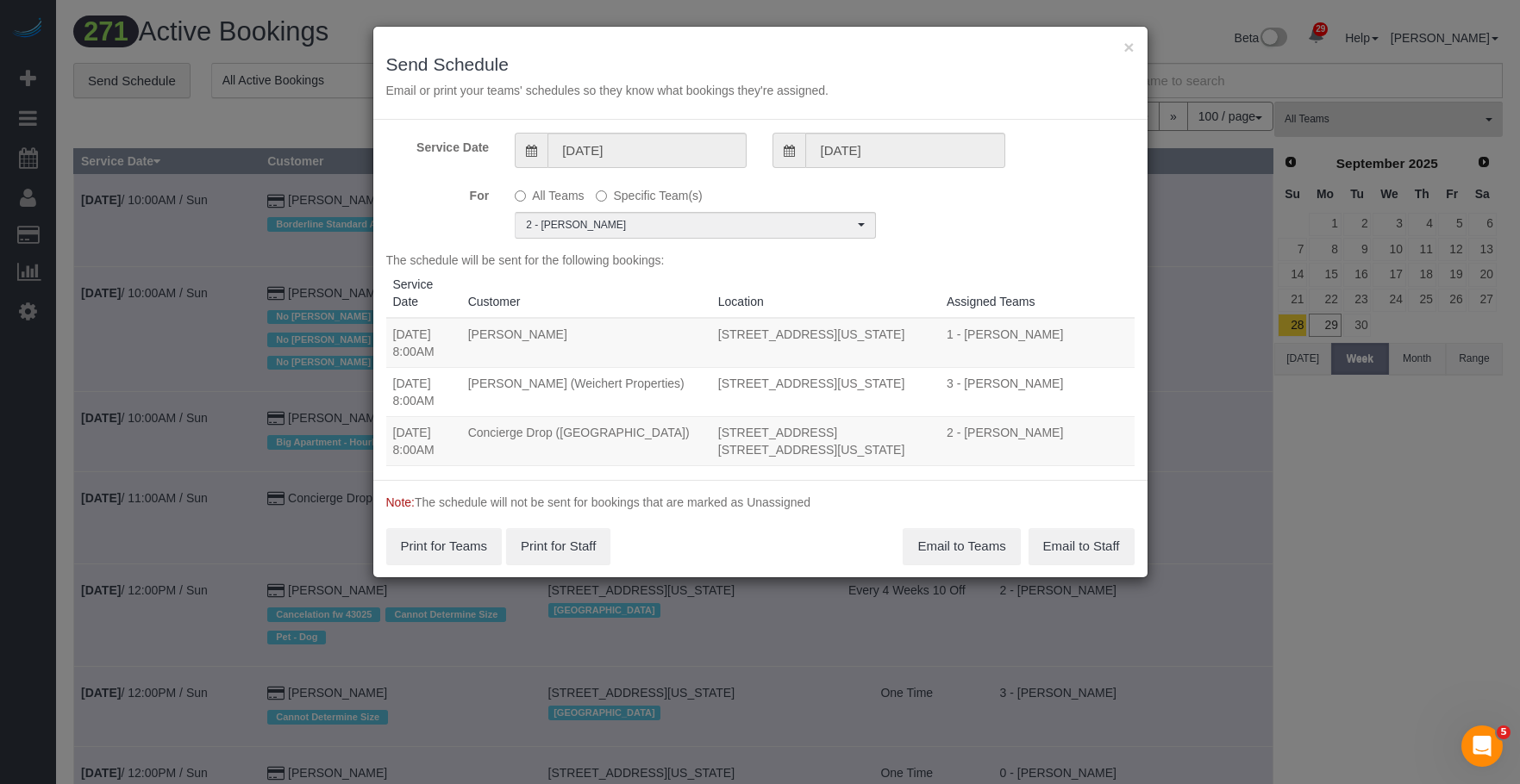
scroll to position [0, 0]
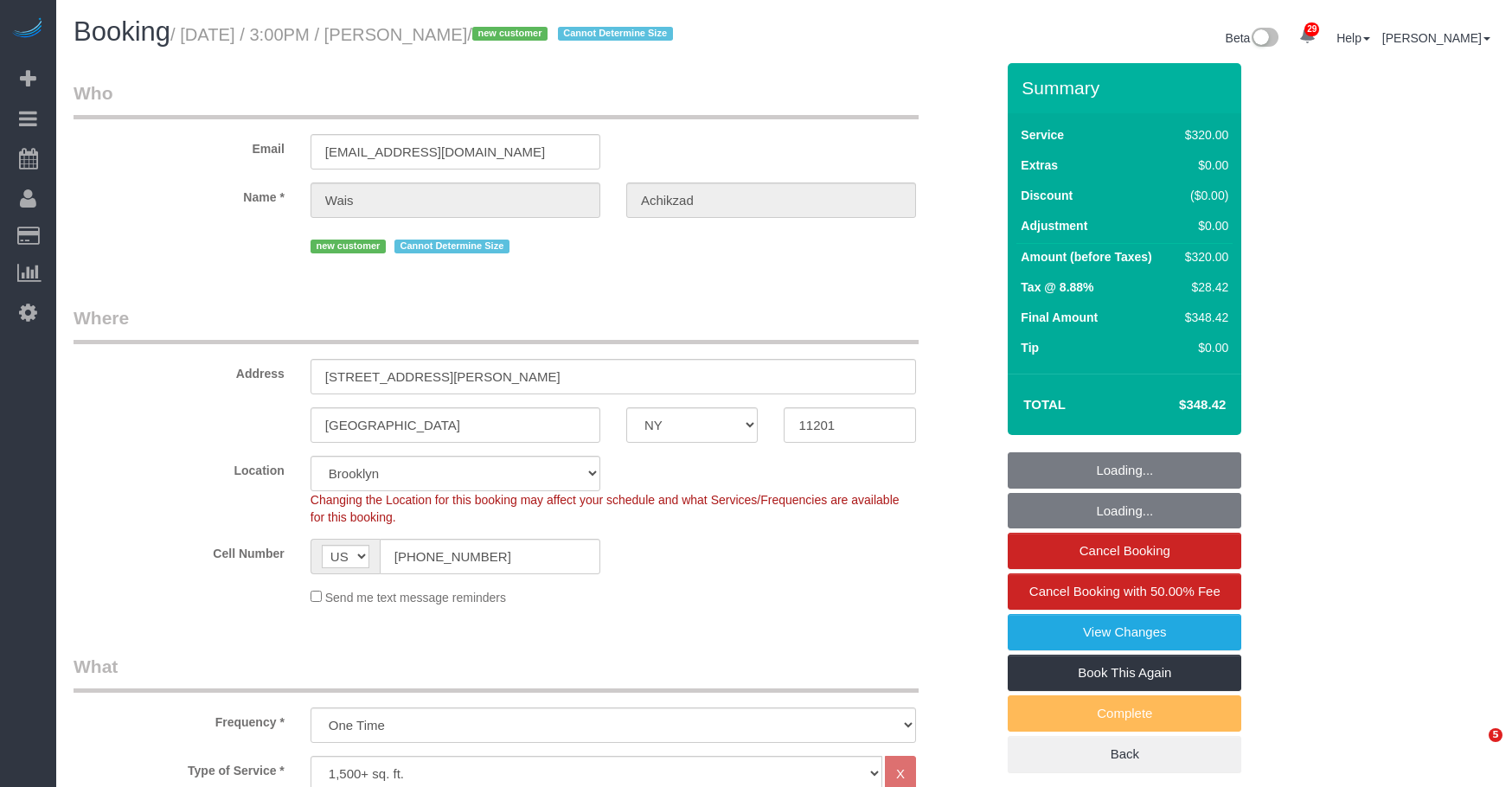
select select "NY"
select select "spot1"
select select "number:59"
select select "number:75"
select select "number:15"
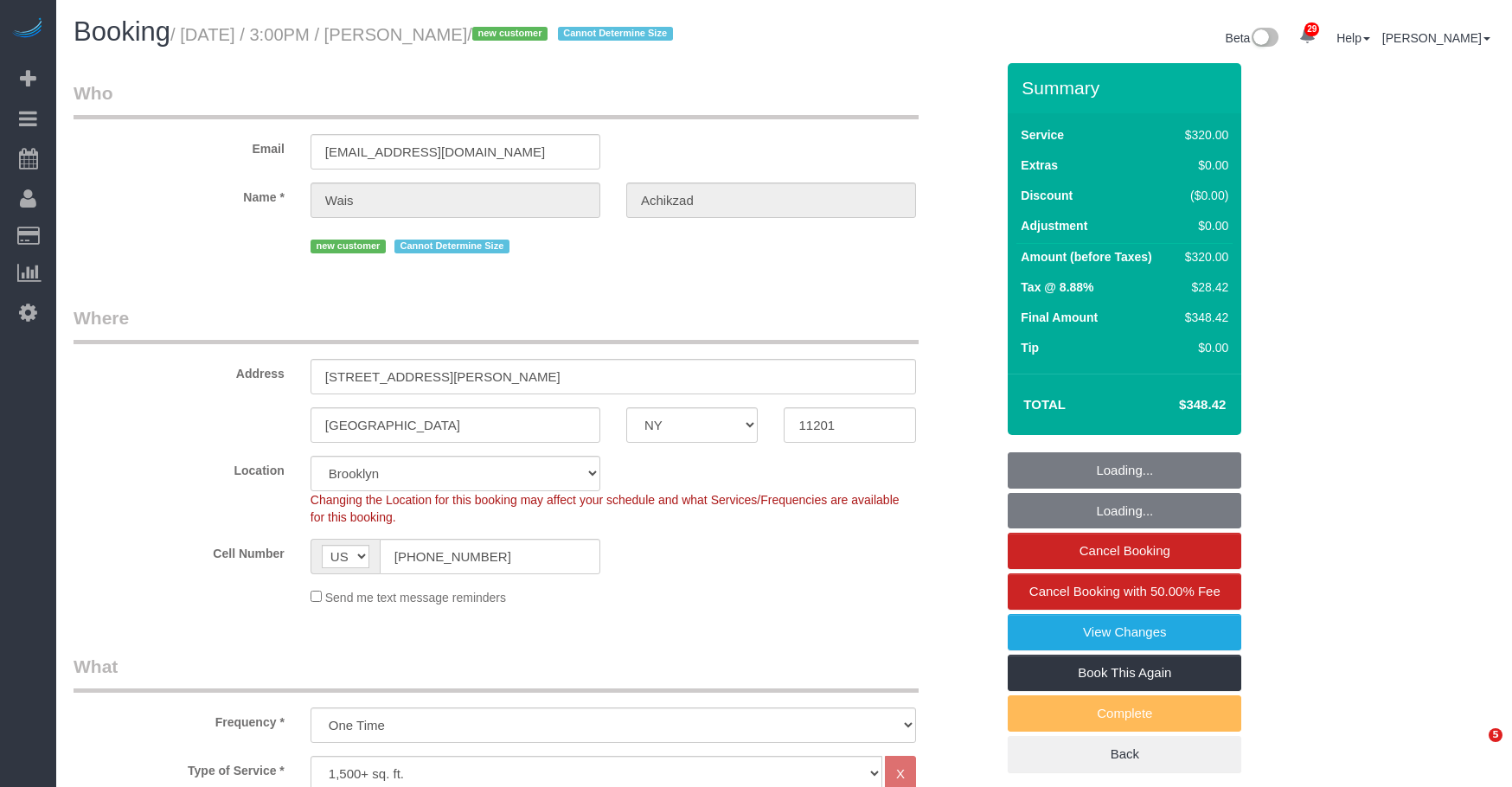
select select "number:5"
select select "NY"
select select "spot1"
select select "number:89"
select select "number:90"
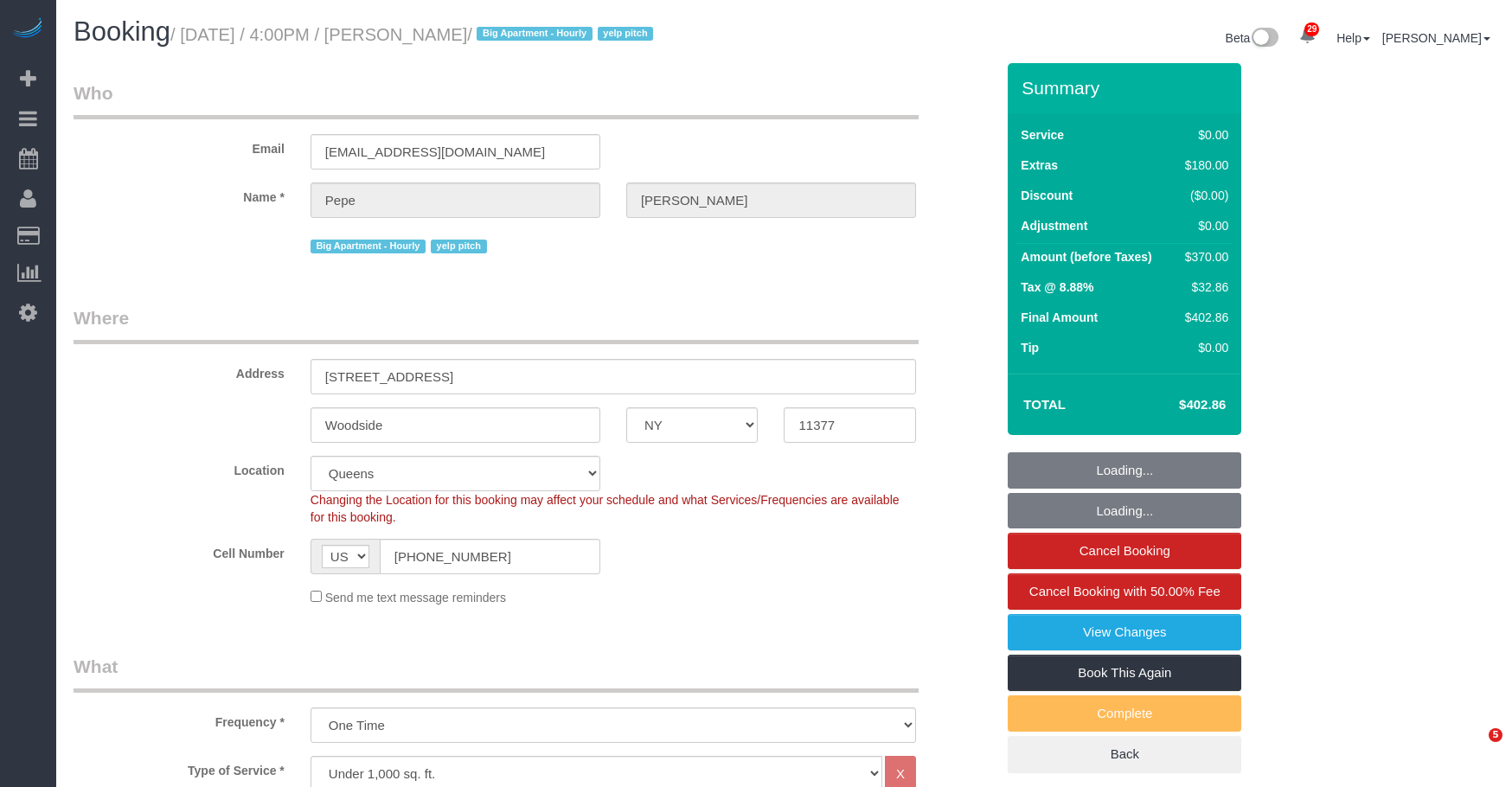
select select "number:15"
select select "number:5"
select select "2"
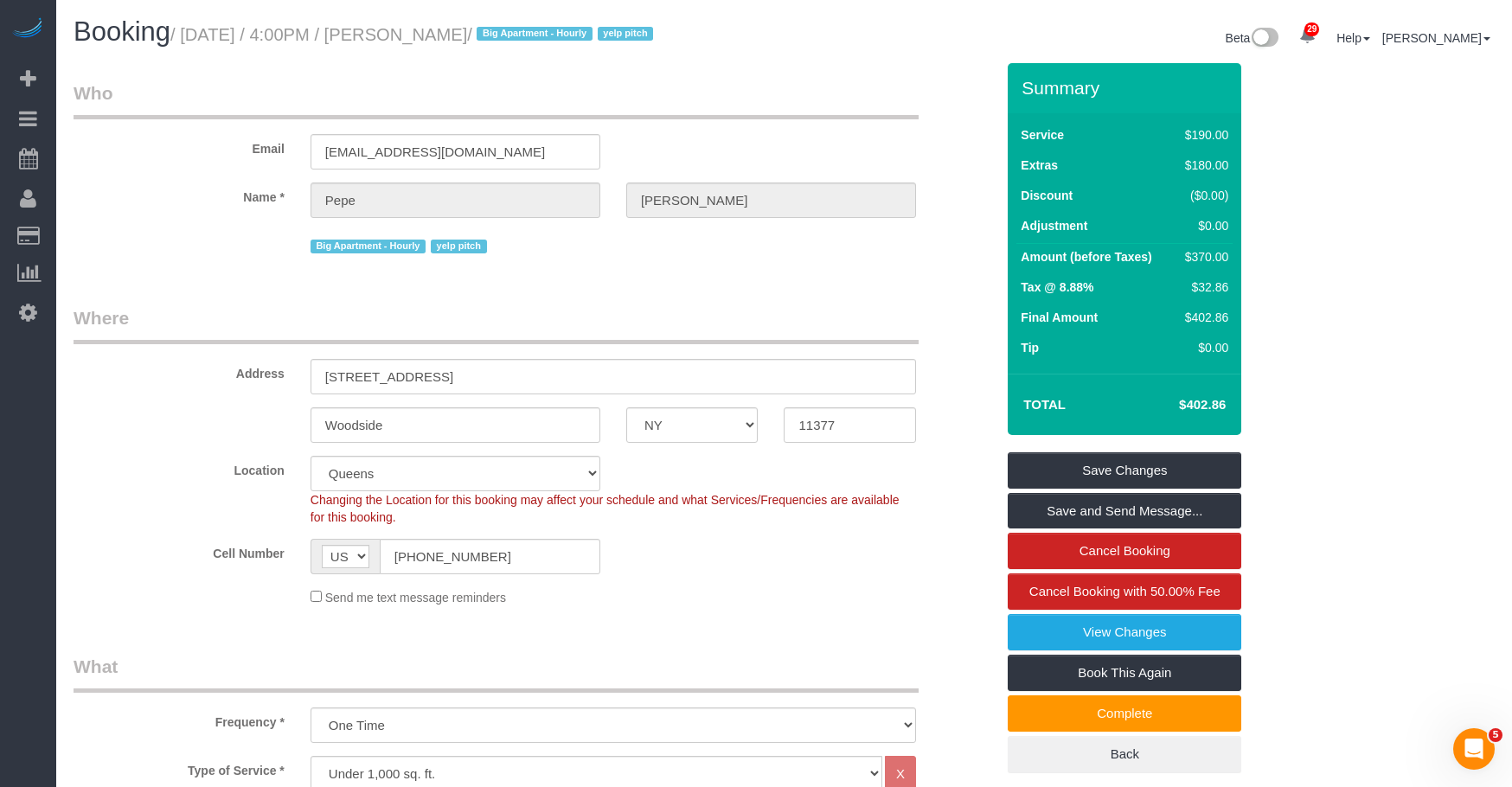
drag, startPoint x: 435, startPoint y: 39, endPoint x: 510, endPoint y: 36, distance: 75.1
click at [510, 36] on small "/ [DATE] / 4:00PM / [PERSON_NAME] / Big Apartment - Hourly yelp pitch" at bounding box center [414, 34] width 488 height 19
copy small "[PERSON_NAME]"
drag, startPoint x: 190, startPoint y: 35, endPoint x: 1213, endPoint y: 309, distance: 1059.1
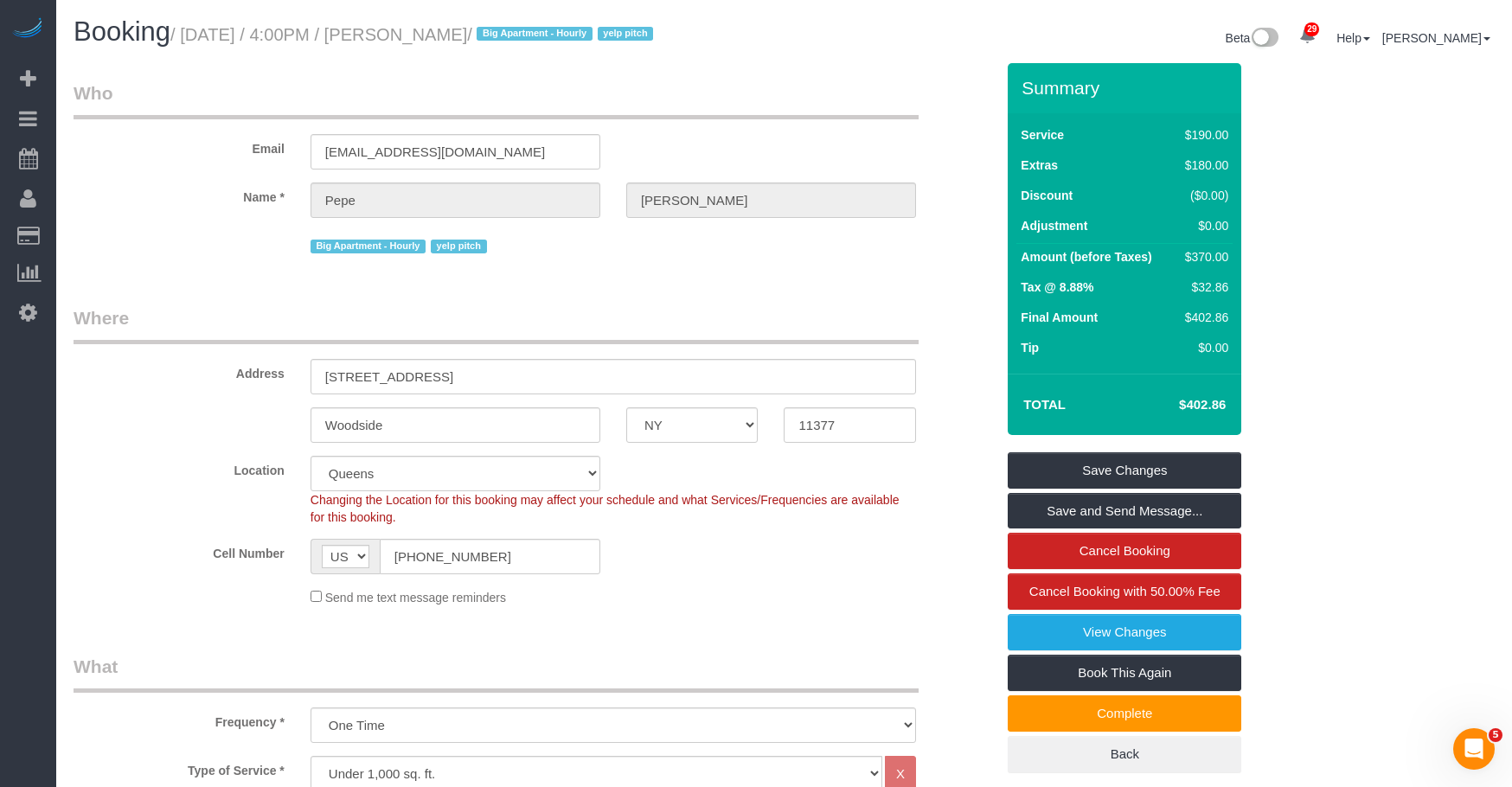
click at [509, 30] on small "/ [DATE] / 4:00PM / [PERSON_NAME] / Big Apartment - Hourly yelp pitch" at bounding box center [414, 34] width 488 height 19
copy small "[DATE] / 4:00PM / [PERSON_NAME]"
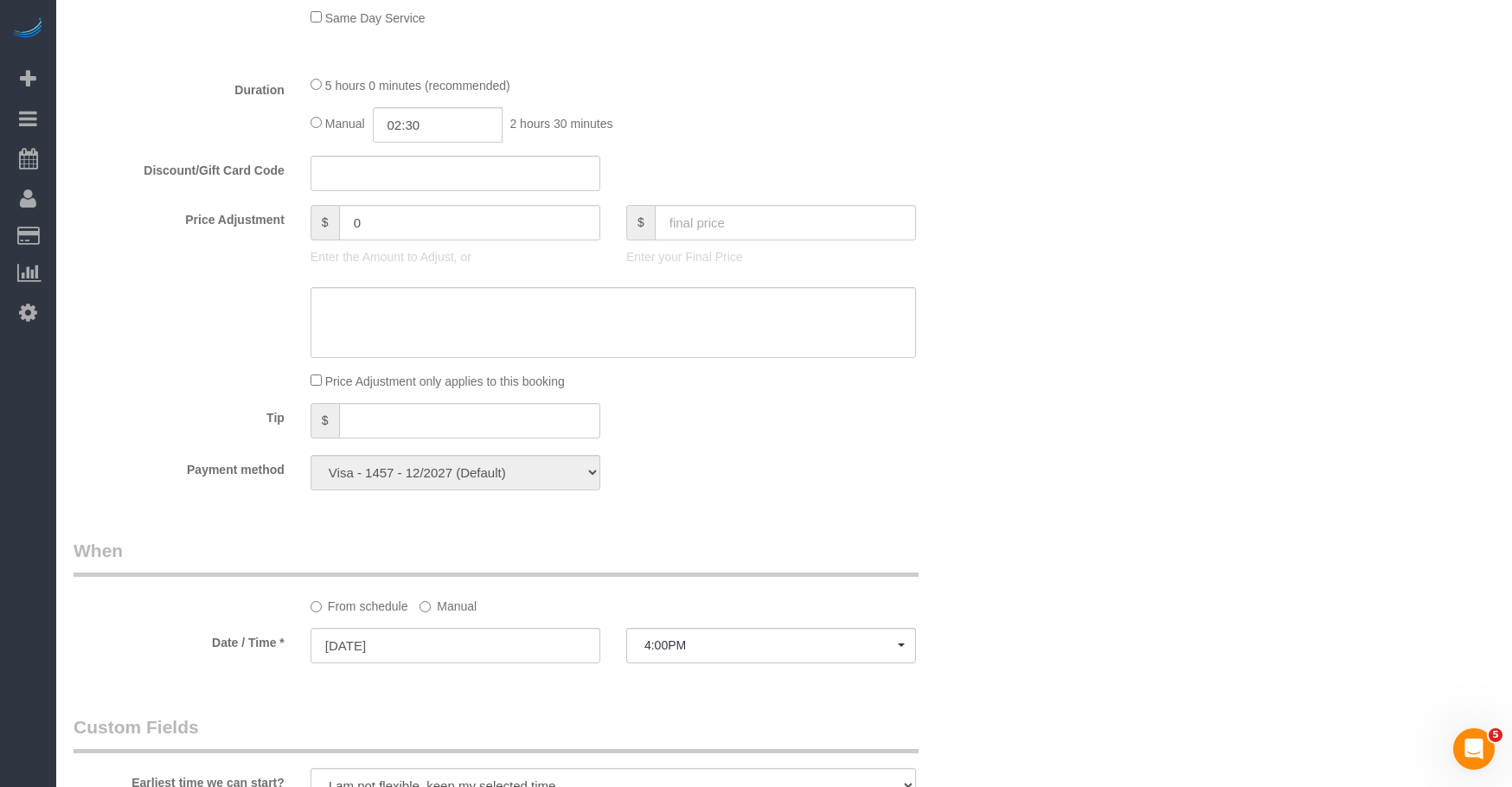
scroll to position [691, 0]
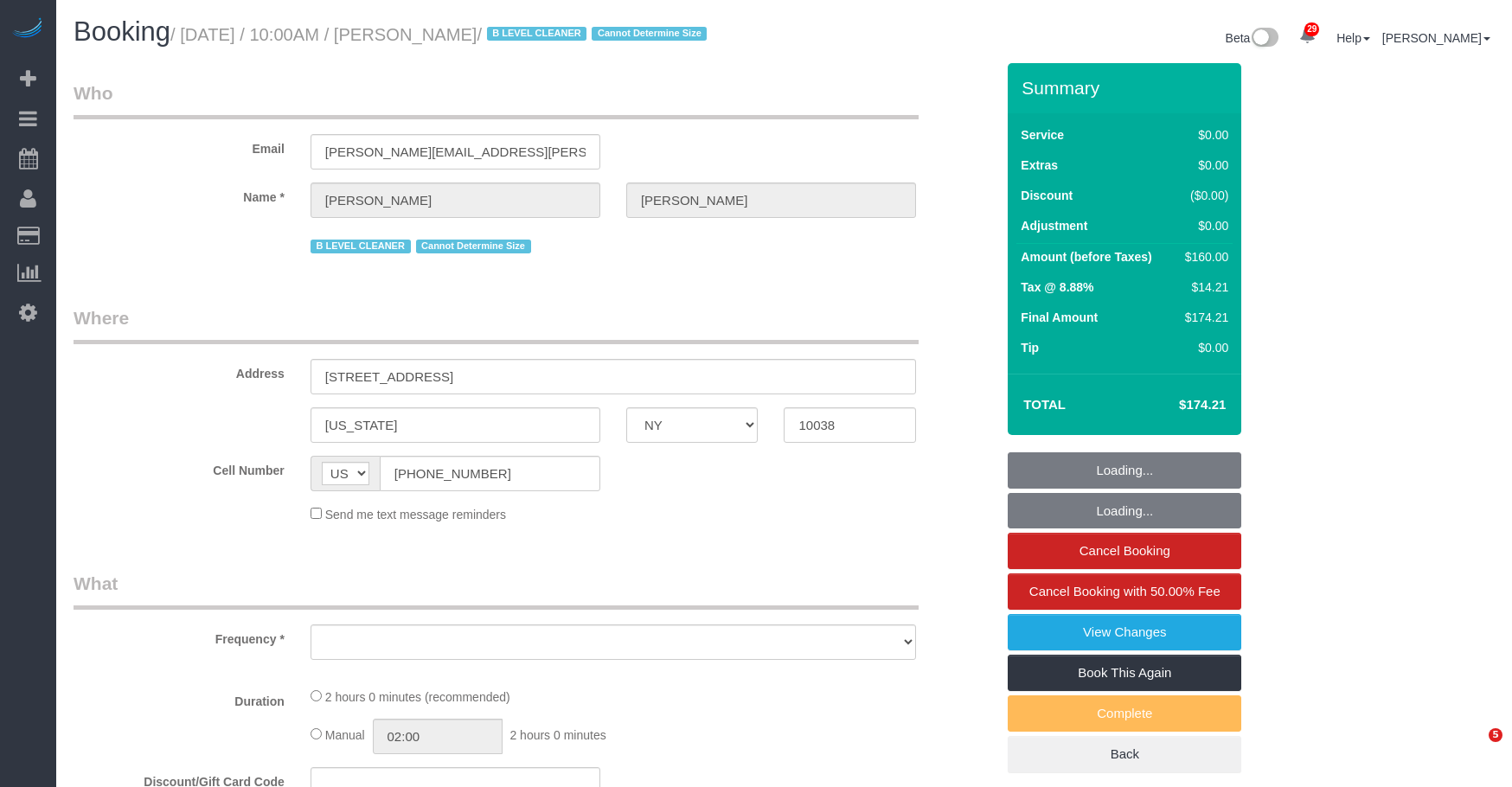
select select "NY"
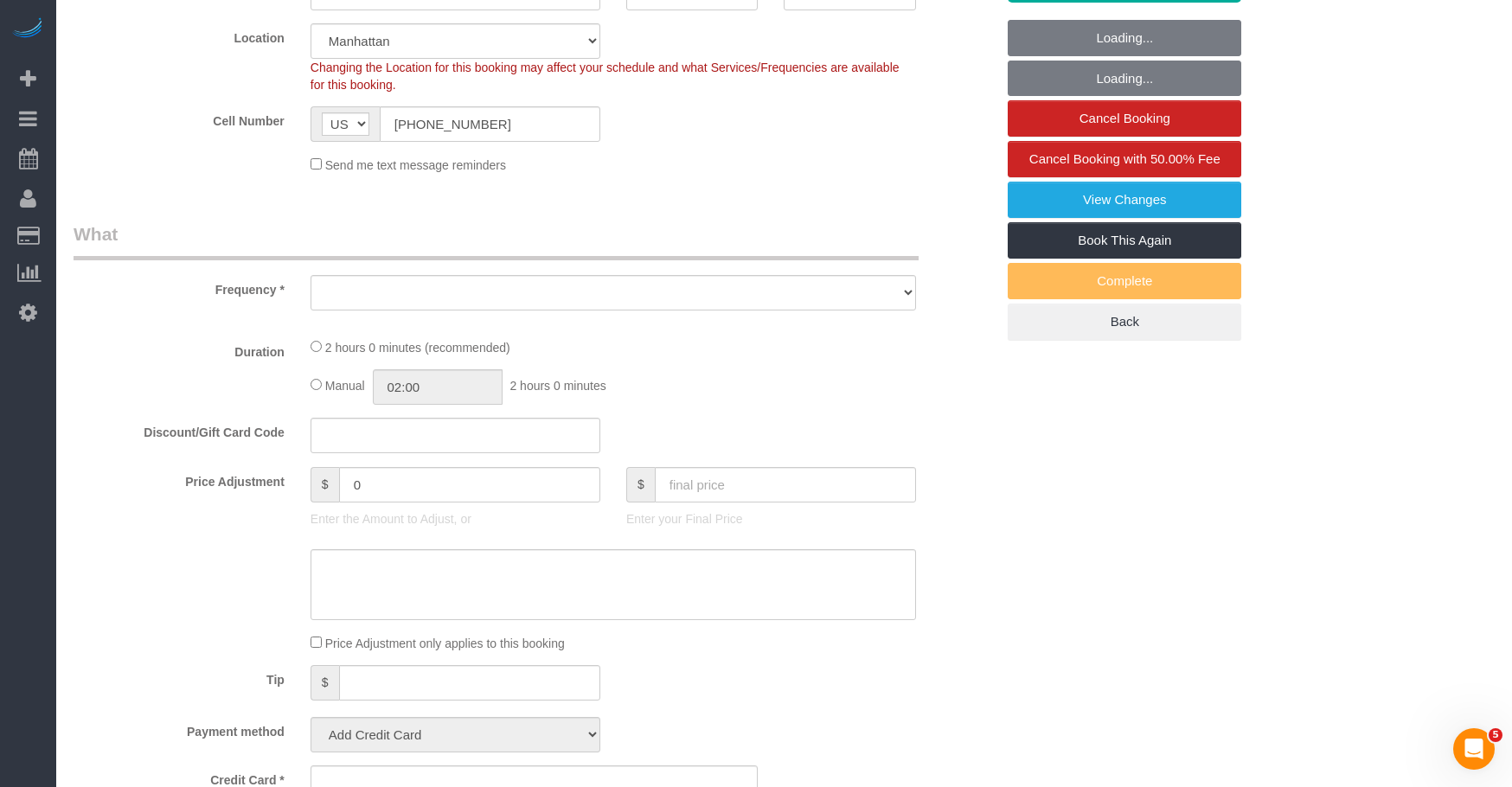
select select "object:964"
select select "string:stripe-pm_1R8PjM4VGloSiKo7MIM7lJkg"
select select "number:89"
select select "number:90"
select select "number:15"
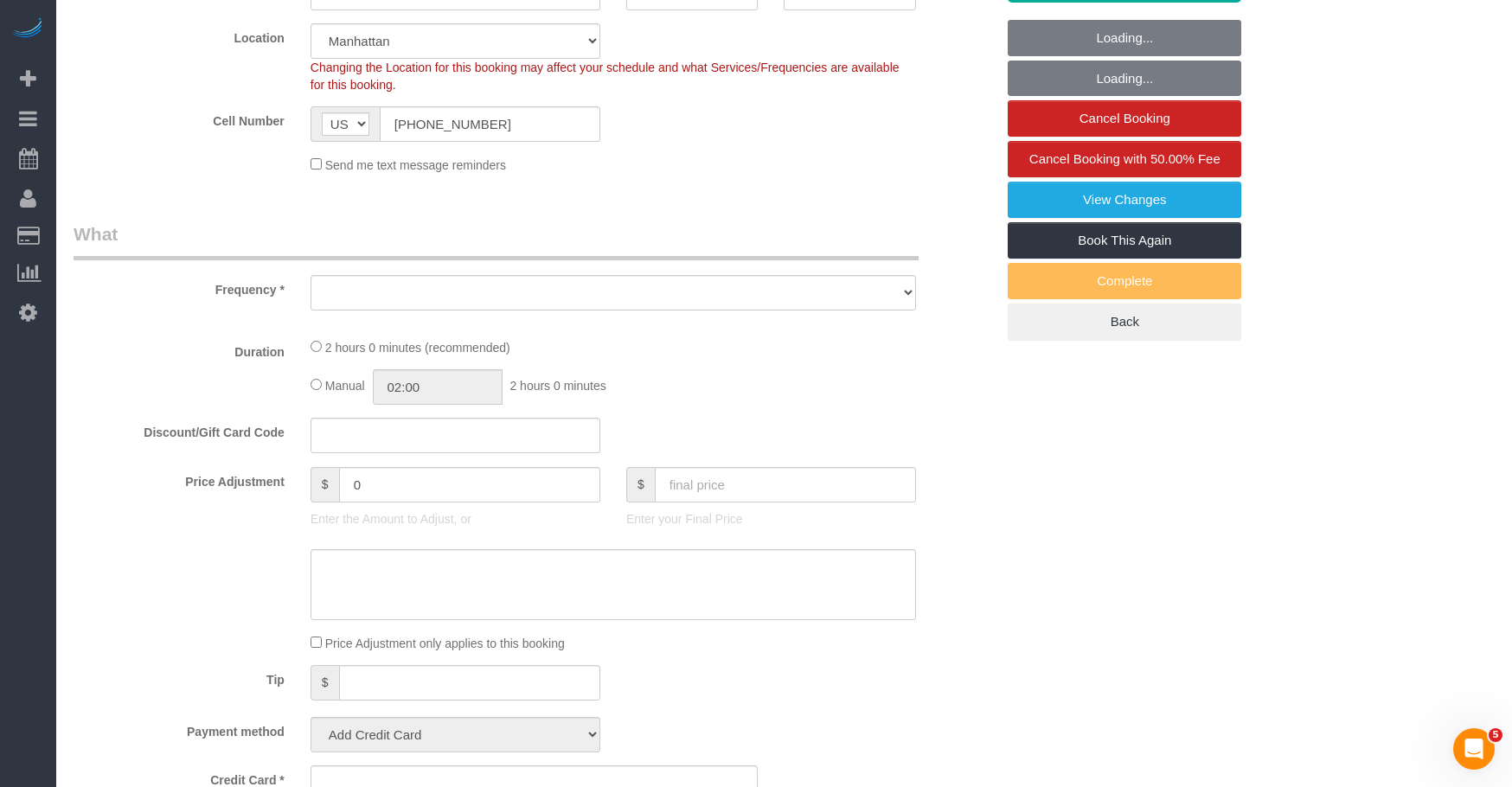
select select "number:5"
select select "object:1076"
select select "1"
select select "spot1"
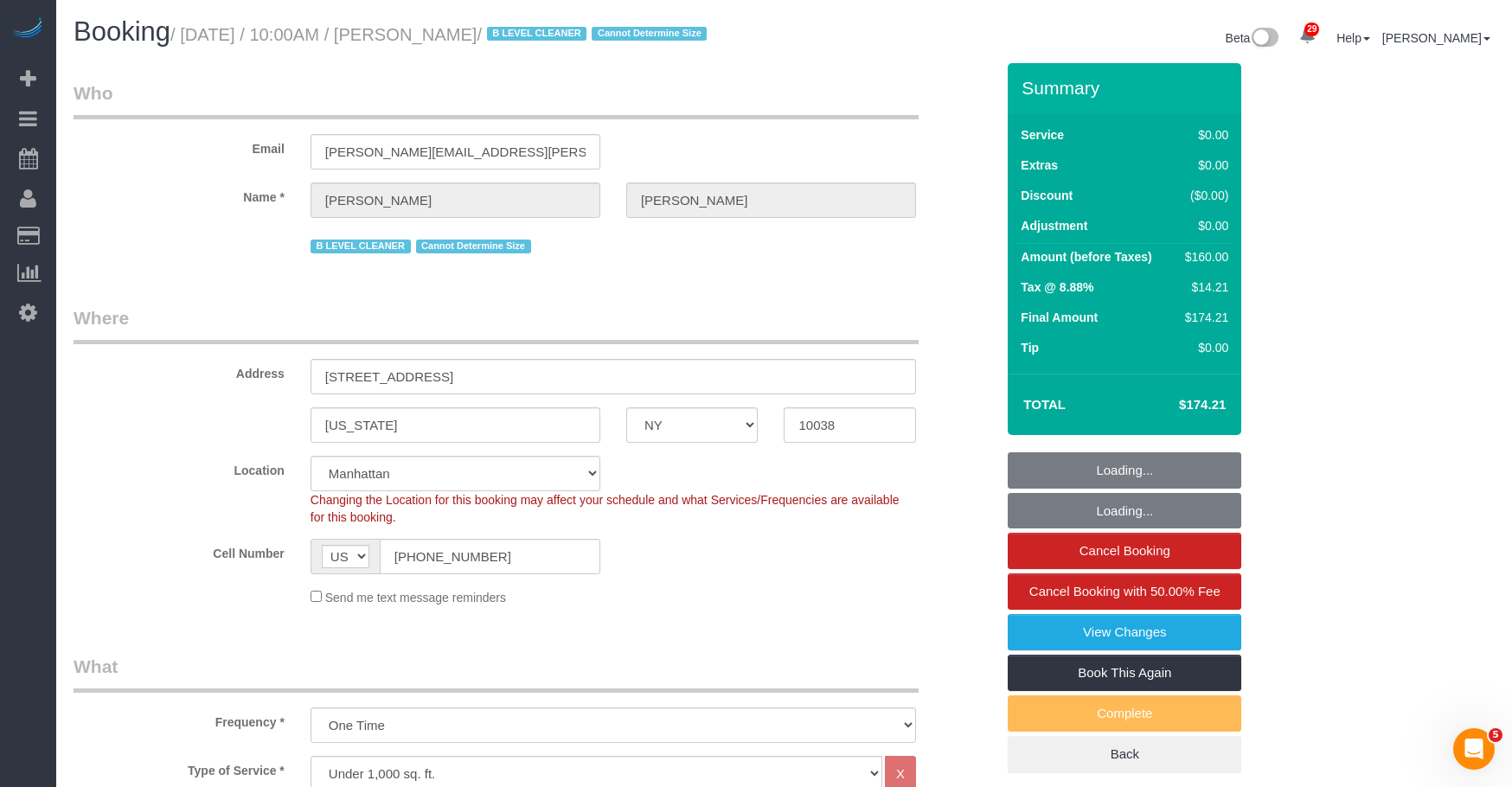
select select "1"
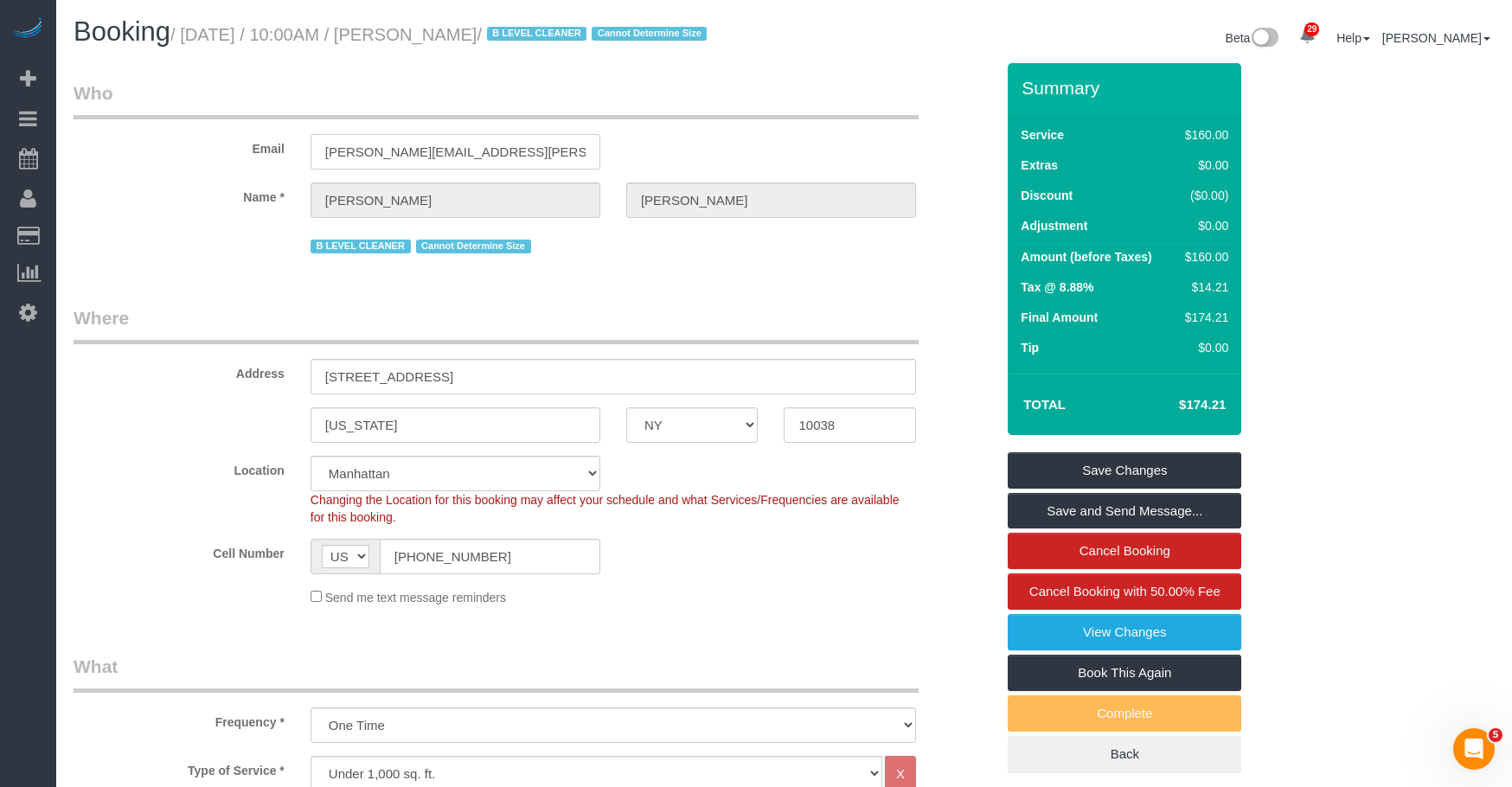
drag, startPoint x: 532, startPoint y: 180, endPoint x: 202, endPoint y: 165, distance: 330.3
click at [202, 165] on div "Email [PERSON_NAME][EMAIL_ADDRESS][PERSON_NAME][DOMAIN_NAME]" at bounding box center [534, 124] width 947 height 89
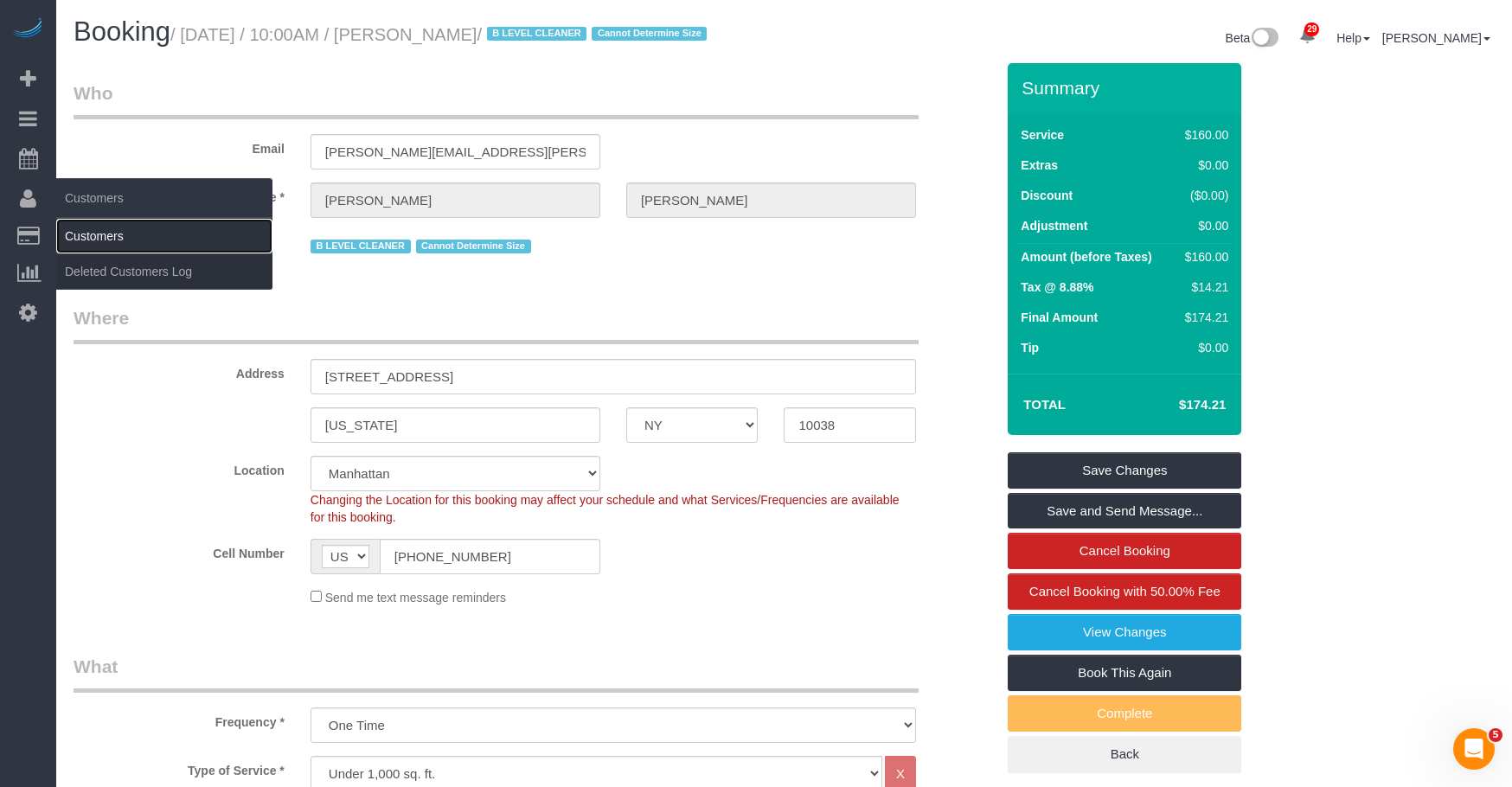
click at [120, 240] on link "Customers" at bounding box center [163, 236] width 216 height 34
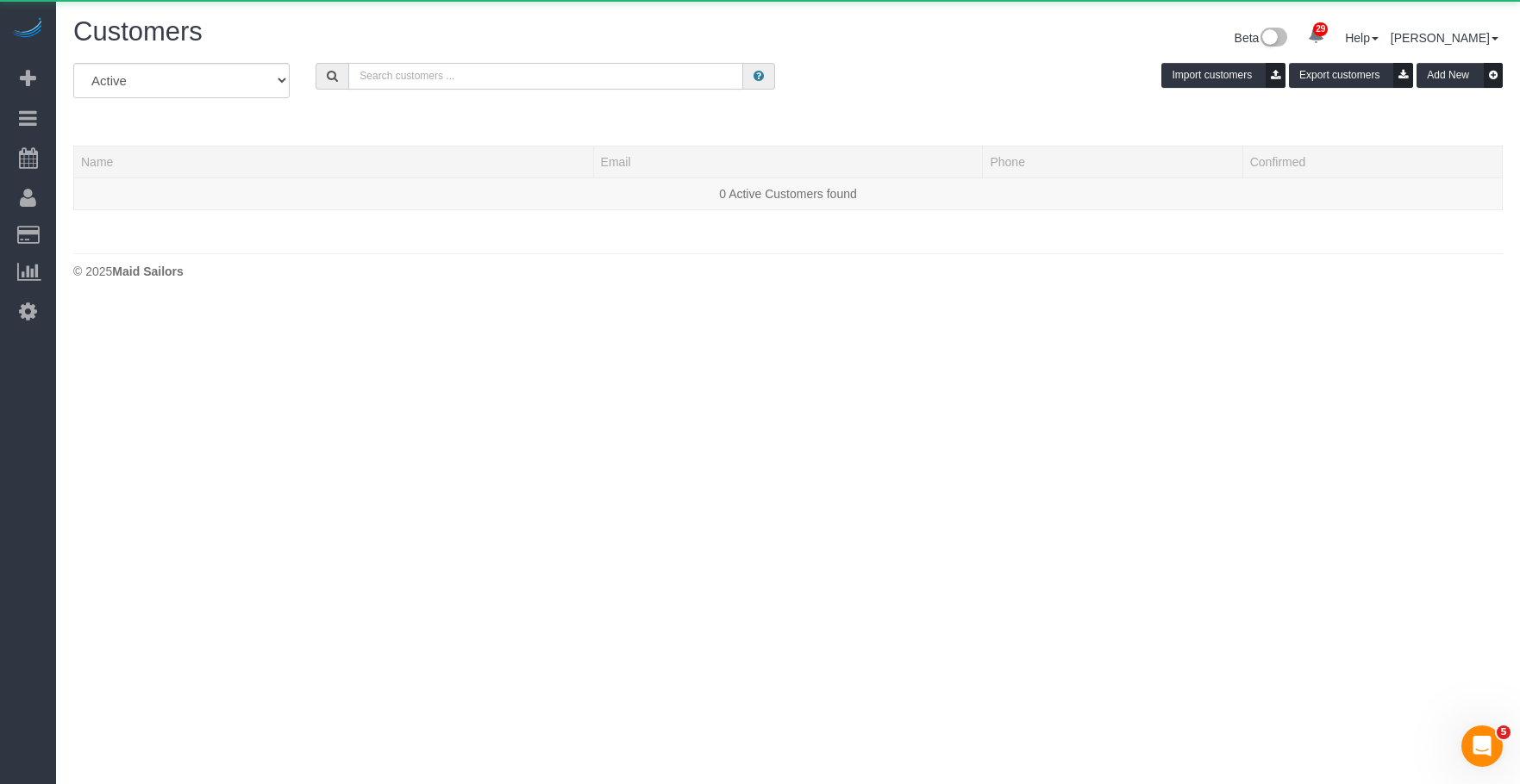
click at [566, 76] on input "text" at bounding box center [545, 76] width 395 height 26
paste input "megha.sardana@outlook.com"
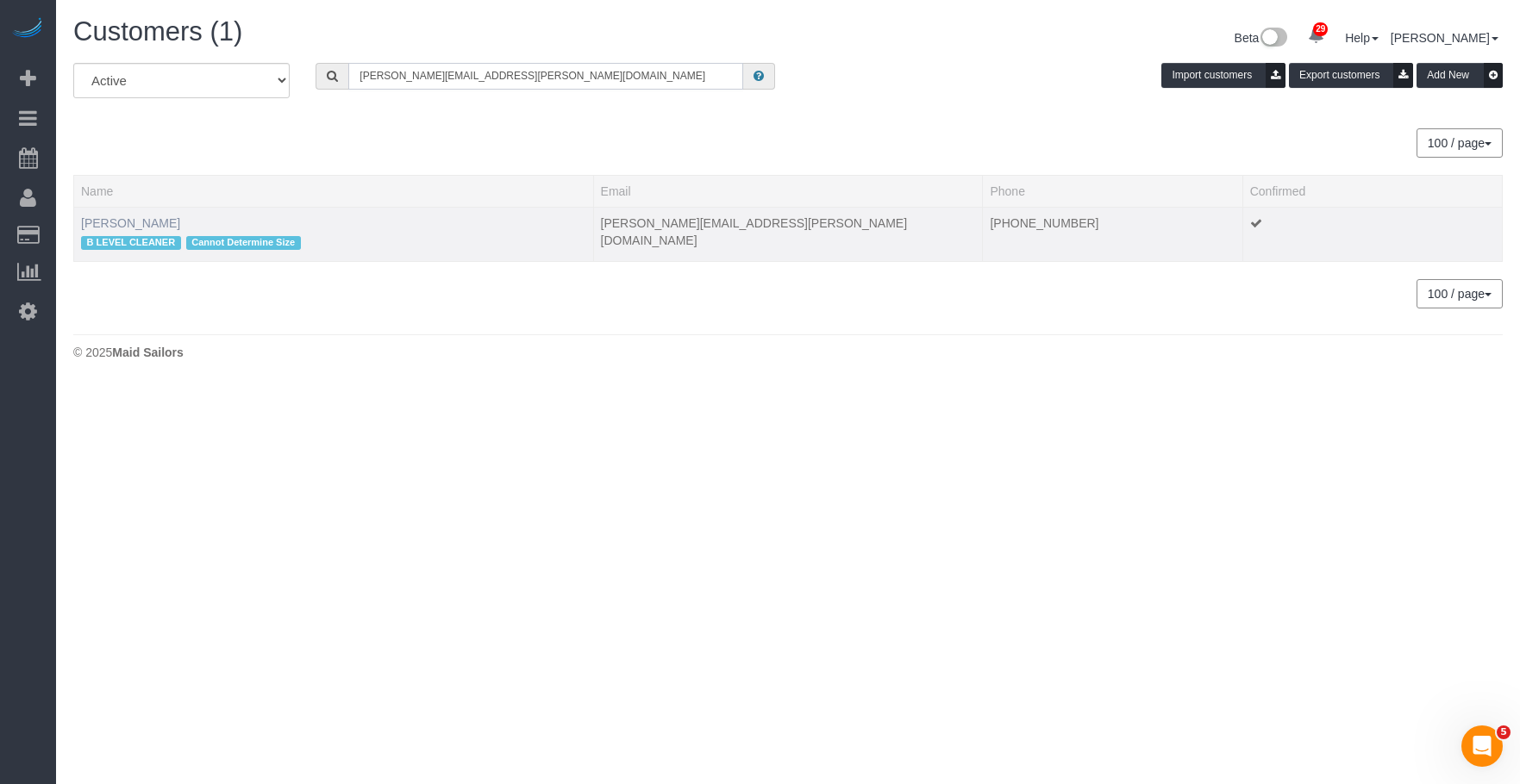
type input "megha.sardana@outlook.com"
click at [121, 216] on link "[PERSON_NAME]" at bounding box center [131, 223] width 100 height 14
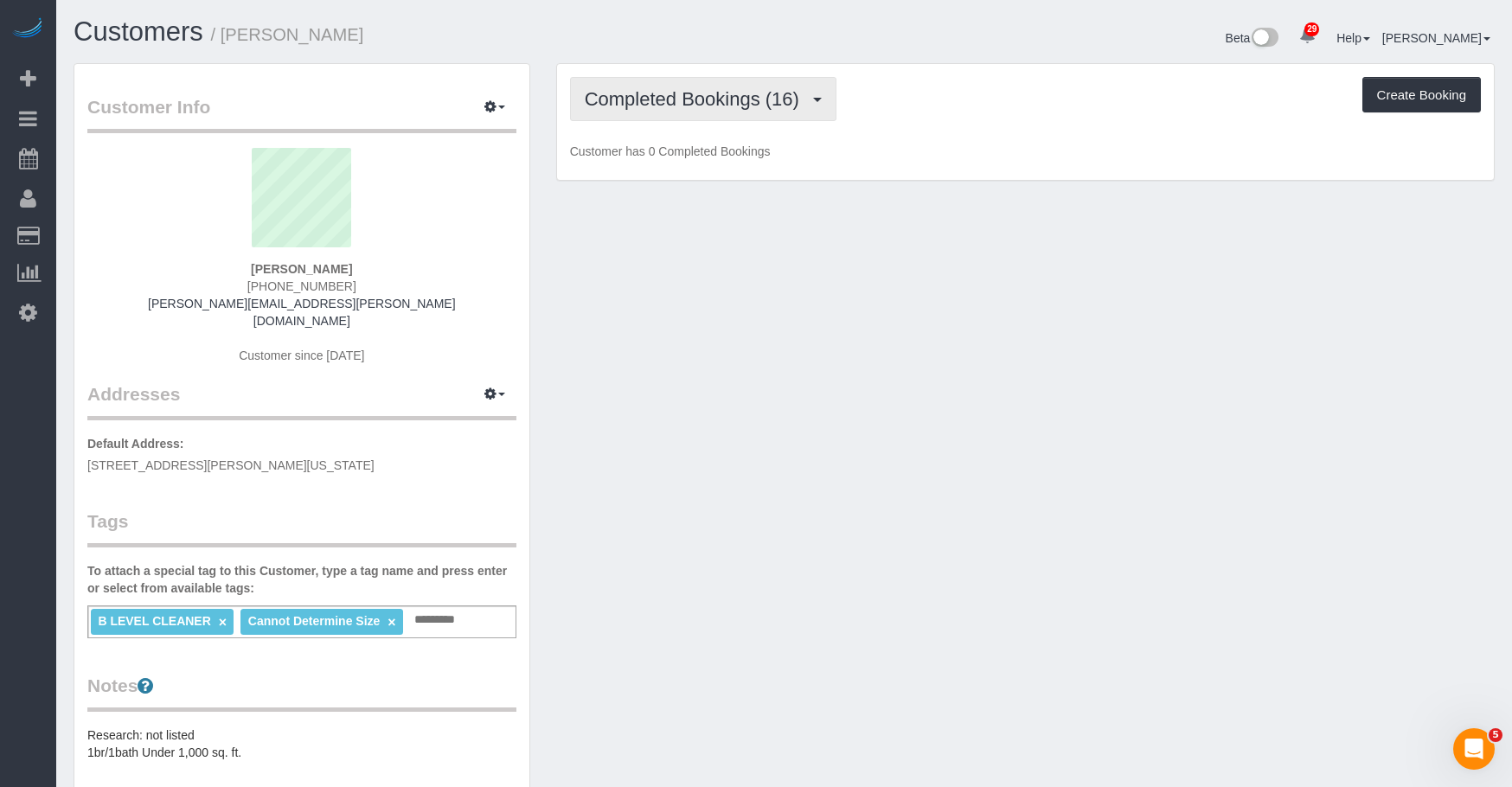
click at [663, 103] on span "Completed Bookings (16)" at bounding box center [697, 99] width 223 height 22
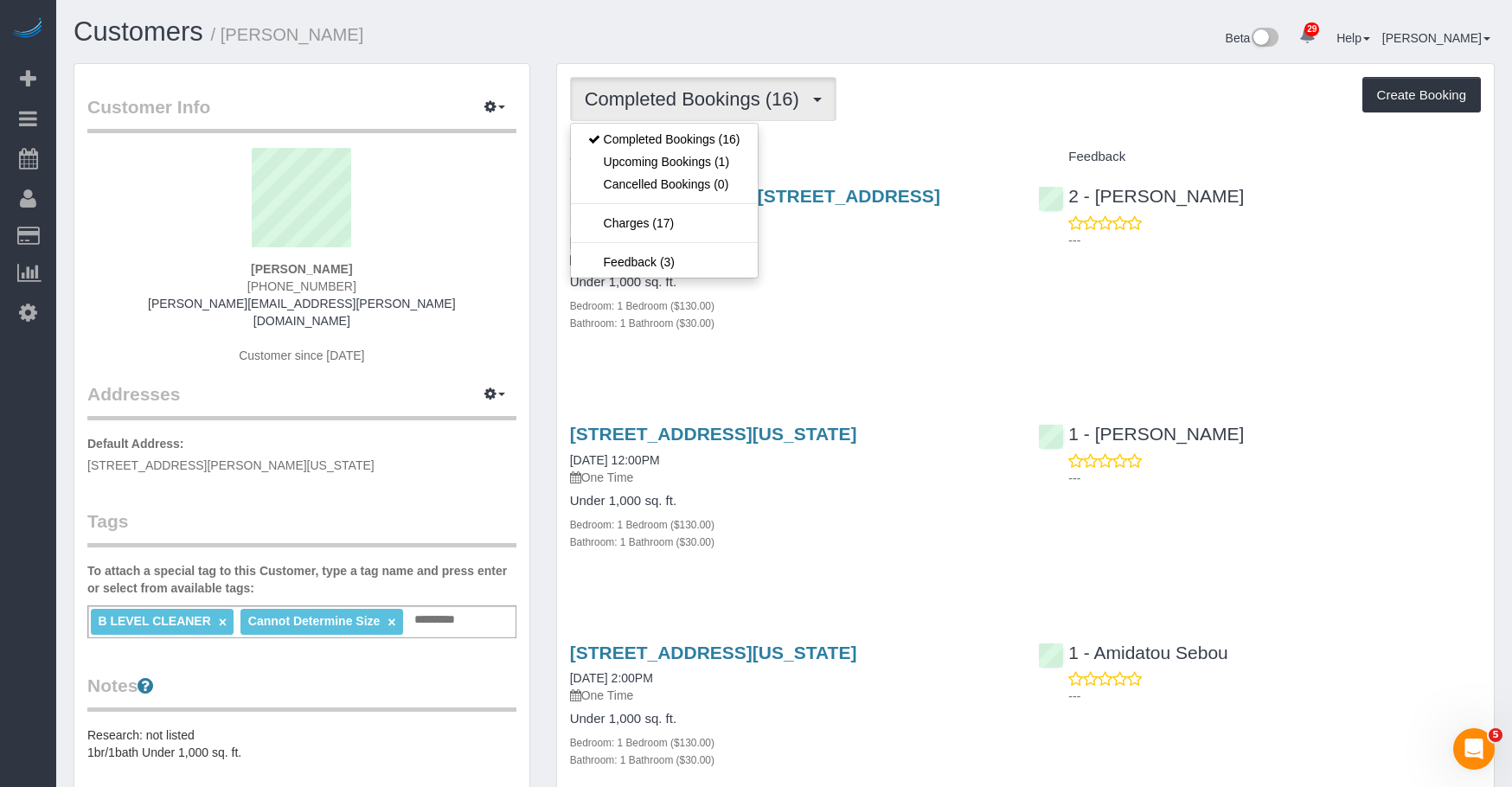
click at [860, 297] on div "Bedroom: 1 Bedroom ($130.00)" at bounding box center [791, 305] width 443 height 18
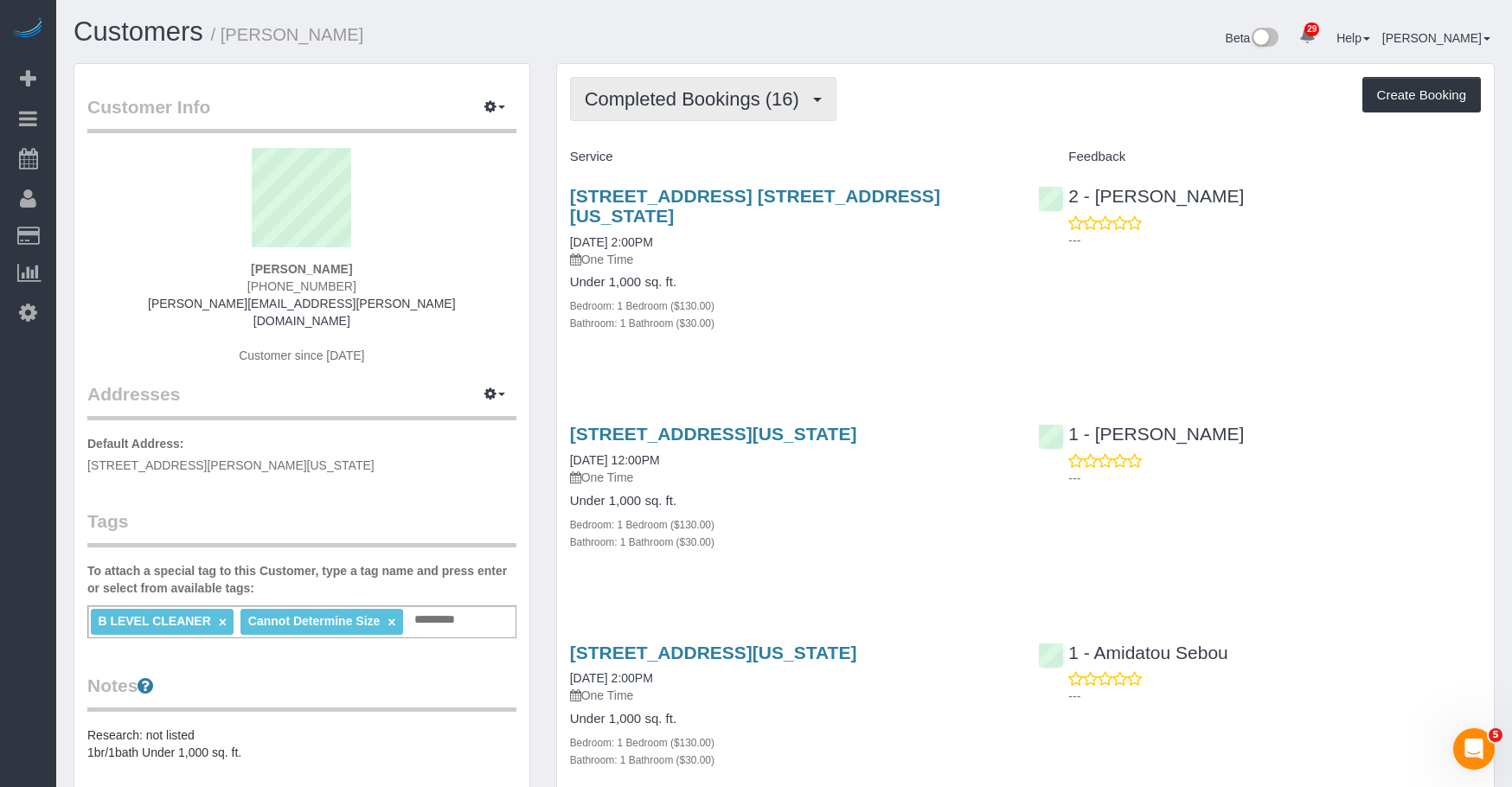
click at [680, 111] on button "Completed Bookings (16)" at bounding box center [703, 99] width 266 height 44
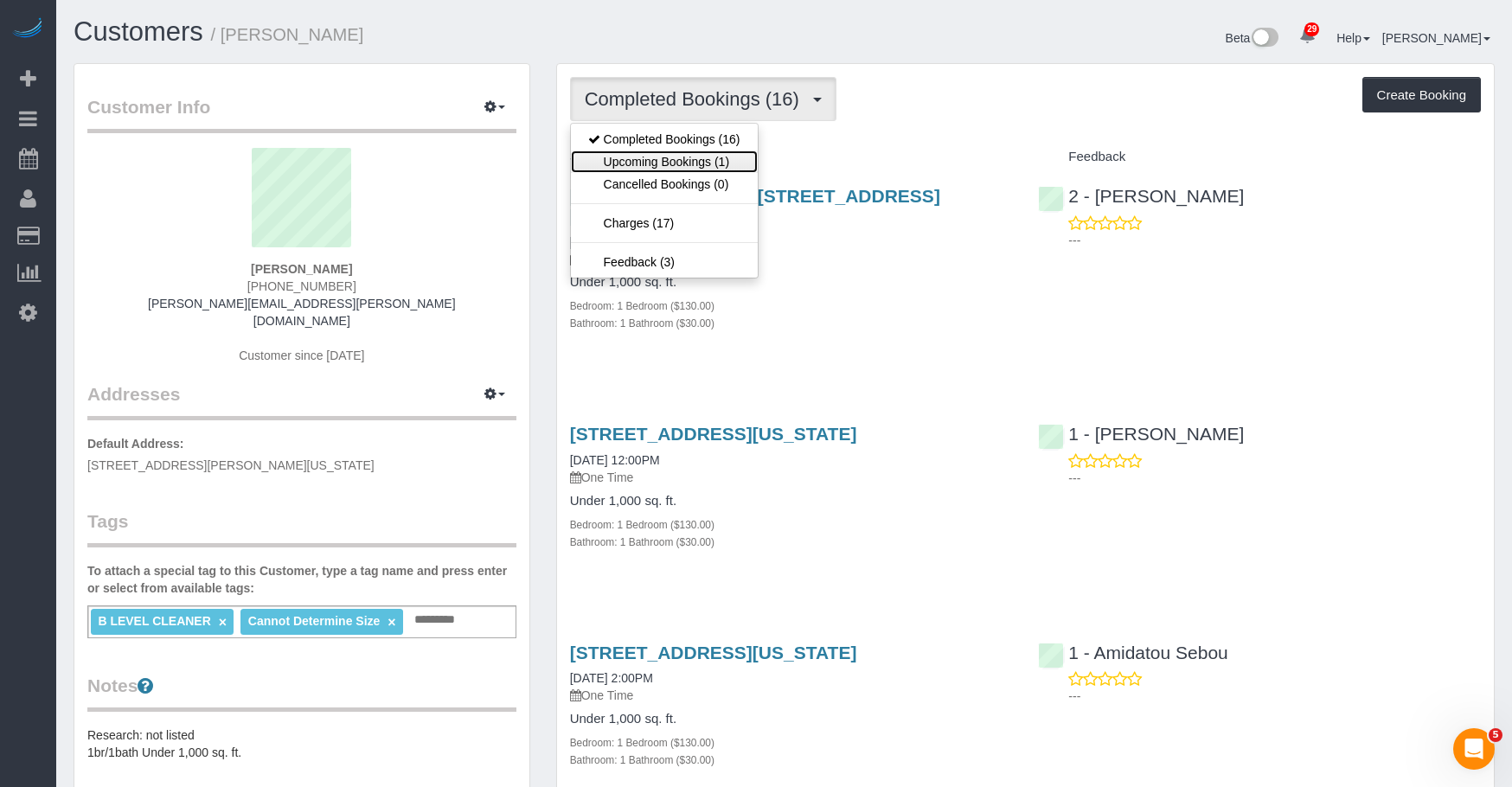
click at [652, 154] on link "Upcoming Bookings (1)" at bounding box center [664, 162] width 187 height 23
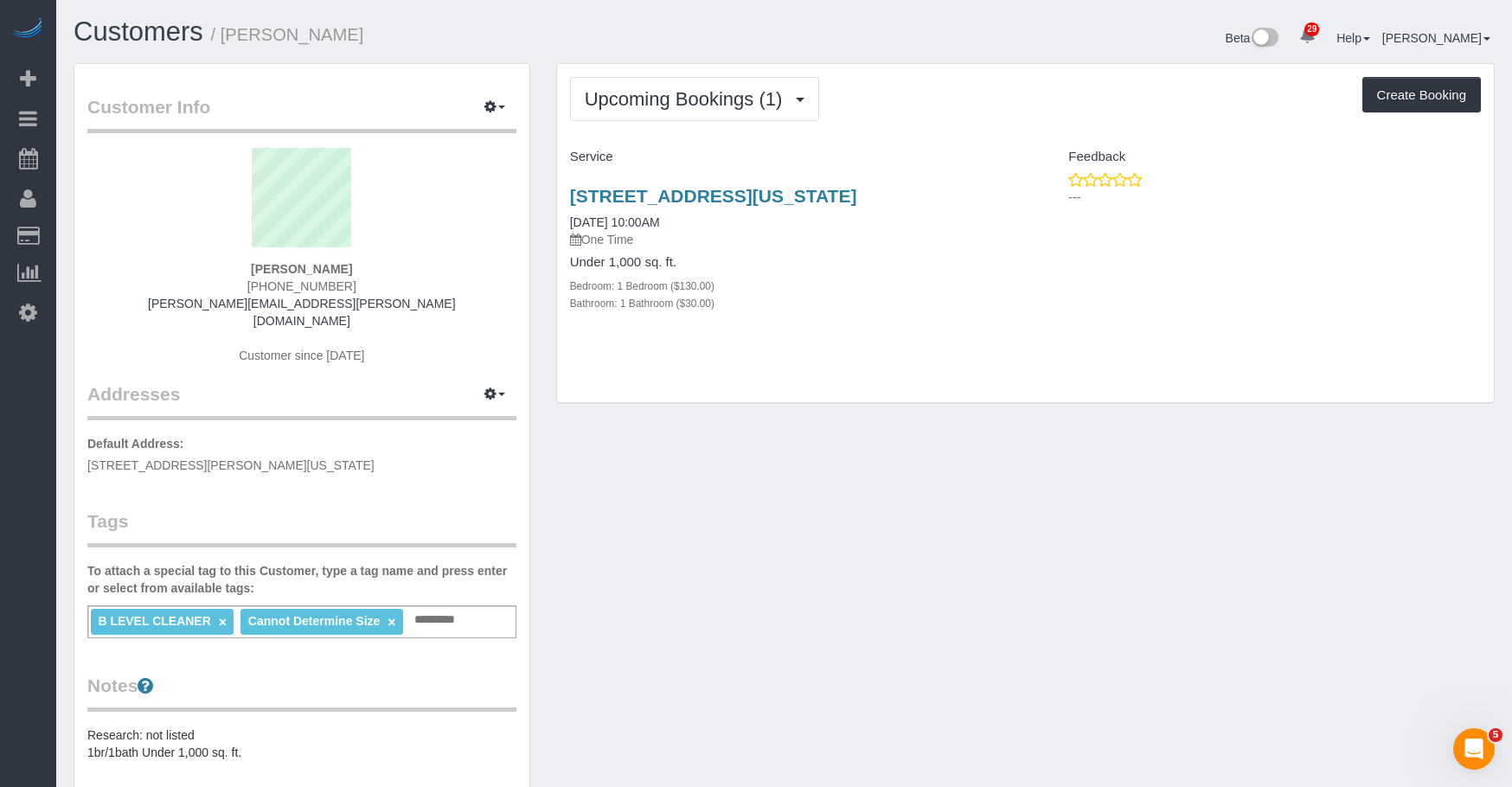
click at [945, 115] on div "Upcoming Bookings (1) Completed Bookings (16) Upcoming Bookings (1) Cancelled B…" at bounding box center [1025, 99] width 911 height 44
drag, startPoint x: 676, startPoint y: 101, endPoint x: 644, endPoint y: 148, distance: 56.9
click at [677, 101] on span "Upcoming Bookings (1)" at bounding box center [688, 99] width 206 height 22
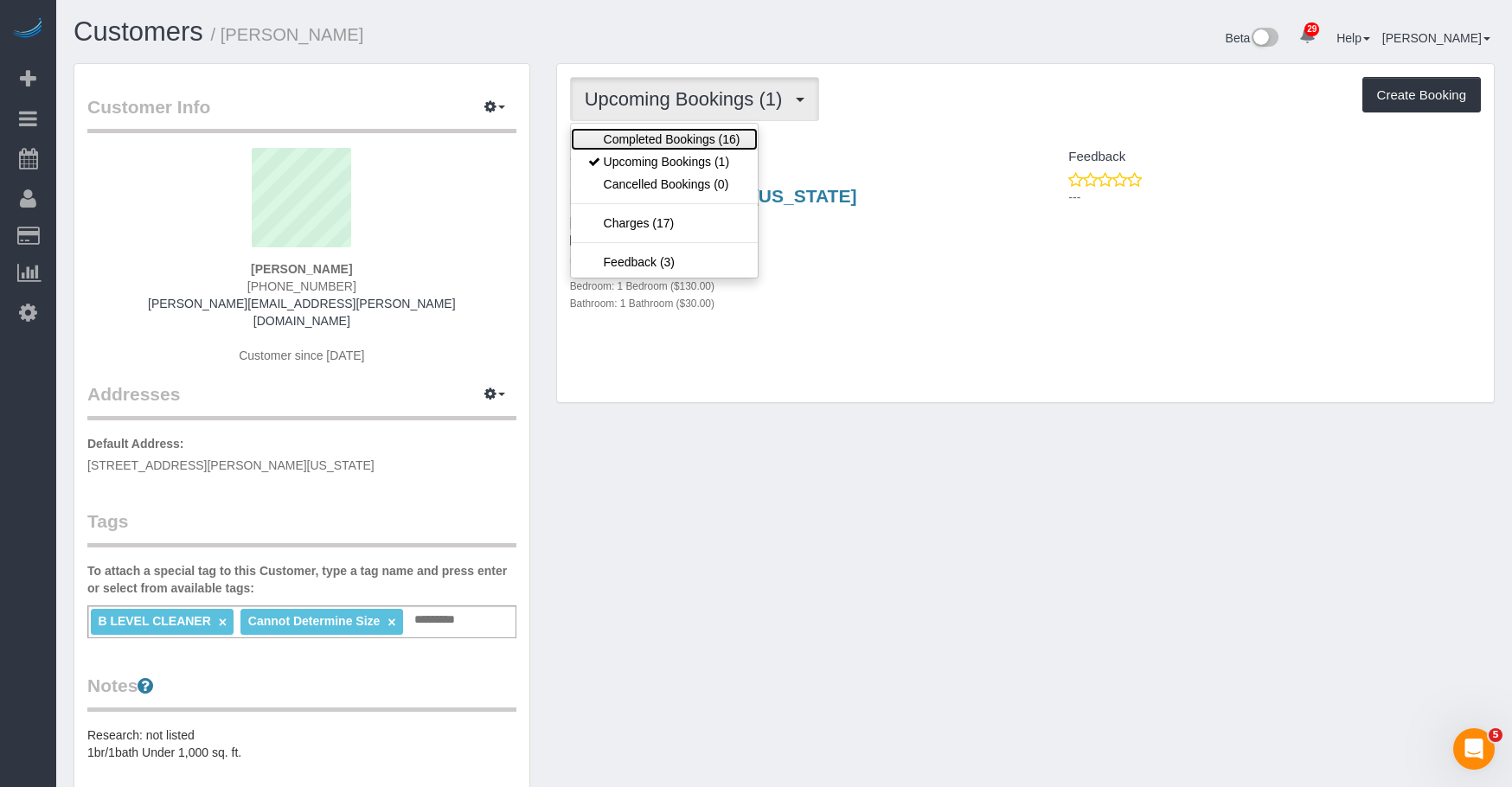
click at [656, 136] on link "Completed Bookings (16)" at bounding box center [664, 139] width 187 height 23
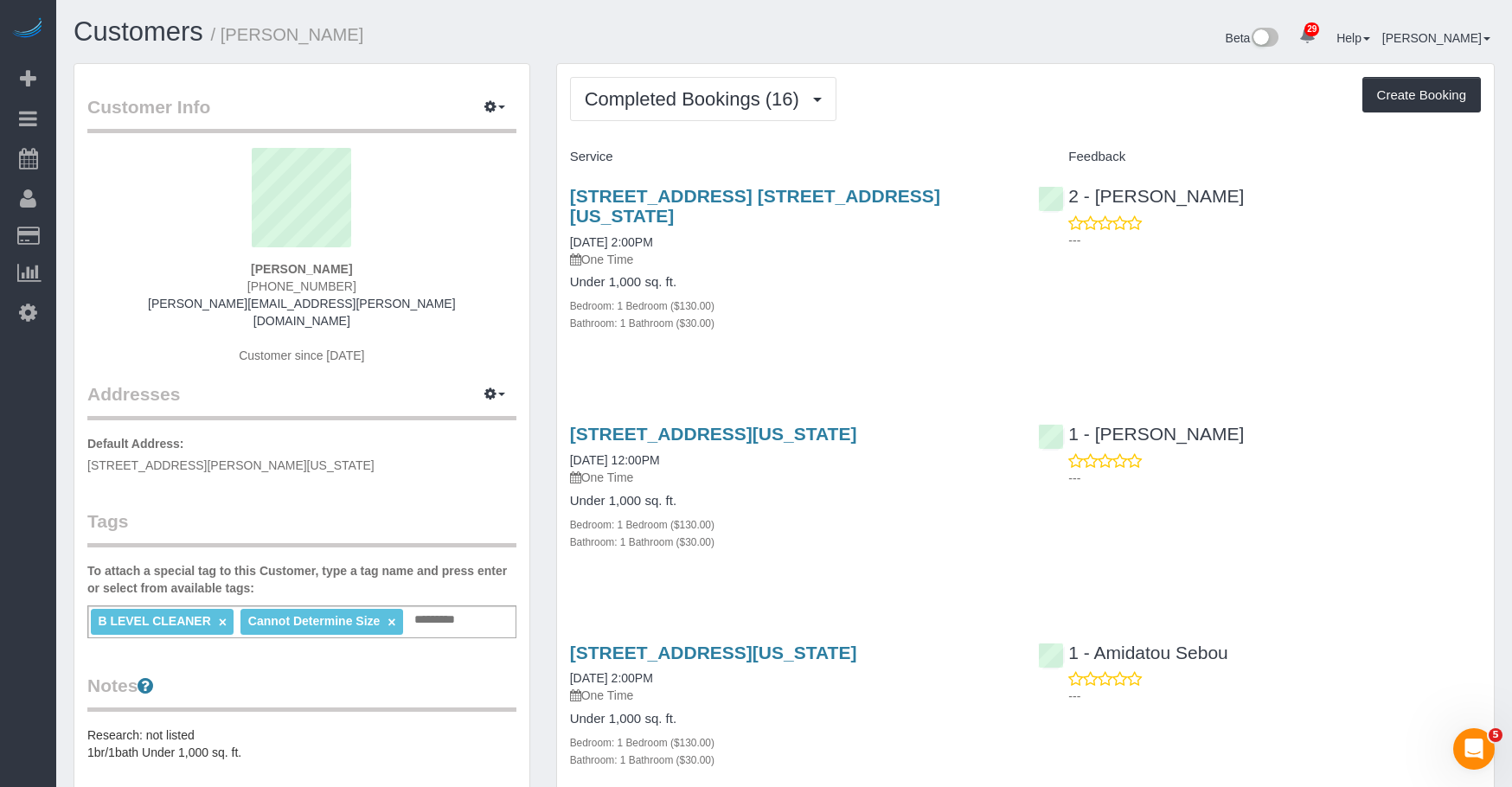
drag, startPoint x: 883, startPoint y: 305, endPoint x: 792, endPoint y: 225, distance: 121.2
click at [883, 314] on div "Bathroom: 1 Bathroom ($30.00)" at bounding box center [791, 323] width 443 height 18
click at [629, 81] on button "Completed Bookings (16)" at bounding box center [703, 99] width 266 height 44
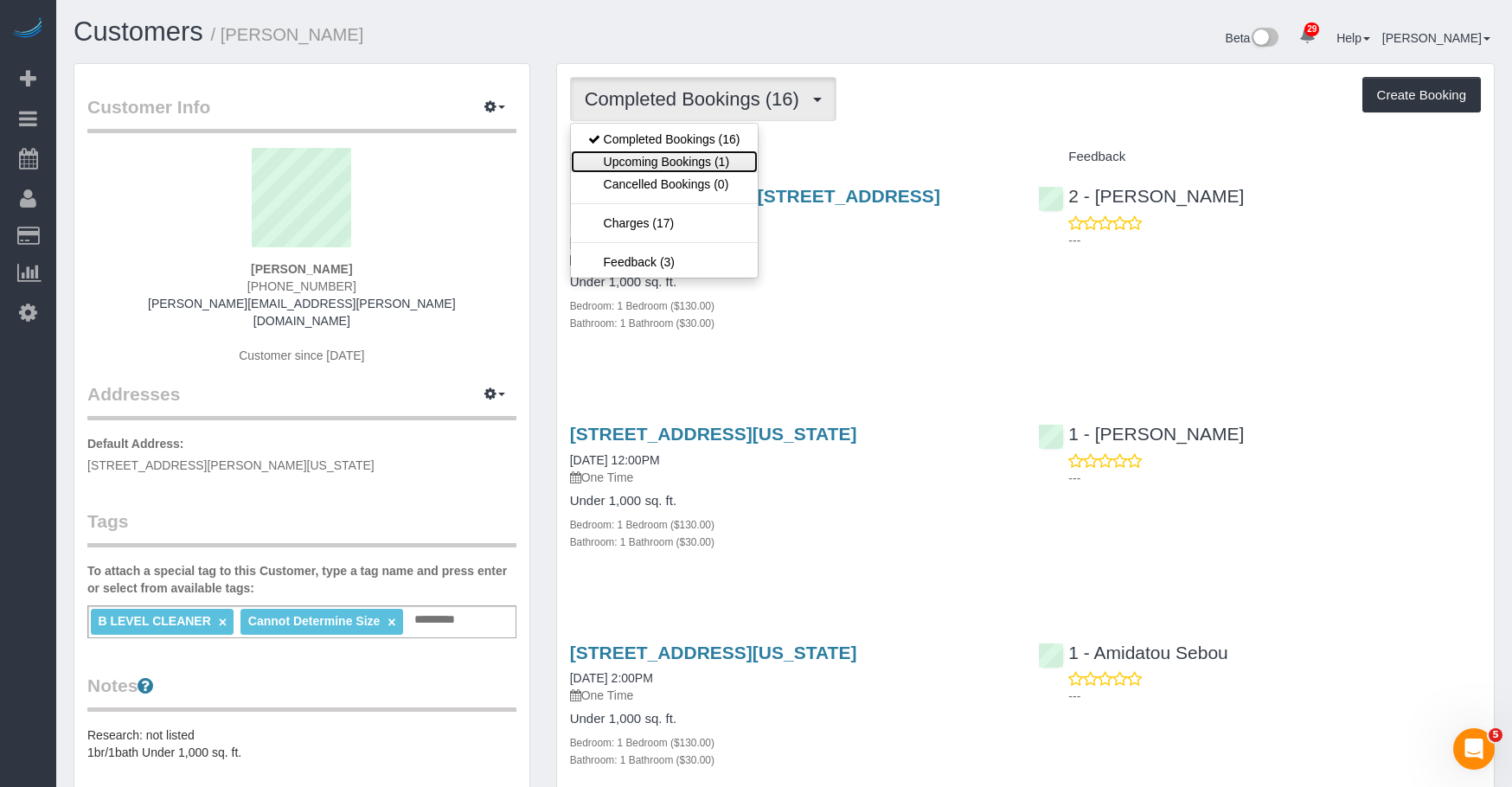
click at [616, 162] on link "Upcoming Bookings (1)" at bounding box center [664, 162] width 187 height 23
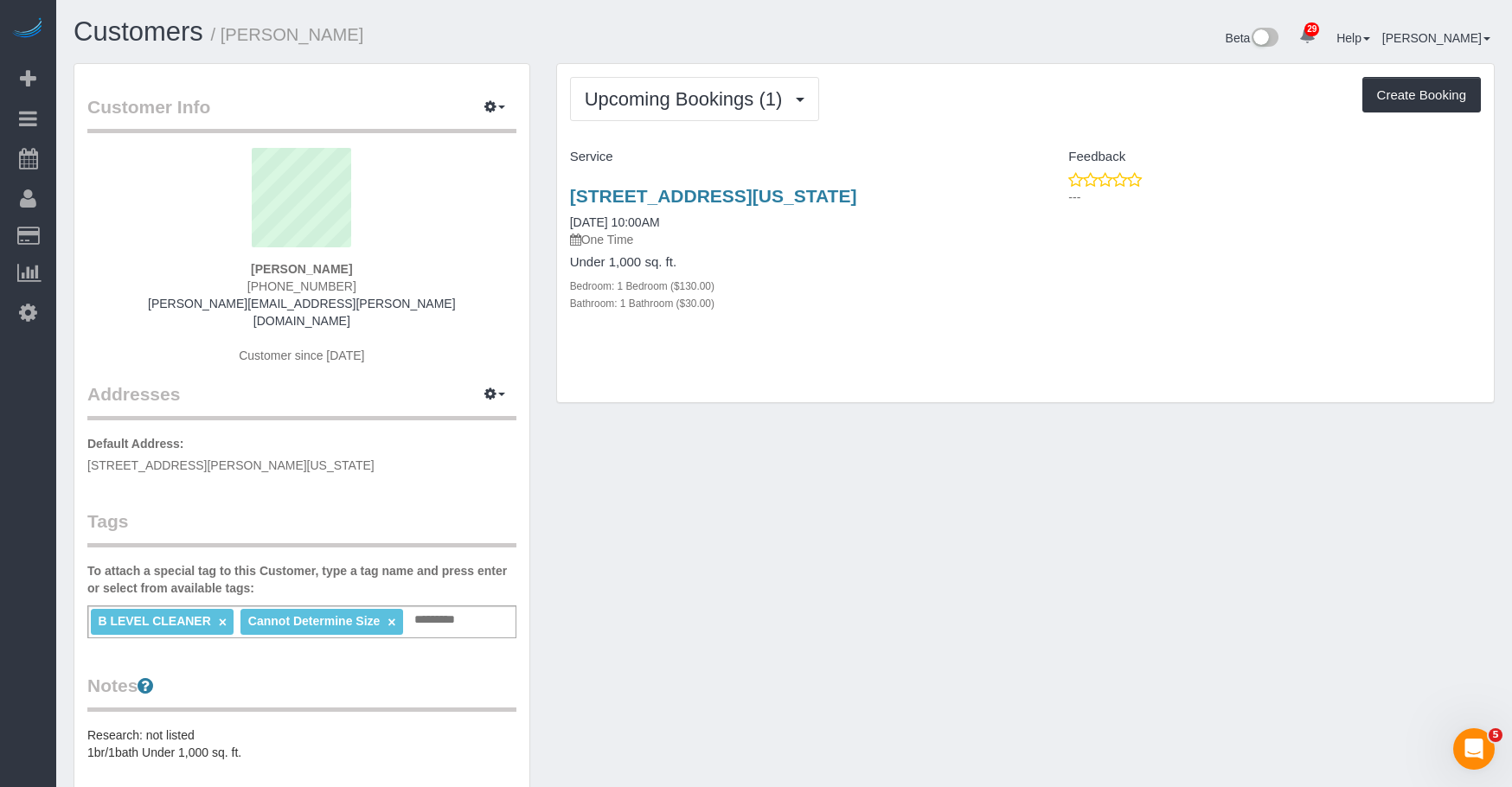
drag, startPoint x: 883, startPoint y: 299, endPoint x: 872, endPoint y: 300, distance: 11.0
click at [883, 299] on div "Bathroom: 1 Bathroom ($30.00)" at bounding box center [791, 303] width 443 height 18
click at [875, 181] on div "29 Cliff Street, Apartment 19c, New York, NY 10038 09/30/2025 10:00AM One Time …" at bounding box center [791, 258] width 469 height 175
click at [857, 192] on link "29 Cliff Street, Apartment 19c, New York, NY 10038" at bounding box center [712, 196] width 287 height 20
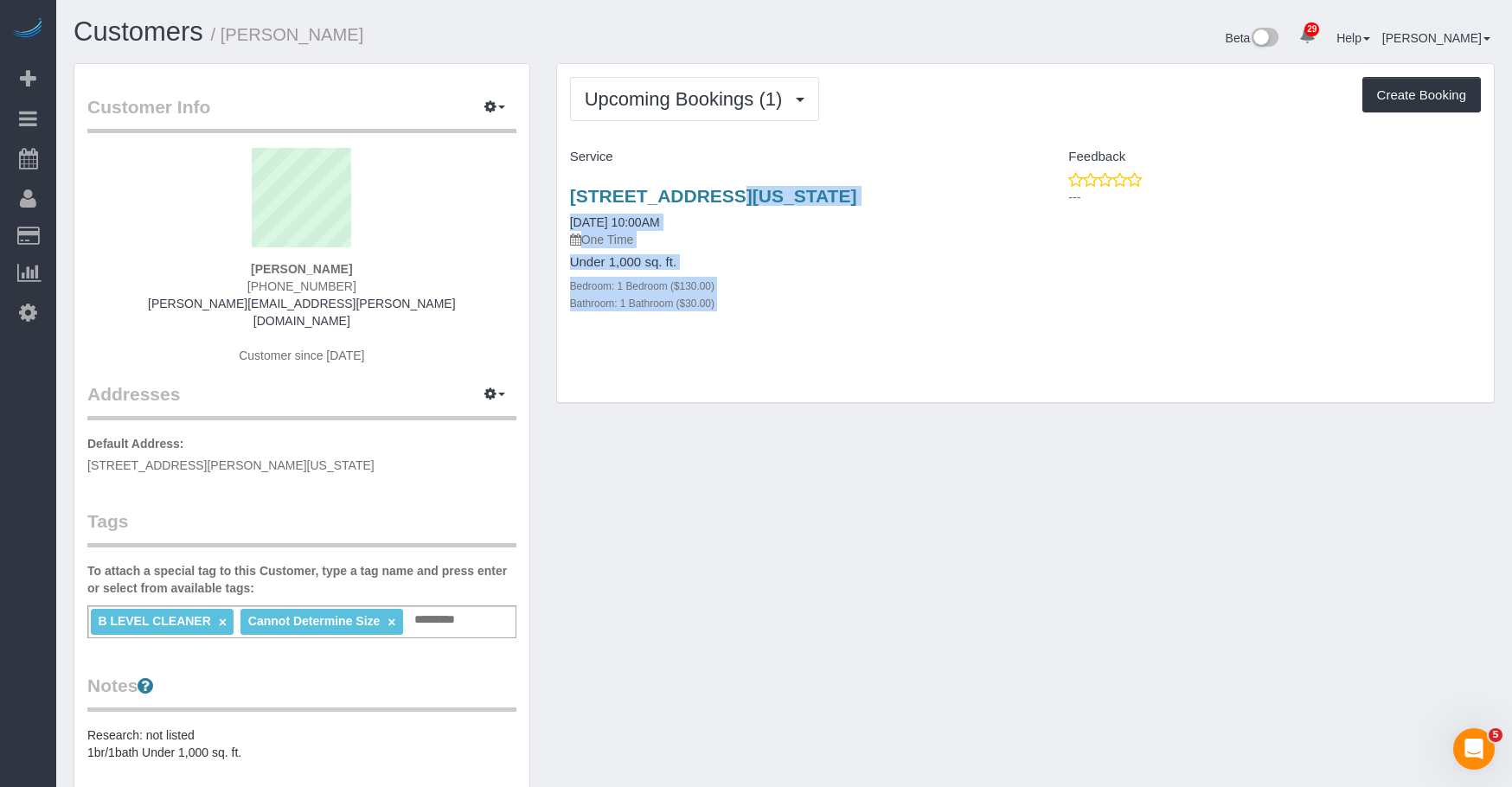
drag, startPoint x: 563, startPoint y: 199, endPoint x: 1031, endPoint y: 188, distance: 468.1
click at [1031, 188] on div "Upcoming Bookings (1) Completed Bookings (16) Upcoming Bookings (1) Cancelled B…" at bounding box center [1026, 243] width 965 height 358
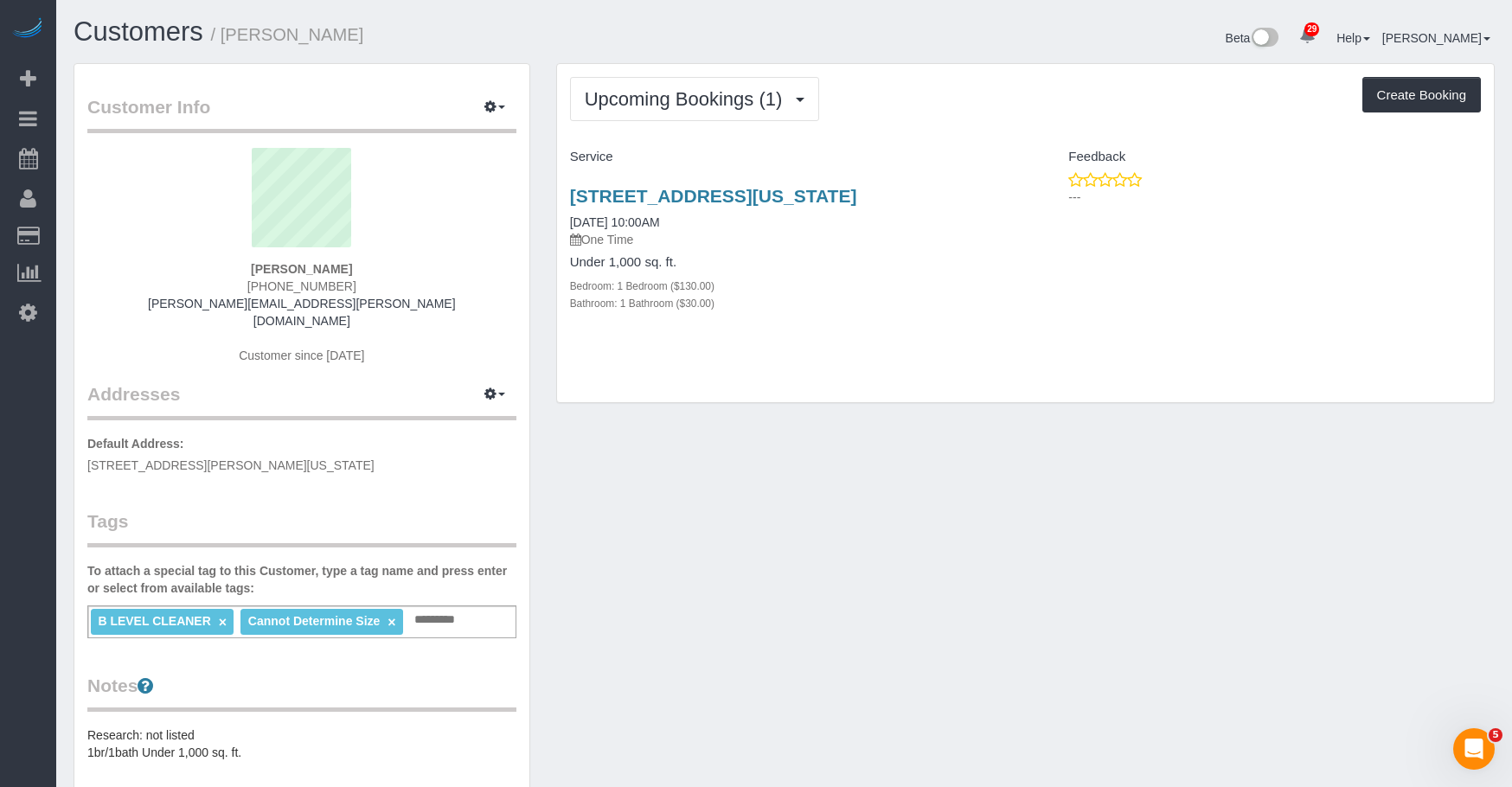
click at [1031, 208] on div "---" at bounding box center [1259, 192] width 469 height 42
drag, startPoint x: 1016, startPoint y: 197, endPoint x: 531, endPoint y: 116, distance: 491.7
click at [556, 192] on div "Upcoming Bookings (1) Completed Bookings (16) Upcoming Bookings (1) Cancelled B…" at bounding box center [1025, 234] width 939 height 341
copy link "29 Cliff Street, Apartment 19c, New York, NY 10038"
click at [602, 93] on span "Upcoming Bookings (1)" at bounding box center [688, 99] width 206 height 22
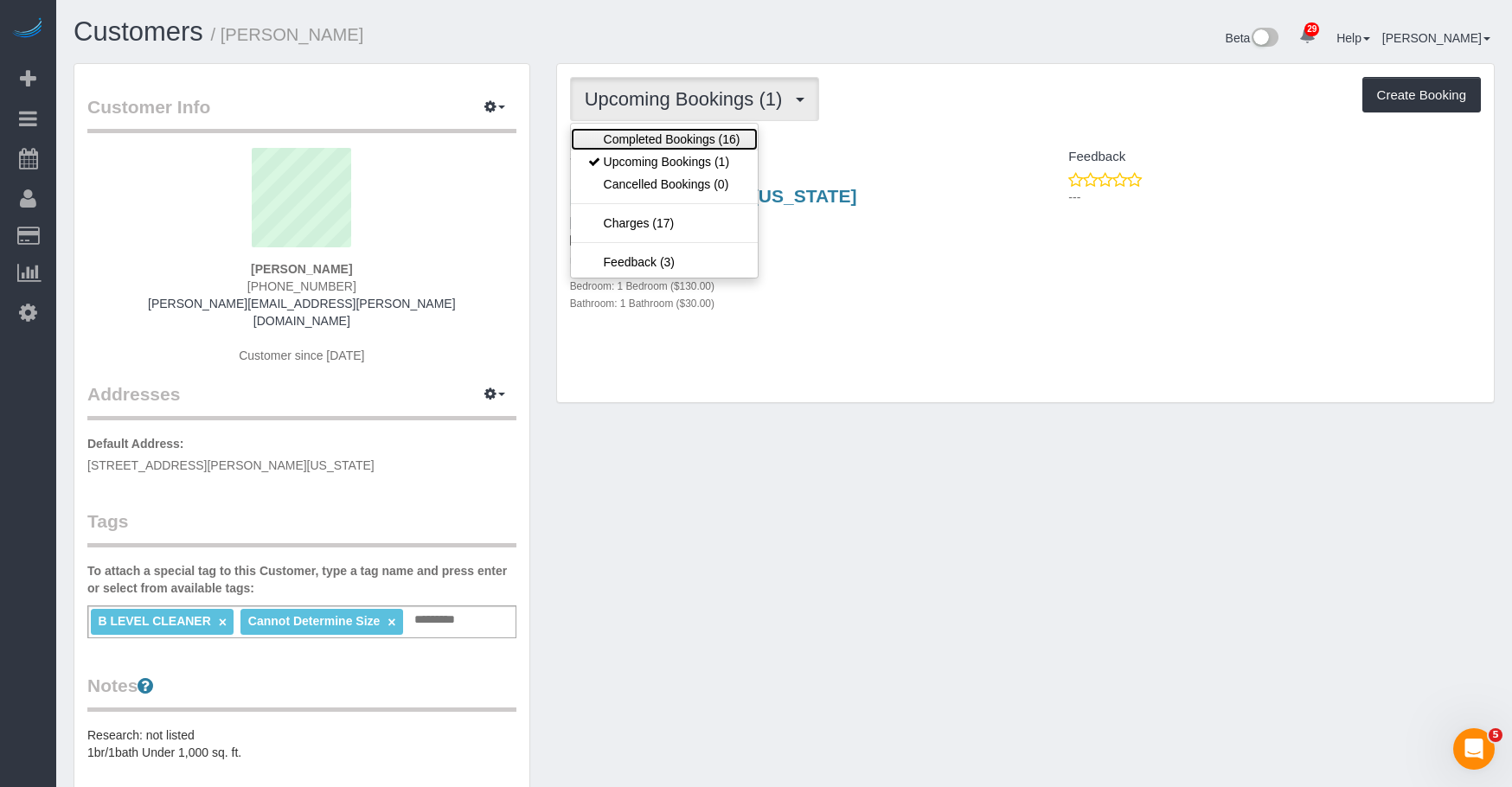
click at [611, 143] on link "Completed Bookings (16)" at bounding box center [664, 139] width 187 height 23
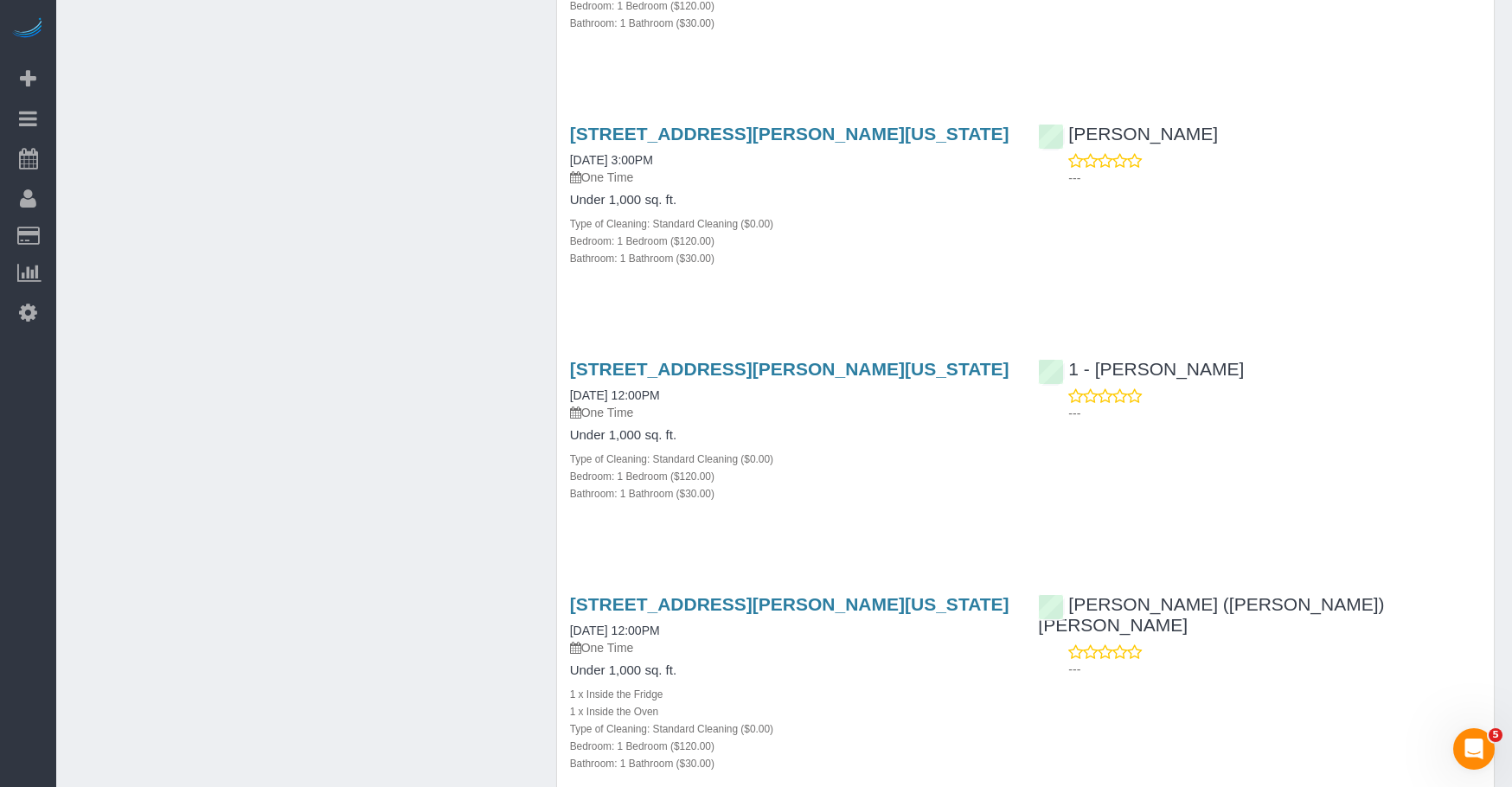
scroll to position [1211, 0]
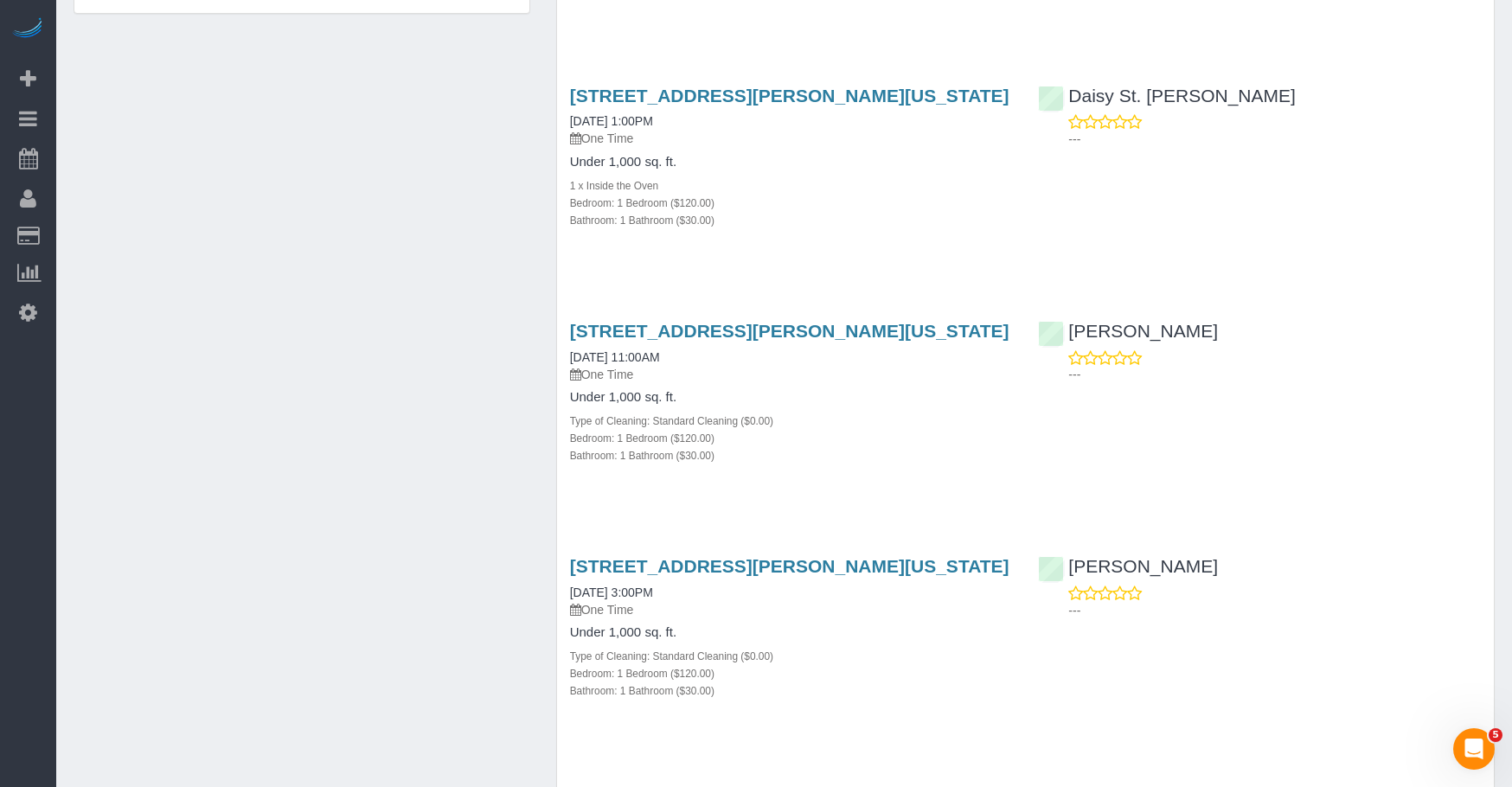
click at [812, 211] on div "Bathroom: 1 Bathroom ($30.00)" at bounding box center [791, 220] width 443 height 18
drag, startPoint x: 251, startPoint y: 225, endPoint x: 264, endPoint y: 223, distance: 13.2
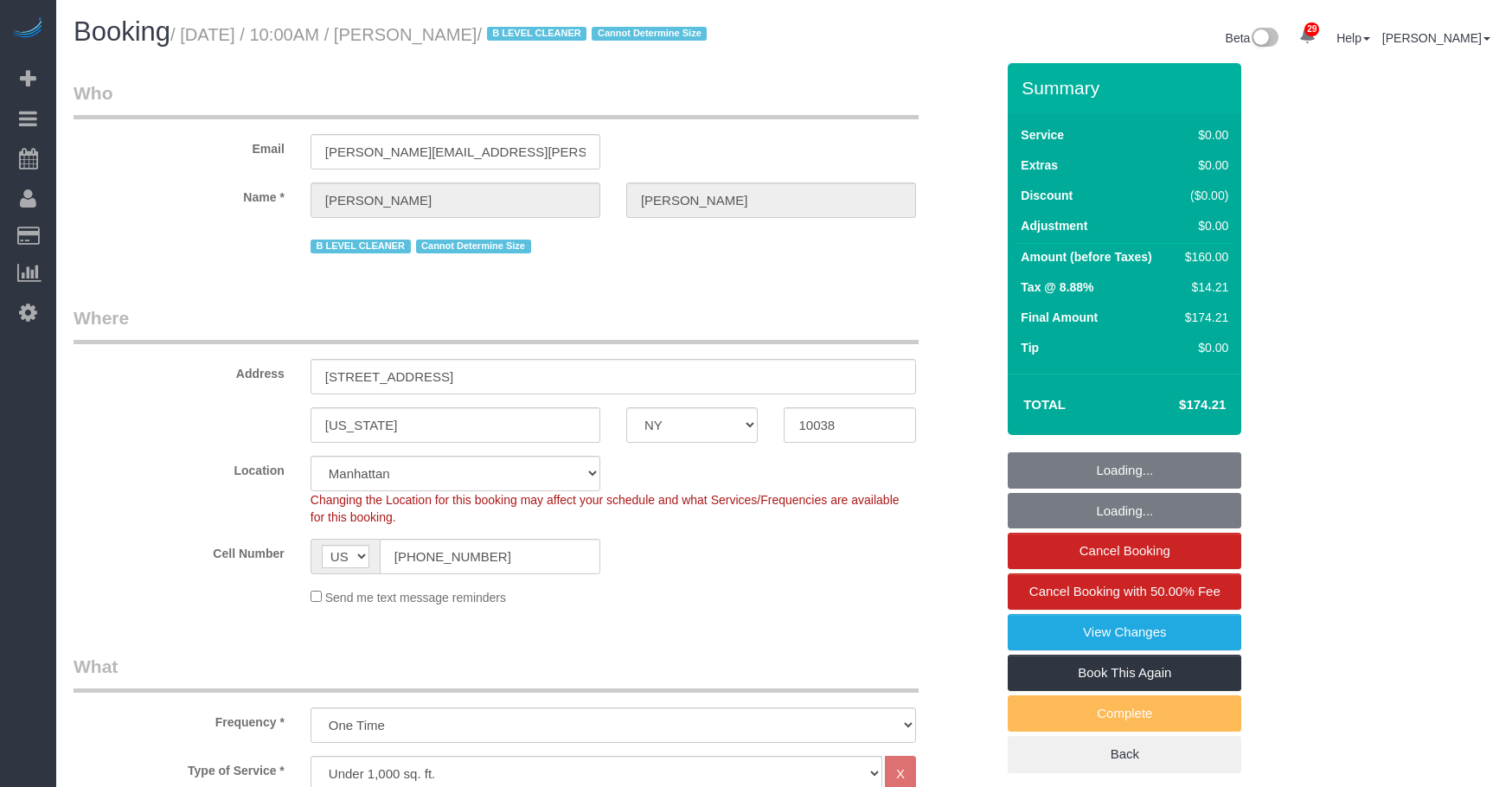
select select "NY"
select select "1"
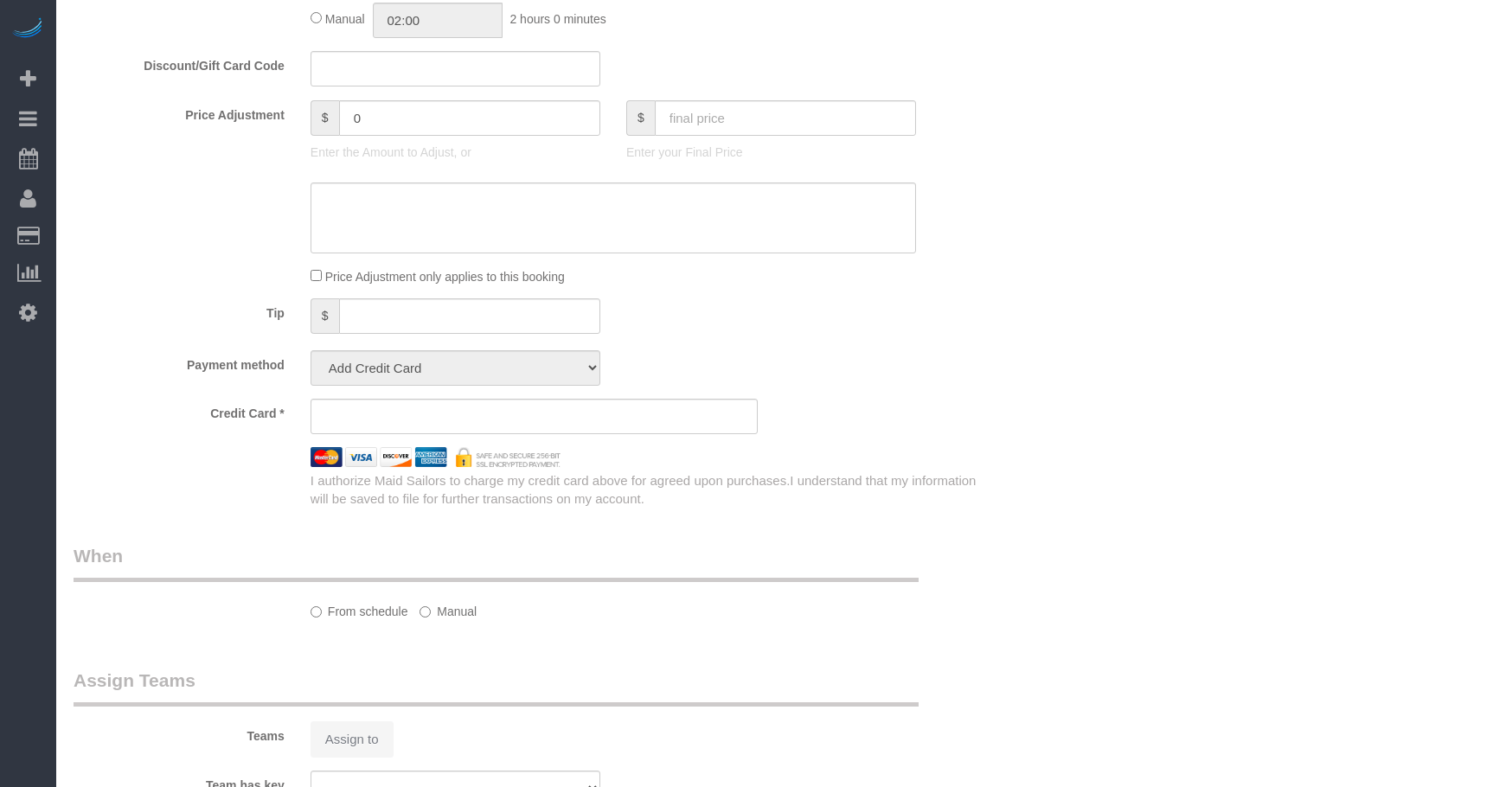
select select "string:stripe-pm_1R8PjM4VGloSiKo7MIM7lJkg"
select select "spot1"
select select "number:89"
select select "number:90"
select select "number:15"
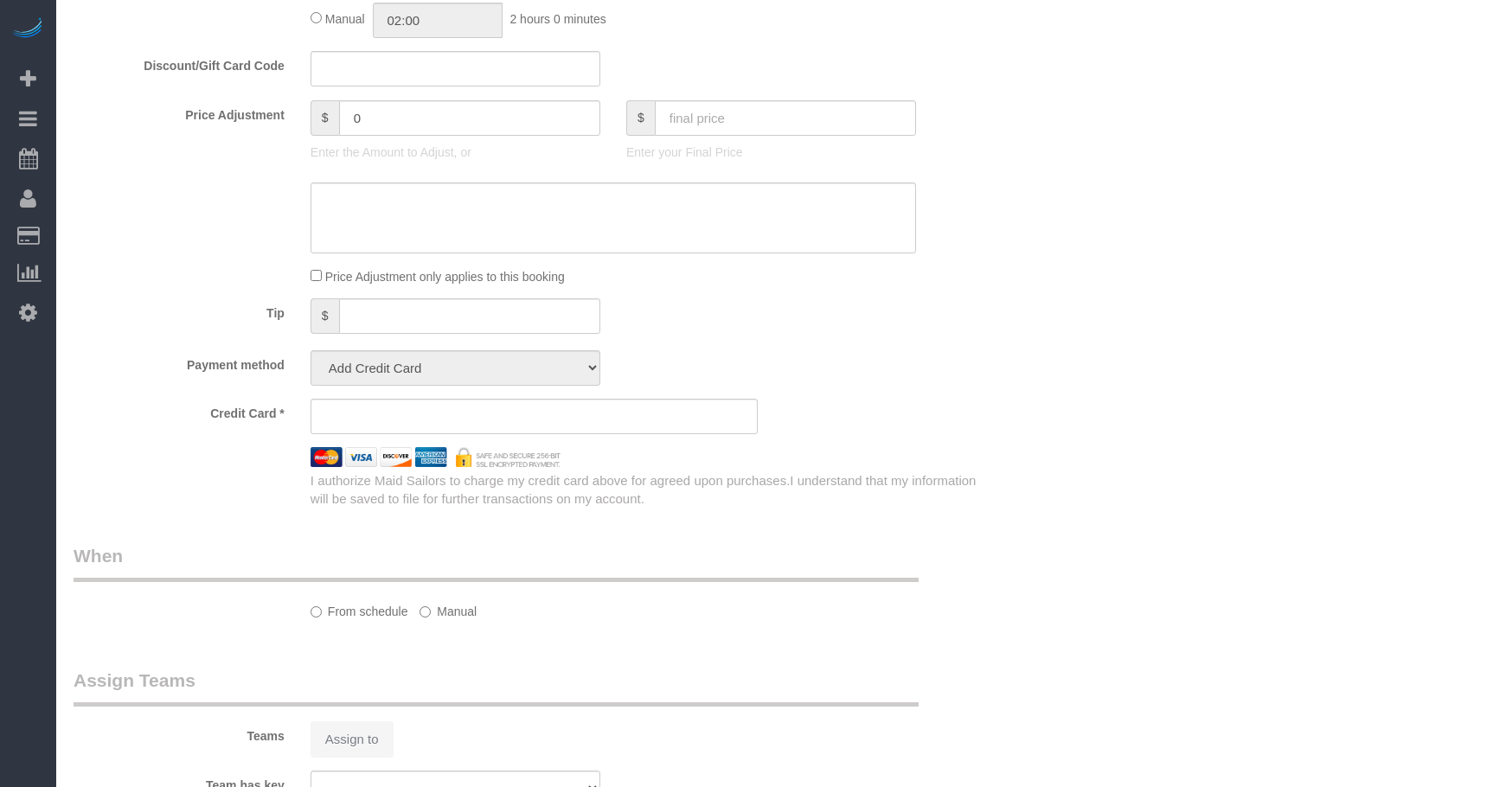
select select "number:5"
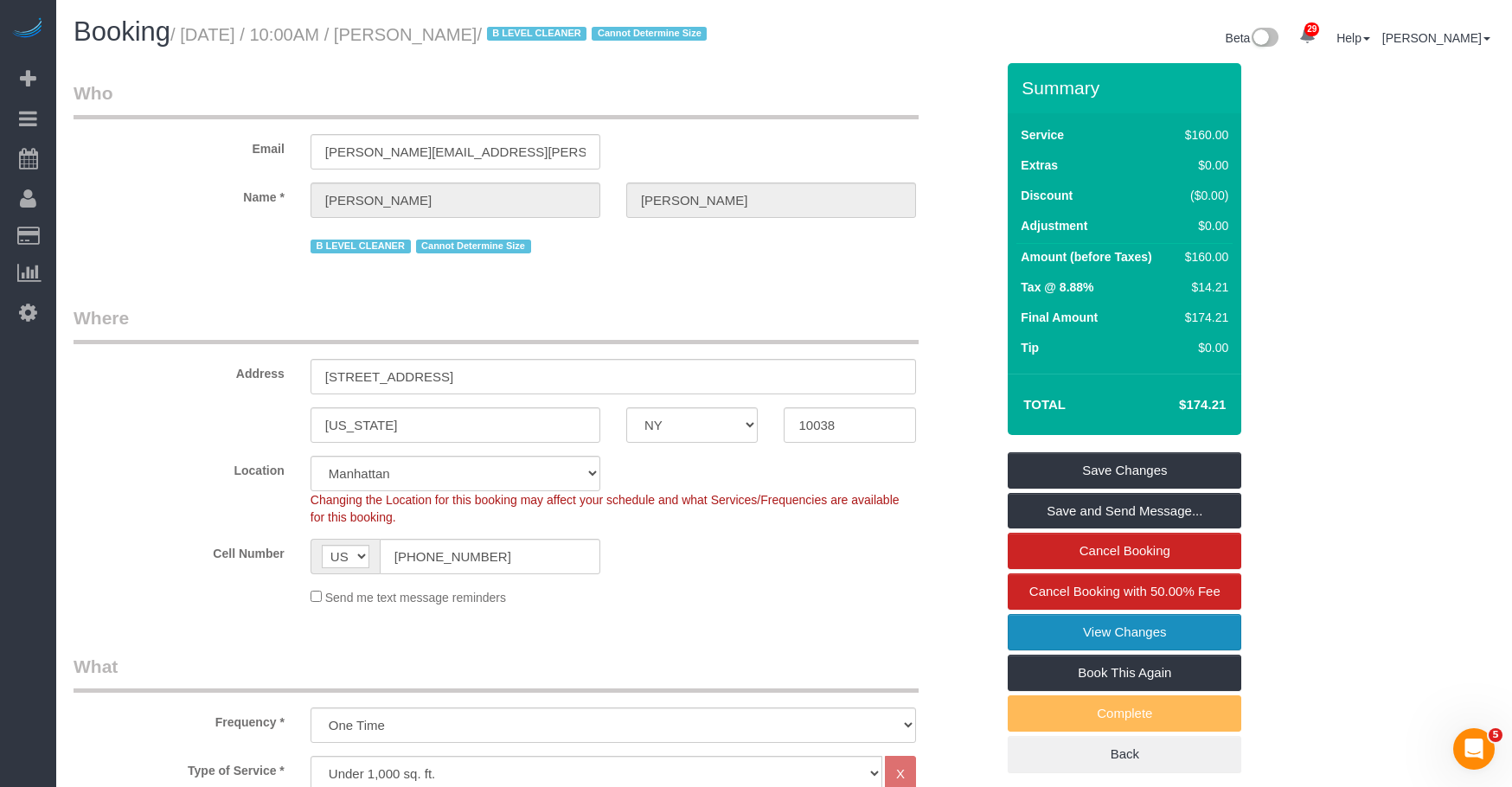
click at [1043, 651] on link "View Changes" at bounding box center [1124, 632] width 234 height 36
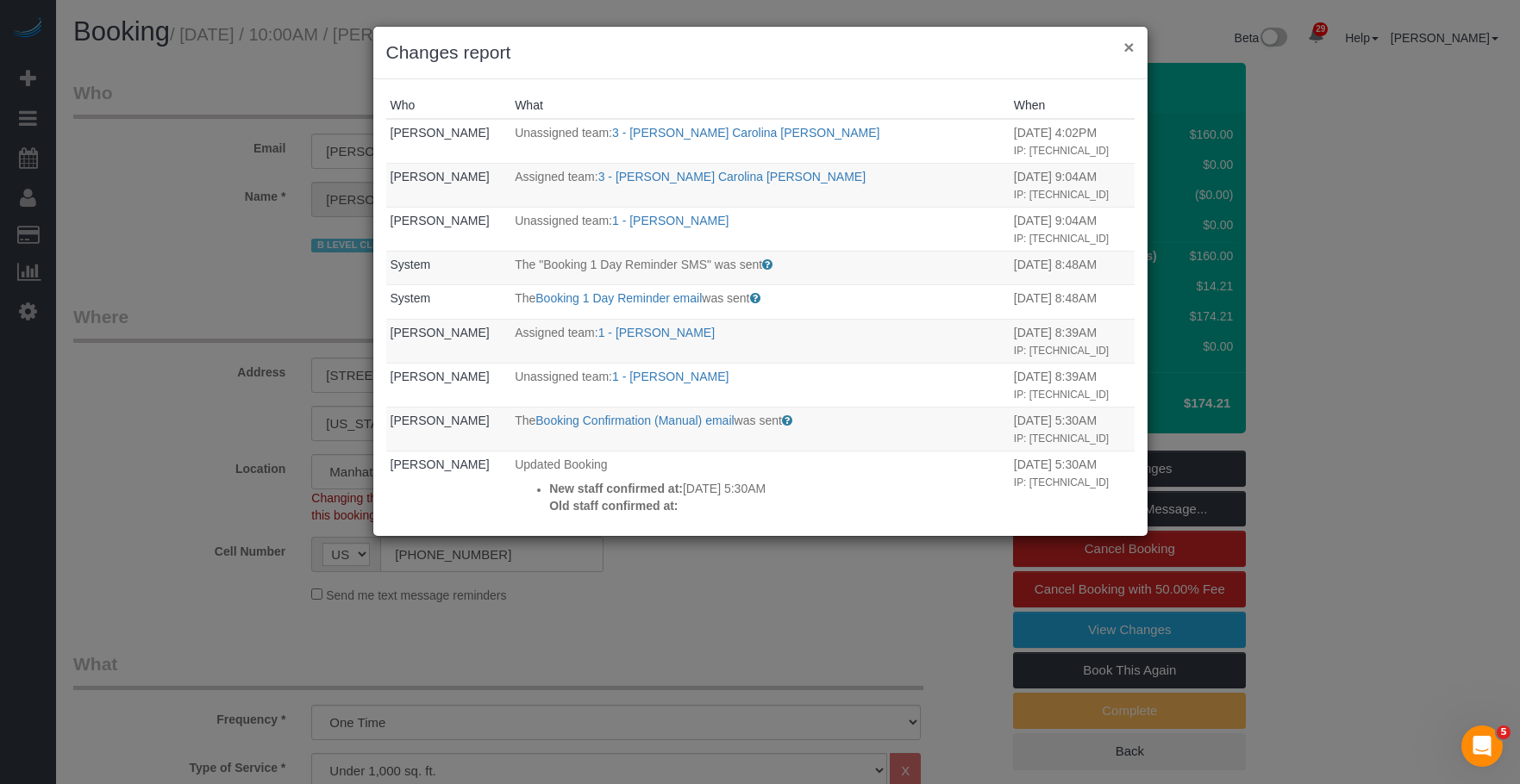
click at [1132, 44] on button "×" at bounding box center [1129, 47] width 11 height 19
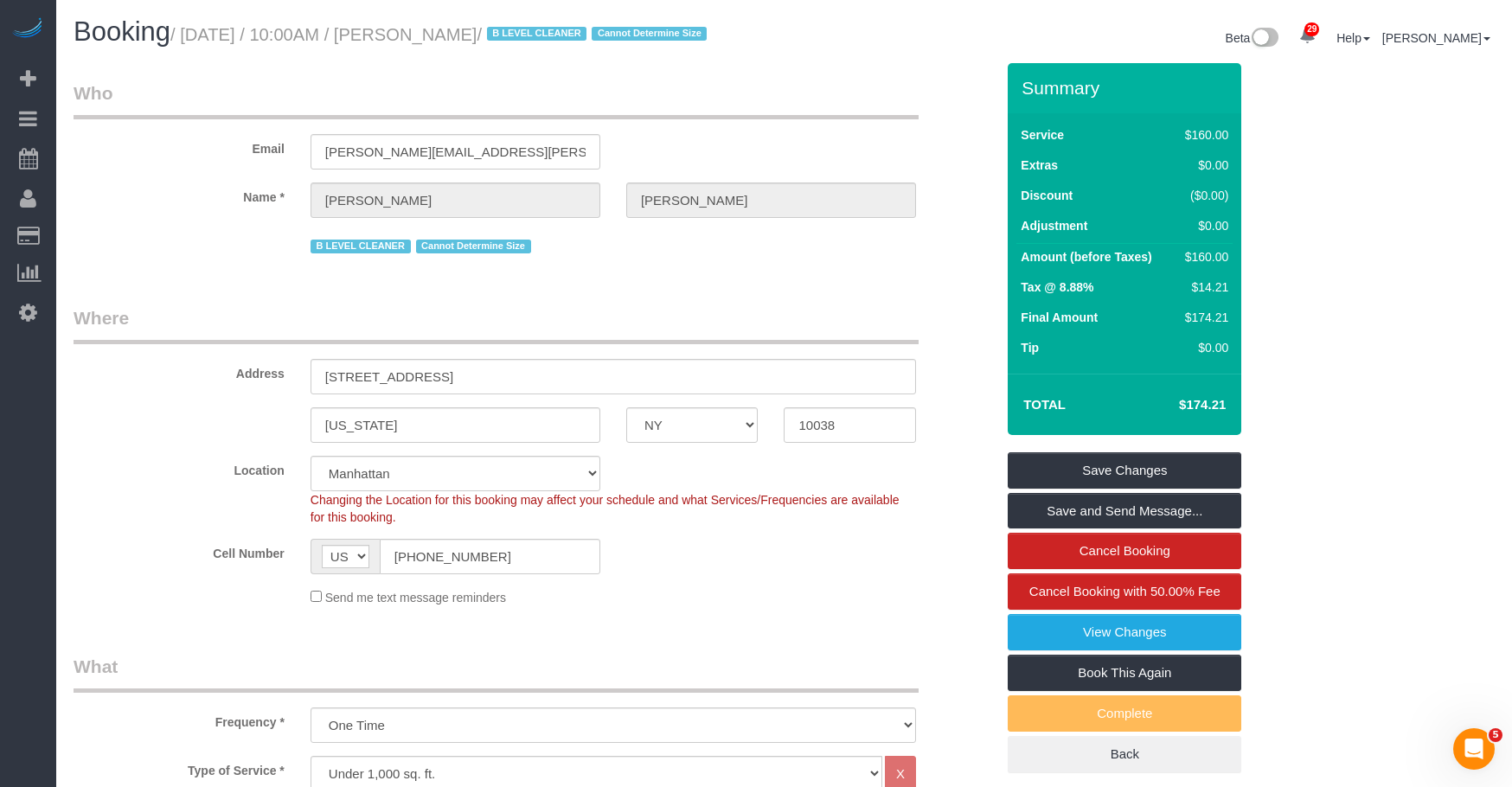
drag, startPoint x: 189, startPoint y: 36, endPoint x: 568, endPoint y: 36, distance: 379.0
click at [568, 36] on small "/ September 30, 2025 / 10:00AM / Megha Sardana / B LEVEL CLEANER Cannot Determi…" at bounding box center [440, 34] width 541 height 19
copy small "September 30, 2025 / 10:00AM / Megha Sardana"
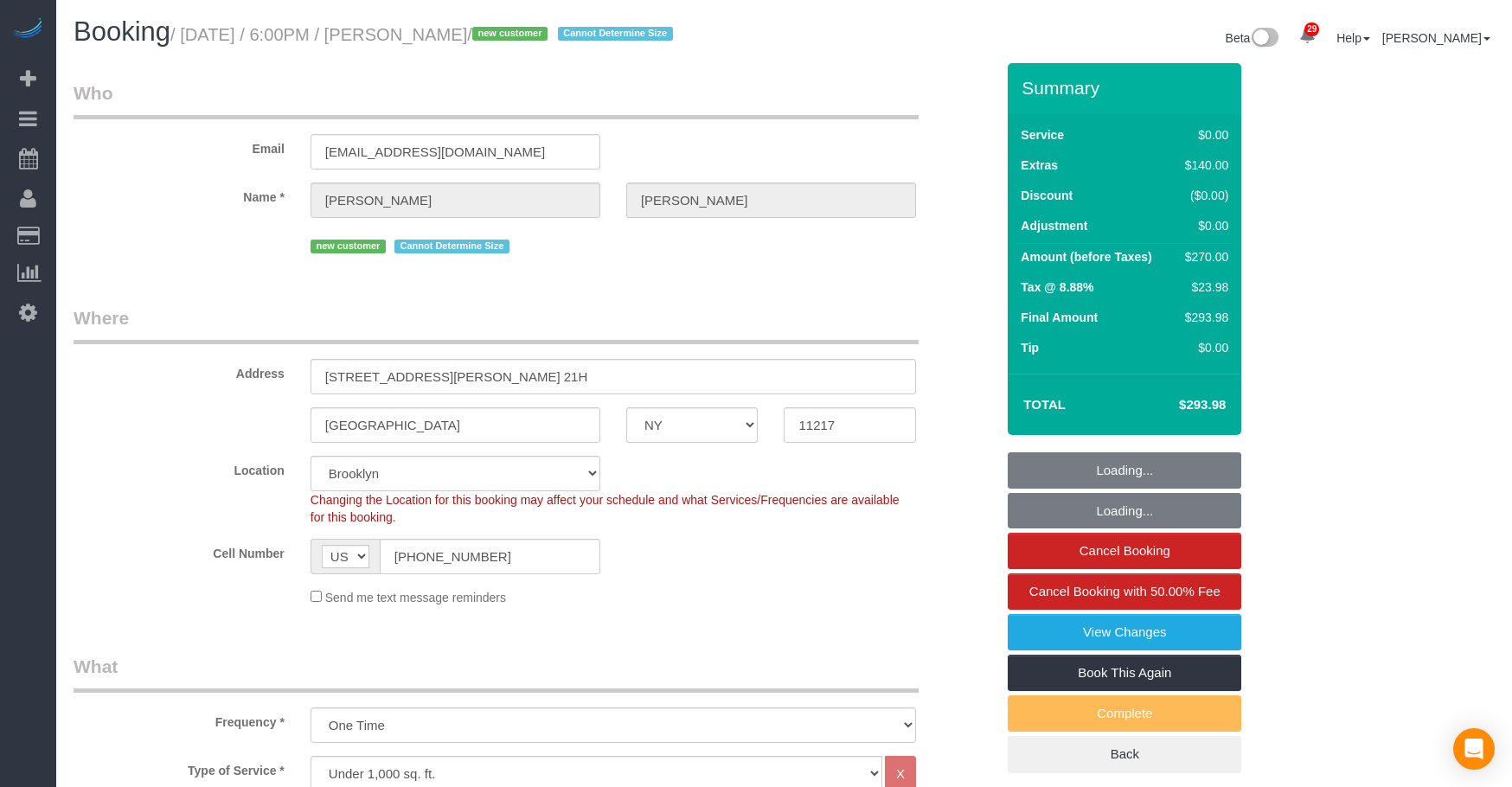
select select "NY"
select select "1"
select select "spot1"
select select "number:64"
select select "number:79"
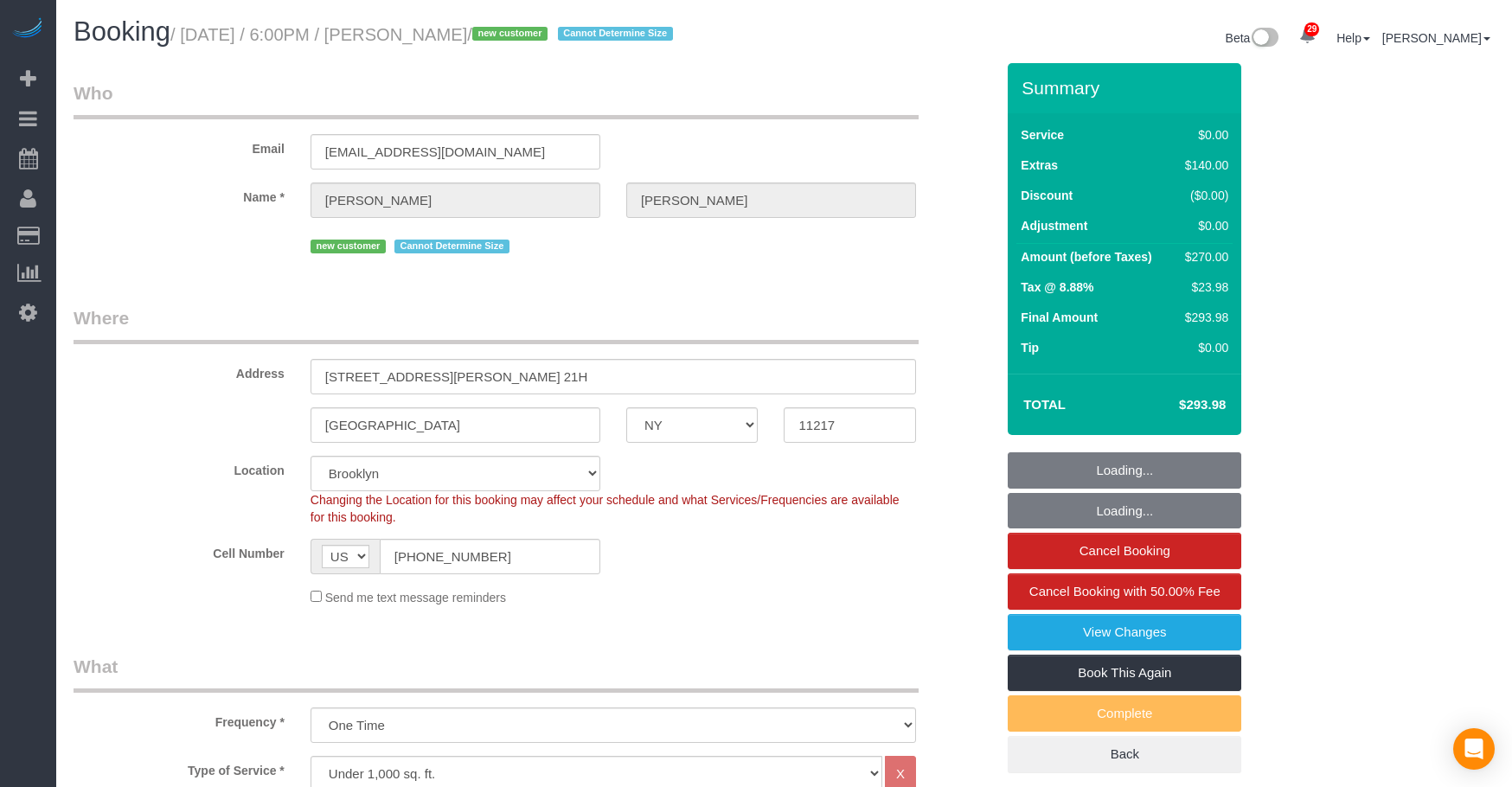
select select "number:15"
select select "number:6"
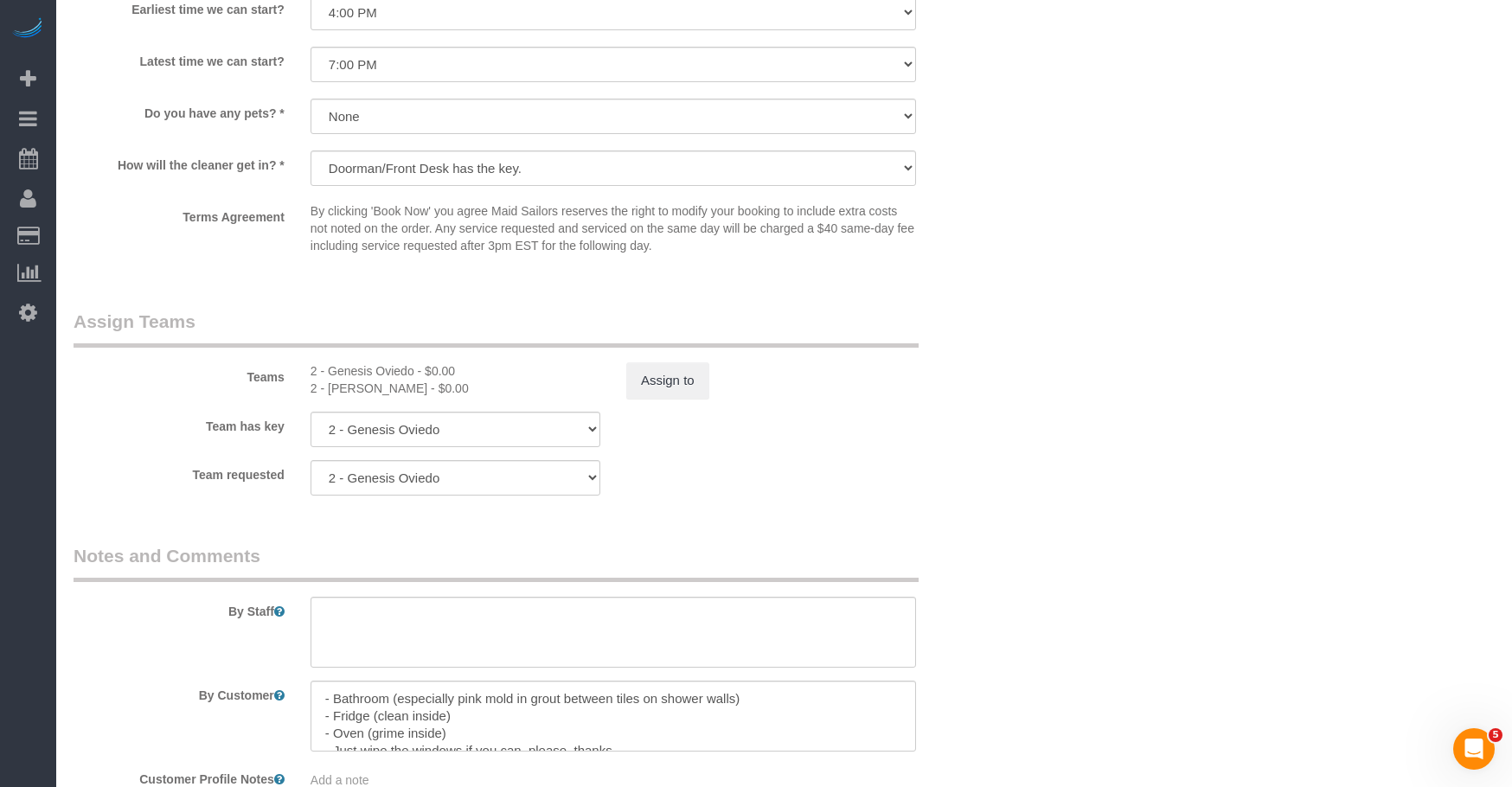
scroll to position [1990, 0]
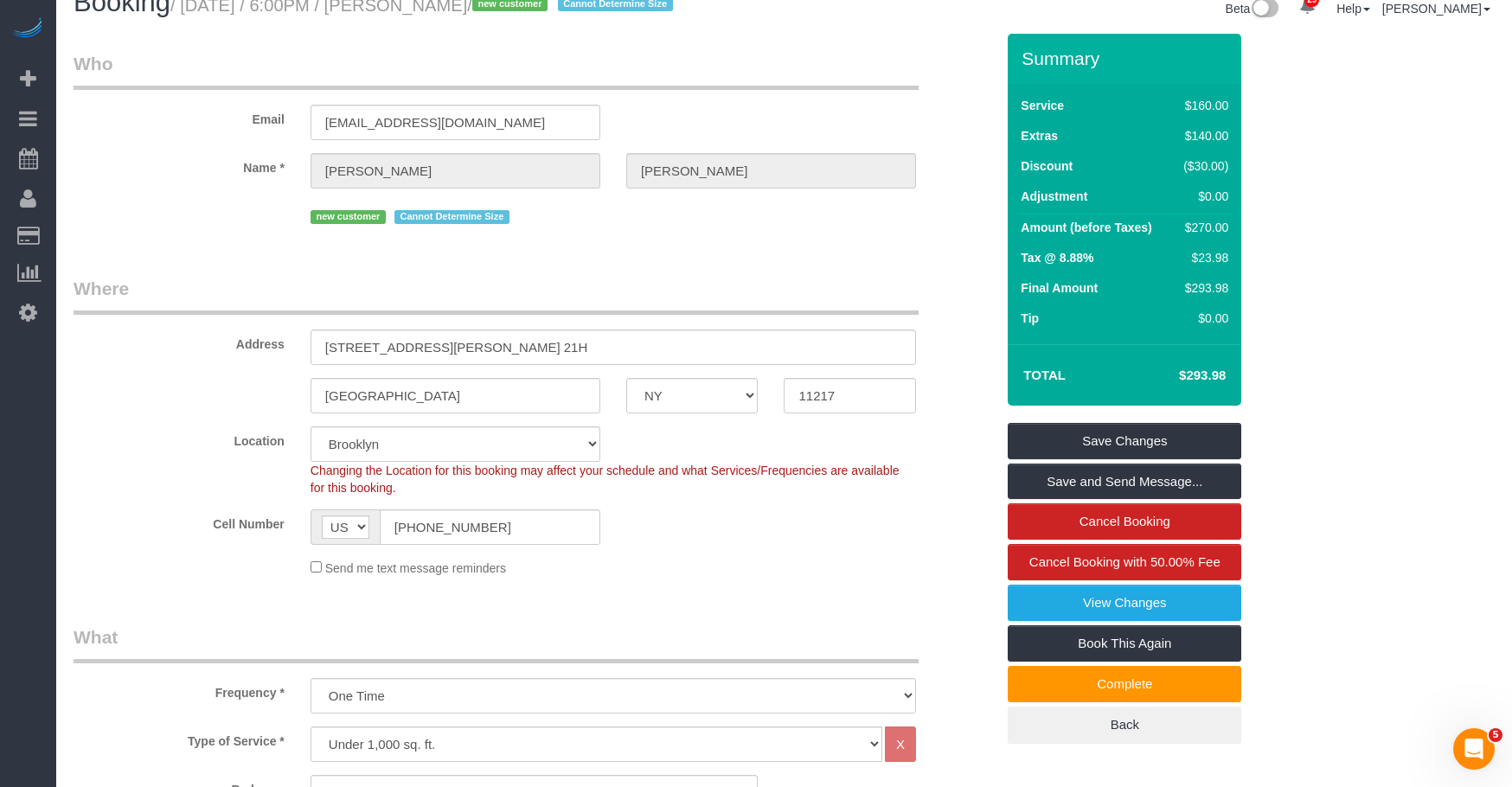
scroll to position [0, 0]
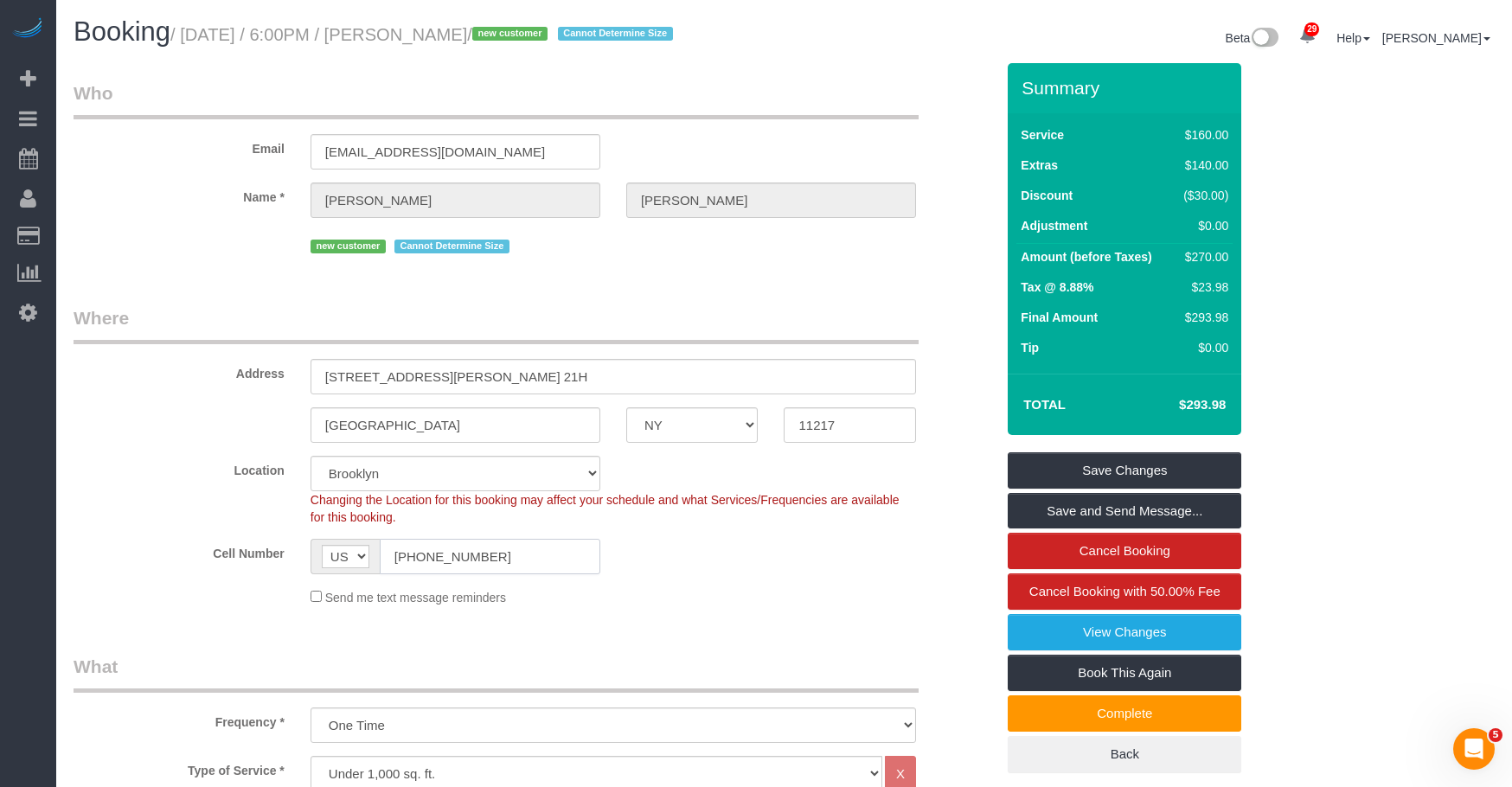
drag, startPoint x: 368, startPoint y: 579, endPoint x: 284, endPoint y: 505, distance: 111.9
click at [260, 553] on sui-booking-location "Location Manhattan Austin Boston Bronx Brooklyn Charlotte Denver New Jersey Por…" at bounding box center [533, 532] width 921 height 151
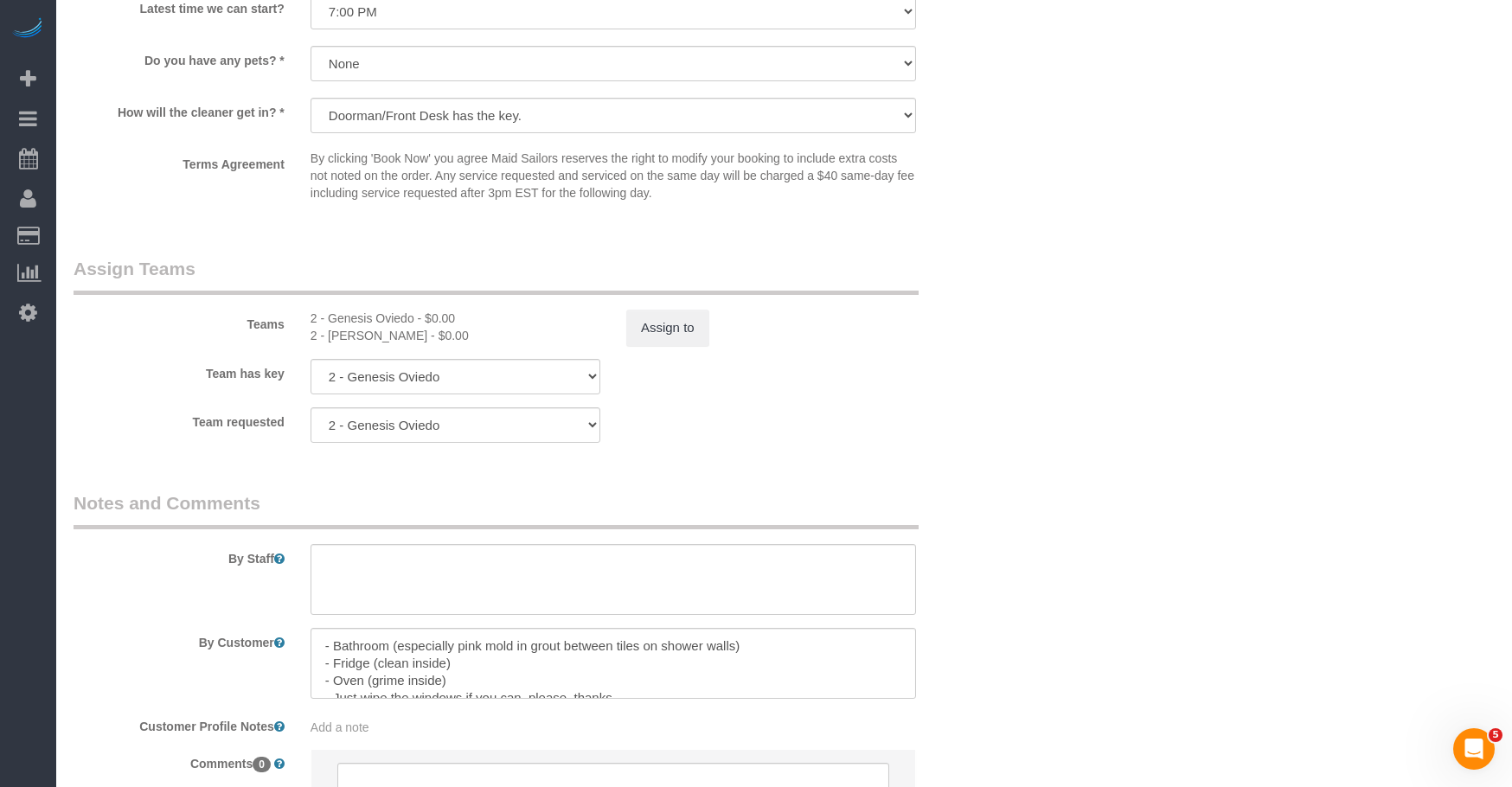
scroll to position [2076, 0]
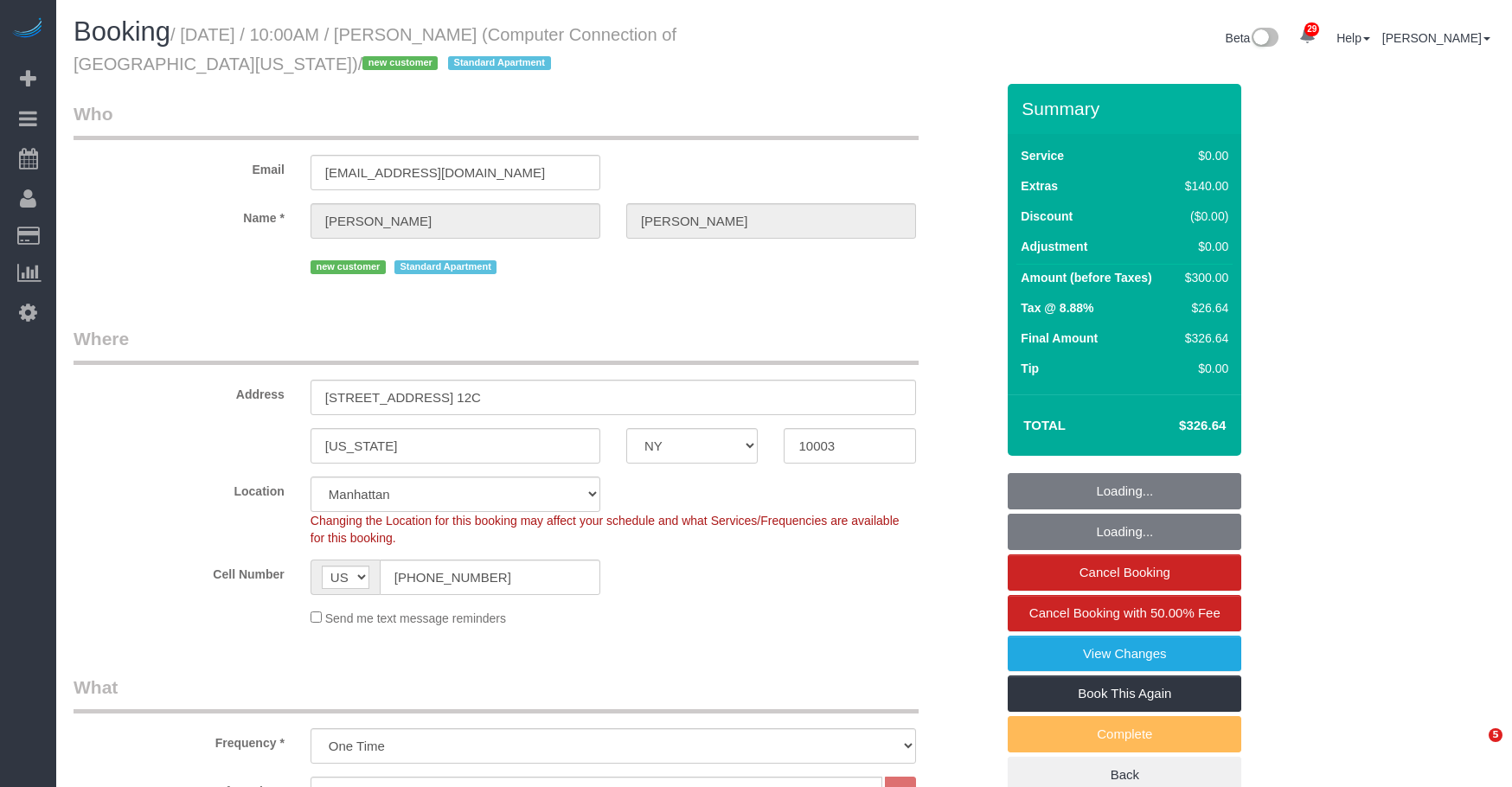
select select "NY"
select select "1"
select select "spot1"
select select "number:56"
select select "number:72"
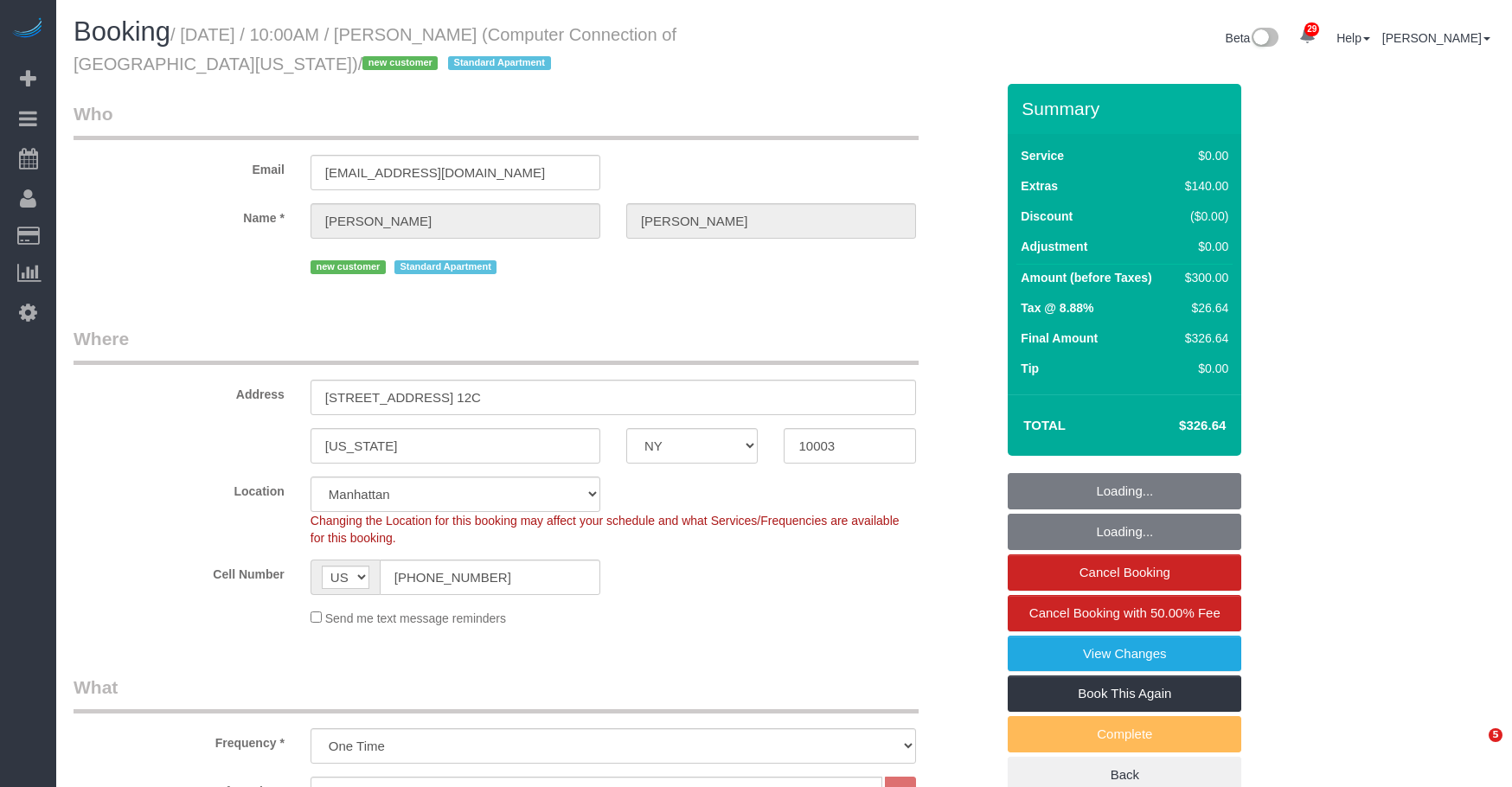
select select "number:15"
select select "number:6"
click at [513, 35] on small "/ September 29, 2025 / 10:00AM / Wen Hsu (Computer Connection of Central New Yo…" at bounding box center [375, 49] width 603 height 48
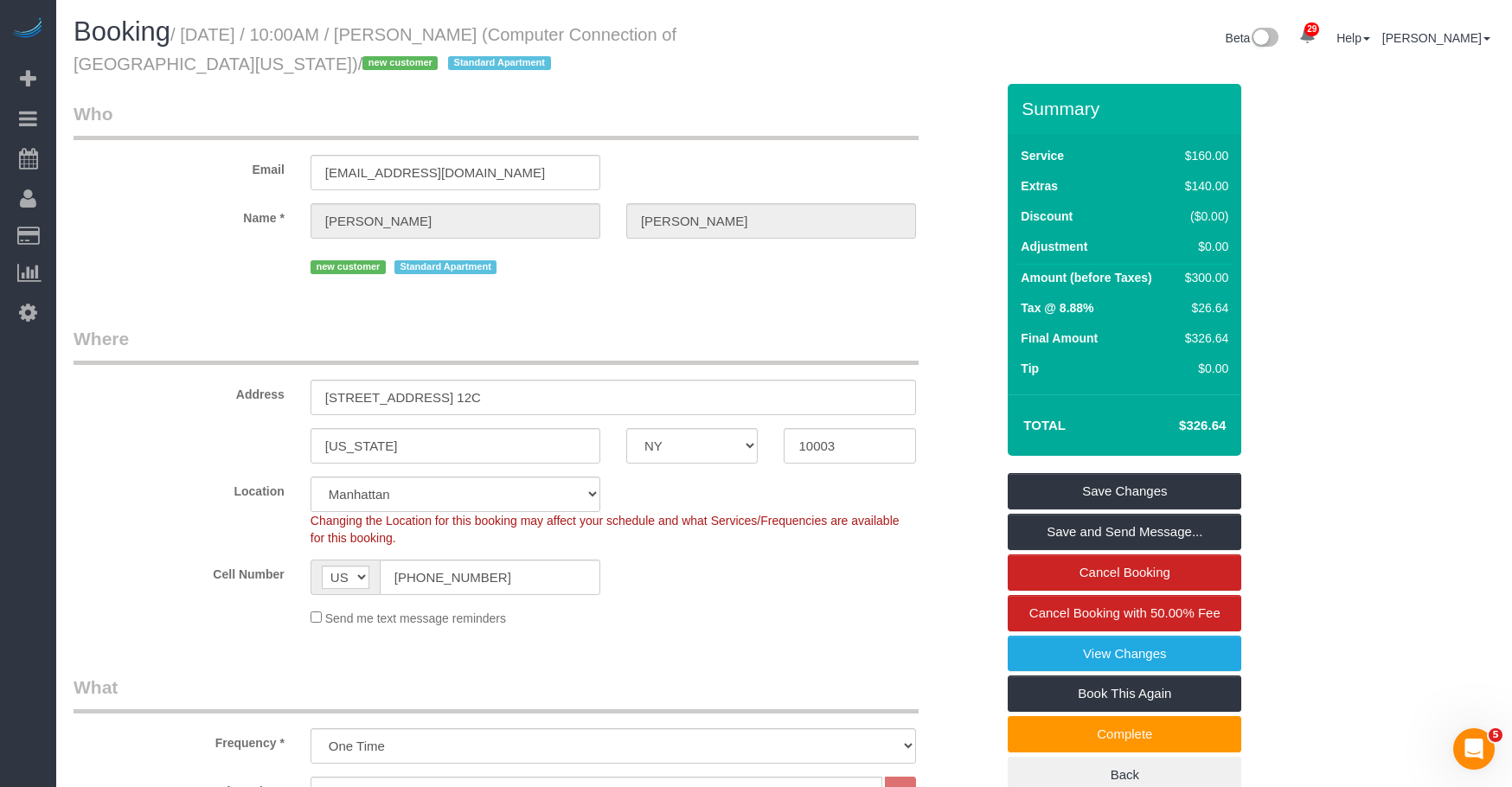
click at [711, 338] on legend "Where" at bounding box center [496, 346] width 846 height 39
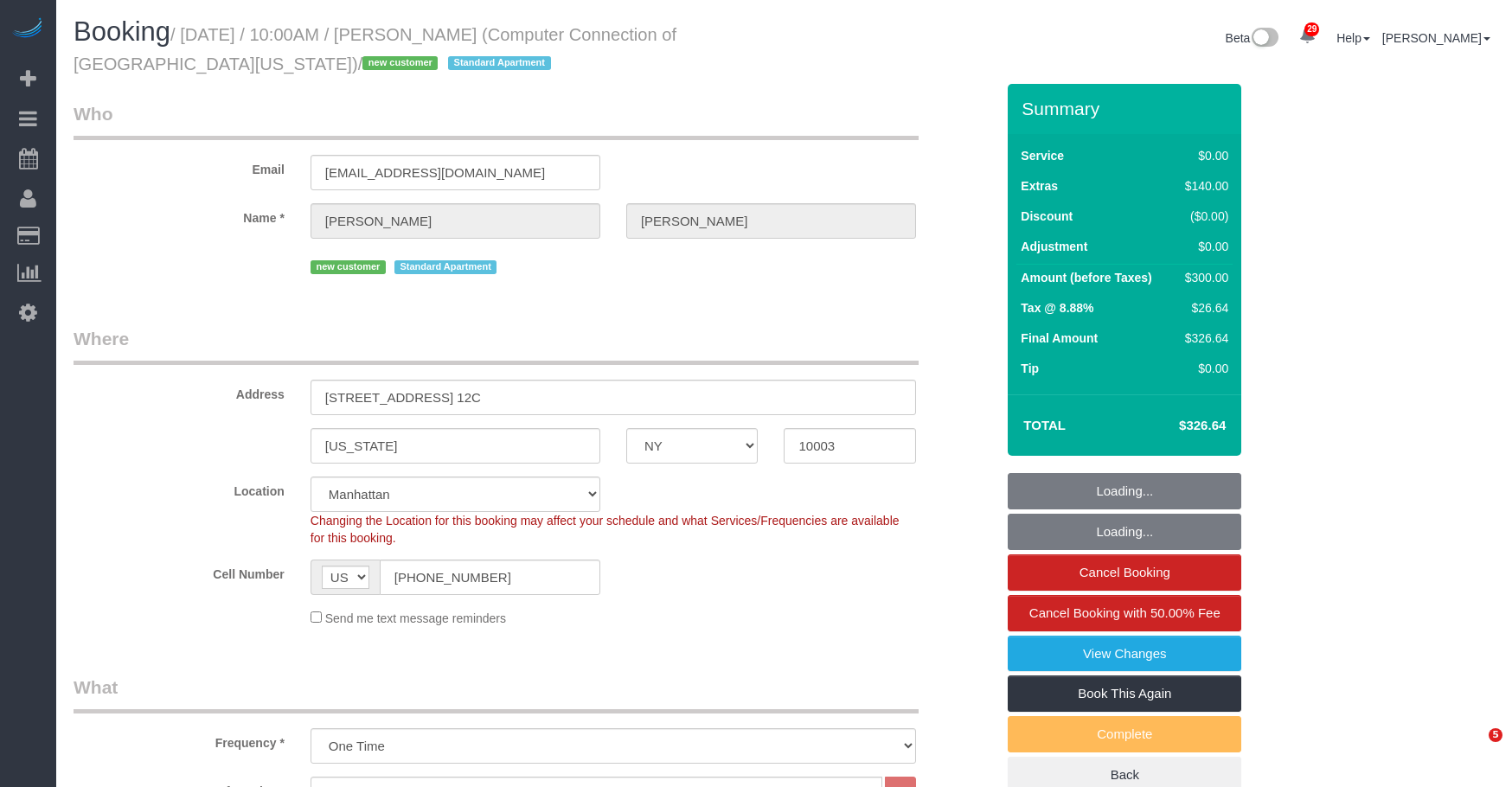
select select "NY"
select select "1"
select select "spot1"
select select "number:56"
select select "number:72"
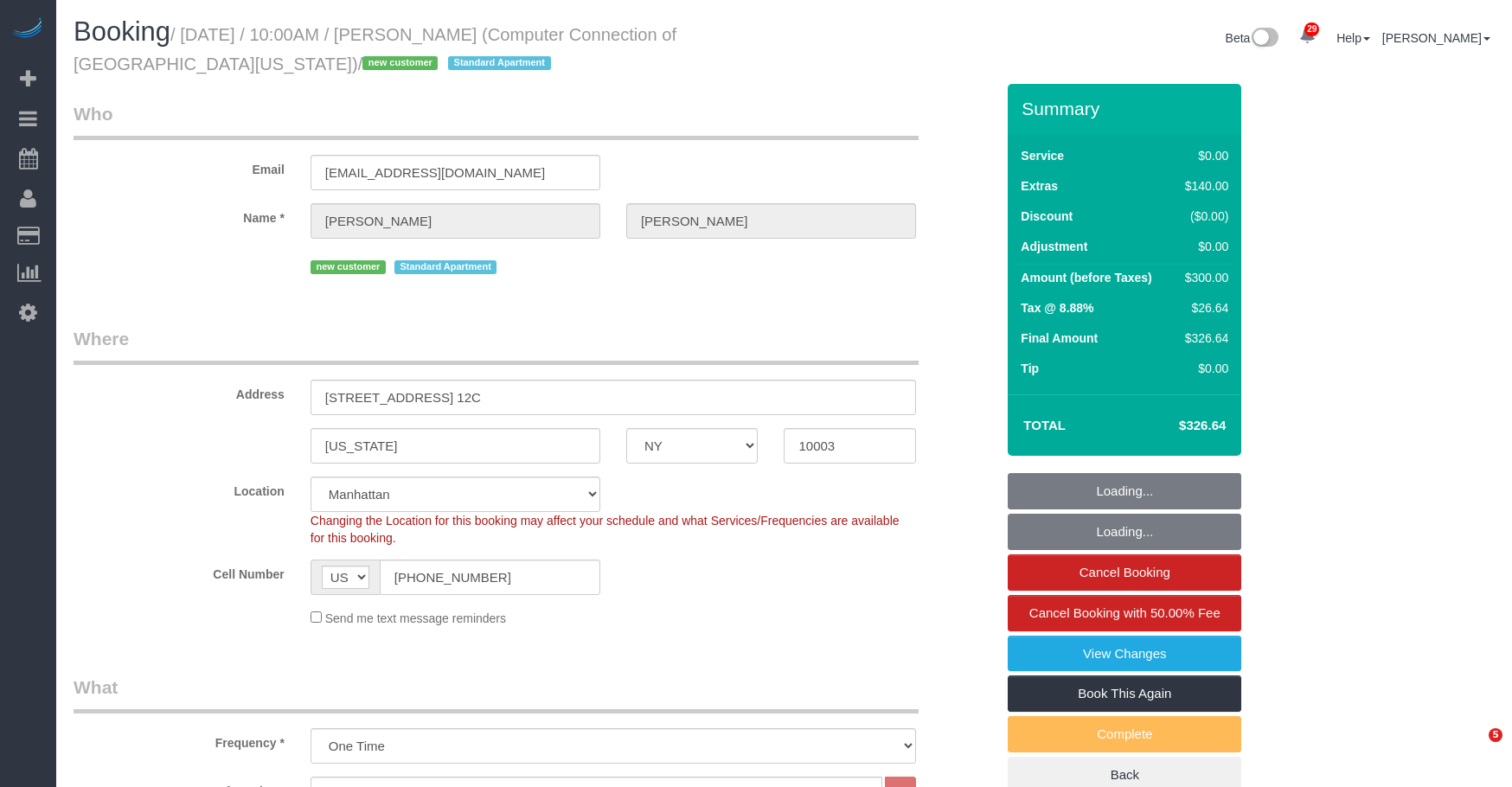
select select "number:15"
select select "number:6"
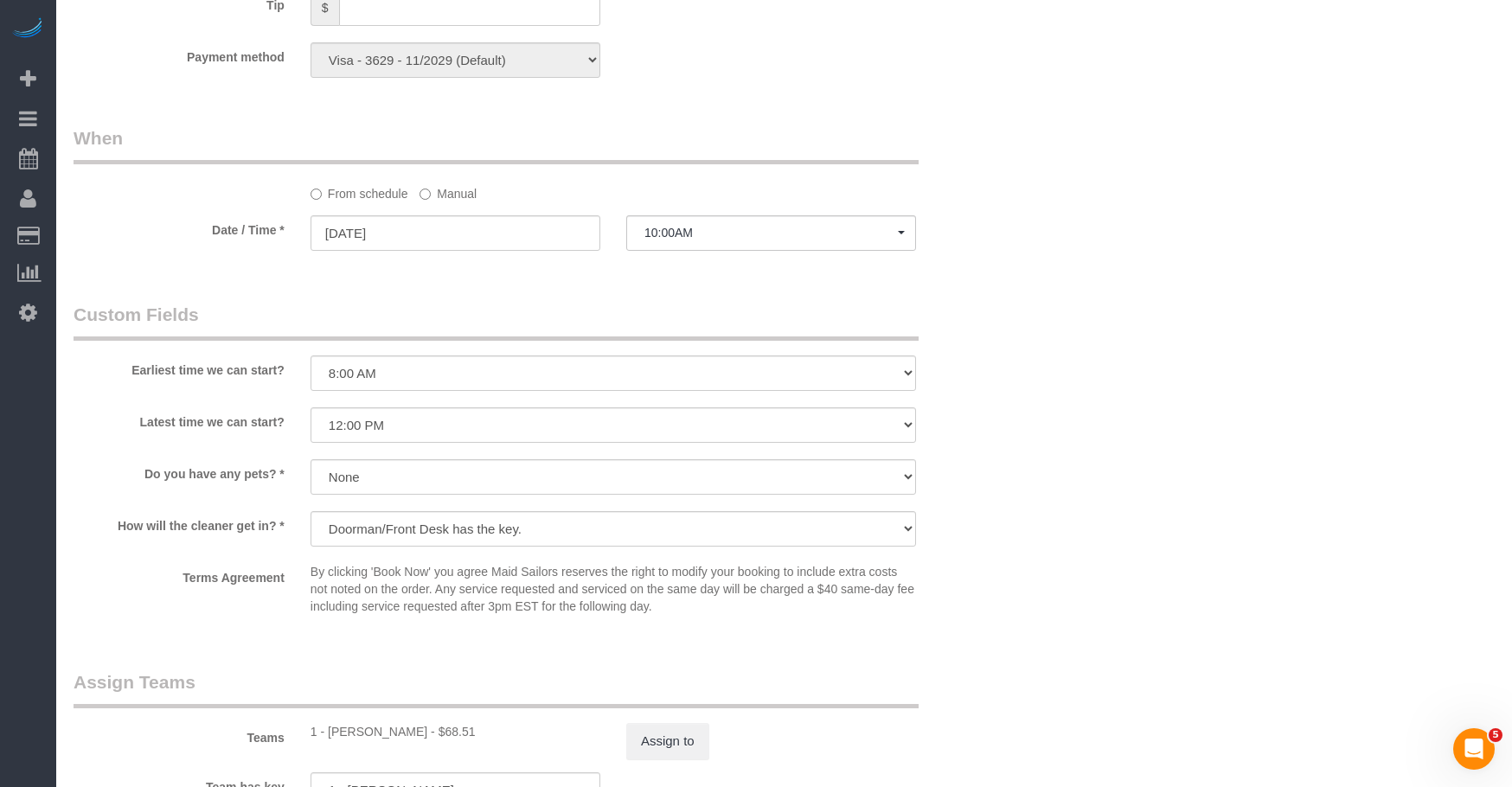
click at [1008, 303] on div "Earliest time we can start? I am not flexible, keep my selected time 8:00 AM 9:…" at bounding box center [534, 347] width 947 height 93
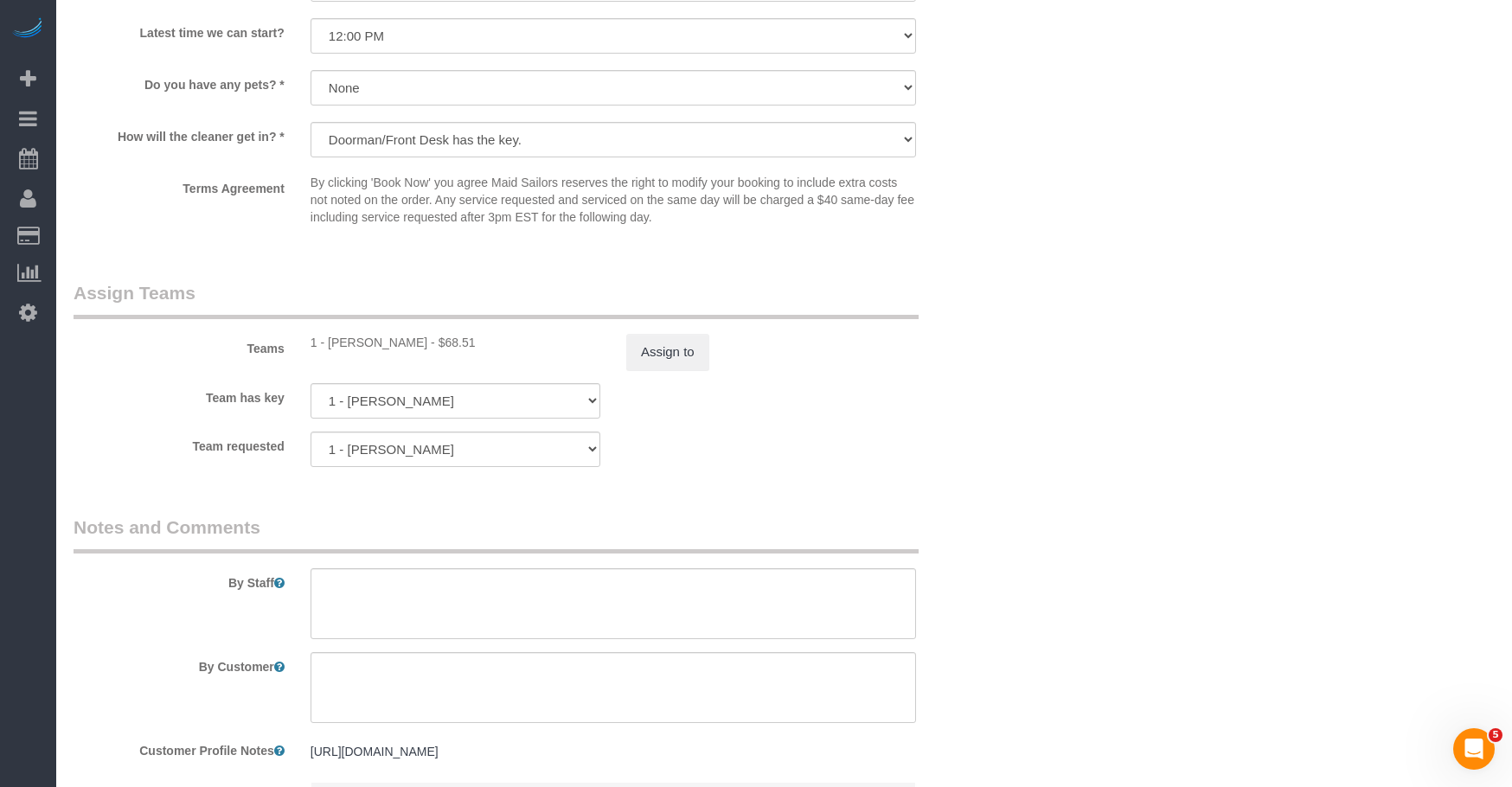
scroll to position [2163, 0]
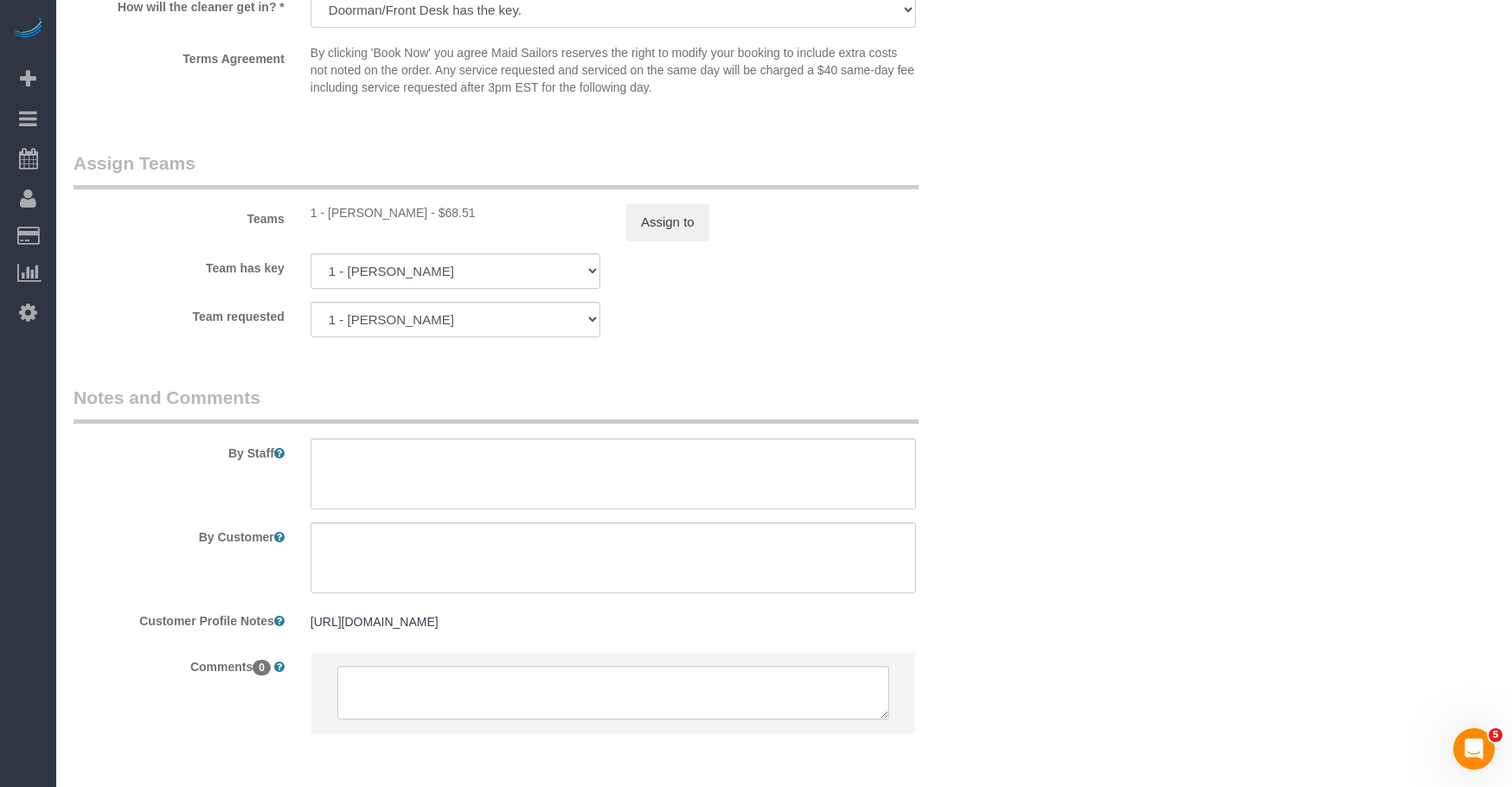
drag, startPoint x: 752, startPoint y: 116, endPoint x: 1135, endPoint y: 26, distance: 393.4
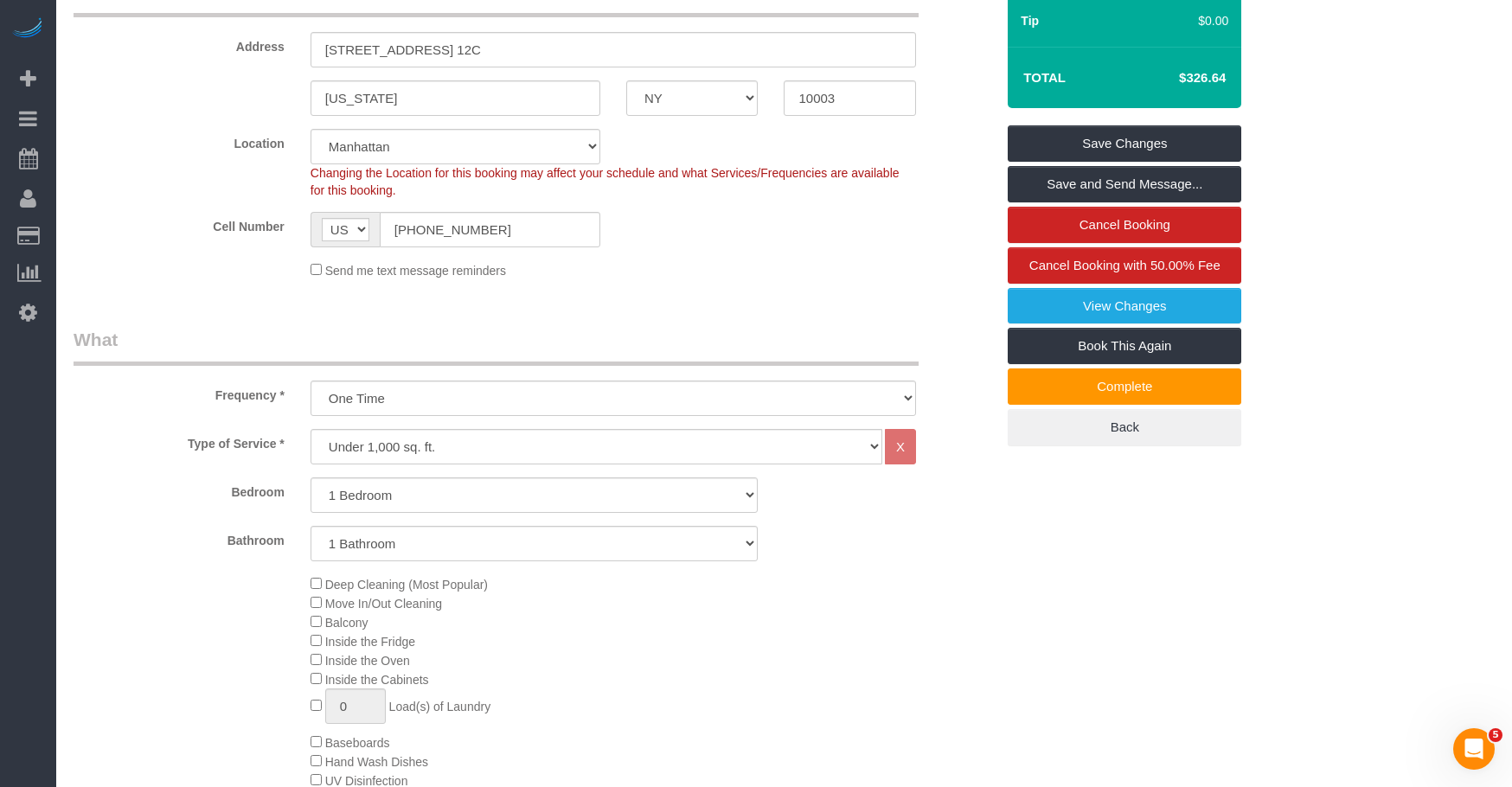
scroll to position [86, 0]
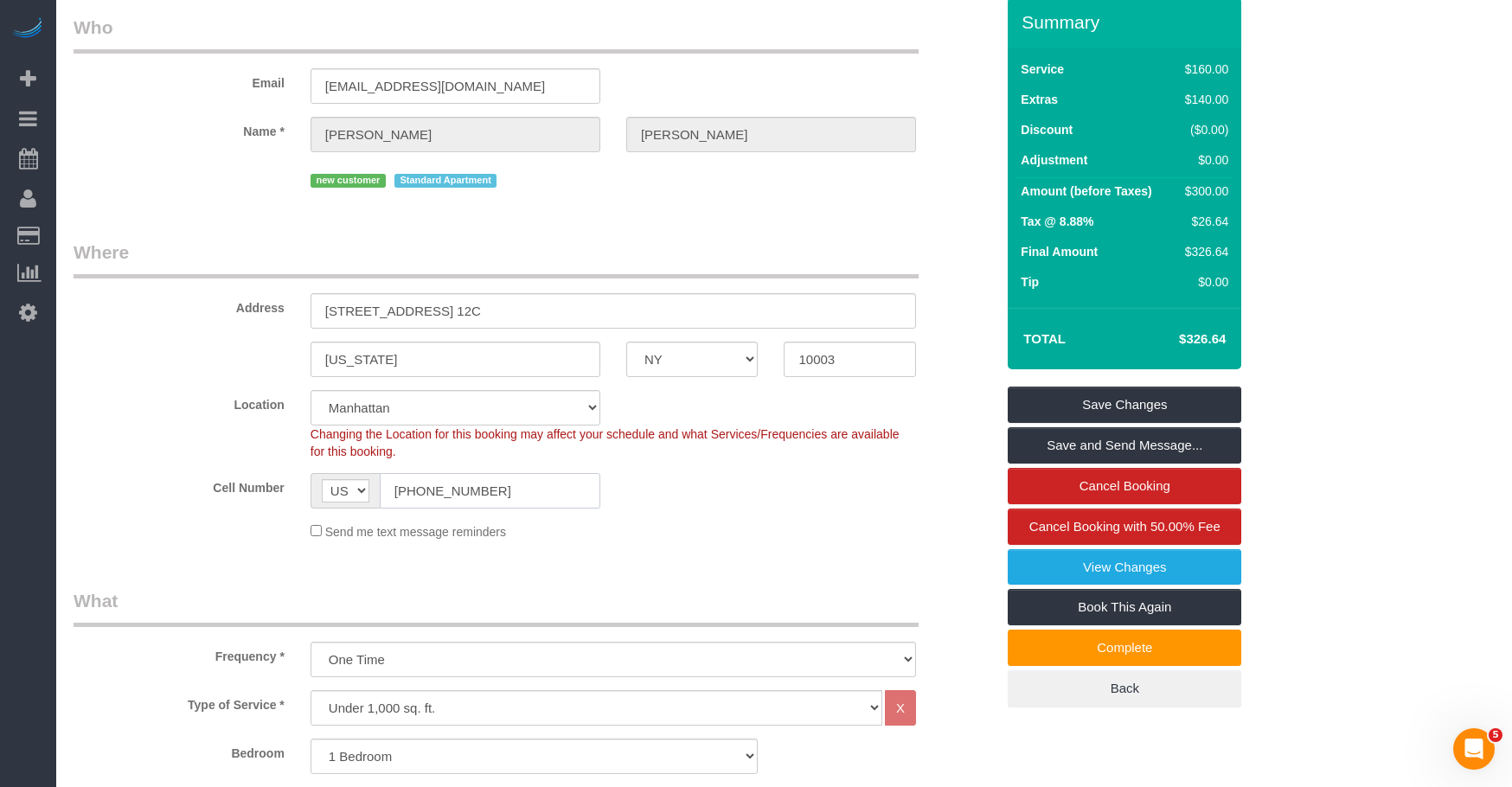
drag, startPoint x: 510, startPoint y: 495, endPoint x: 997, endPoint y: 475, distance: 487.4
click at [292, 463] on sui-booking-location "Location Manhattan Austin Boston Bronx Brooklyn Charlotte Denver New Jersey Por…" at bounding box center [533, 466] width 921 height 151
click at [522, 492] on input "[PHONE_NUMBER]" at bounding box center [489, 490] width 220 height 35
drag, startPoint x: 438, startPoint y: 486, endPoint x: 234, endPoint y: 469, distance: 204.7
click at [232, 470] on sui-booking-location "Location Manhattan Austin Boston Bronx Brooklyn Charlotte Denver New Jersey Por…" at bounding box center [533, 466] width 921 height 151
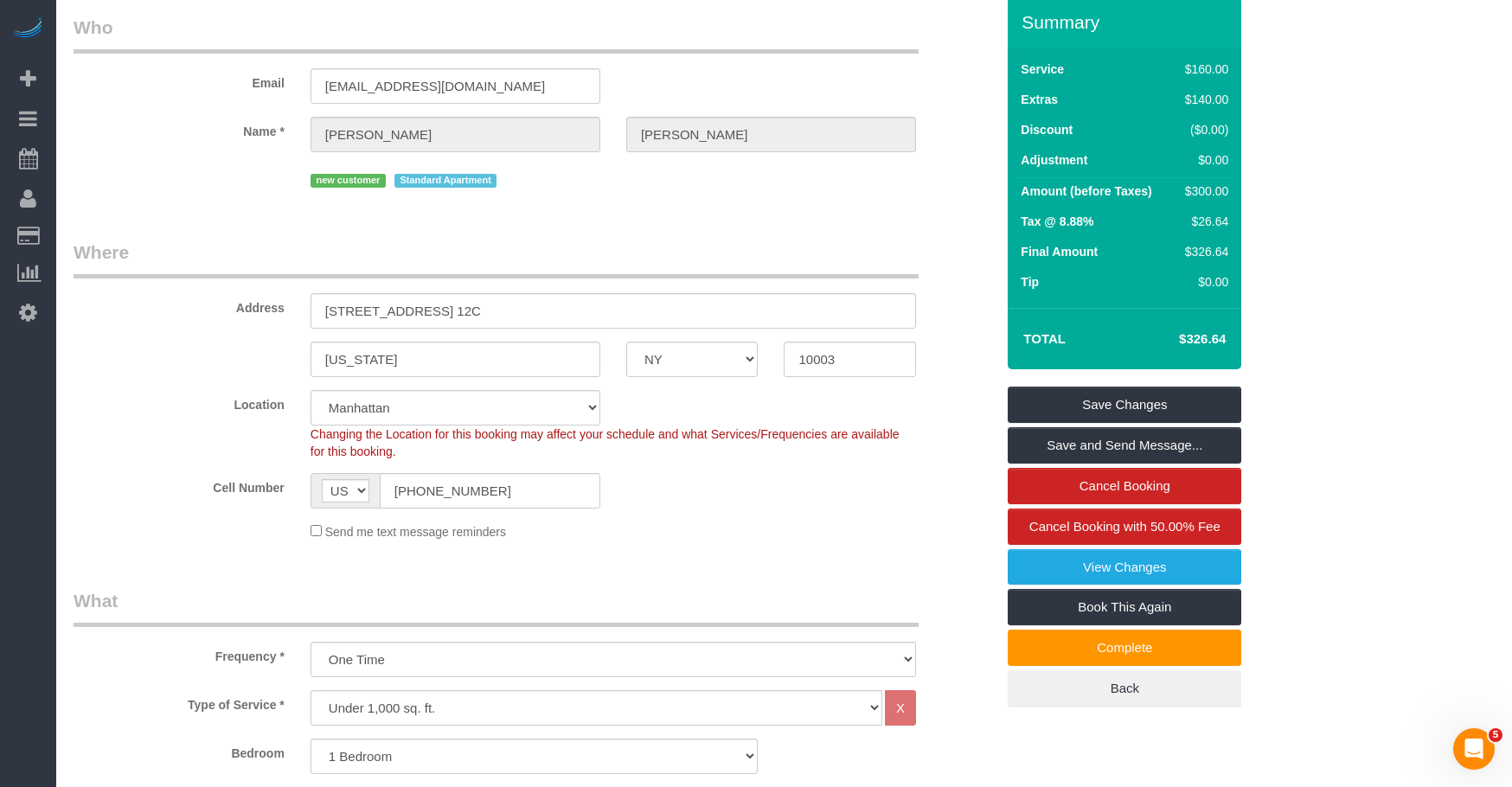
drag, startPoint x: 903, startPoint y: 56, endPoint x: 1010, endPoint y: 4, distance: 119.0
click at [908, 51] on fieldset "Who Email wenhsu@ccny.com Name * Wen Hsu new customer Standard Apartment" at bounding box center [533, 110] width 921 height 190
drag, startPoint x: 527, startPoint y: 505, endPoint x: 497, endPoint y: 176, distance: 330.4
click at [182, 466] on sui-booking-location "Location Manhattan Austin Boston Bronx Brooklyn Charlotte Denver New Jersey Por…" at bounding box center [533, 466] width 921 height 151
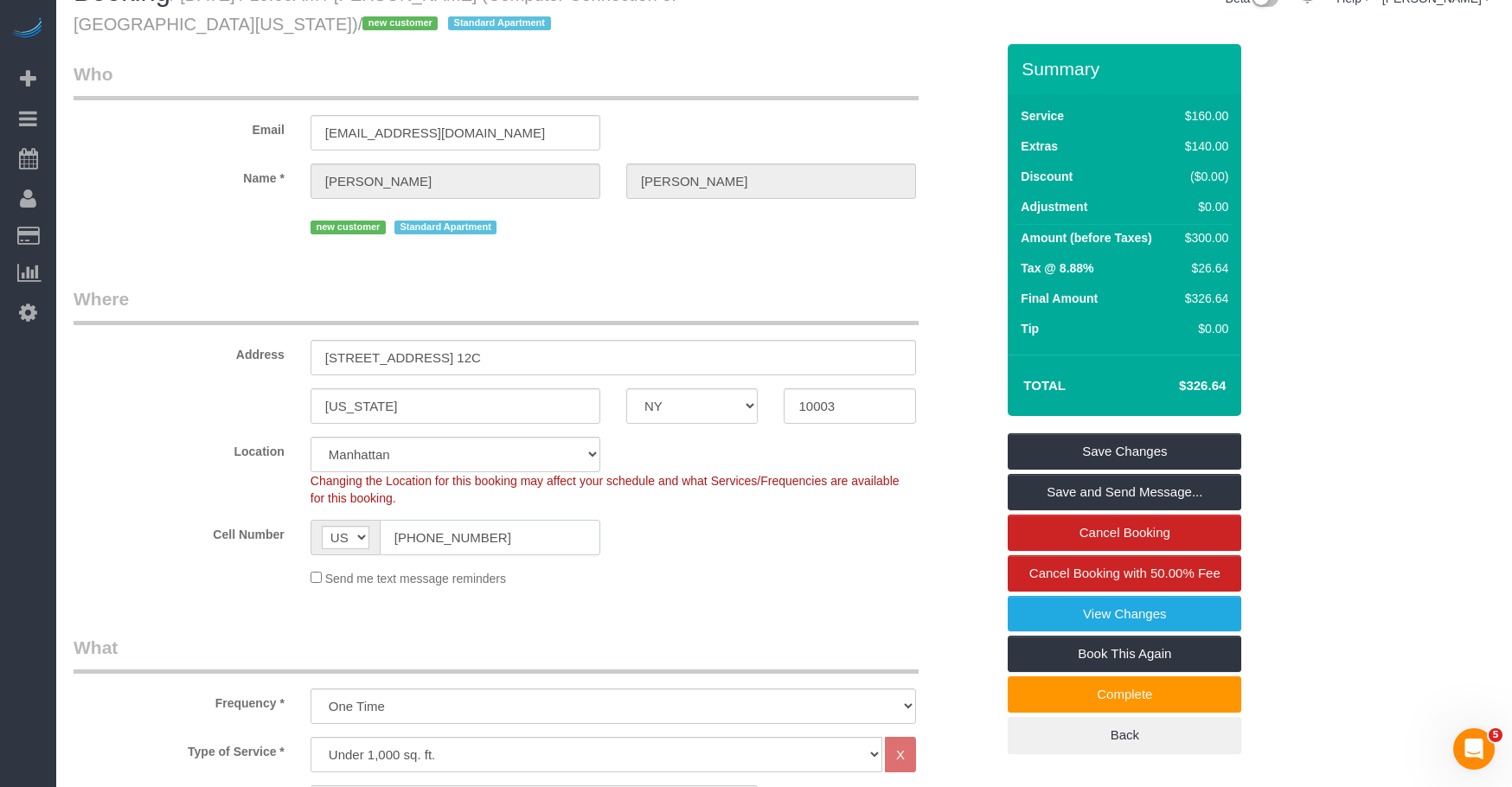
scroll to position [0, 0]
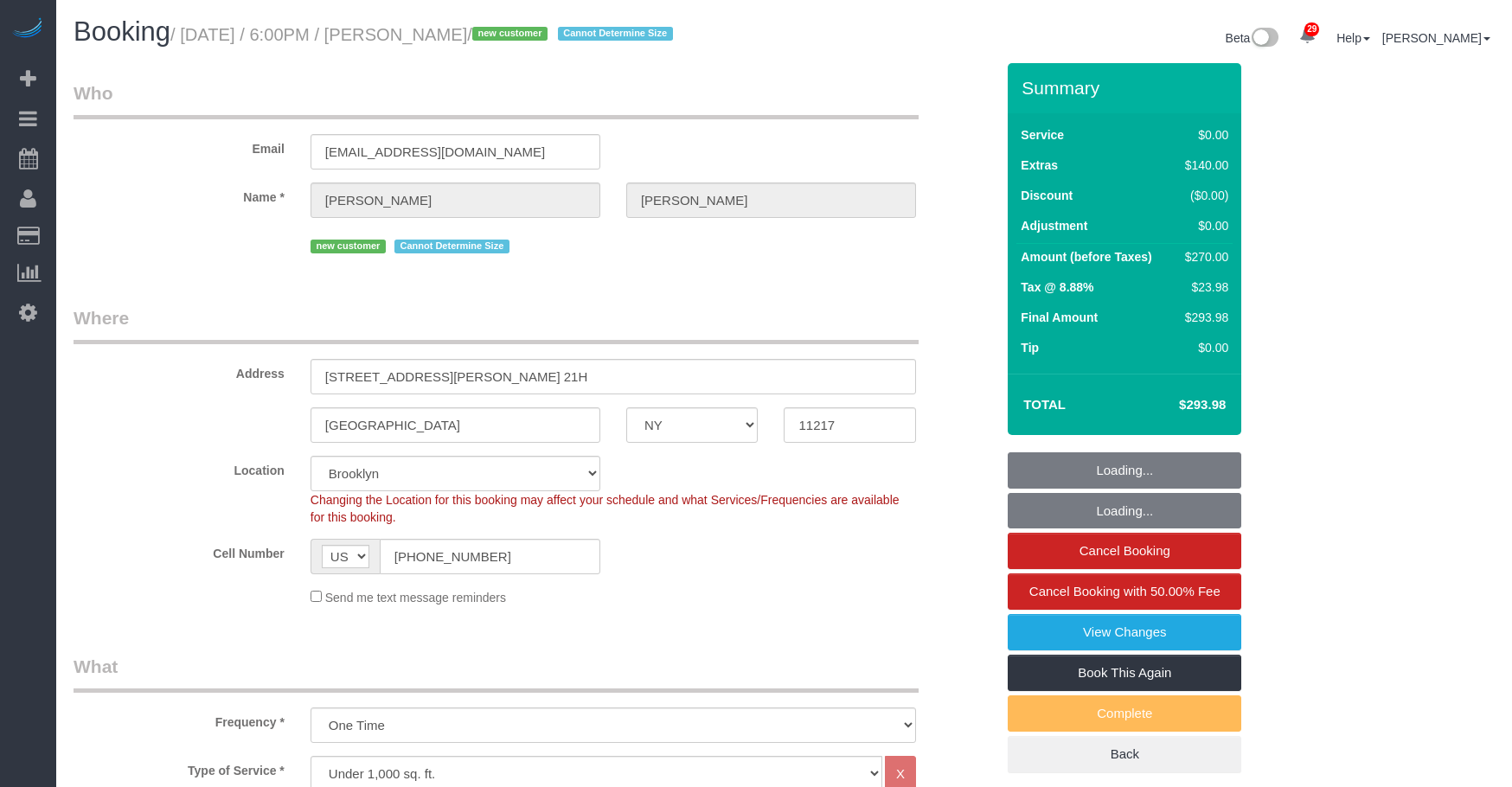
select select "NY"
select select "1"
select select "spot1"
select select "number:64"
select select "number:79"
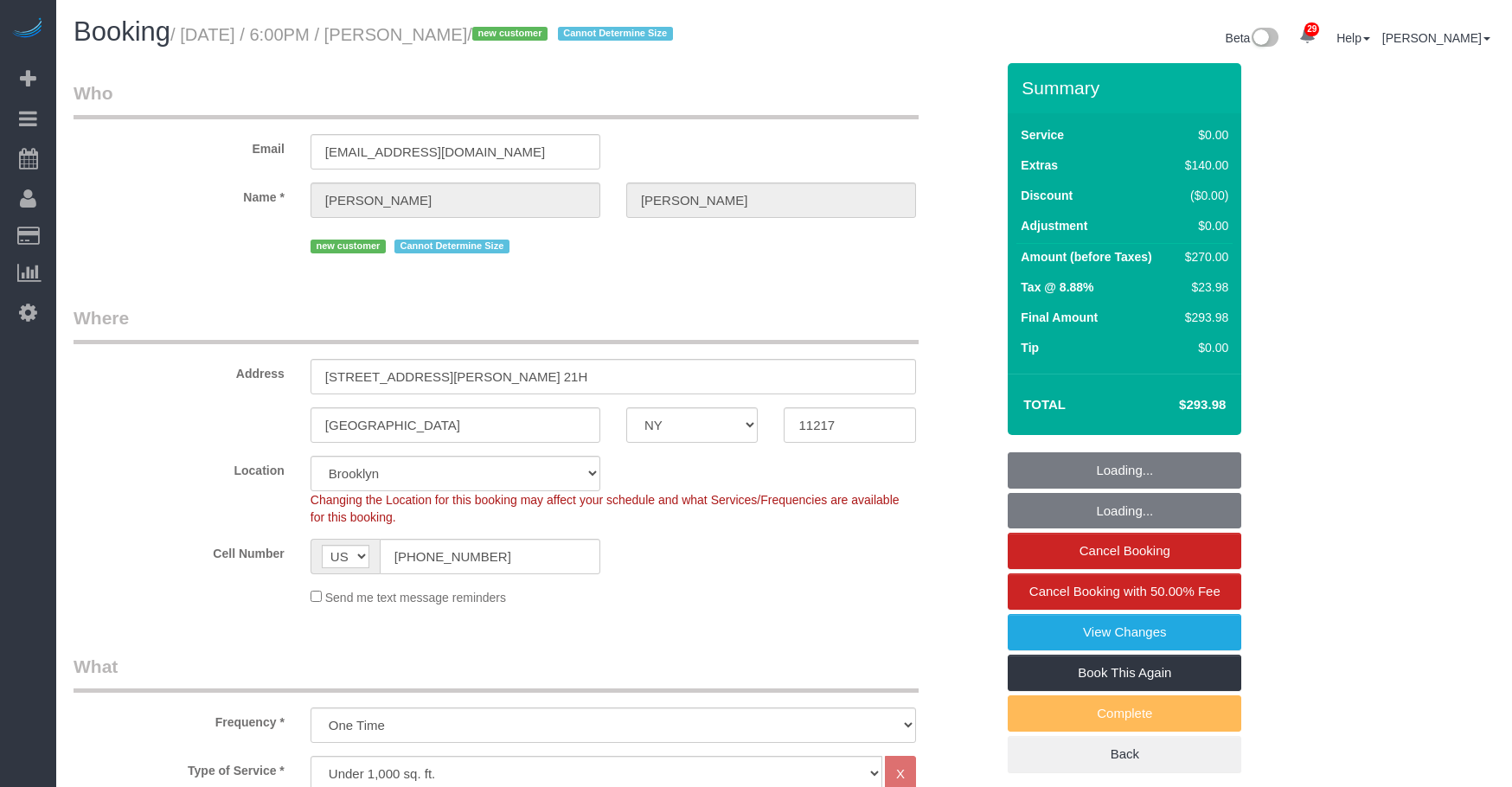
select select "number:15"
select select "number:6"
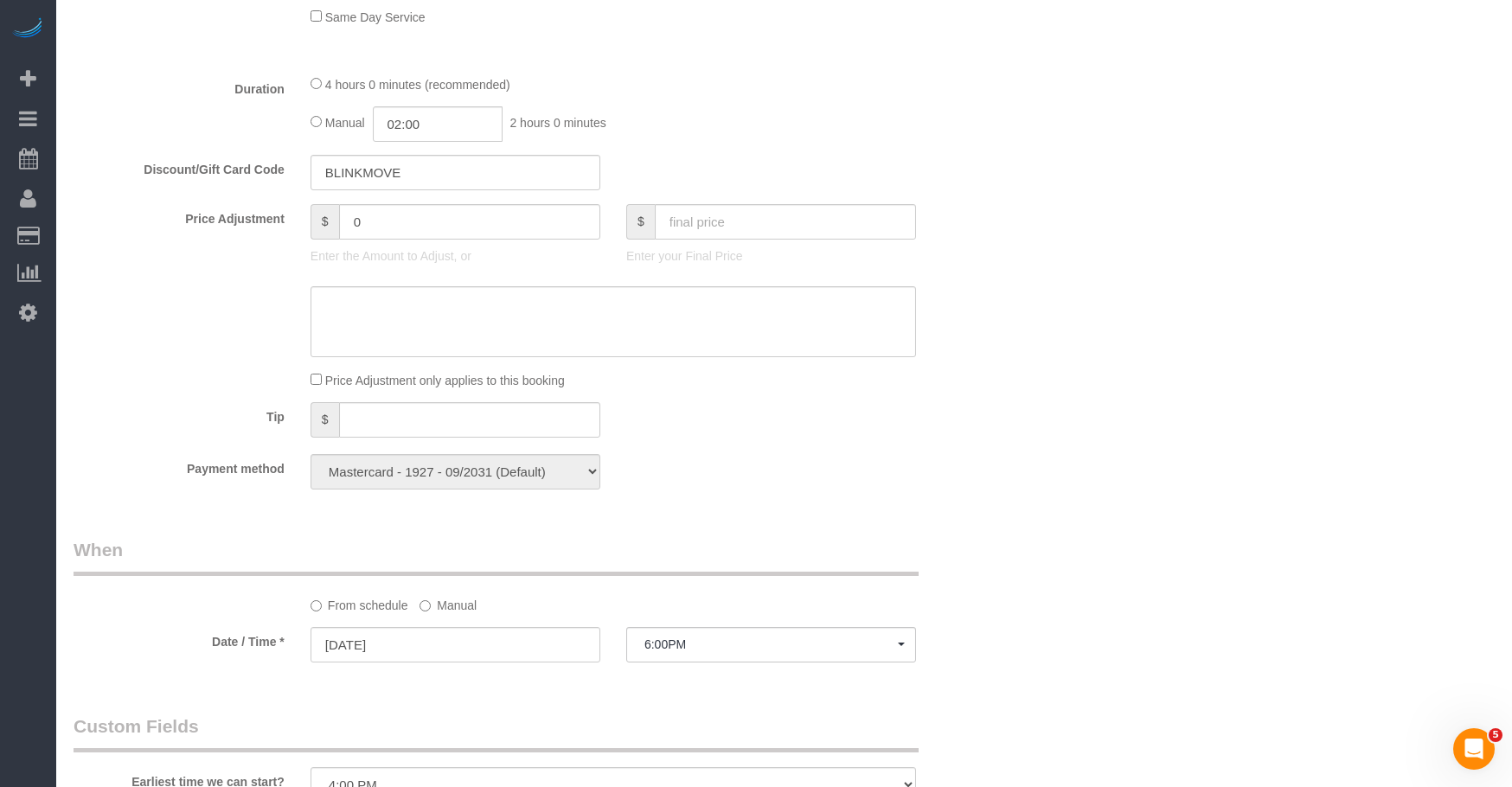
scroll to position [692, 0]
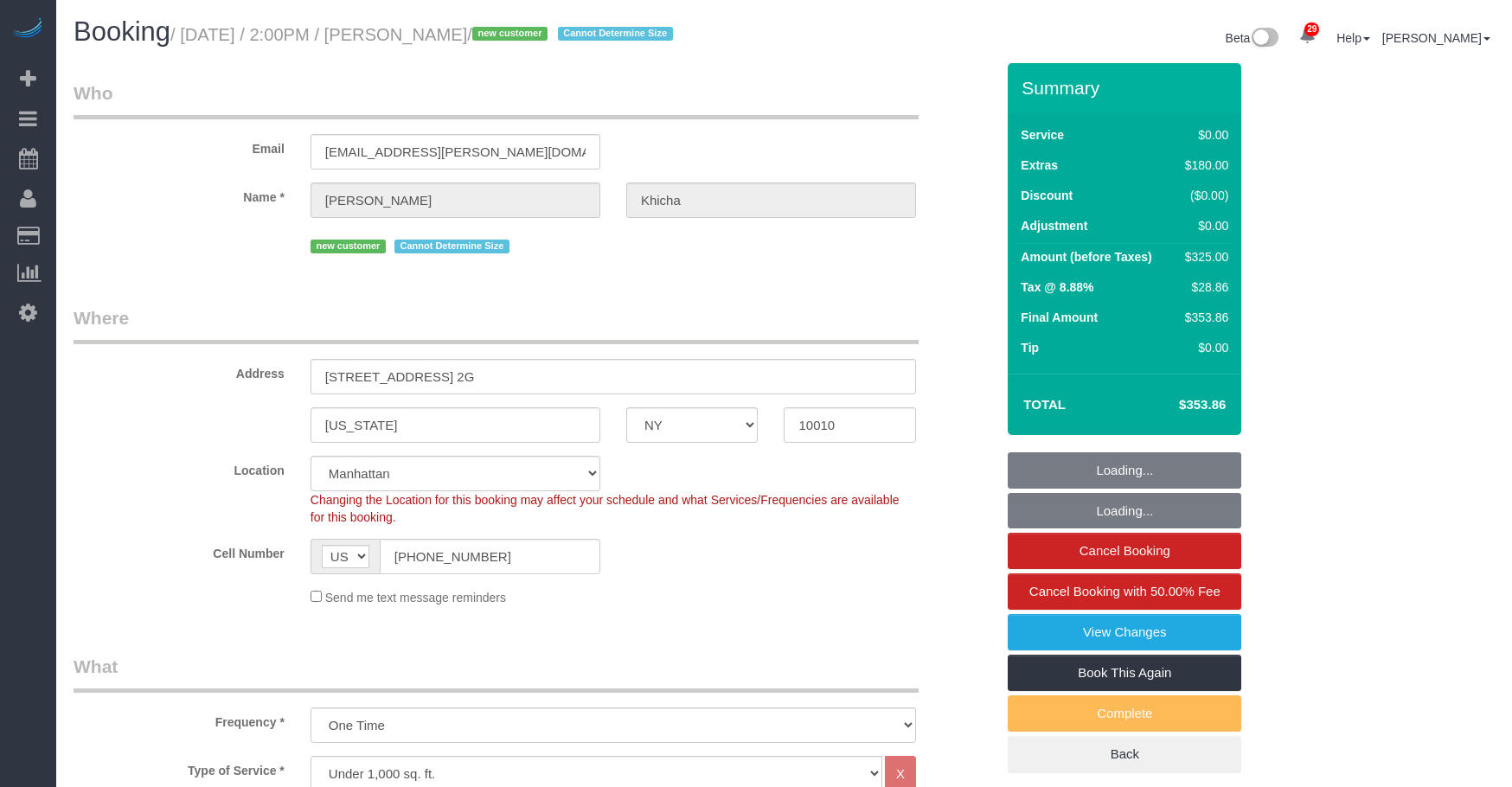
select select "NY"
select select "1"
select select "spot1"
select select "number:62"
select select "number:90"
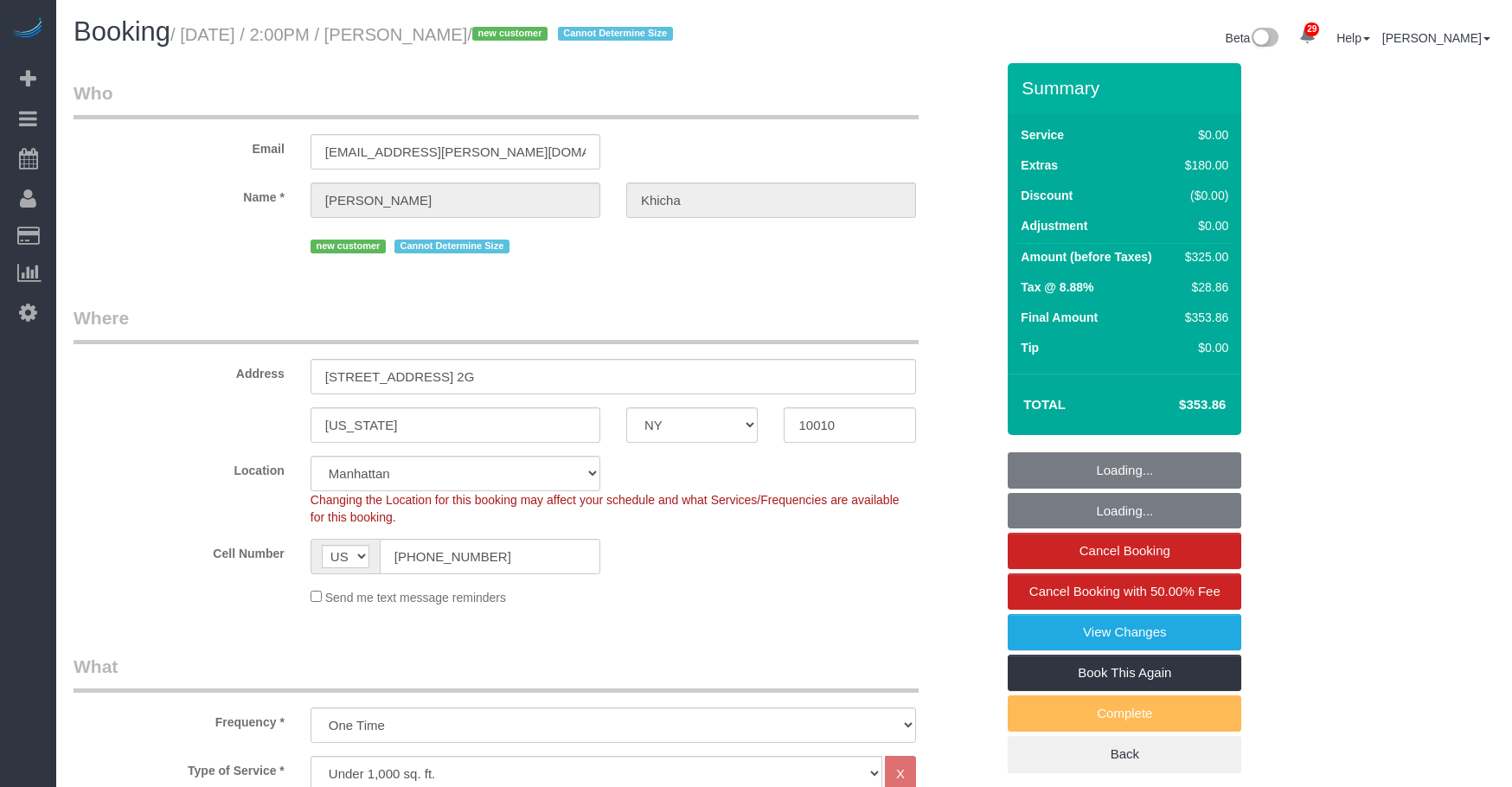
select select "number:15"
select select "number:5"
click at [567, 42] on small "/ September 29, 2025 / 2:00PM / Sangeeta Khicha / new customer Cannot Determine…" at bounding box center [424, 34] width 508 height 19
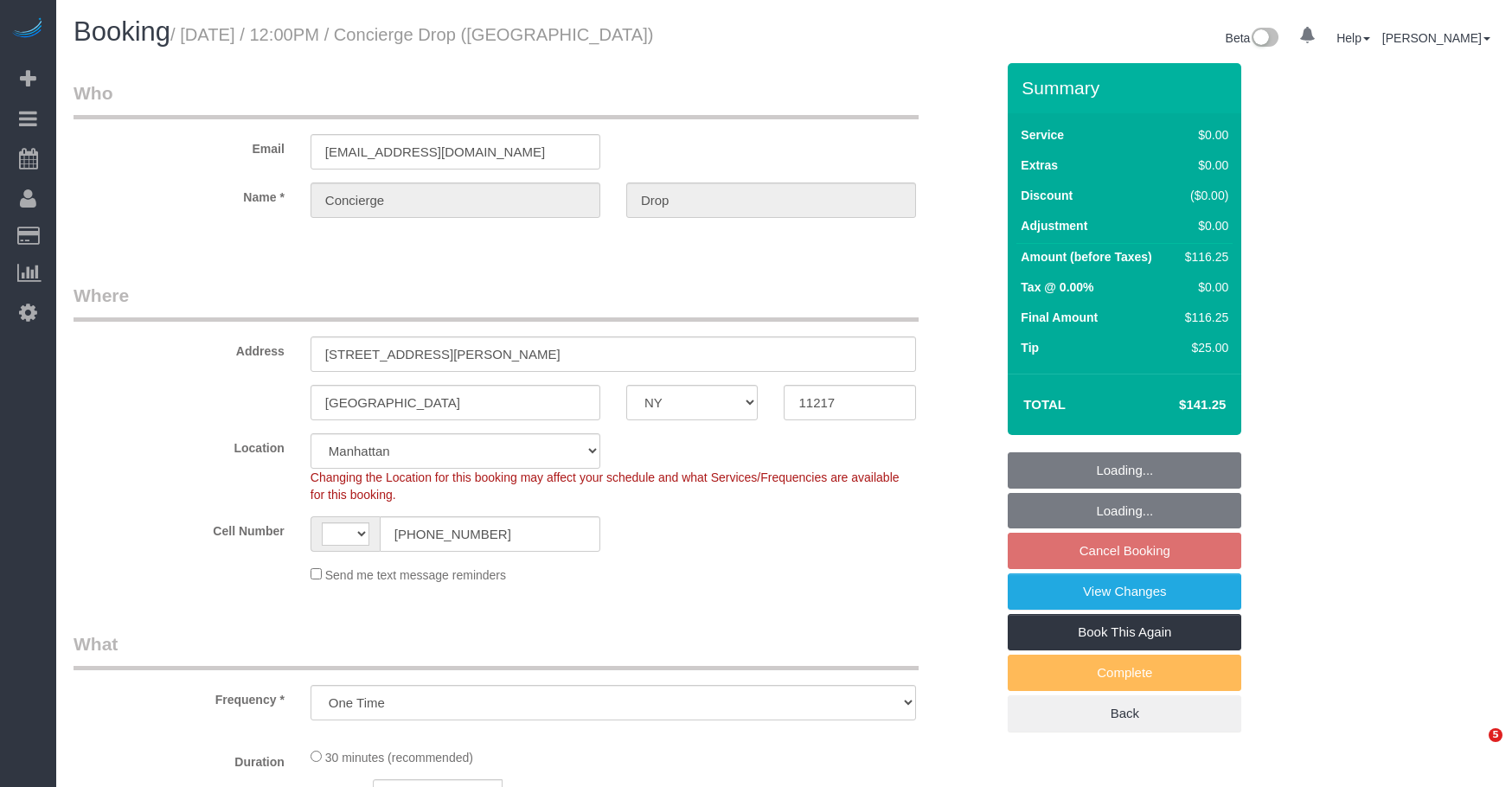
select select "NY"
select select "string:stripe-pm_1RaQn24VGloSiKo7zeOF73Wj"
select select "object:806"
select select "string:US"
select select "number:89"
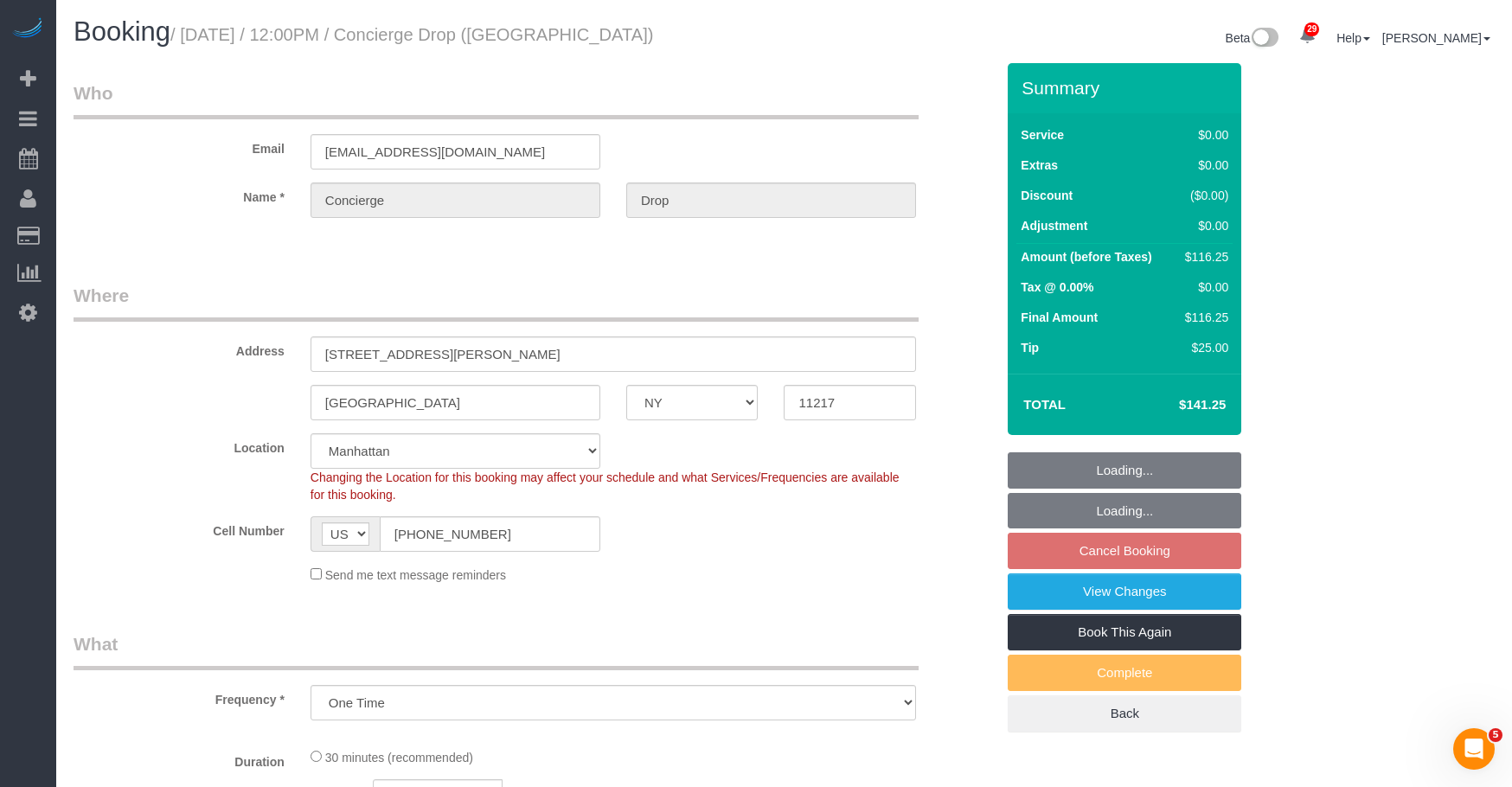
select select "number:90"
select select "number:15"
select select "number:5"
select select "spot5"
click at [936, 96] on div "Email support@conciergedrop.com" at bounding box center [534, 124] width 947 height 89
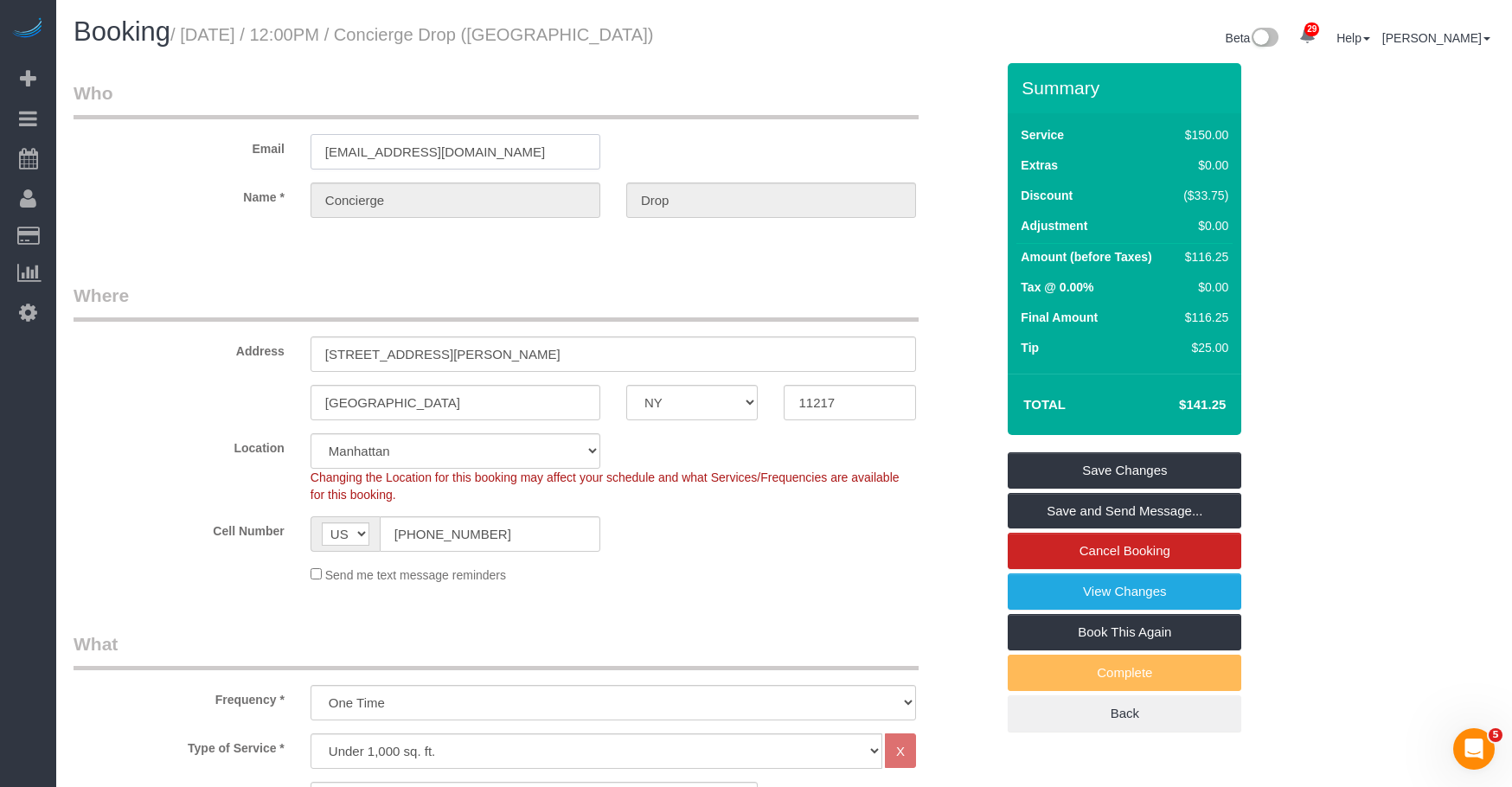
drag, startPoint x: 454, startPoint y: 162, endPoint x: 199, endPoint y: 153, distance: 255.2
click at [199, 153] on div "Email support@conciergedrop.com" at bounding box center [534, 124] width 947 height 89
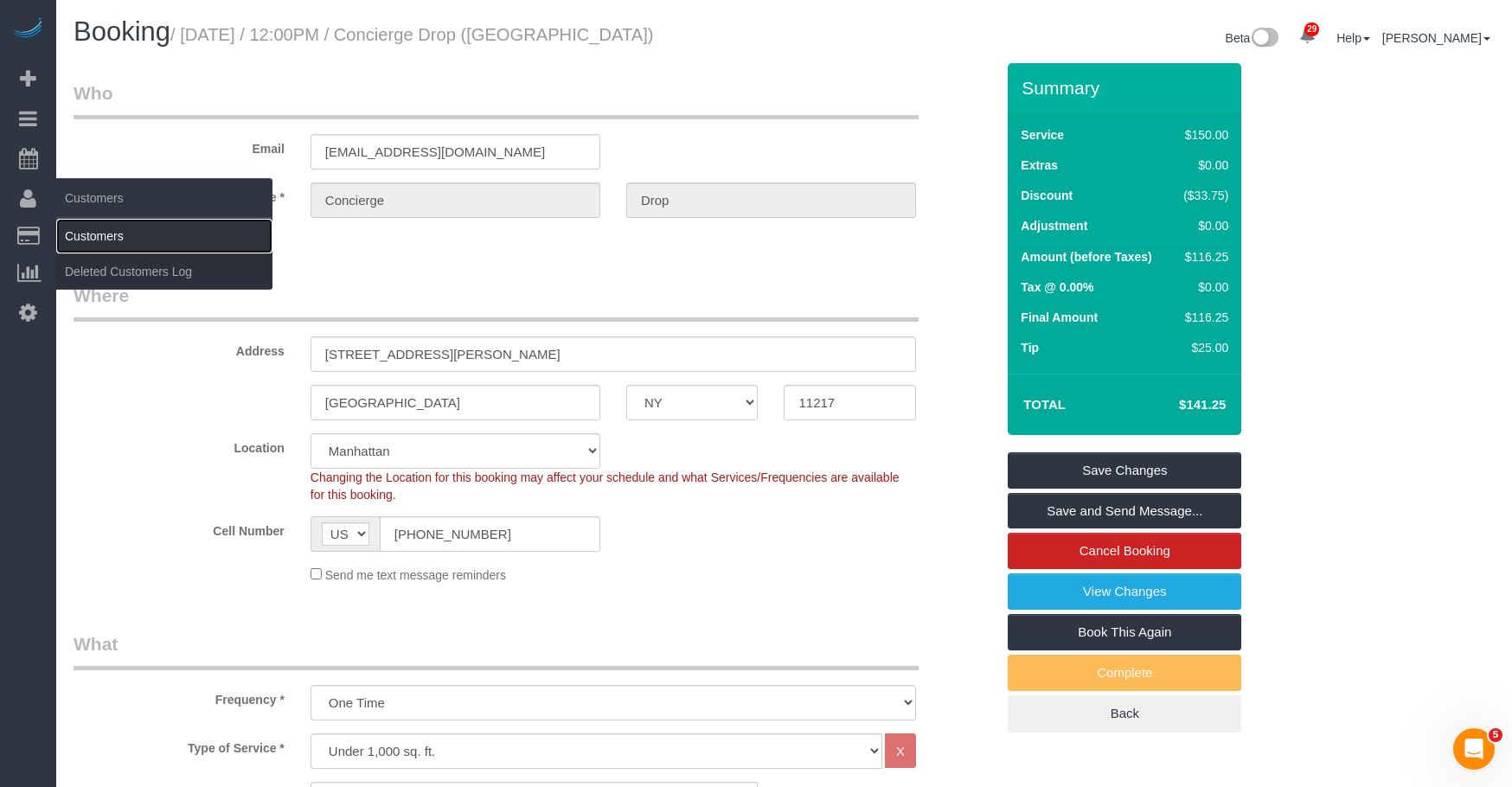
click at [123, 235] on link "Customers" at bounding box center [163, 236] width 216 height 34
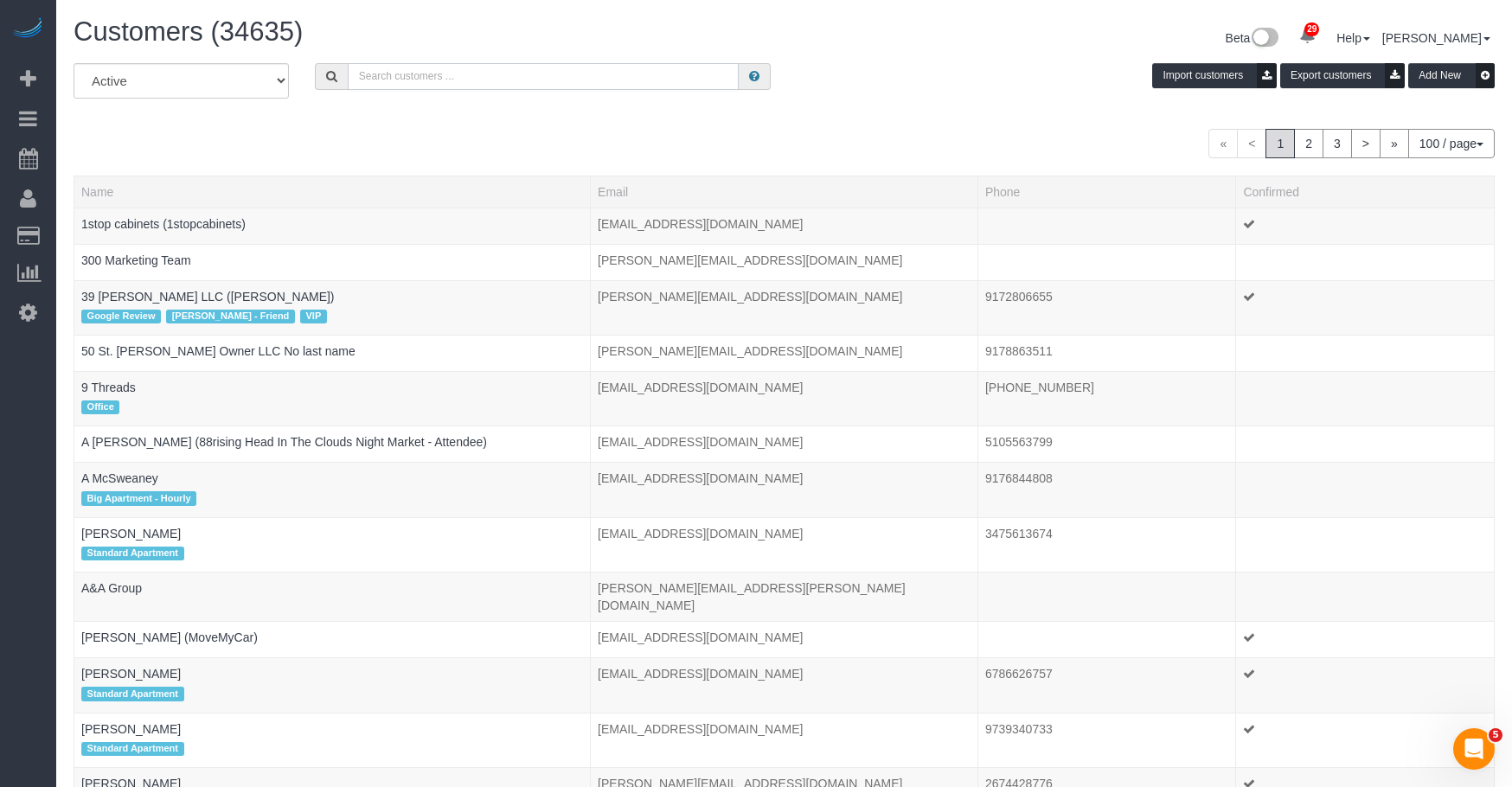
click at [532, 73] on input "text" at bounding box center [543, 76] width 391 height 26
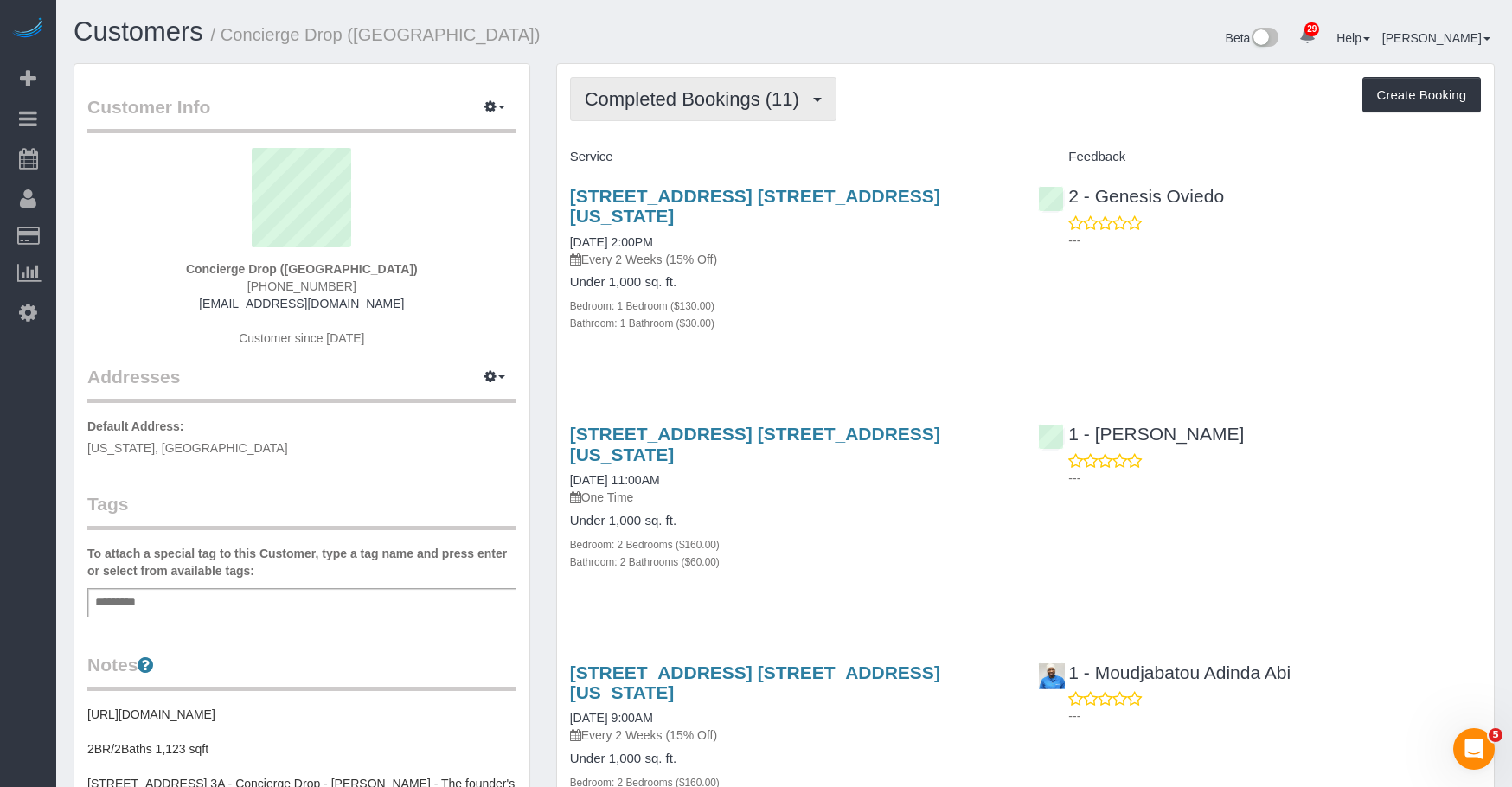
drag, startPoint x: 689, startPoint y: 94, endPoint x: 668, endPoint y: 162, distance: 71.2
click at [689, 94] on span "Completed Bookings (11)" at bounding box center [697, 99] width 223 height 22
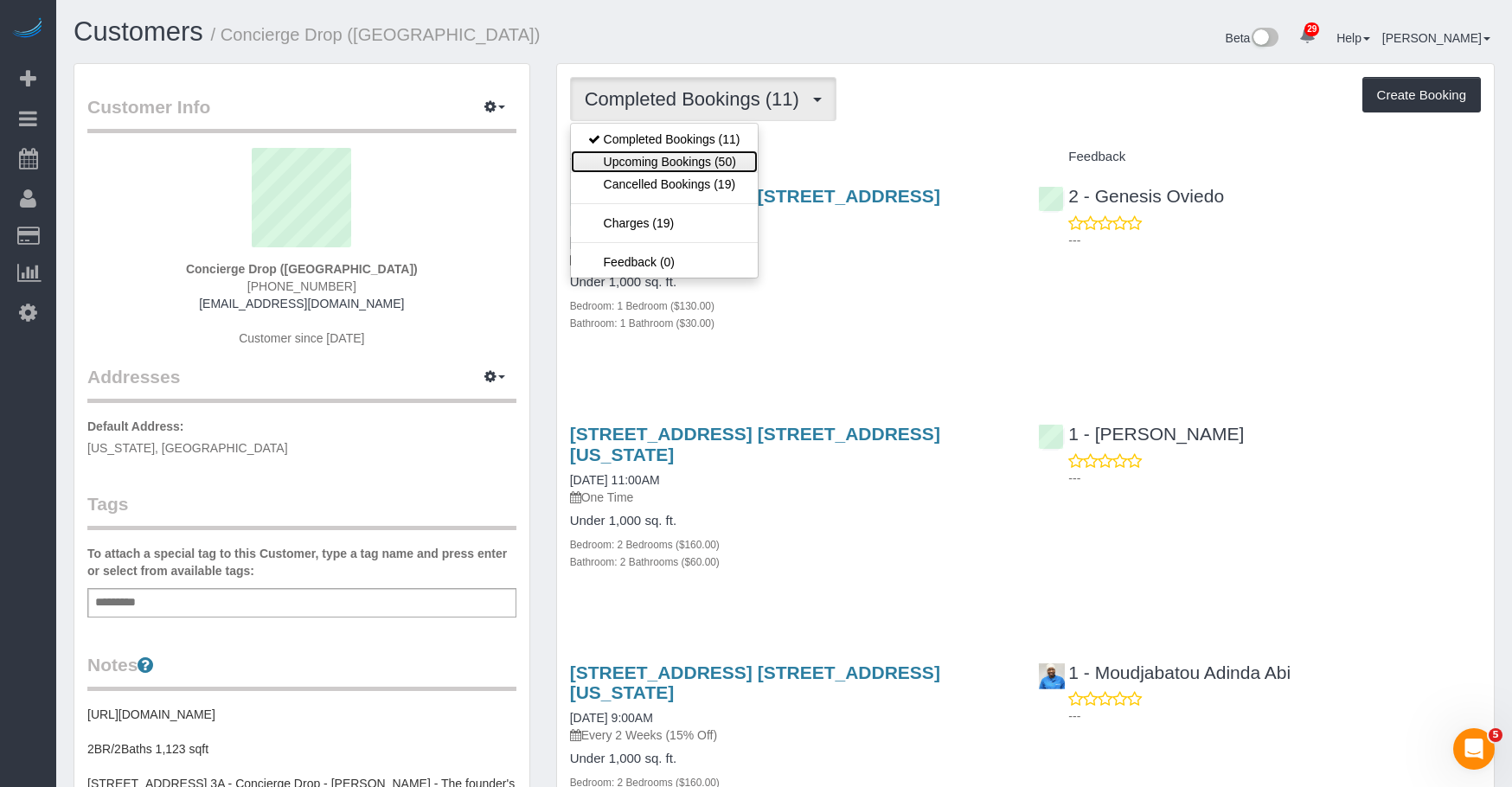
click at [665, 165] on link "Upcoming Bookings (50)" at bounding box center [664, 162] width 187 height 23
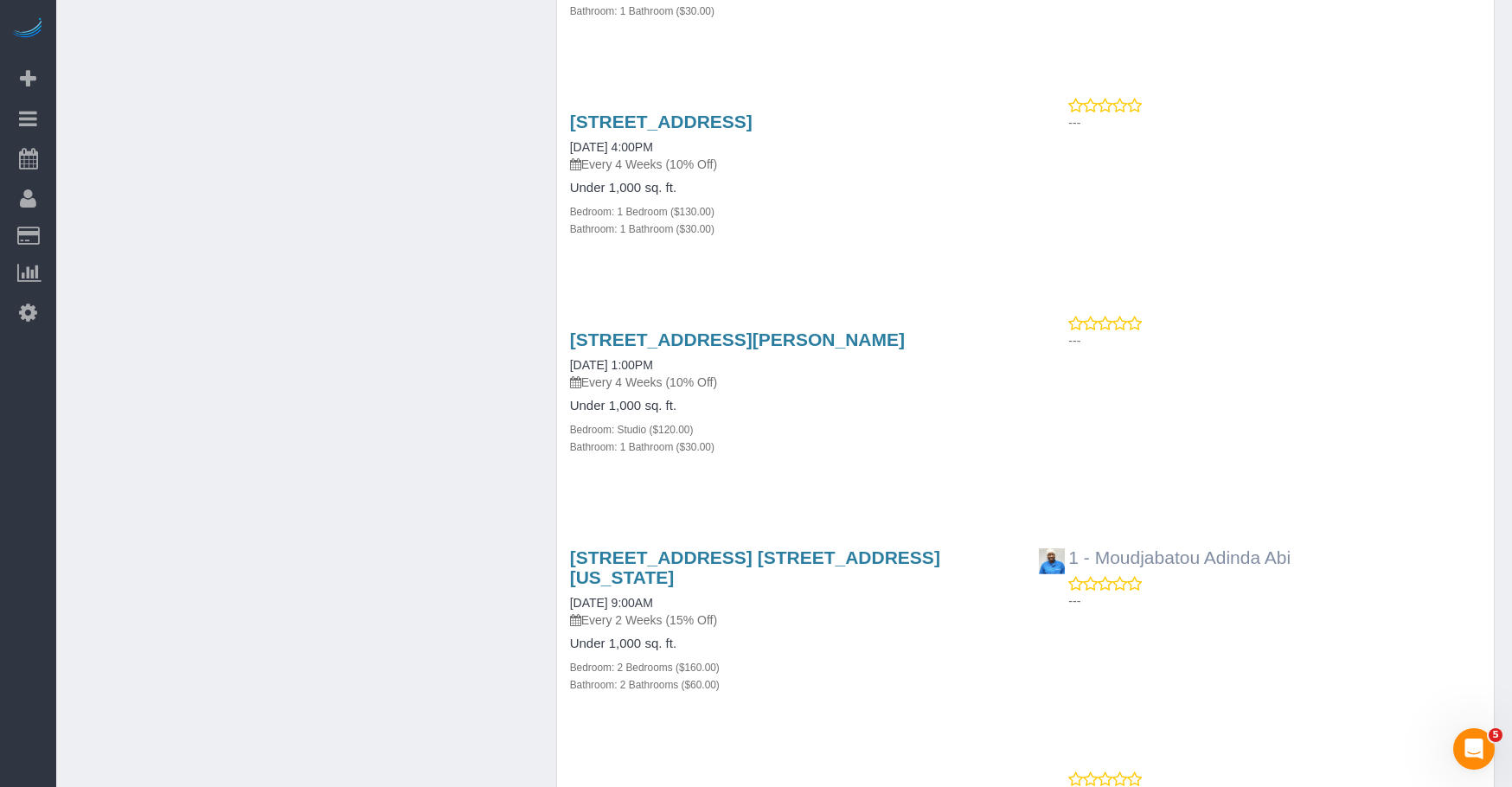
scroll to position [1471, 0]
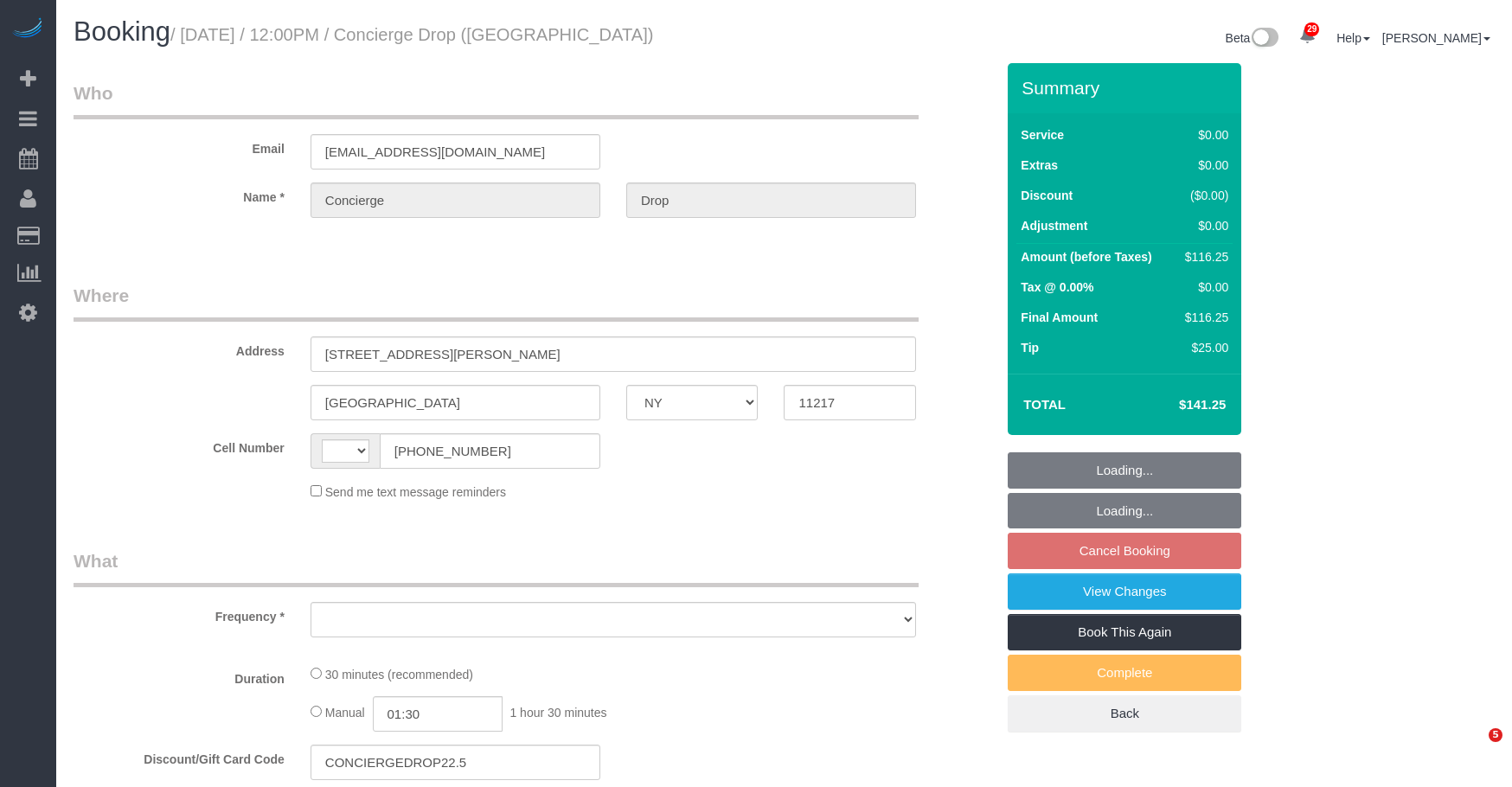
select select "NY"
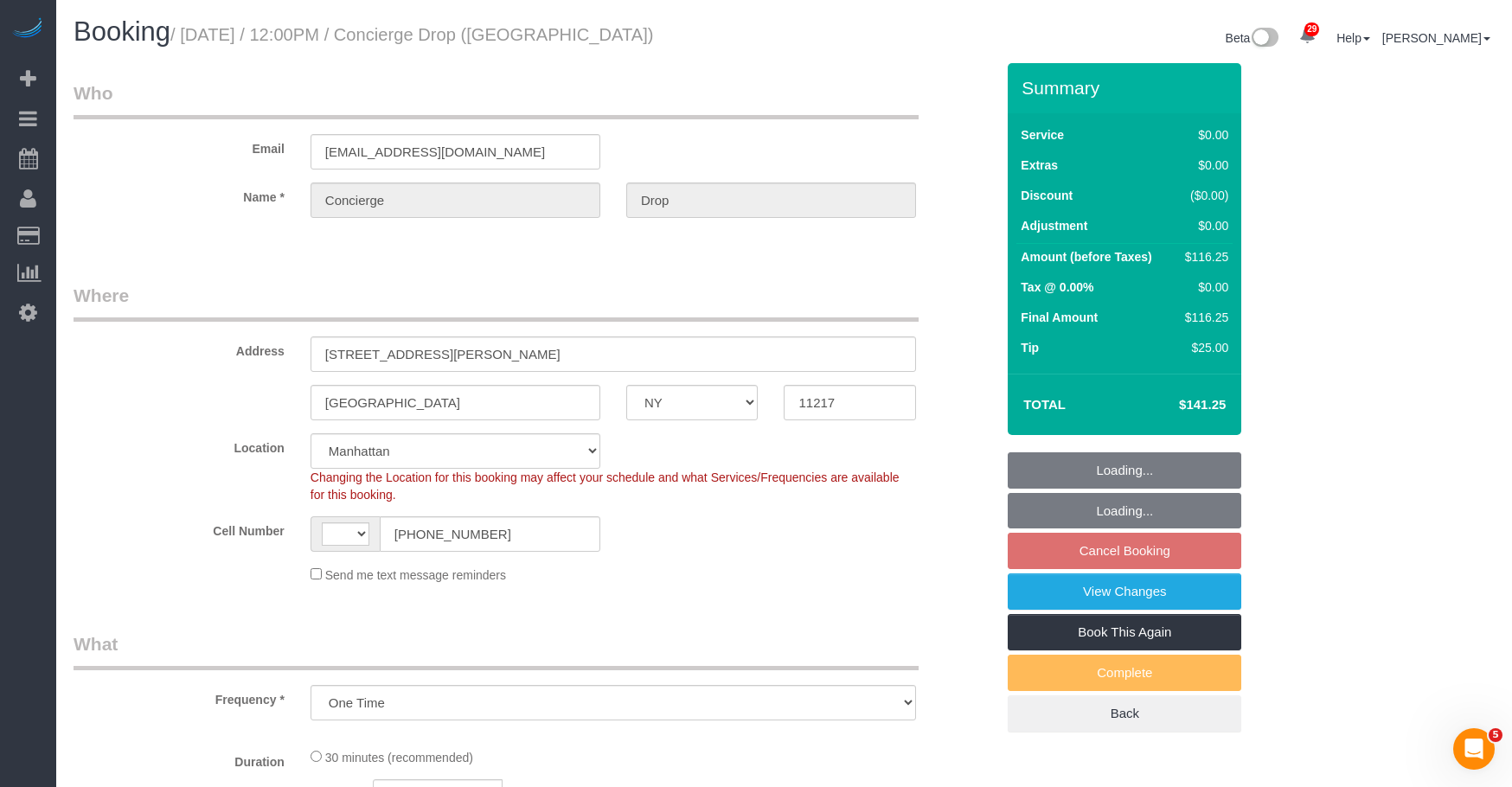
select select "object:559"
select select "string:[GEOGRAPHIC_DATA]"
select select "string:stripe-pm_1RaQn24VGloSiKo7zeOF73Wj"
select select "spot5"
select select "number:89"
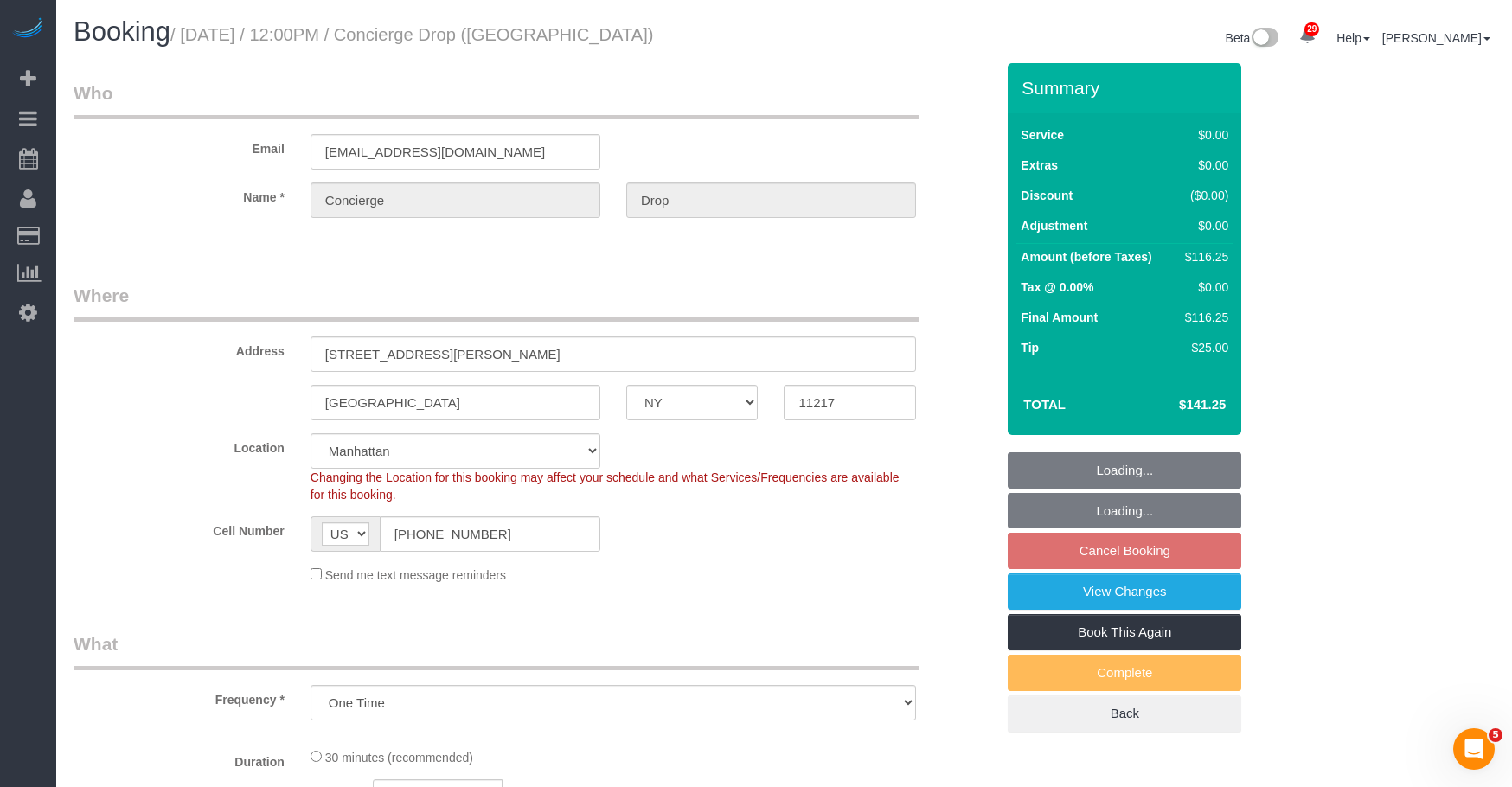
select select "number:90"
select select "number:15"
select select "number:5"
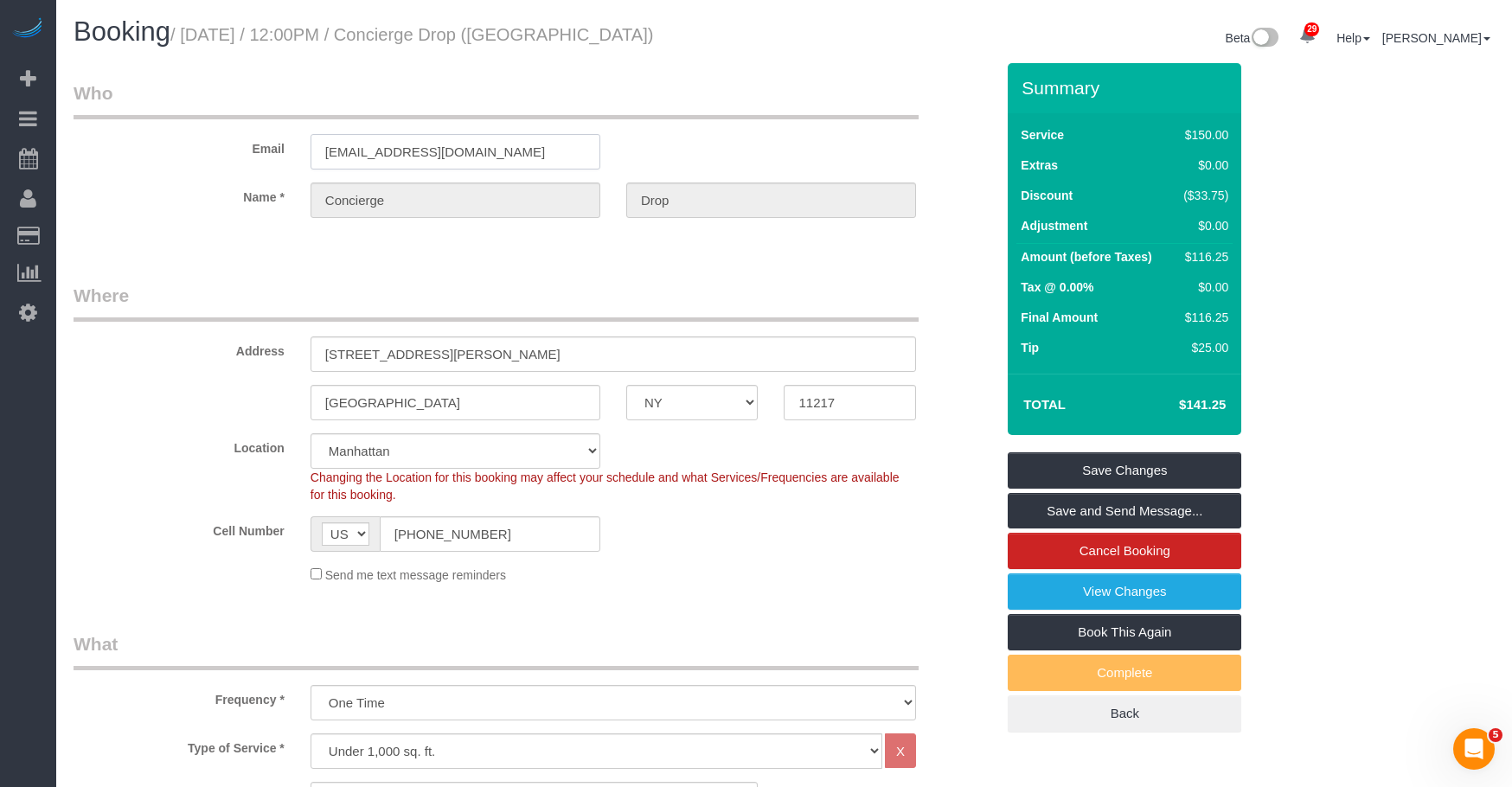
drag, startPoint x: 443, startPoint y: 163, endPoint x: 204, endPoint y: 19, distance: 279.0
click at [72, 96] on div "Email [EMAIL_ADDRESS][DOMAIN_NAME]" at bounding box center [534, 124] width 947 height 89
click at [481, 358] on input "[STREET_ADDRESS][PERSON_NAME]" at bounding box center [613, 354] width 606 height 35
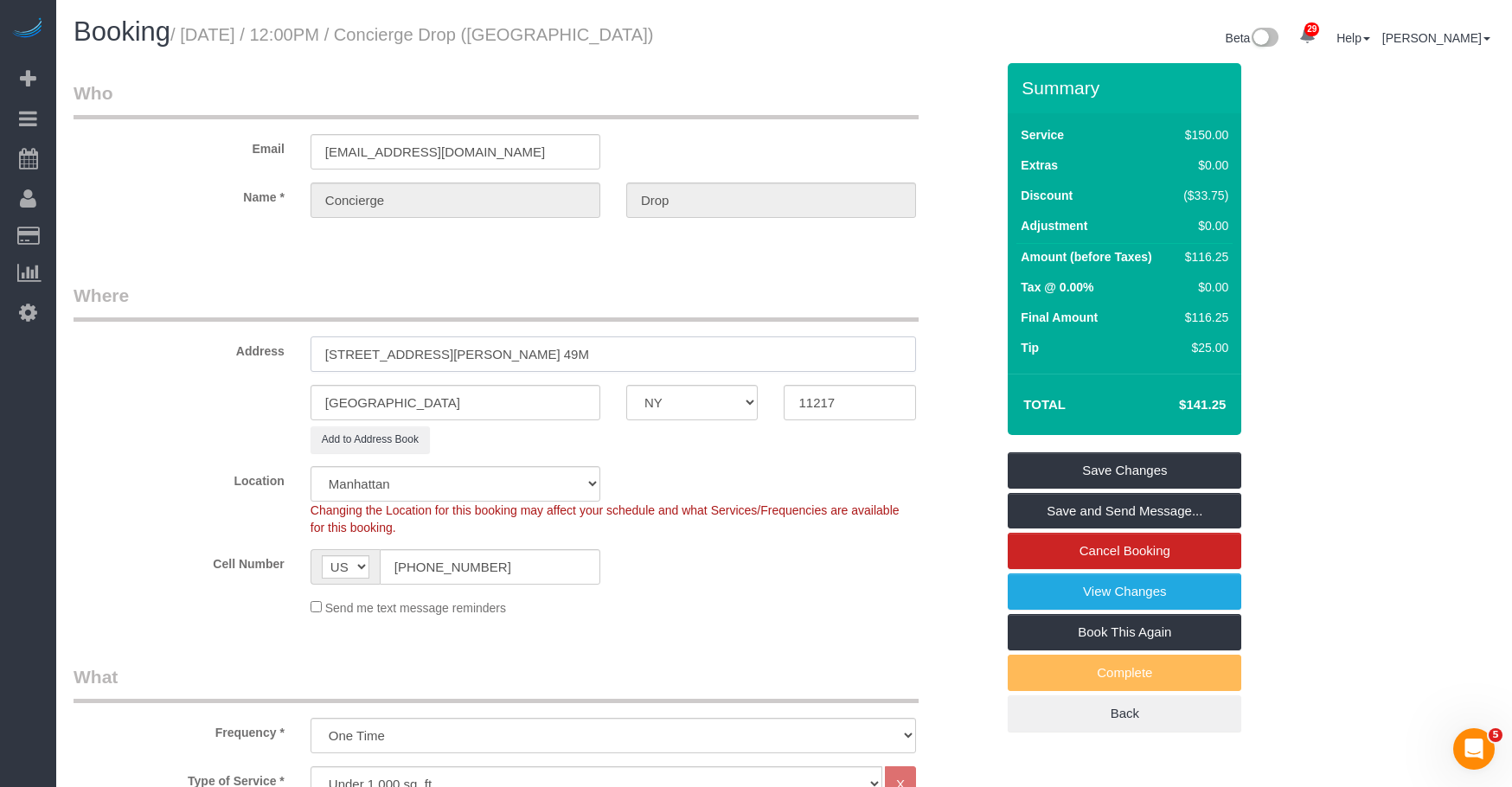
type input "[STREET_ADDRESS][PERSON_NAME] 49M"
click at [707, 312] on legend "Where" at bounding box center [496, 302] width 846 height 39
click at [500, 493] on select "[GEOGRAPHIC_DATA] [GEOGRAPHIC_DATA] [GEOGRAPHIC_DATA] [GEOGRAPHIC_DATA] [GEOGRA…" at bounding box center [455, 484] width 290 height 35
select select "6"
select select "object:1932"
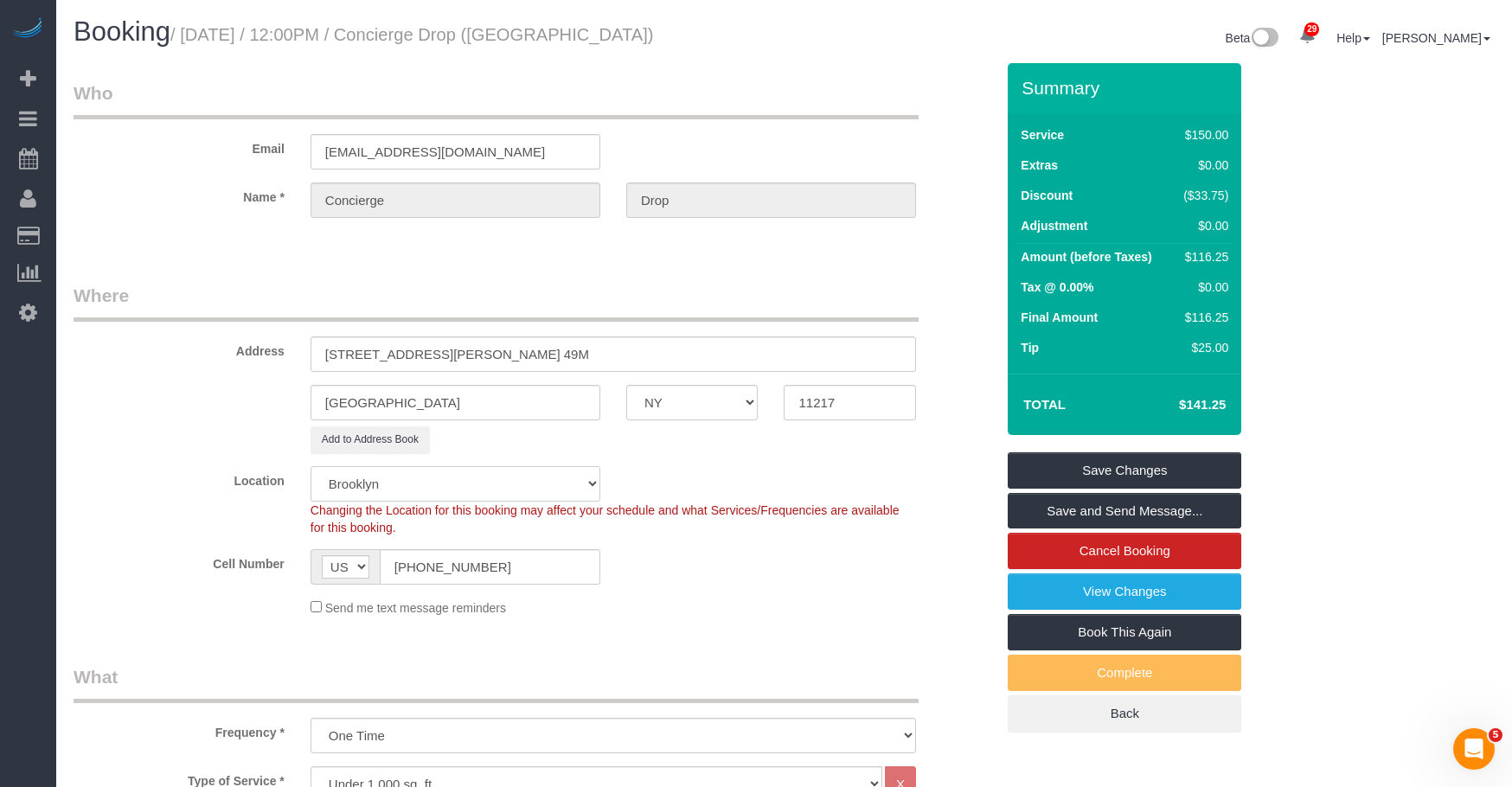
click at [310, 466] on select "[GEOGRAPHIC_DATA] [GEOGRAPHIC_DATA] [GEOGRAPHIC_DATA] [GEOGRAPHIC_DATA] [GEOGRA…" at bounding box center [455, 484] width 290 height 35
select select "spot65"
click at [799, 594] on sui-booking-location "Location [GEOGRAPHIC_DATA] [GEOGRAPHIC_DATA] [GEOGRAPHIC_DATA] [GEOGRAPHIC_DATA…" at bounding box center [533, 541] width 921 height 151
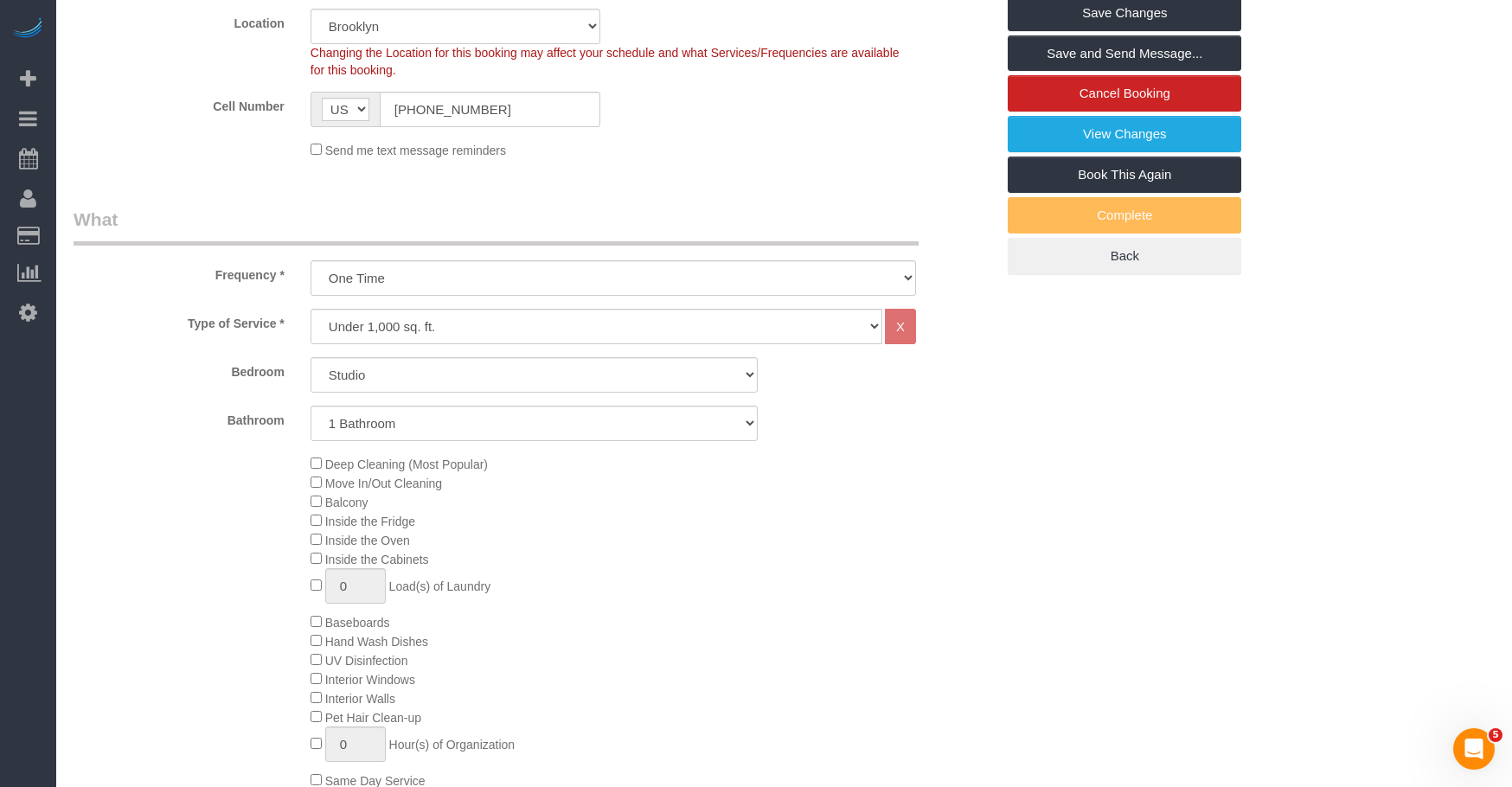
scroll to position [606, 0]
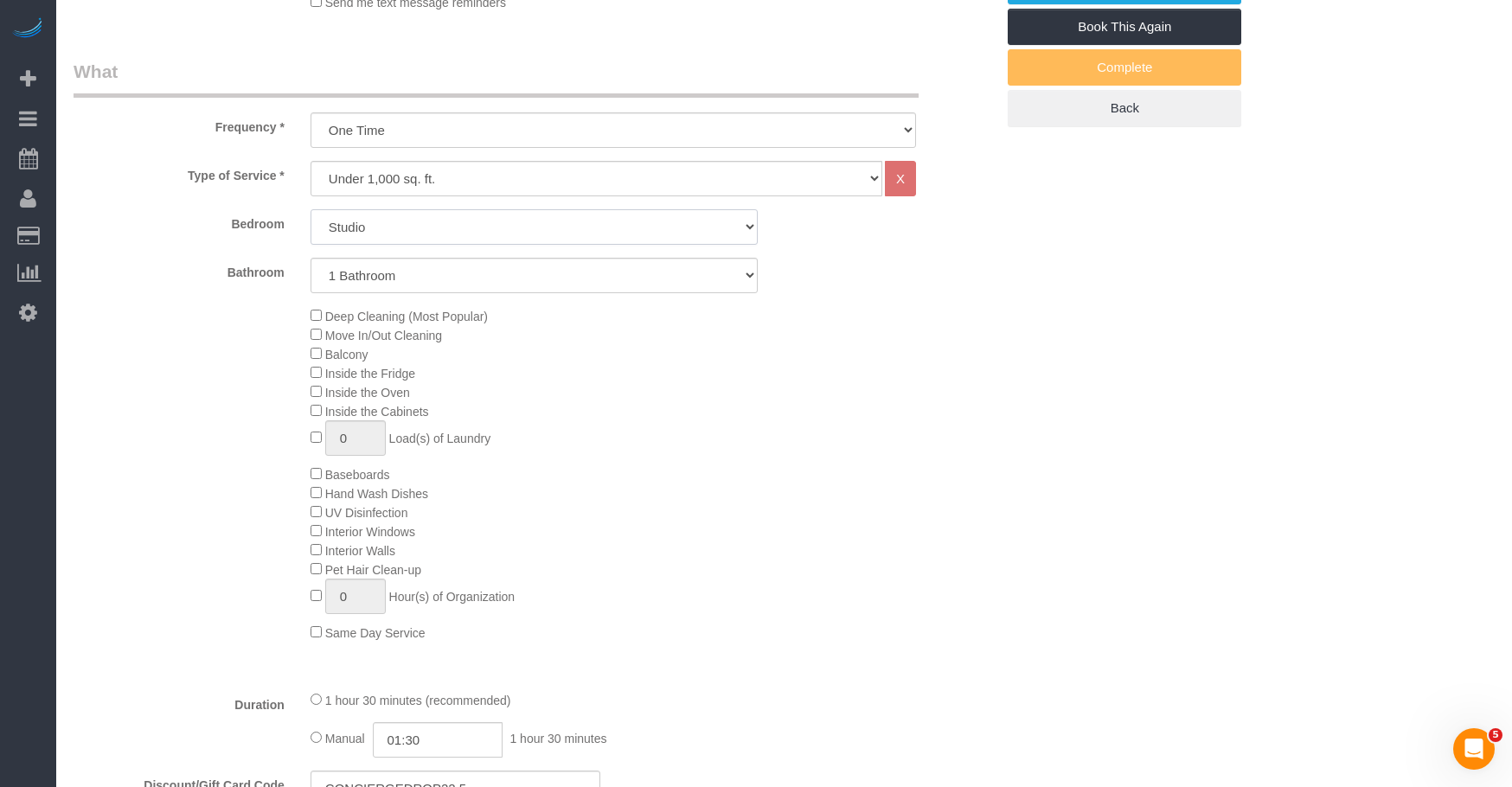
drag, startPoint x: 516, startPoint y: 209, endPoint x: 509, endPoint y: 215, distance: 9.2
click at [516, 209] on select "Studio 1 Bedroom 2 Bedrooms 3 Bedrooms" at bounding box center [534, 227] width 448 height 35
select select "1"
click at [310, 209] on select "Studio 1 Bedroom 2 Bedrooms 3 Bedrooms" at bounding box center [534, 227] width 448 height 35
click at [960, 389] on div "Deep Cleaning (Most Popular) Move In/Out Cleaning Balcony Inside the Fridge Ins…" at bounding box center [653, 474] width 710 height 336
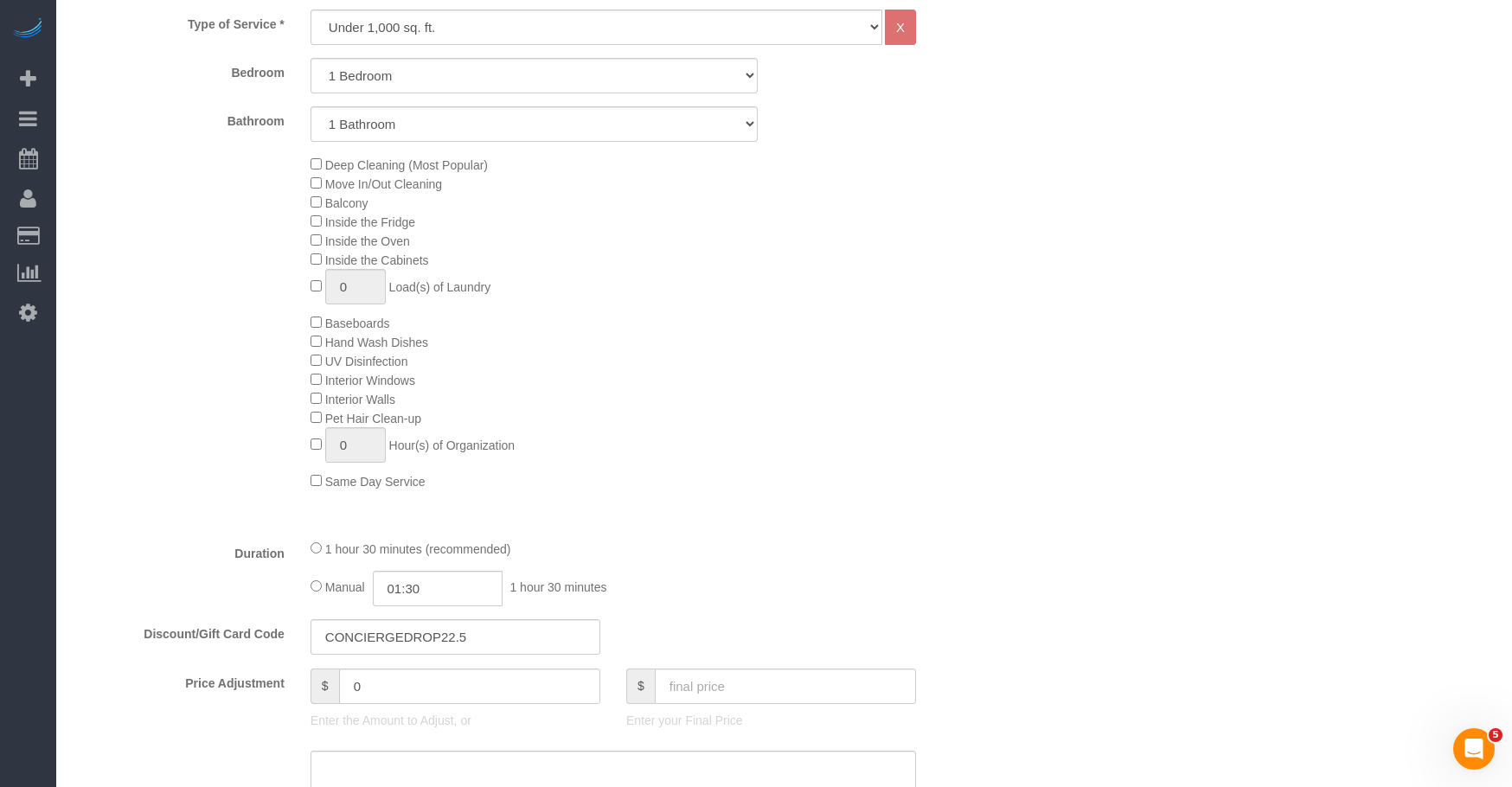
scroll to position [951, 0]
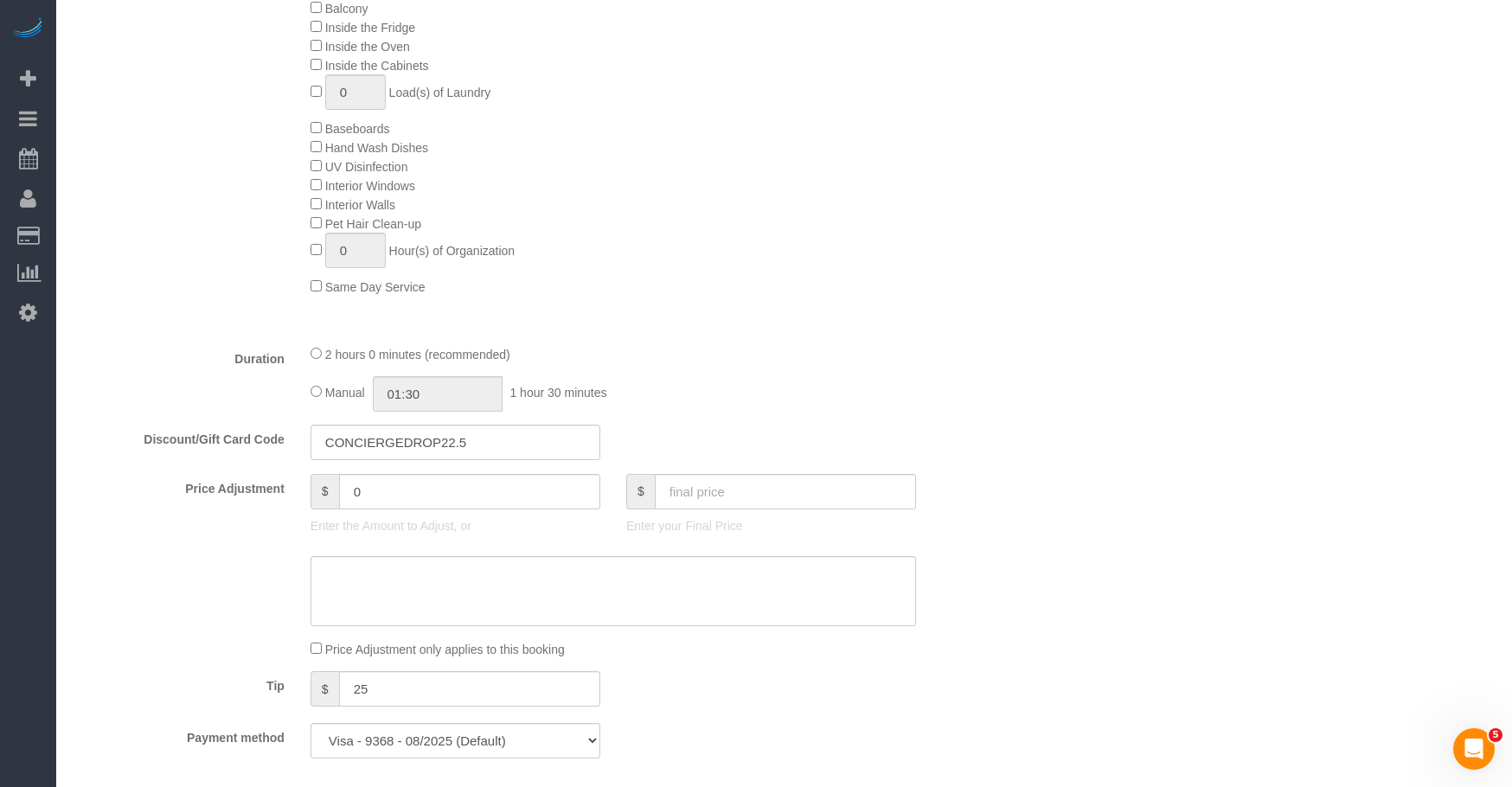
click at [1051, 353] on div "Who Email [EMAIL_ADDRESS][DOMAIN_NAME] Name * Concierge Drop Where Address [STR…" at bounding box center [784, 589] width 1421 height 2957
select select "spot125"
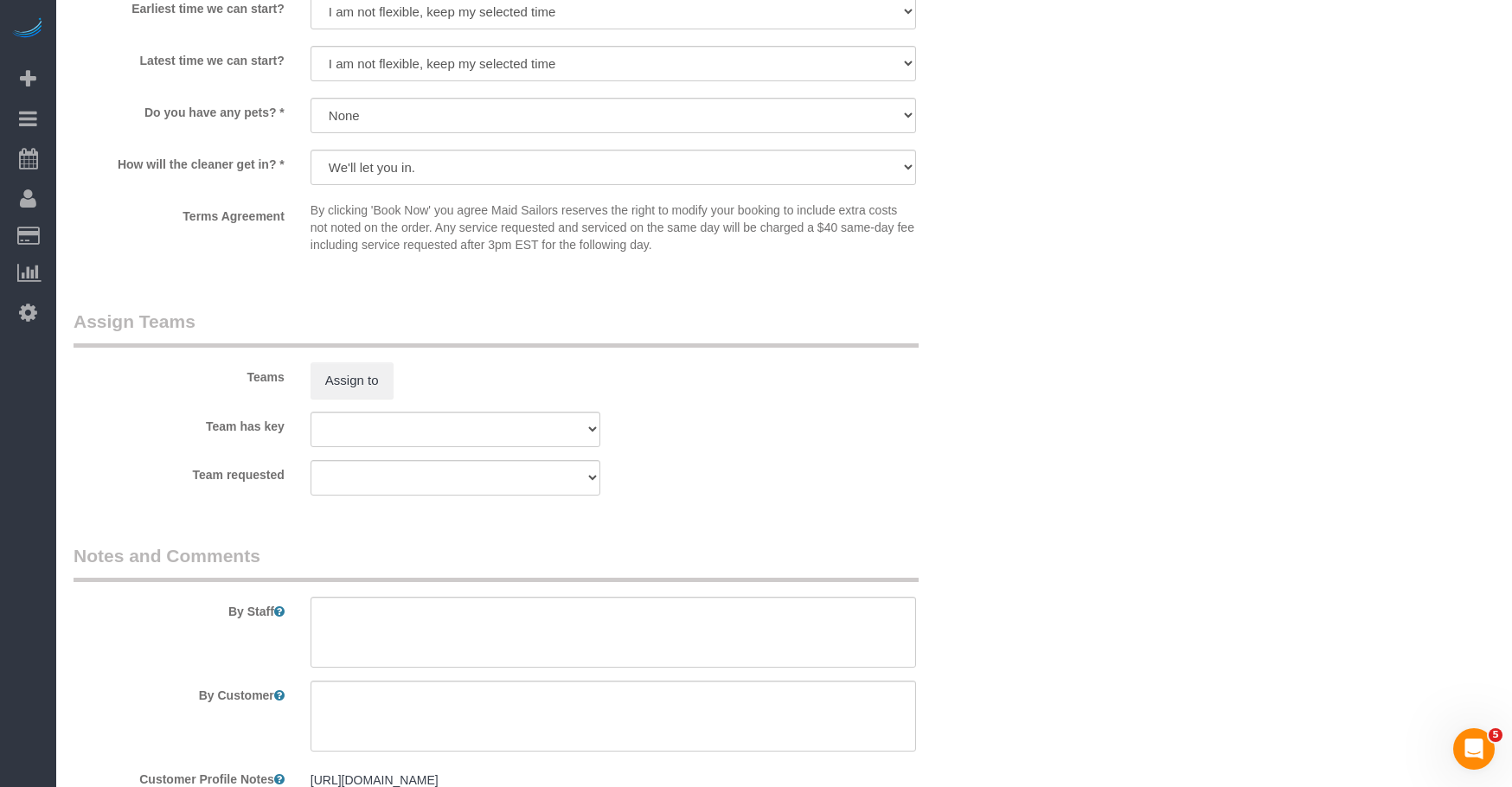
scroll to position [2163, 0]
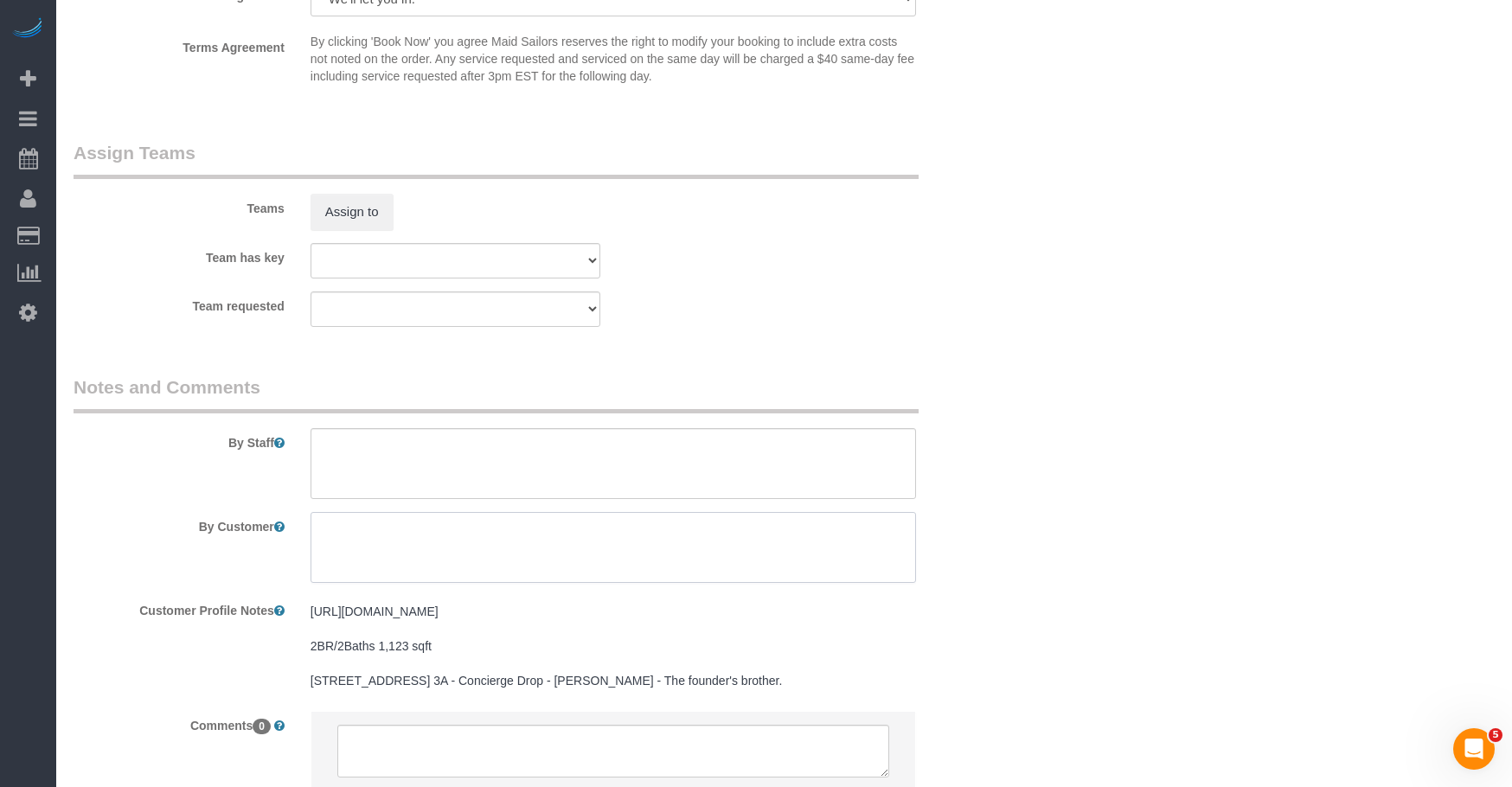
click at [752, 554] on textarea at bounding box center [613, 547] width 606 height 70
paste textarea "Resident Name:[PERSON_NAME][GEOGRAPHIC_DATA]"
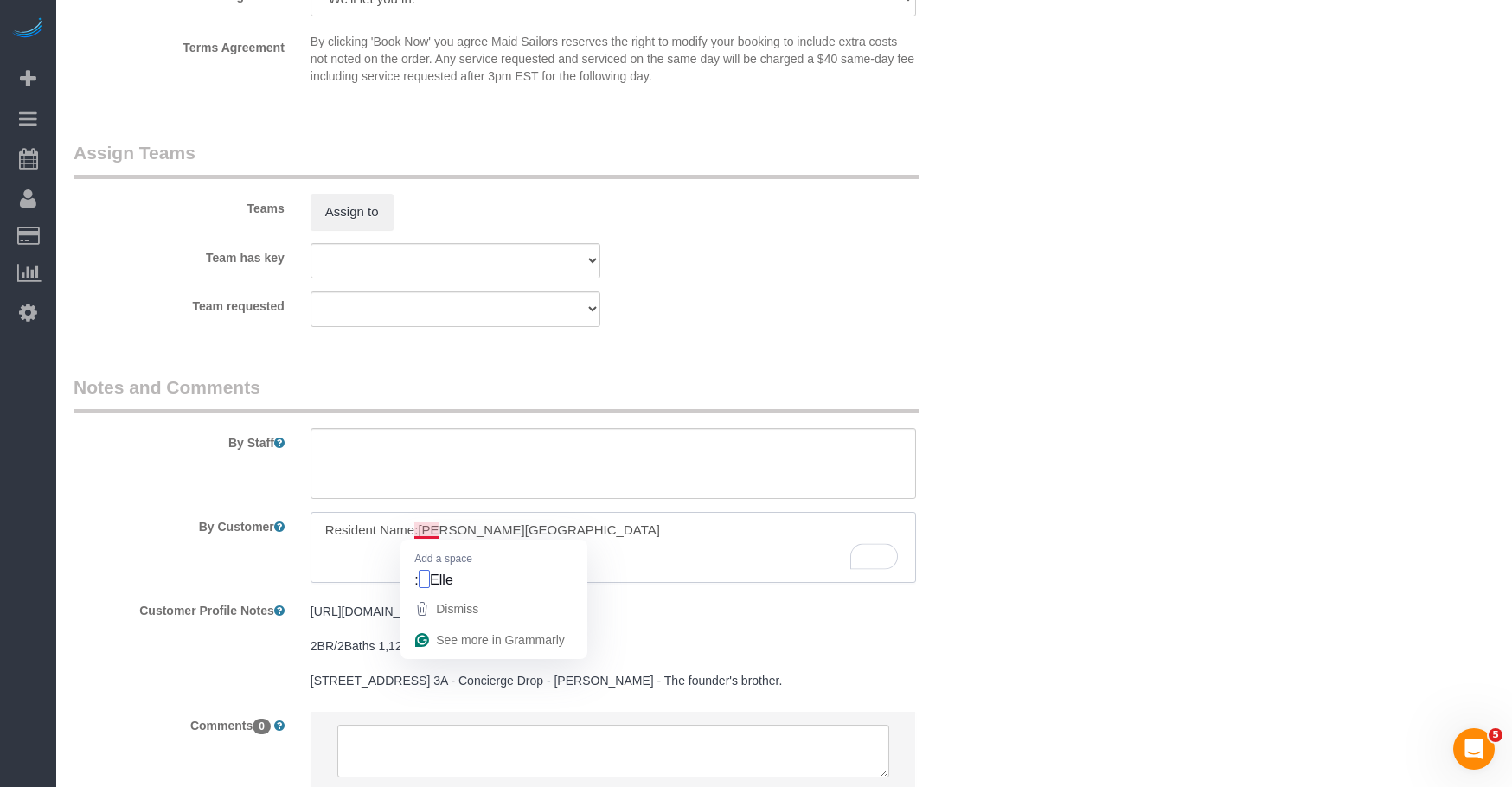
click at [416, 532] on textarea "To enrich screen reader interactions, please activate Accessibility in Grammarl…" at bounding box center [613, 547] width 606 height 70
type textarea "Resident Name: [PERSON_NAME][GEOGRAPHIC_DATA]"
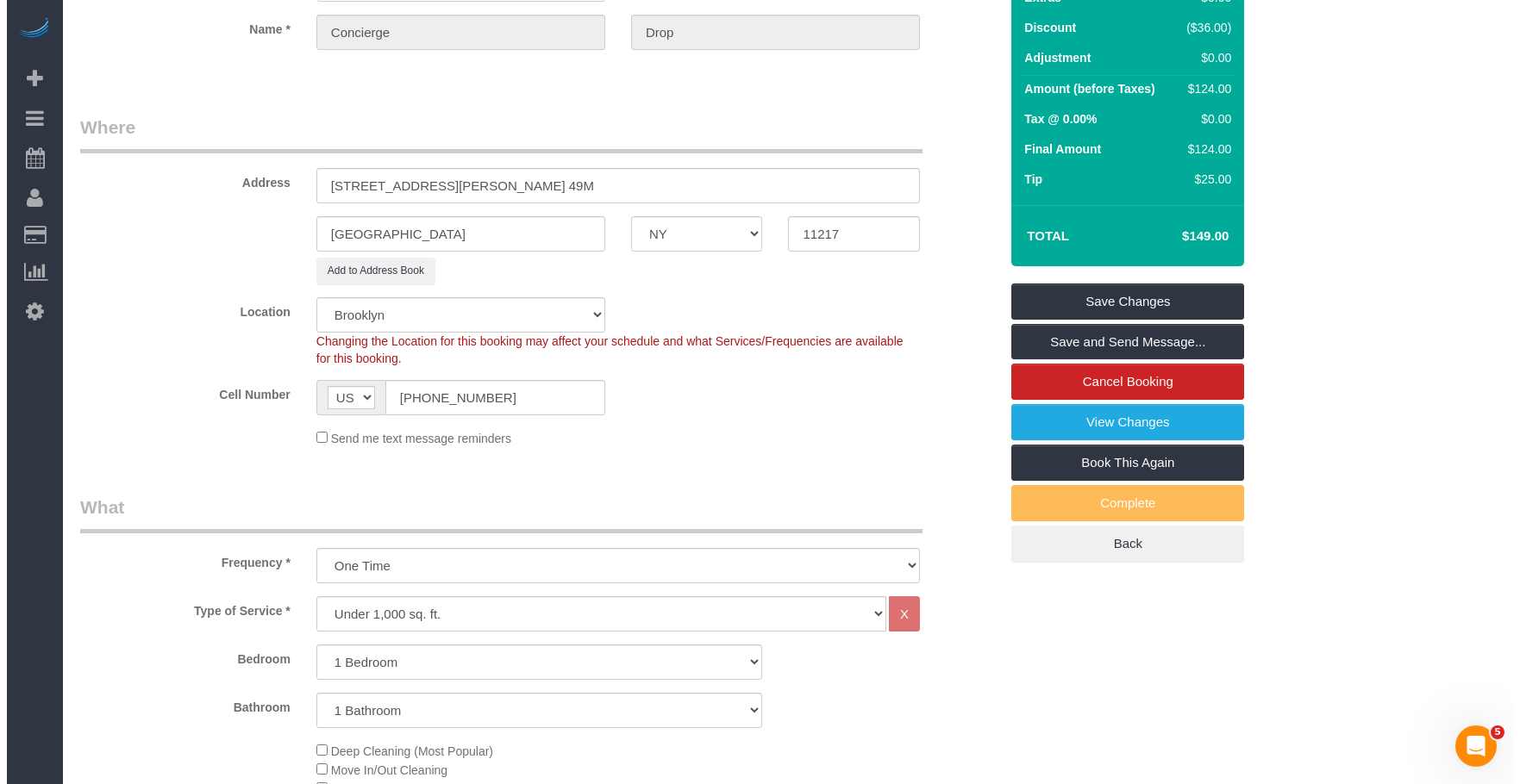
scroll to position [0, 0]
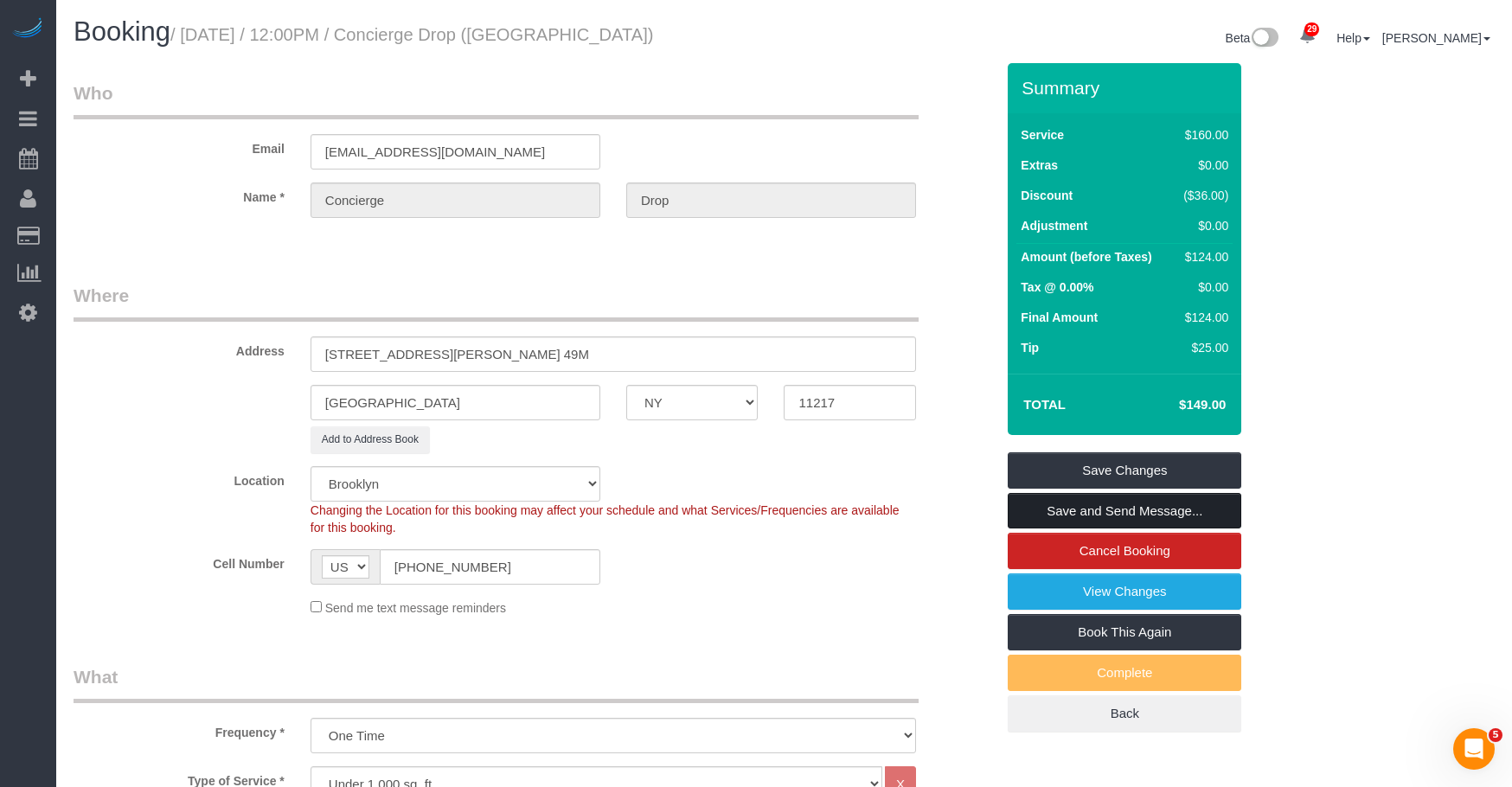
click at [1169, 510] on link "Save and Send Message..." at bounding box center [1124, 511] width 234 height 36
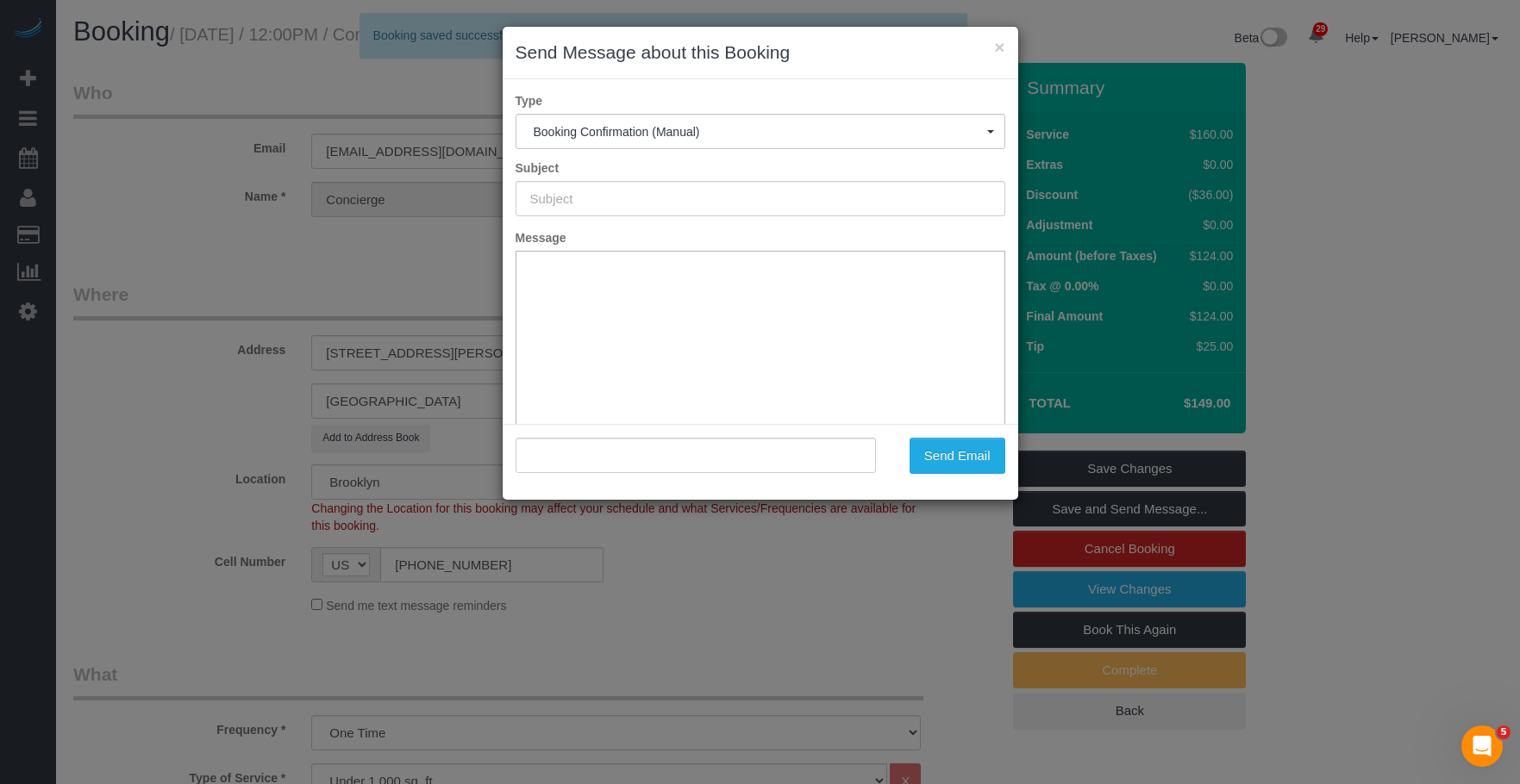
type input "Cleaning Confirmed for [DATE] 12:00pm"
type input ""Concierge Drop" <[EMAIL_ADDRESS][DOMAIN_NAME]>"
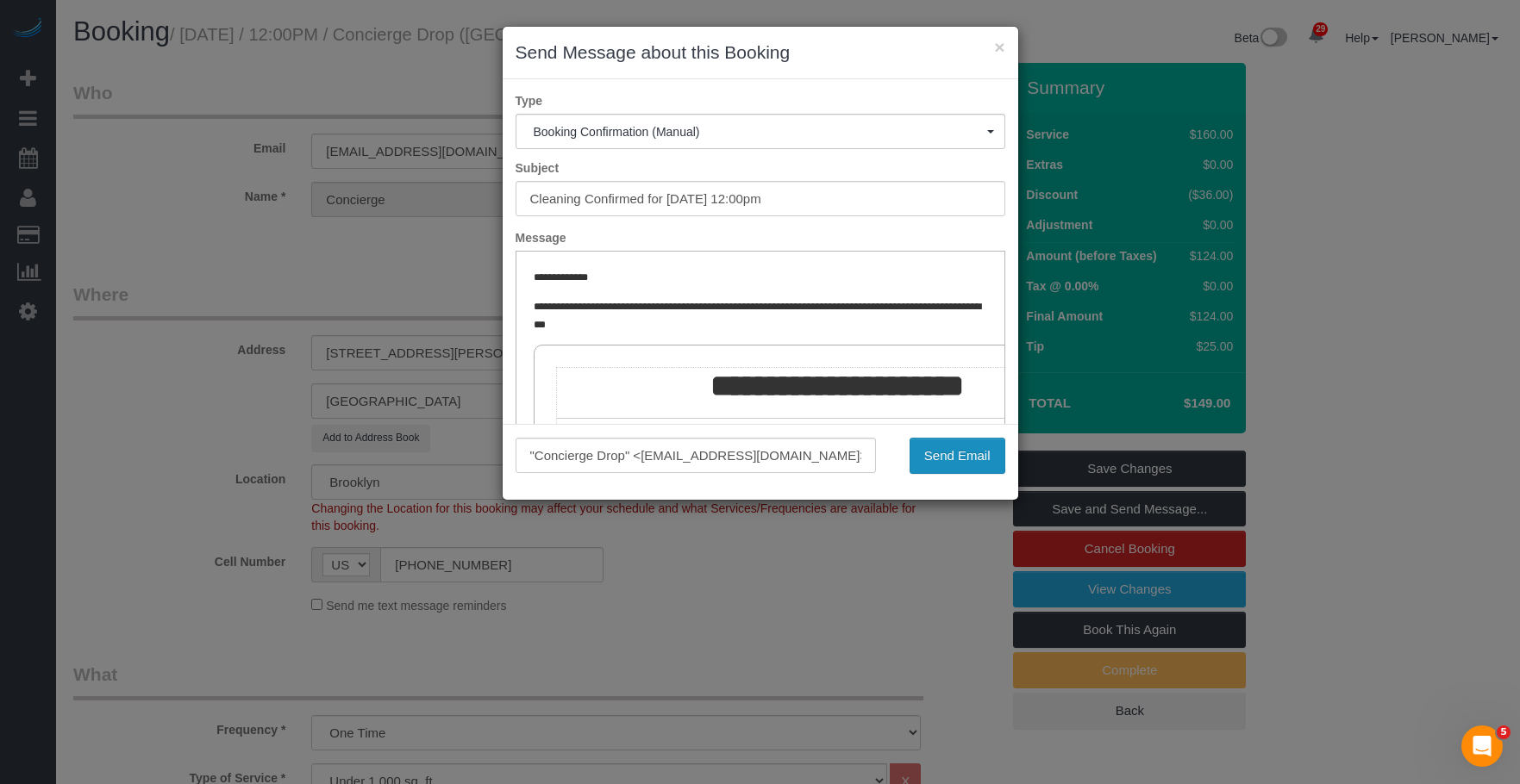
click at [962, 451] on button "Send Email" at bounding box center [958, 455] width 96 height 36
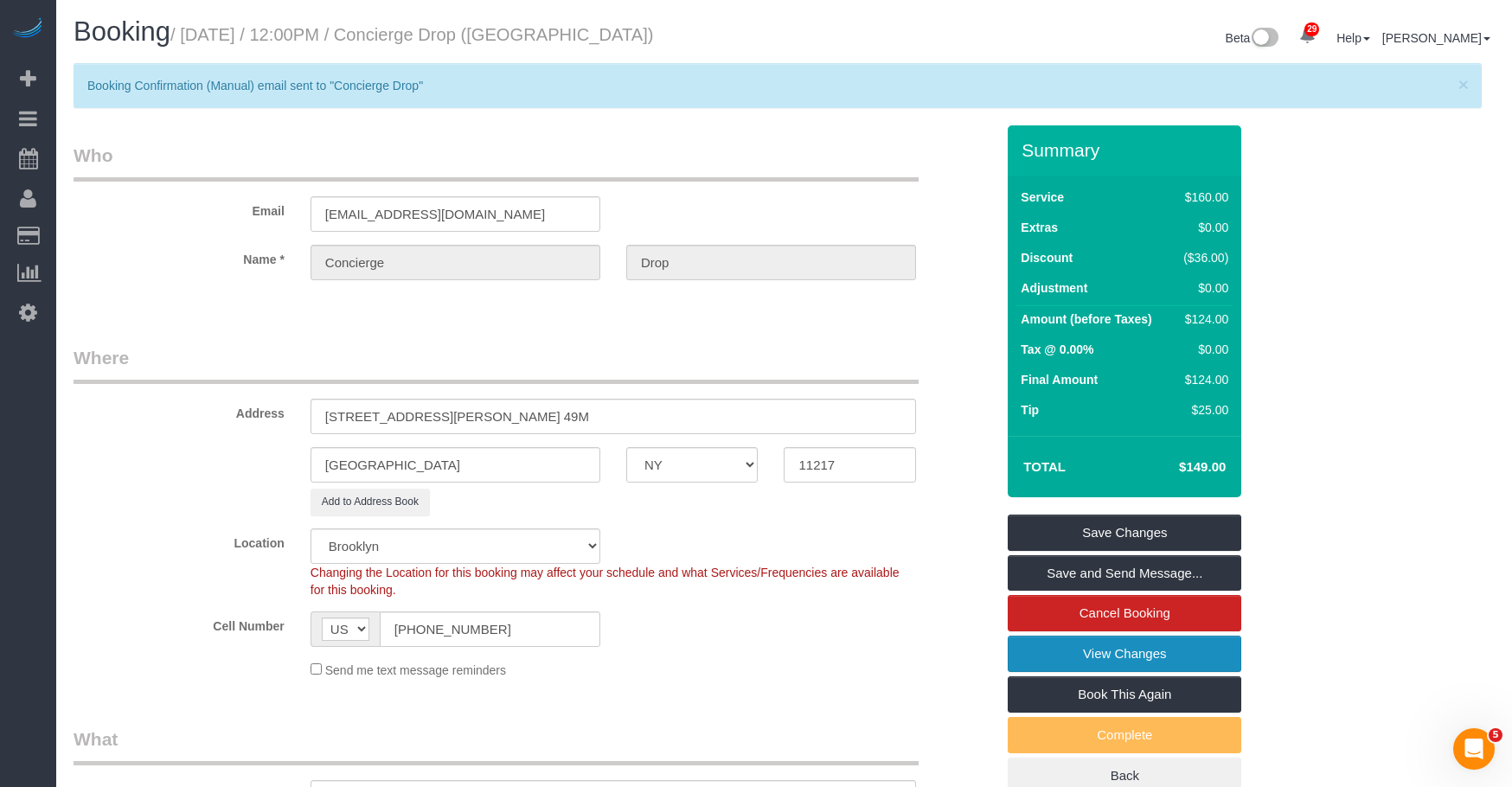
click at [1099, 657] on link "View Changes" at bounding box center [1124, 654] width 234 height 36
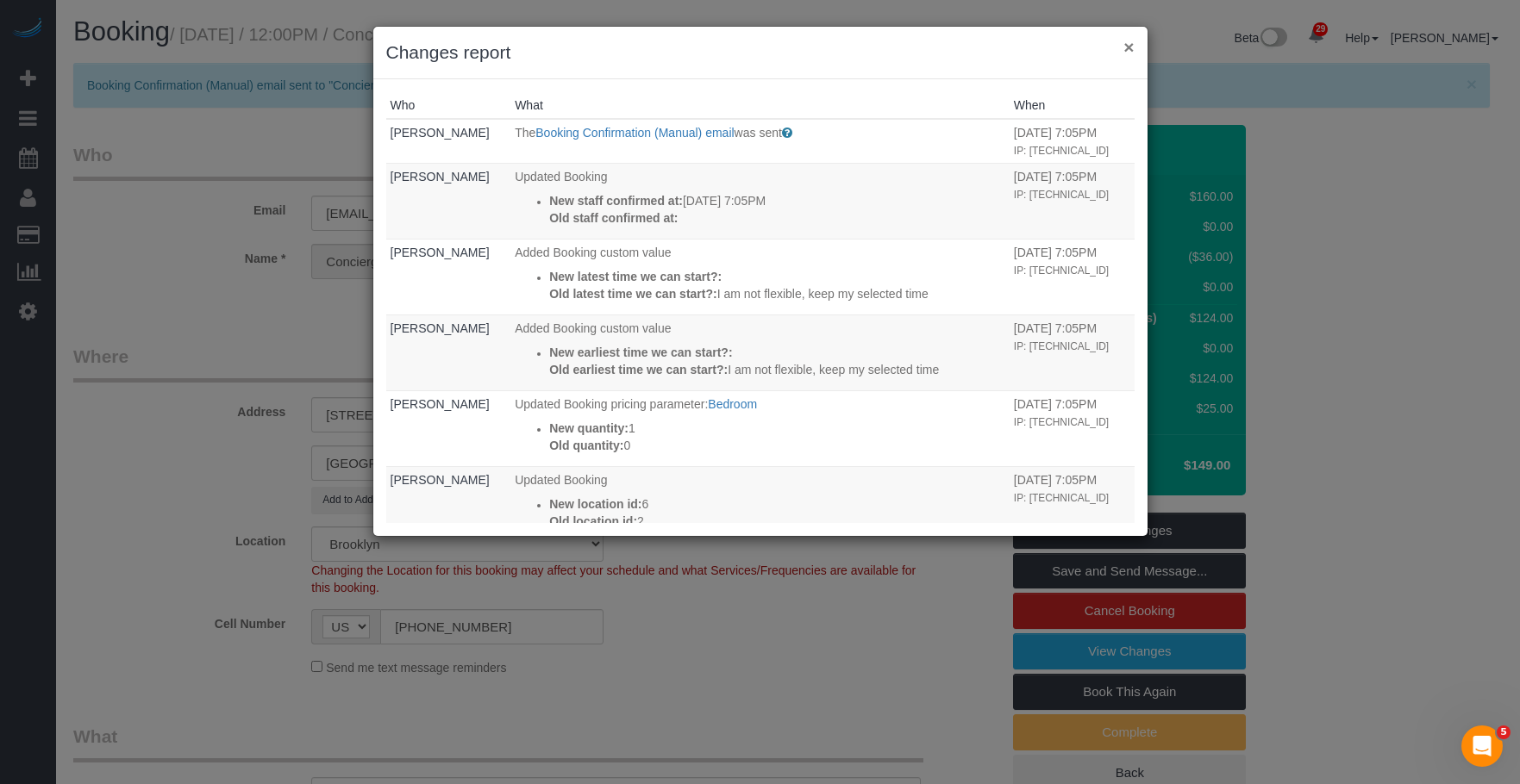
click at [1133, 51] on button "×" at bounding box center [1129, 47] width 11 height 19
